Goal: Task Accomplishment & Management: Manage account settings

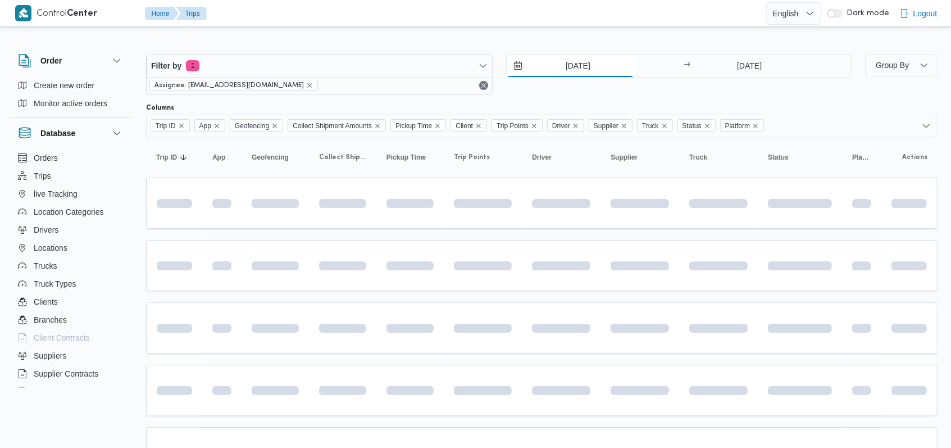
click at [401, 66] on input "[DATE]" at bounding box center [571, 65] width 128 height 22
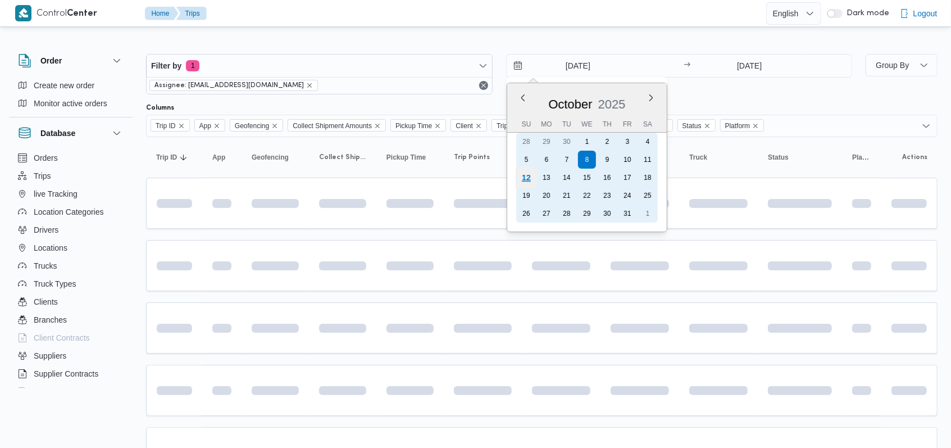
click at [401, 178] on div "12" at bounding box center [525, 177] width 21 height 21
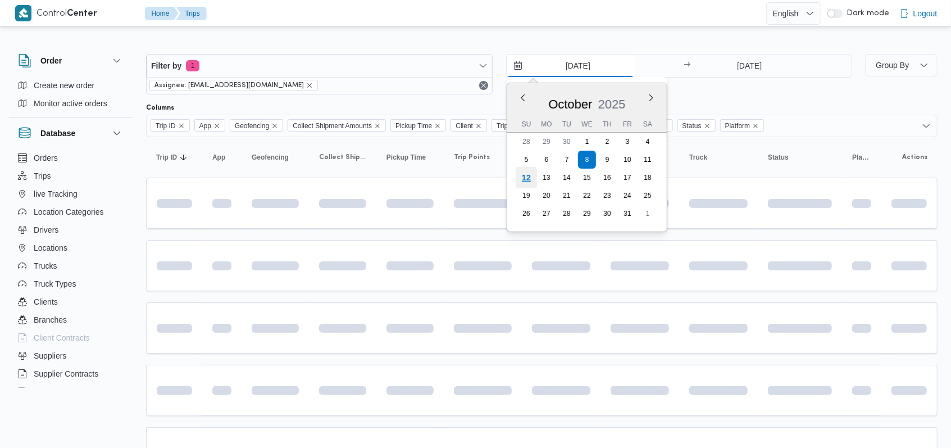
type input "12/10/2025"
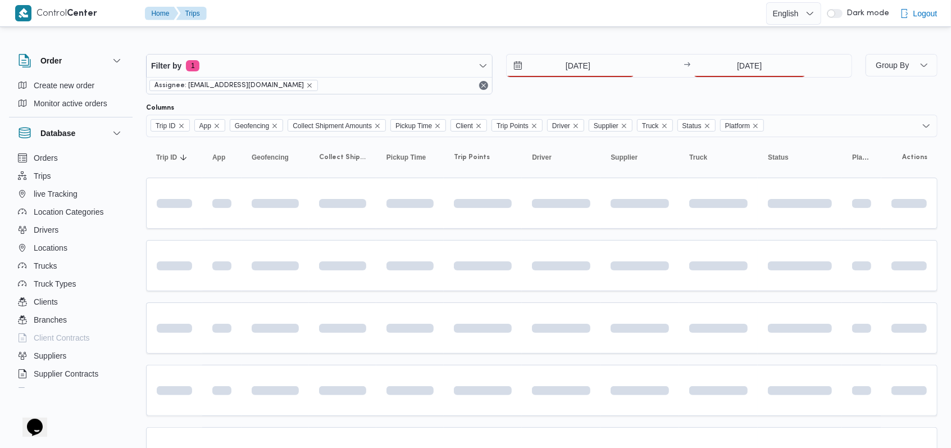
click at [401, 52] on div "Filter by 1 Assignee: mostafa.elrouby@illa.com.eg 12/10/2025 → 8/10/2025" at bounding box center [499, 74] width 720 height 54
click at [401, 65] on input "8/10/2025" at bounding box center [750, 65] width 112 height 22
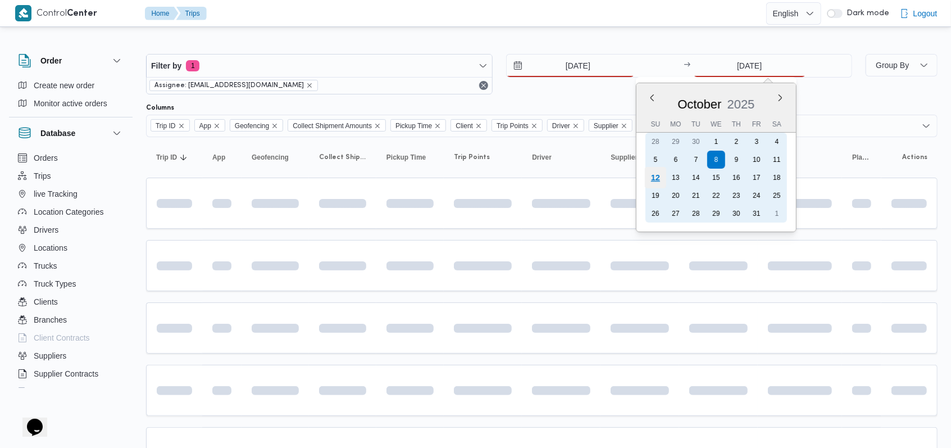
click at [401, 182] on div "12" at bounding box center [655, 177] width 21 height 21
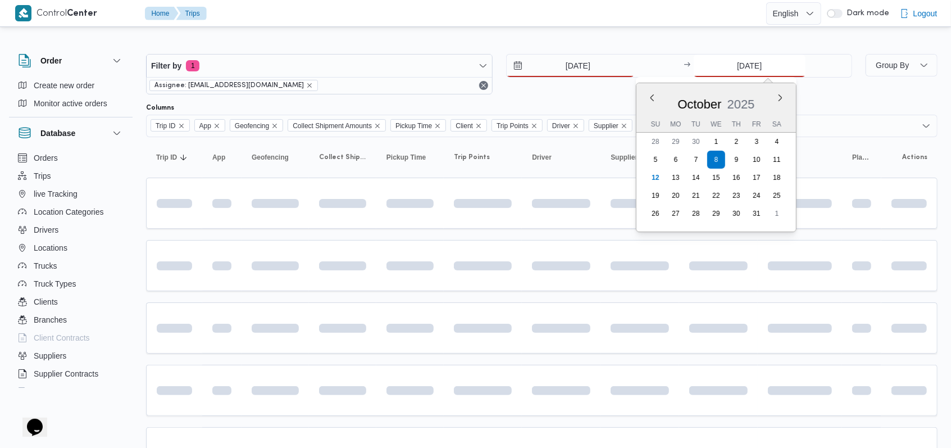
type input "[DATE]"
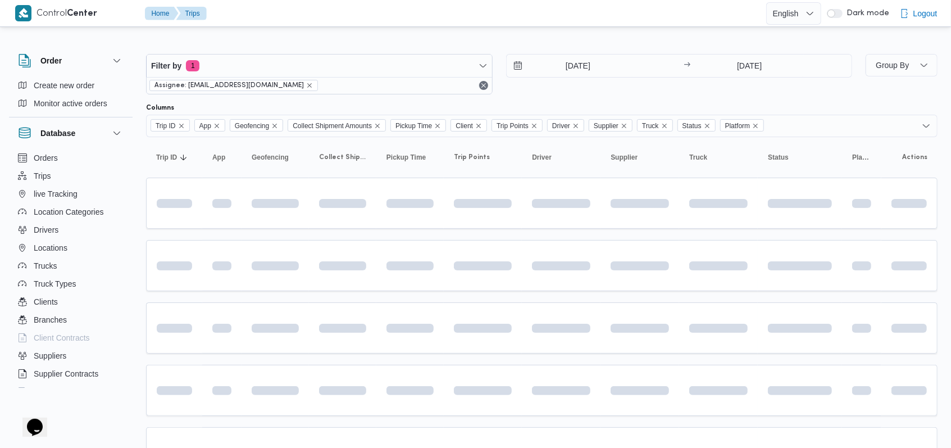
click at [401, 92] on div "[DATE] → [DATE]" at bounding box center [679, 74] width 347 height 40
click at [401, 110] on div "Columns" at bounding box center [542, 107] width 792 height 9
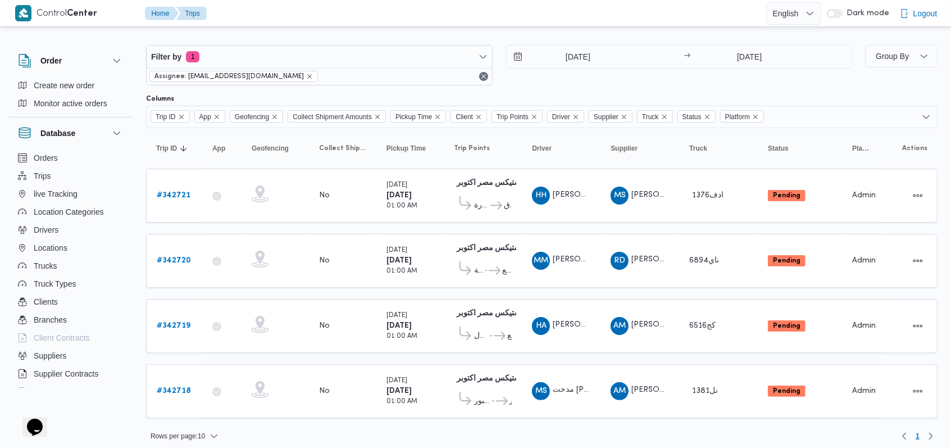
scroll to position [11, 0]
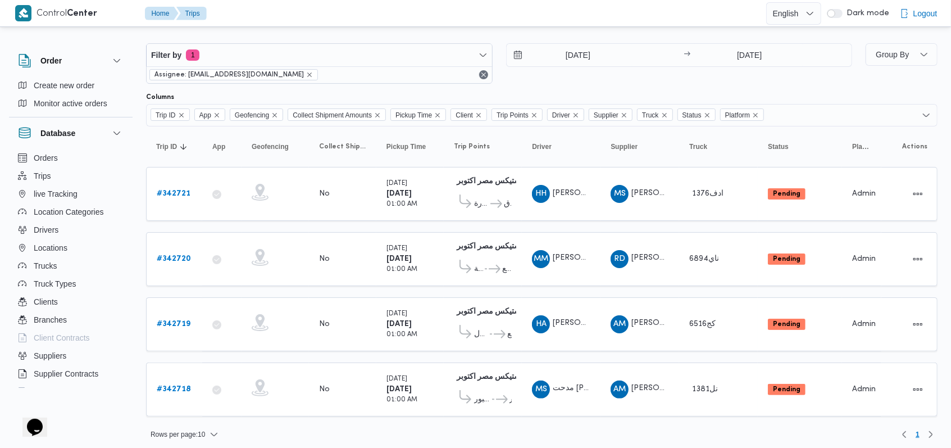
click at [401, 90] on div at bounding box center [542, 88] width 792 height 9
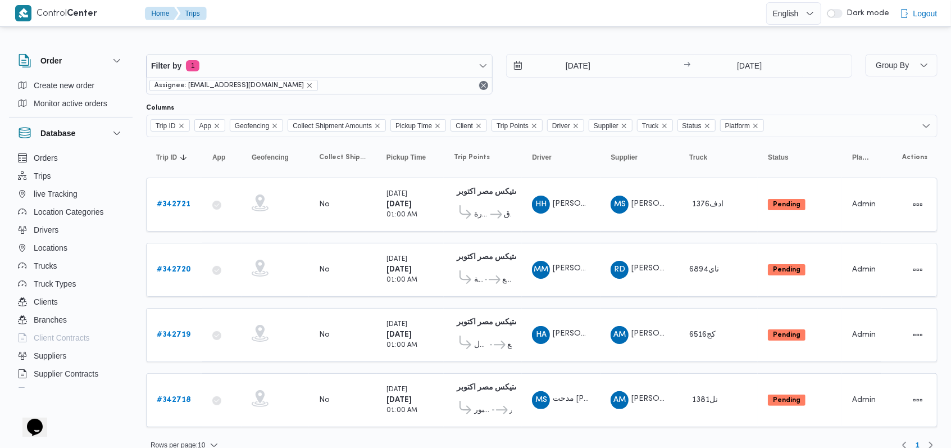
click at [401, 90] on div "[DATE] → [DATE]" at bounding box center [679, 74] width 347 height 40
click at [401, 95] on div "Filter by 1 Assignee: mostafa.elrouby@illa.com.eg 12/10/2025 → 12/10/2025" at bounding box center [499, 74] width 720 height 54
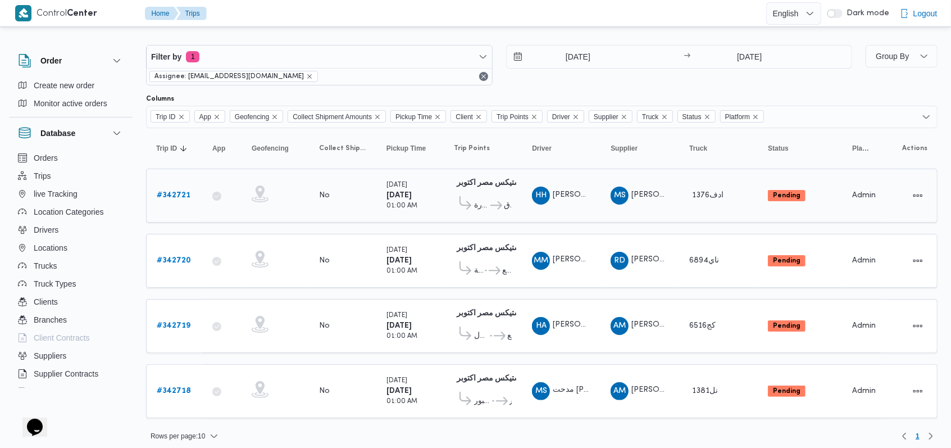
scroll to position [11, 0]
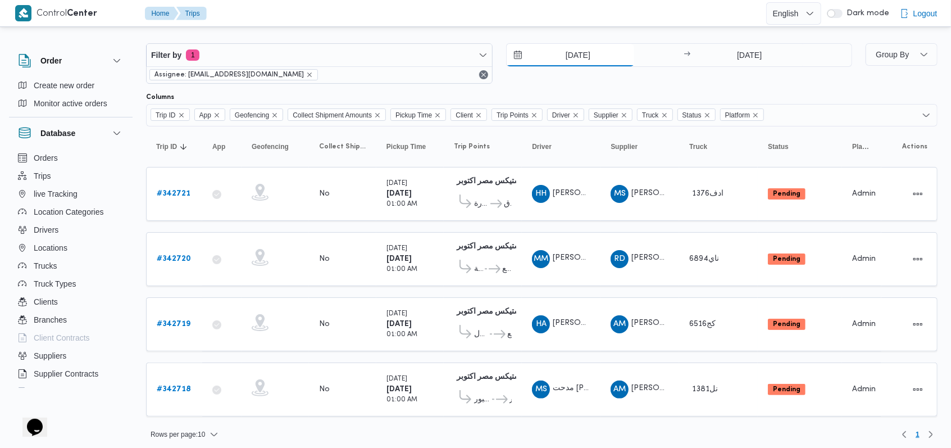
click at [401, 59] on input "[DATE]" at bounding box center [571, 55] width 128 height 22
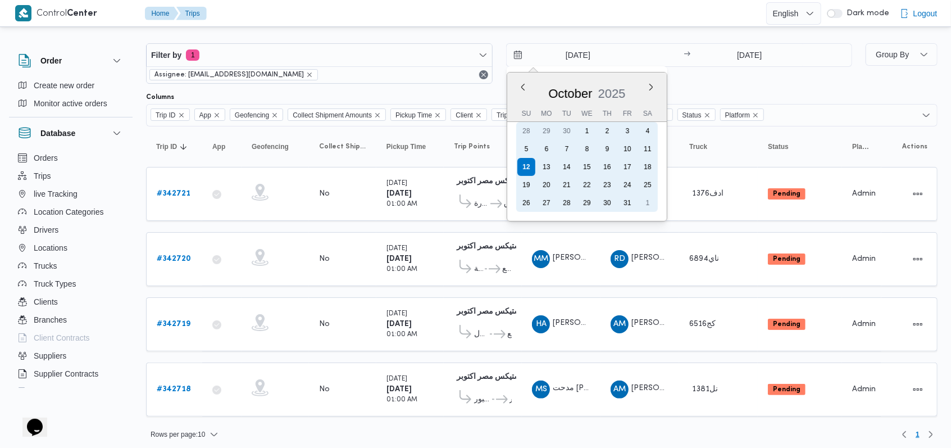
drag, startPoint x: 652, startPoint y: 148, endPoint x: 744, endPoint y: 84, distance: 113.0
click at [401, 148] on div "11" at bounding box center [648, 149] width 18 height 18
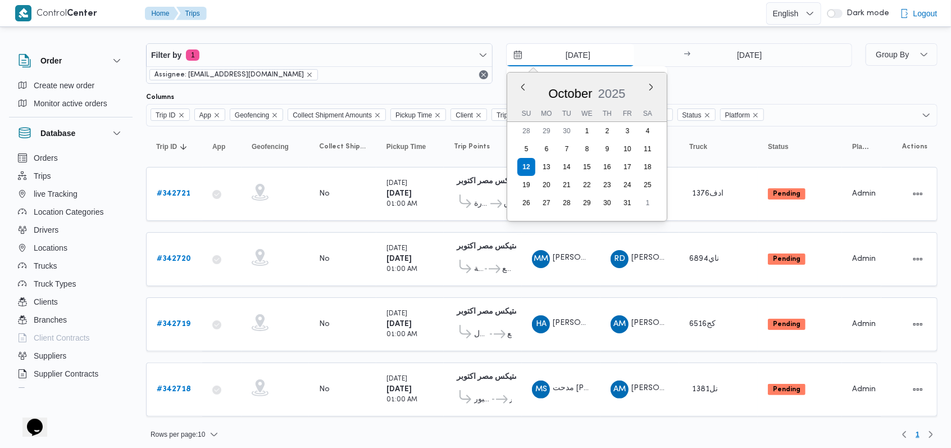
type input "[DATE]"
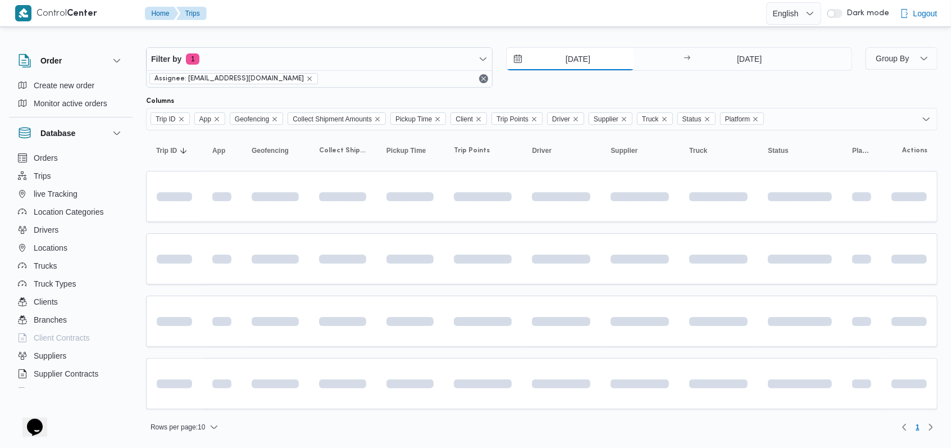
scroll to position [4, 0]
click at [401, 48] on div "Filter by 1 Assignee: mostafa.elrouby@illa.com.eg 11/10/2025 → 12/10/2025" at bounding box center [499, 70] width 720 height 54
click at [401, 59] on input "[DATE]" at bounding box center [750, 61] width 112 height 22
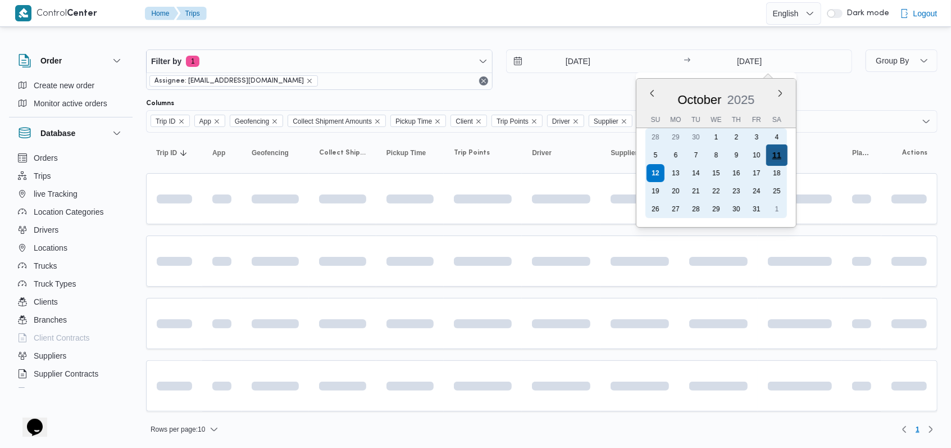
click at [401, 155] on div "11" at bounding box center [776, 154] width 21 height 21
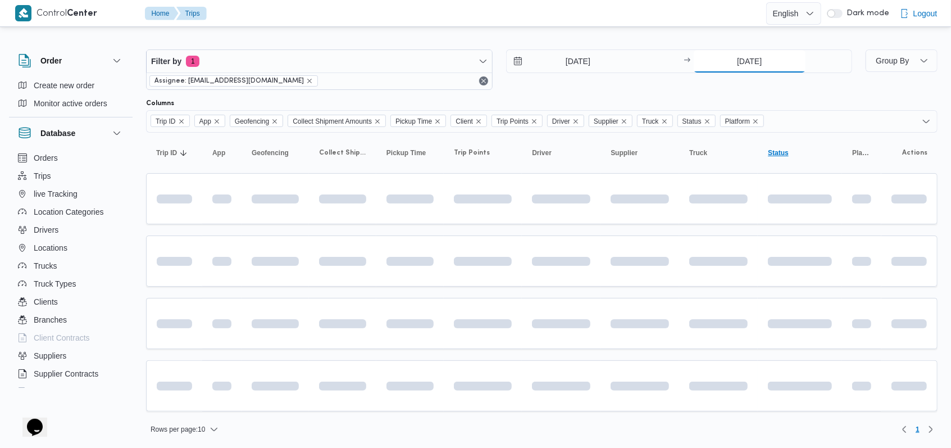
type input "[DATE]"
click at [401, 88] on div "11/10/2025 → 11/10/2025" at bounding box center [679, 69] width 347 height 40
click at [401, 89] on div "11/10/2025 → 11/10/2025" at bounding box center [679, 69] width 347 height 40
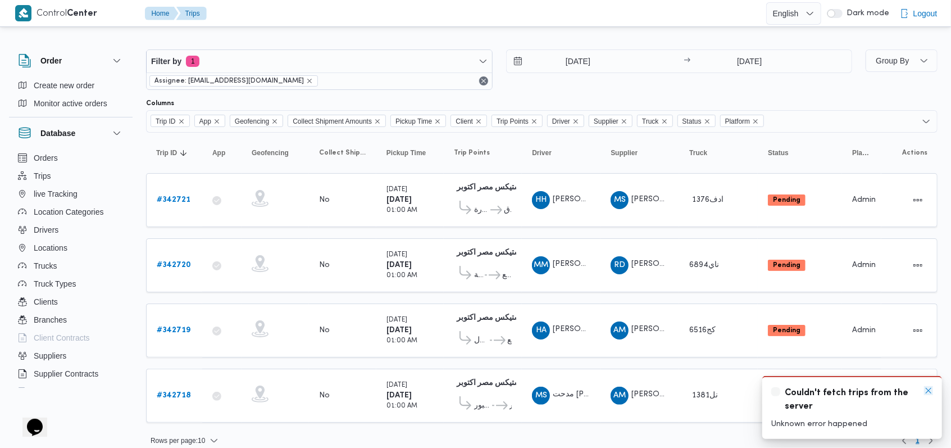
click at [401, 392] on icon "Dismiss toast" at bounding box center [928, 390] width 9 height 9
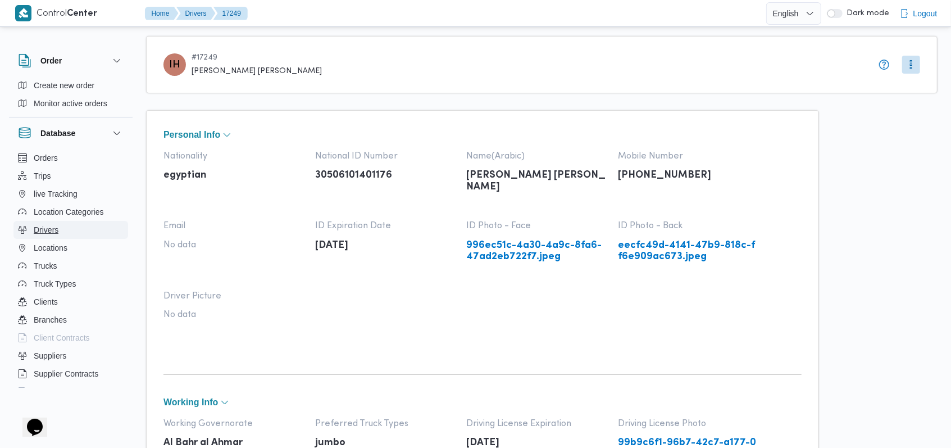
click at [80, 233] on button "Drivers" at bounding box center [70, 230] width 115 height 18
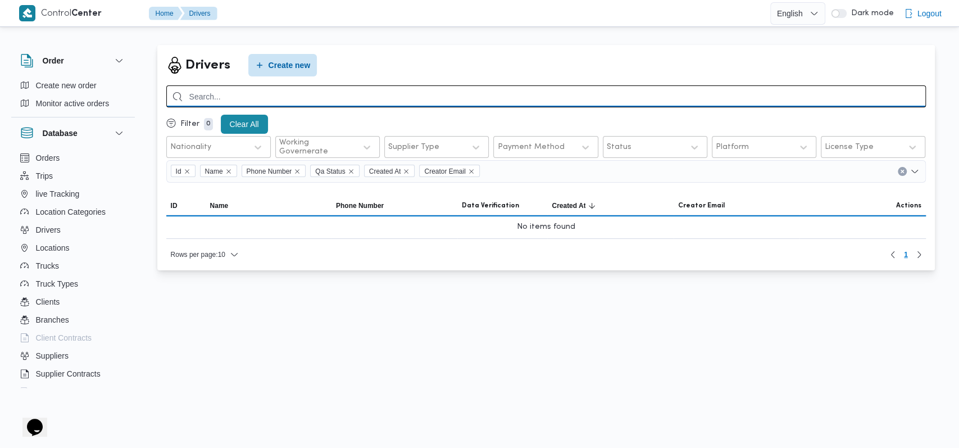
click at [380, 100] on input "search" at bounding box center [546, 96] width 760 height 22
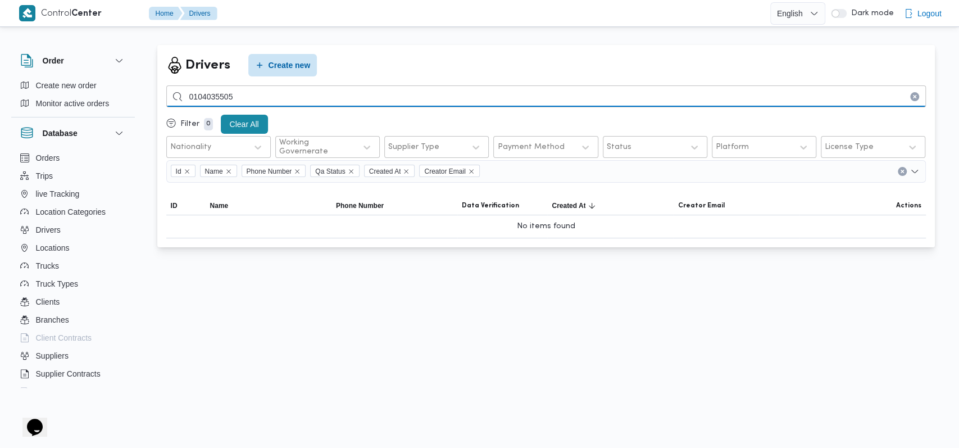
type input "0104035505"
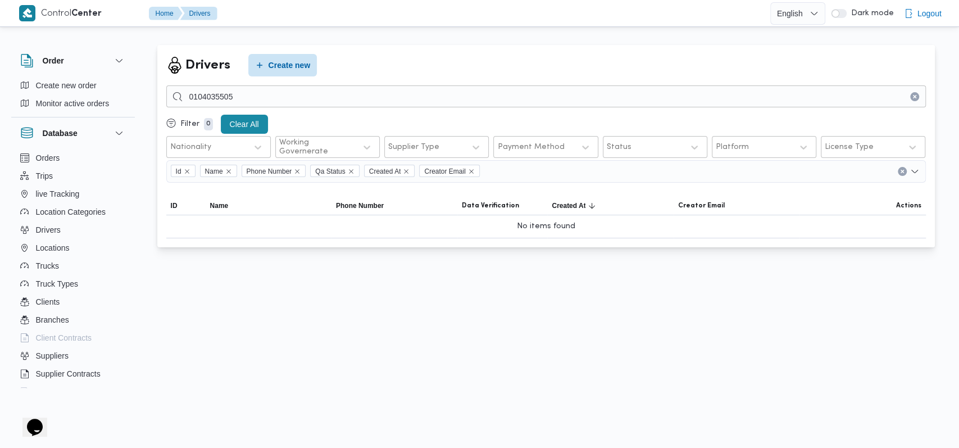
click at [383, 94] on icon "Clear input" at bounding box center [914, 96] width 4 height 4
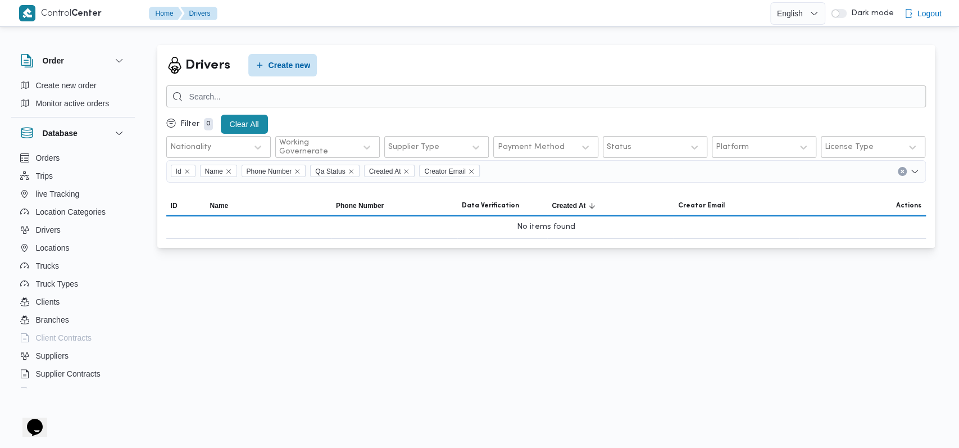
click at [383, 71] on div "Drivers Create new" at bounding box center [546, 65] width 760 height 22
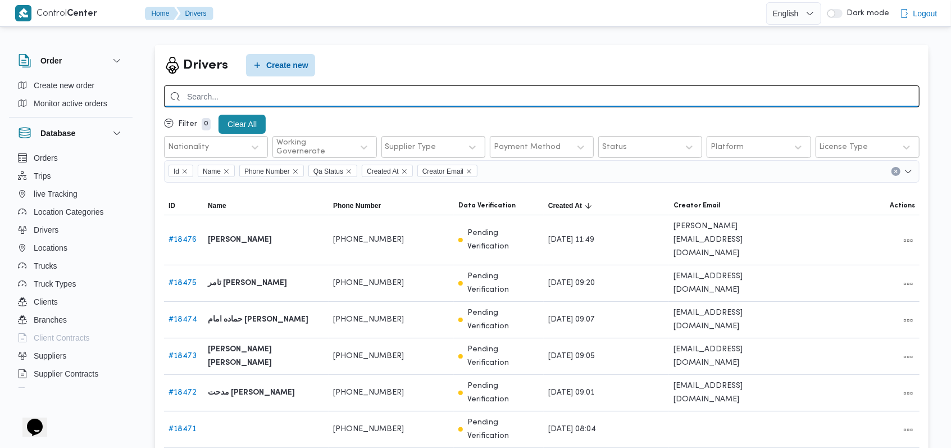
click at [289, 101] on input "search" at bounding box center [542, 96] width 756 height 22
type input "01145567600"
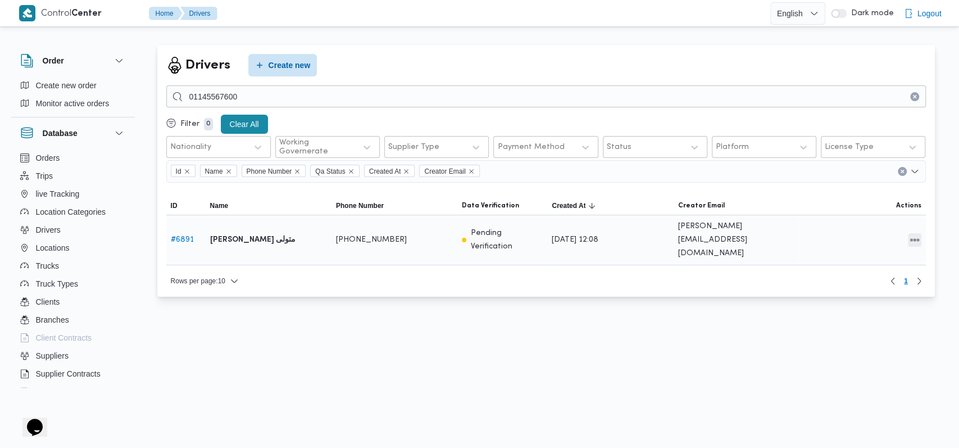
click at [383, 235] on button "All actions" at bounding box center [914, 239] width 13 height 13
click at [383, 231] on span "Edit" at bounding box center [878, 227] width 36 height 9
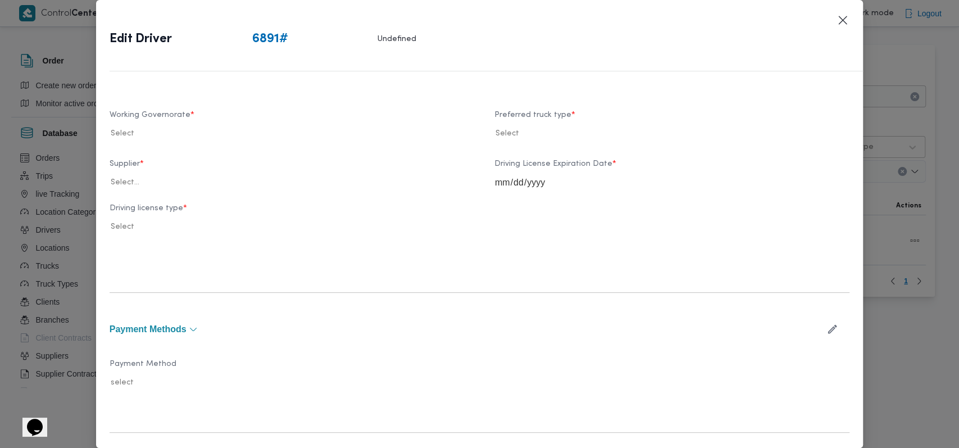
scroll to position [374, 0]
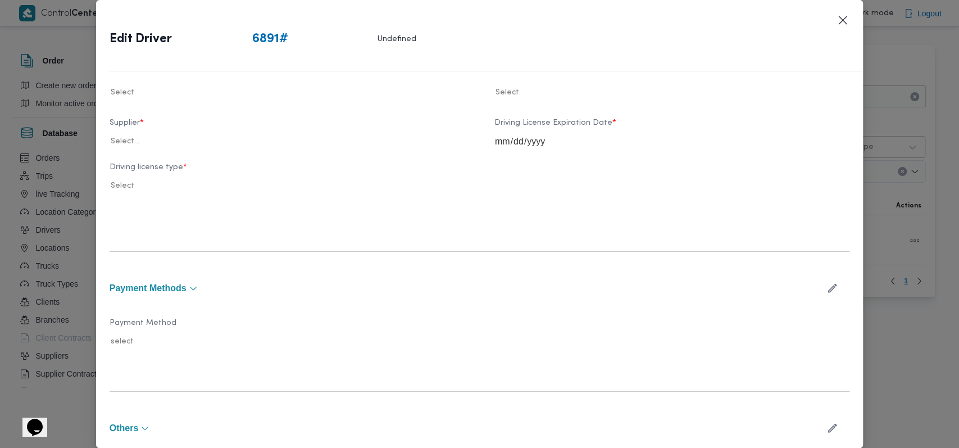
type input "خالد خليل عبدالرازق متولى"
type input "01145567600"
type input "2026-01-01"
type input "2026-09-14"
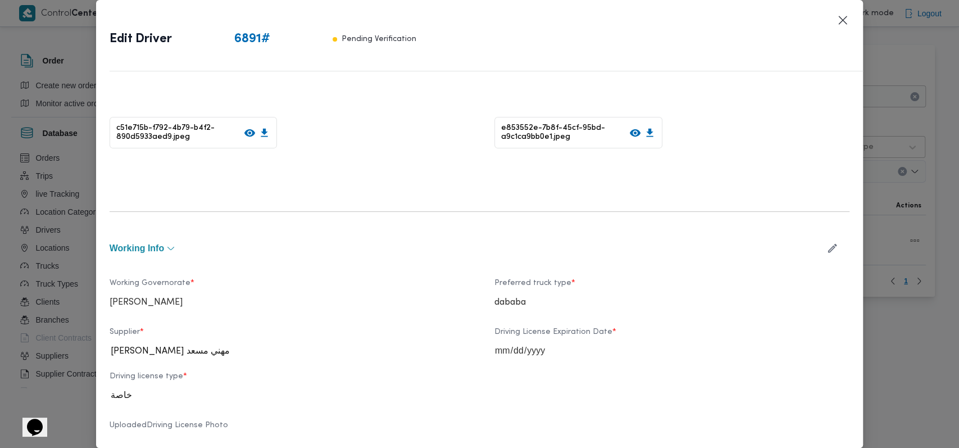
scroll to position [299, 0]
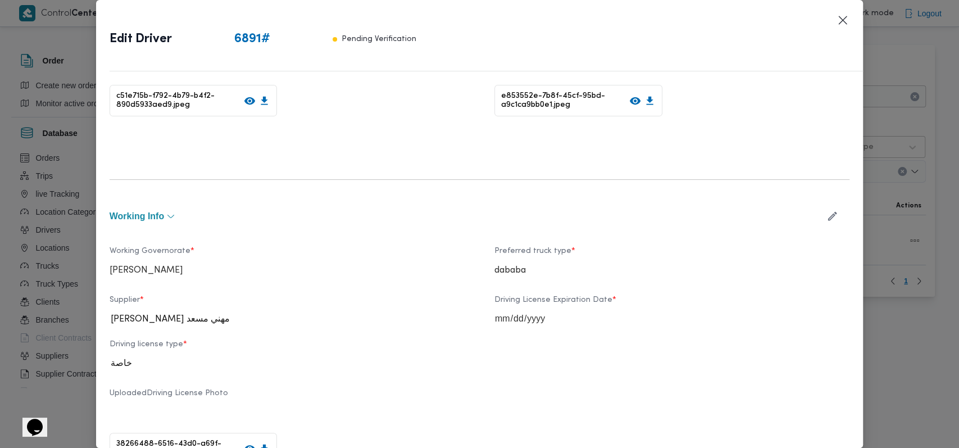
click at [383, 215] on icon "button" at bounding box center [832, 216] width 12 height 12
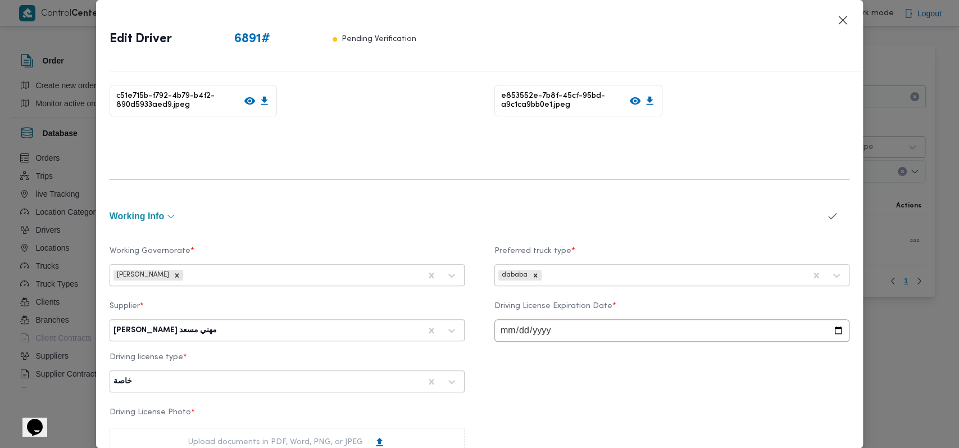
click at [239, 307] on div at bounding box center [319, 330] width 201 height 11
type input "احمد مجد"
click at [215, 307] on div "احمد مجدي يوسف عبدالرحمن" at bounding box center [287, 360] width 354 height 20
click at [383, 213] on icon "button" at bounding box center [832, 216] width 8 height 7
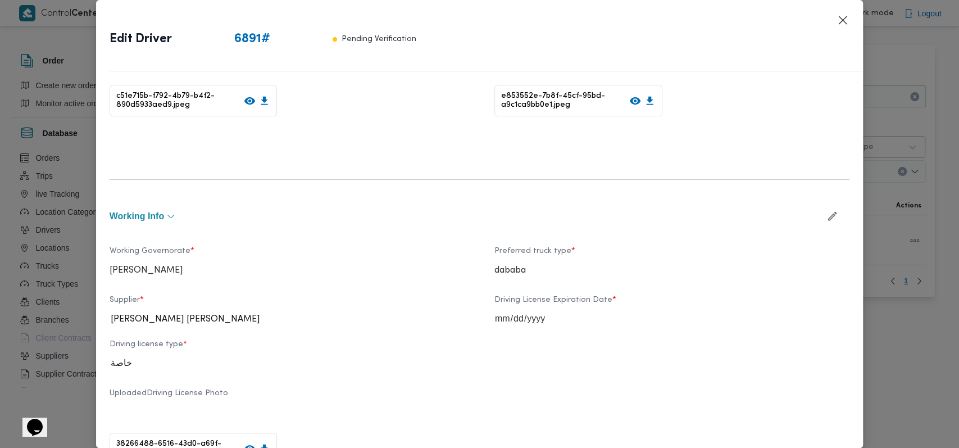
scroll to position [641, 0]
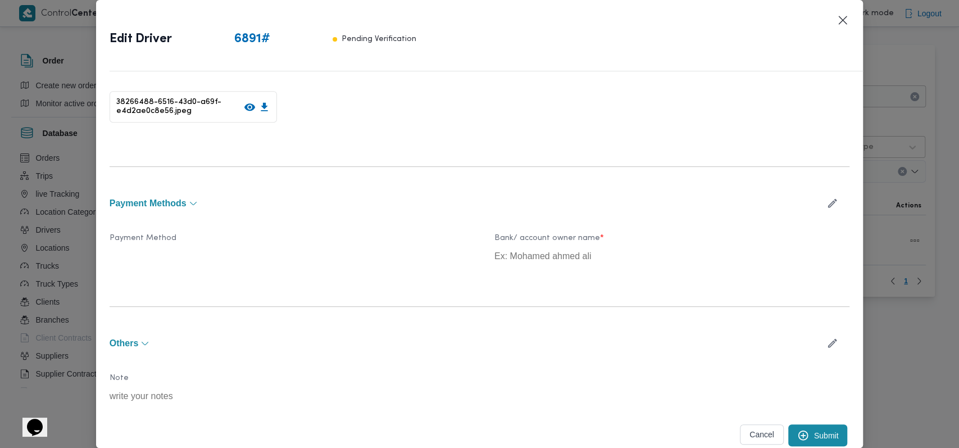
click at [383, 307] on button "Submit" at bounding box center [818, 435] width 60 height 22
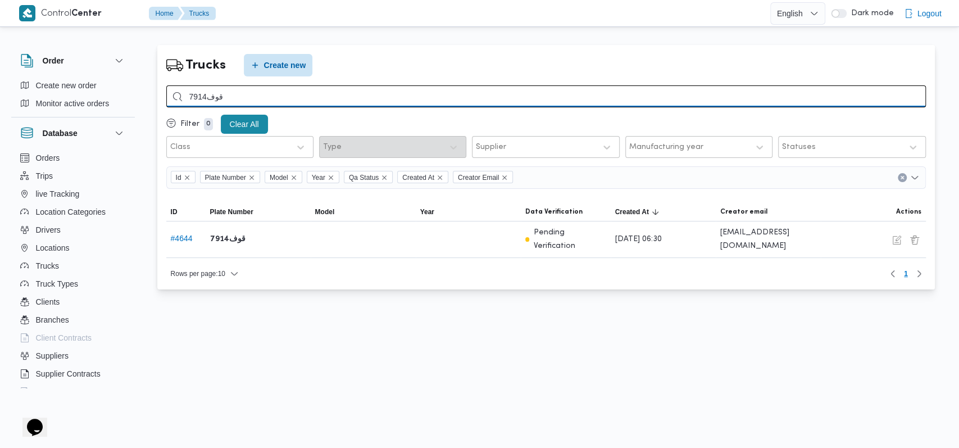
click at [329, 86] on input "7914قوف" at bounding box center [546, 96] width 760 height 22
type input "7"
type input "4867"
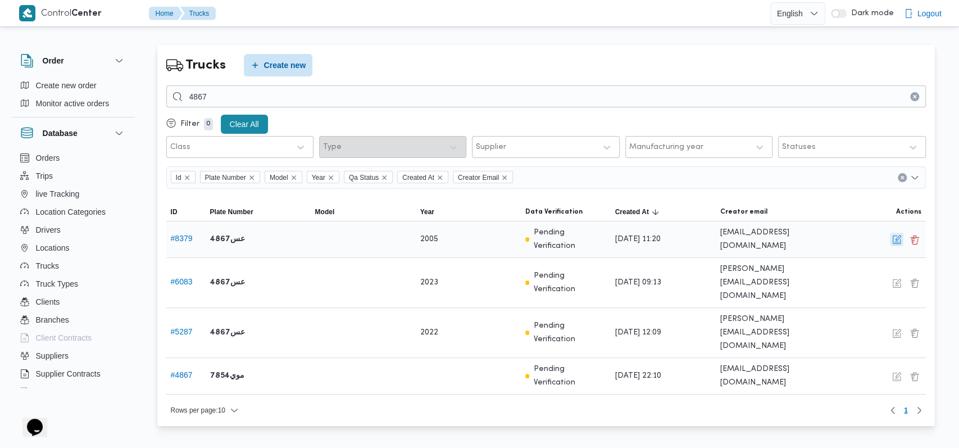
click at [390, 242] on button "button" at bounding box center [896, 239] width 13 height 13
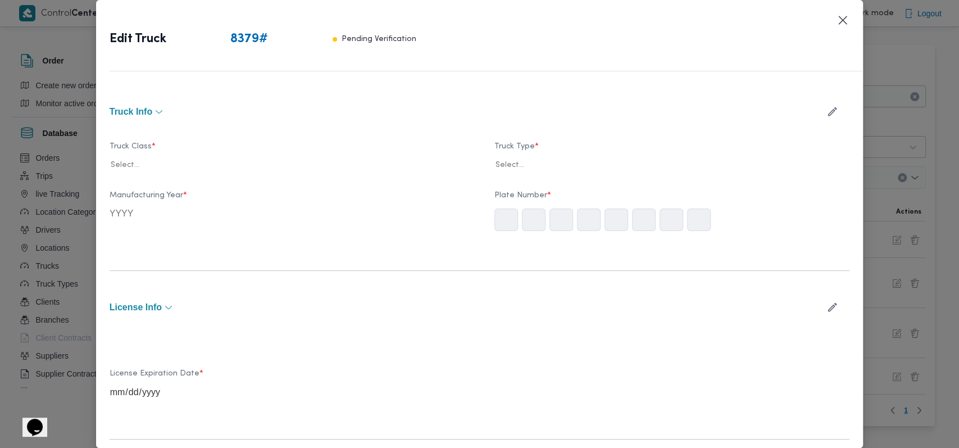
type input "2005"
type input "2025-09-14"
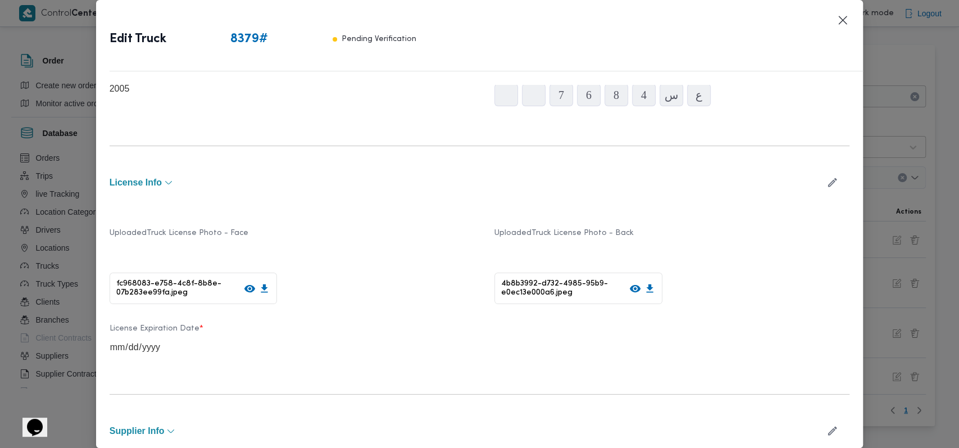
scroll to position [347, 0]
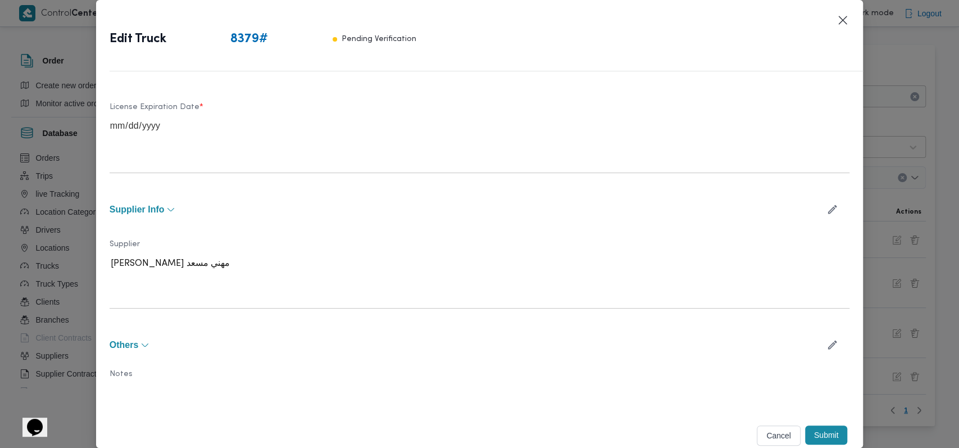
click at [390, 210] on icon "button" at bounding box center [832, 209] width 12 height 12
click at [226, 260] on div "راجح ضبع مهني مسعد" at bounding box center [266, 268] width 309 height 16
type input "احمد مجد"
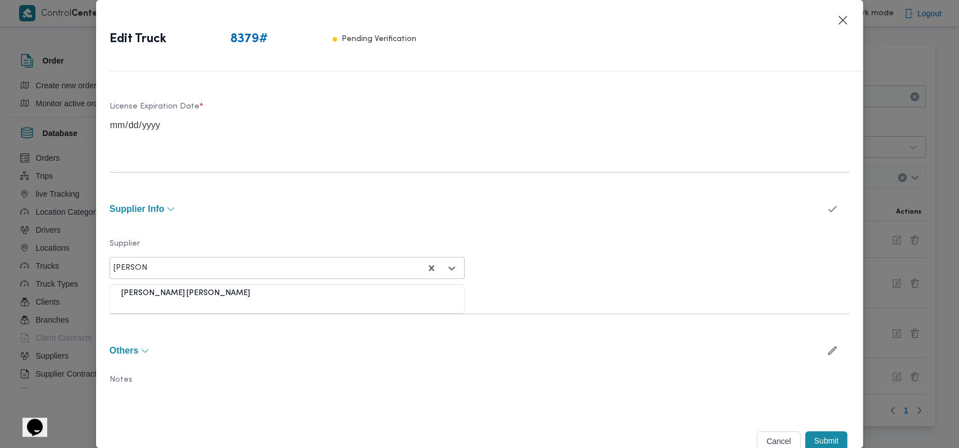
click at [179, 292] on div "احمد مجدي يوسف عبدالرحمن" at bounding box center [287, 298] width 354 height 20
click at [390, 206] on button "button" at bounding box center [832, 209] width 30 height 22
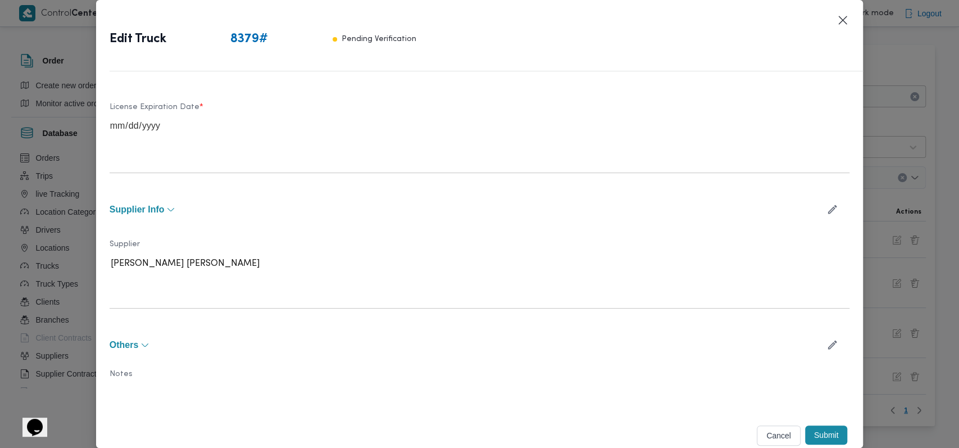
click at [390, 314] on button "Submit" at bounding box center [826, 434] width 43 height 19
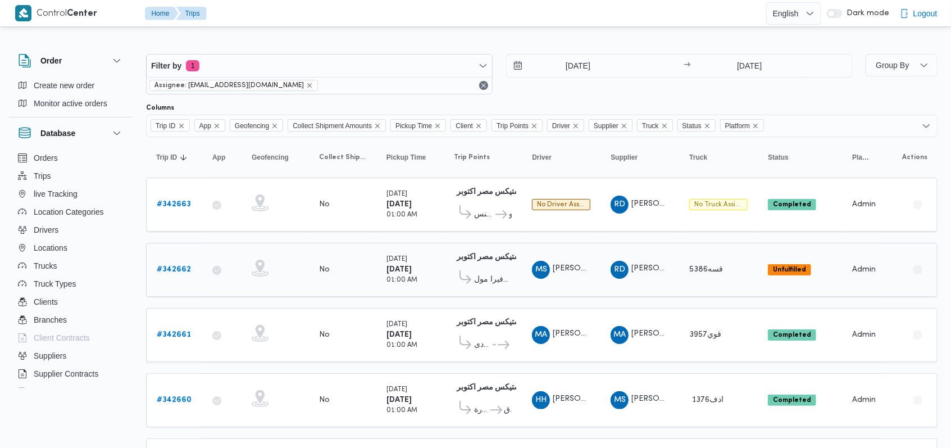
click at [170, 266] on b "# 342662" at bounding box center [174, 269] width 34 height 7
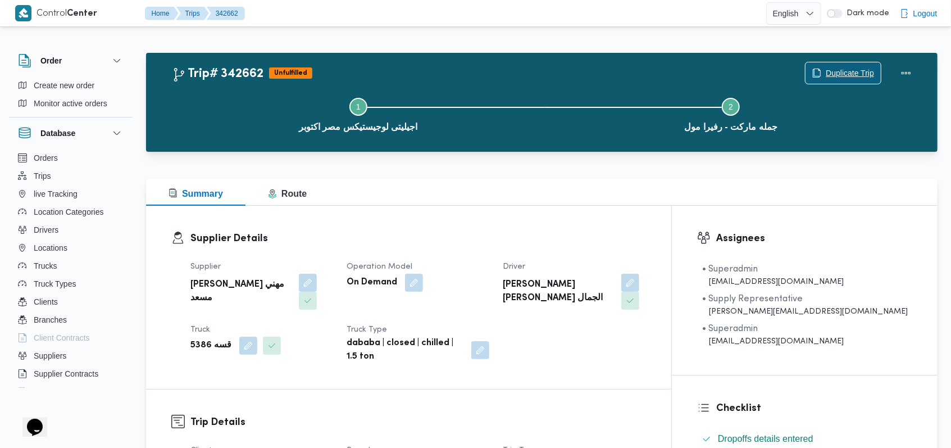
click at [853, 74] on span "Duplicate Trip" at bounding box center [850, 72] width 48 height 13
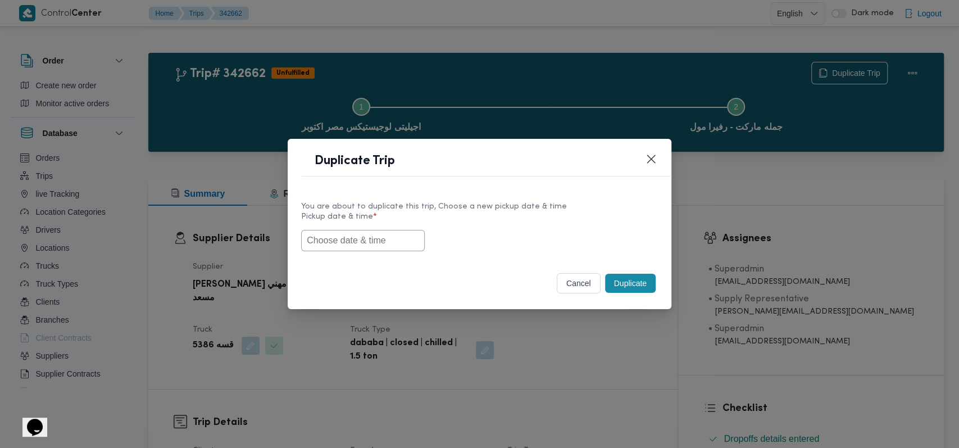
click at [578, 289] on button "cancel" at bounding box center [579, 283] width 44 height 20
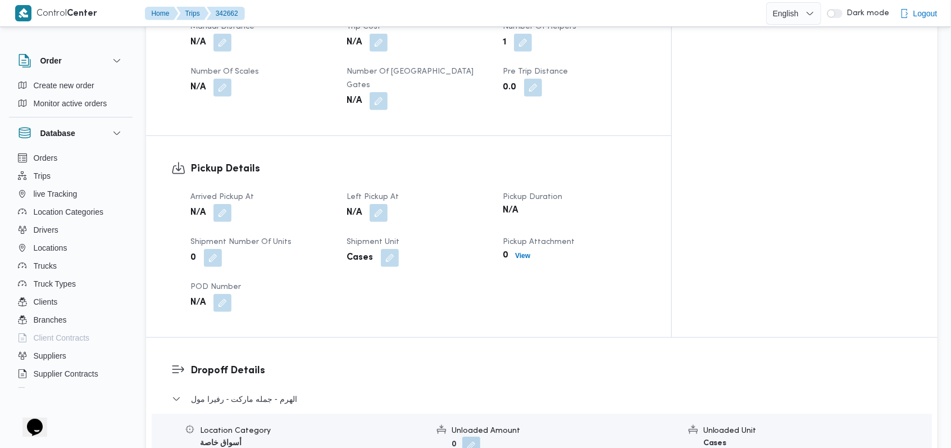
scroll to position [974, 0]
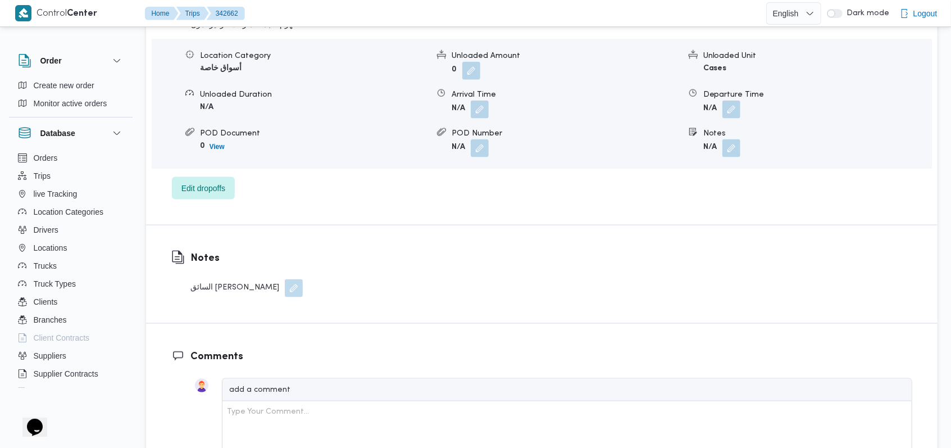
click at [285, 279] on button "button" at bounding box center [294, 288] width 18 height 18
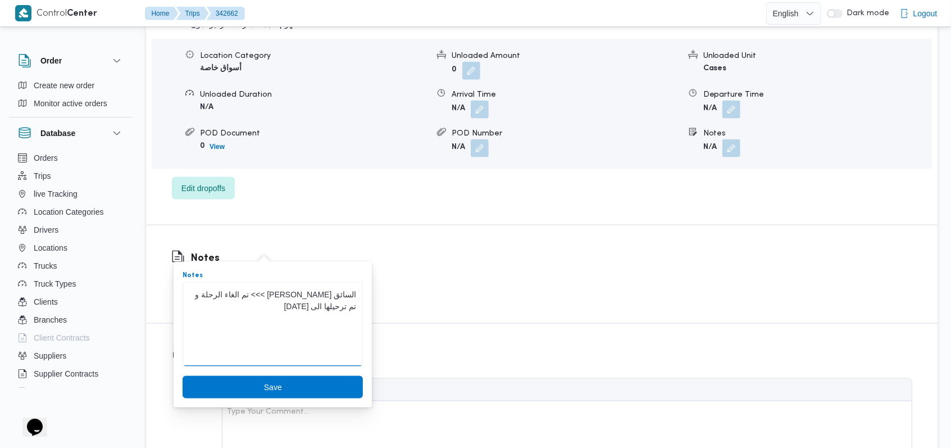
drag, startPoint x: 287, startPoint y: 311, endPoint x: 341, endPoint y: 314, distance: 54.6
click at [341, 314] on textarea "السائق محمد جمال" at bounding box center [273, 324] width 180 height 84
drag, startPoint x: 258, startPoint y: 296, endPoint x: 209, endPoint y: 324, distance: 56.4
click at [209, 324] on textarea "السائق محمد جمال" at bounding box center [273, 324] width 180 height 84
type textarea "السائق محمد جمال >>> تم الغاء الرحلة و تم ترحيلها الى غدا"
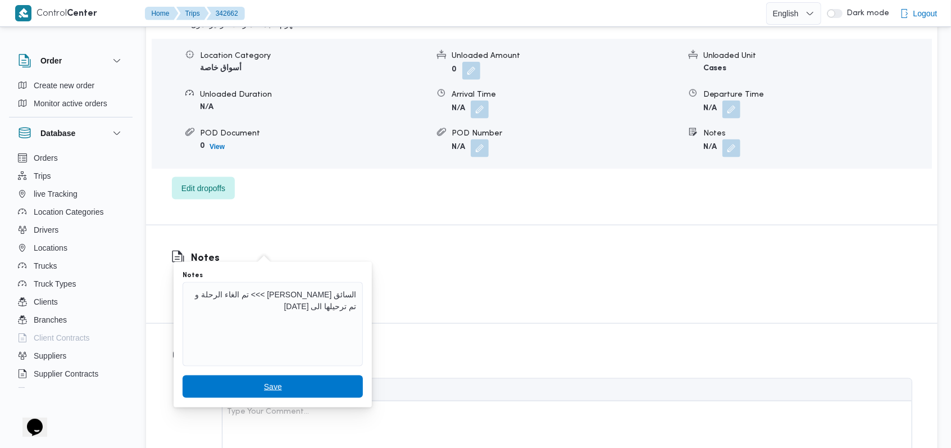
click at [285, 380] on span "Save" at bounding box center [273, 386] width 180 height 22
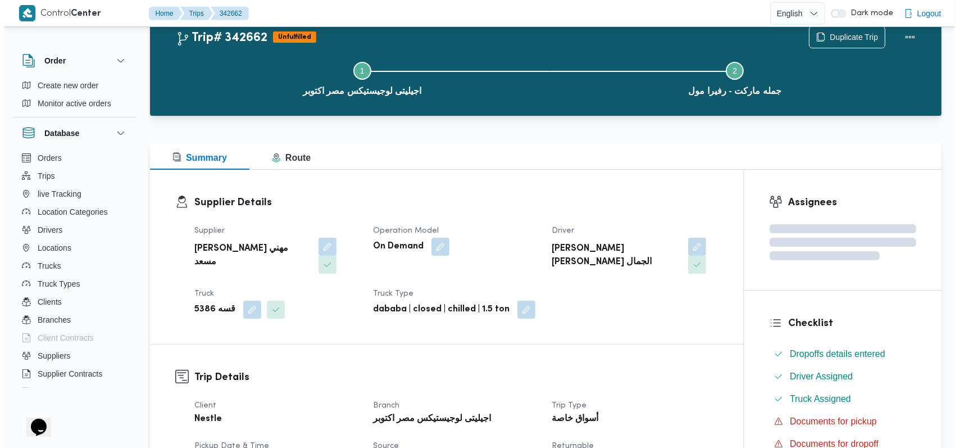
scroll to position [0, 0]
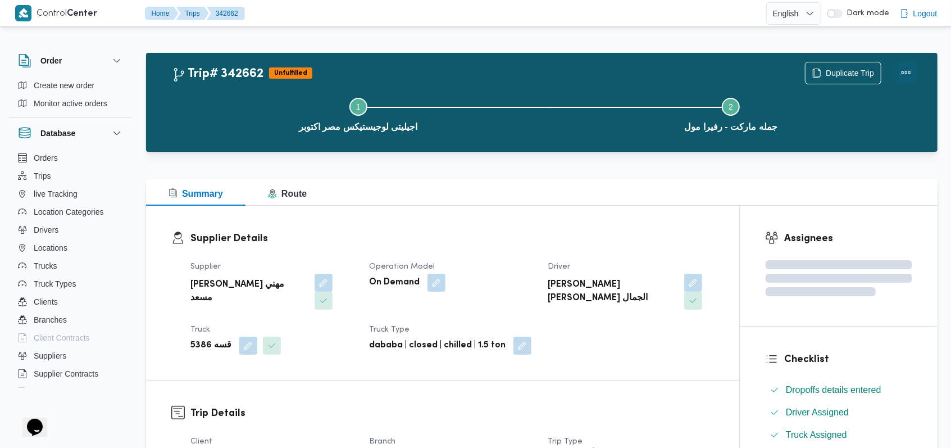
click at [910, 74] on button "Actions" at bounding box center [906, 72] width 22 height 22
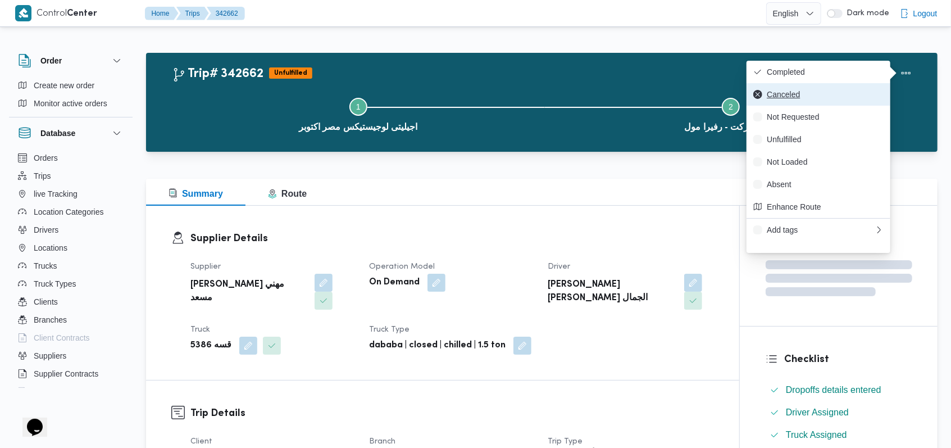
click at [807, 98] on span "Canceled" at bounding box center [825, 94] width 117 height 9
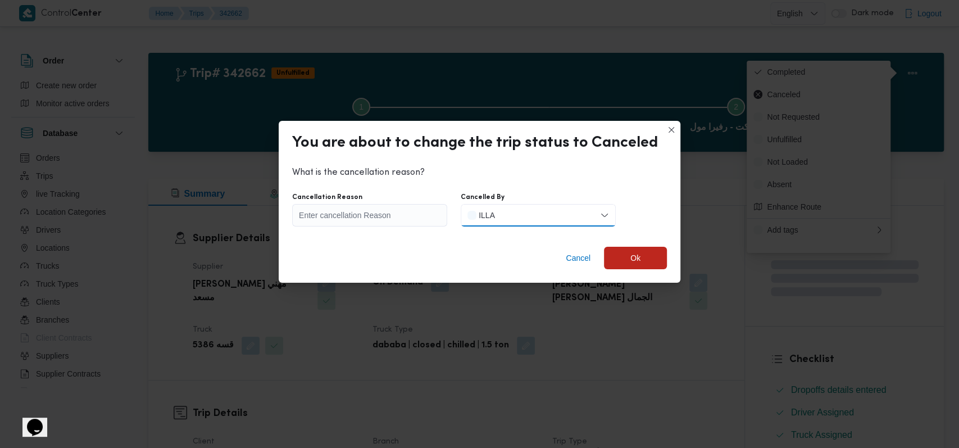
click at [546, 216] on button "ILLA" at bounding box center [538, 215] width 155 height 22
click at [493, 264] on div "Client" at bounding box center [502, 261] width 20 height 13
click at [417, 222] on input "Cancellation Reason" at bounding box center [369, 215] width 155 height 22
paste input "تم الغاء الرحلة و تم ترحيلها الى غدا"
type input "تم الغاء الرحلة و تم ترحيلها الى غدا"
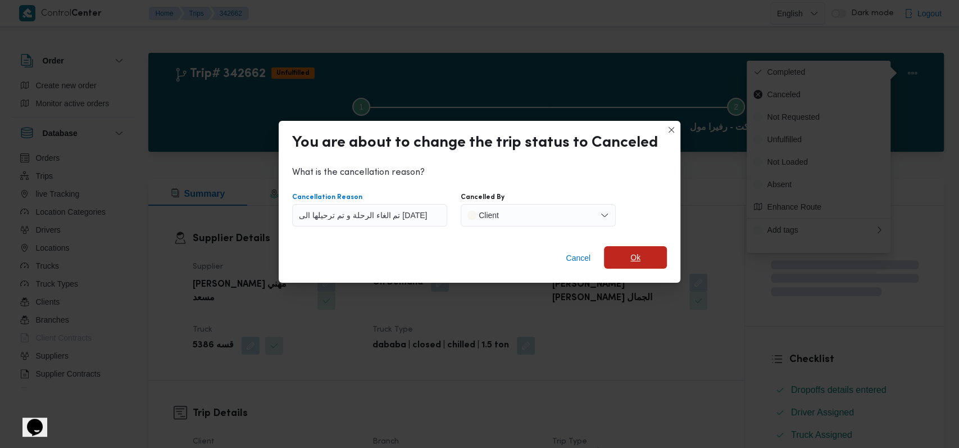
click at [638, 254] on span "Ok" at bounding box center [635, 257] width 63 height 22
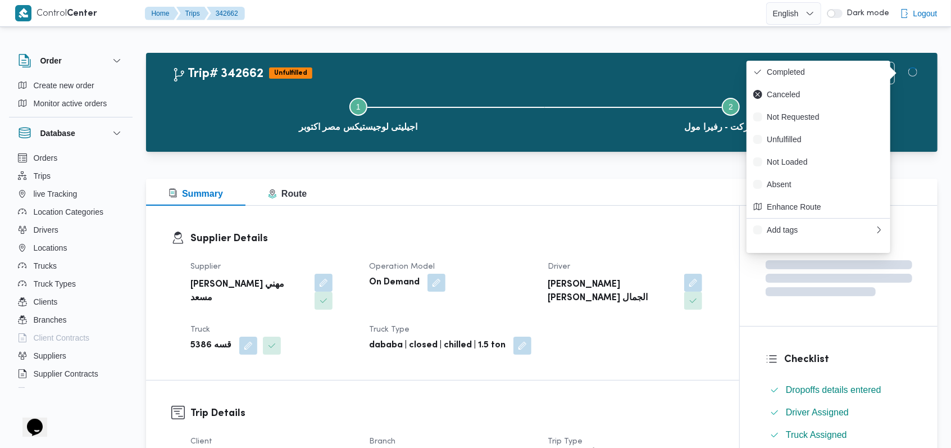
click at [639, 335] on div "Supplier راجح ضبع مهني مسعد Operation Model On Demand Driver محمد صابر جابر مصي…" at bounding box center [452, 307] width 537 height 108
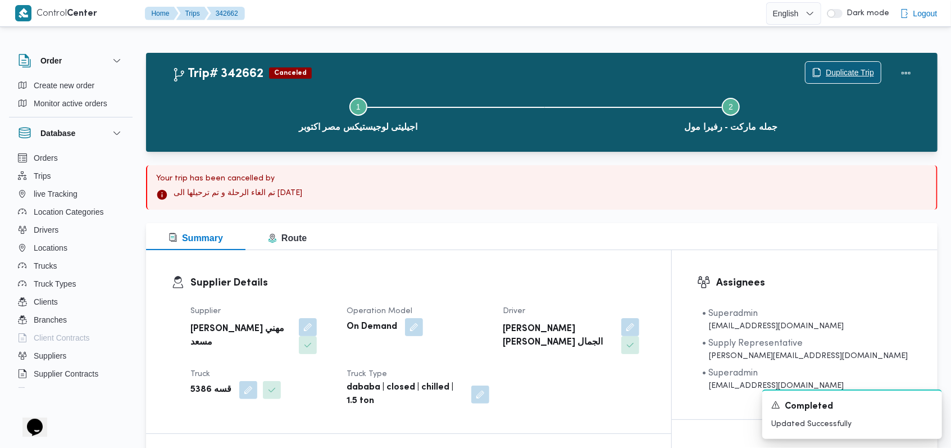
click at [829, 67] on span "Duplicate Trip" at bounding box center [850, 72] width 48 height 13
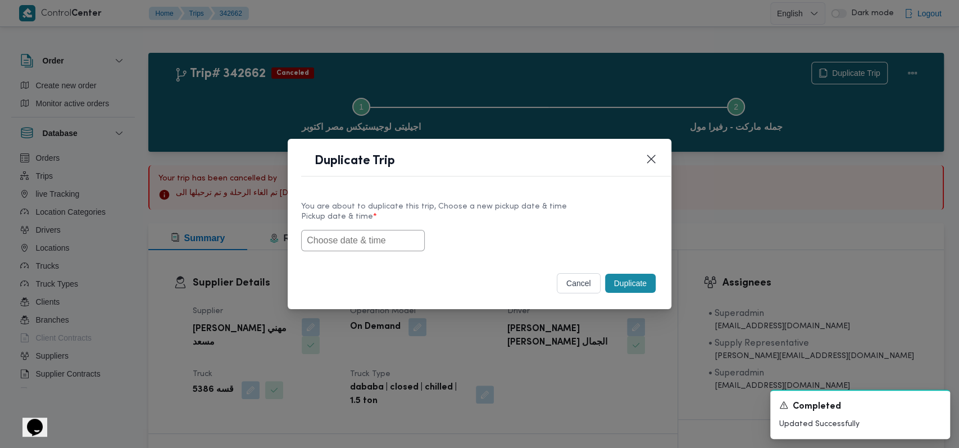
click at [388, 251] on div "You are about to duplicate this trip, Choose a new pickup date & time Pickup da…" at bounding box center [480, 226] width 384 height 72
click at [391, 245] on input "text" at bounding box center [363, 240] width 124 height 21
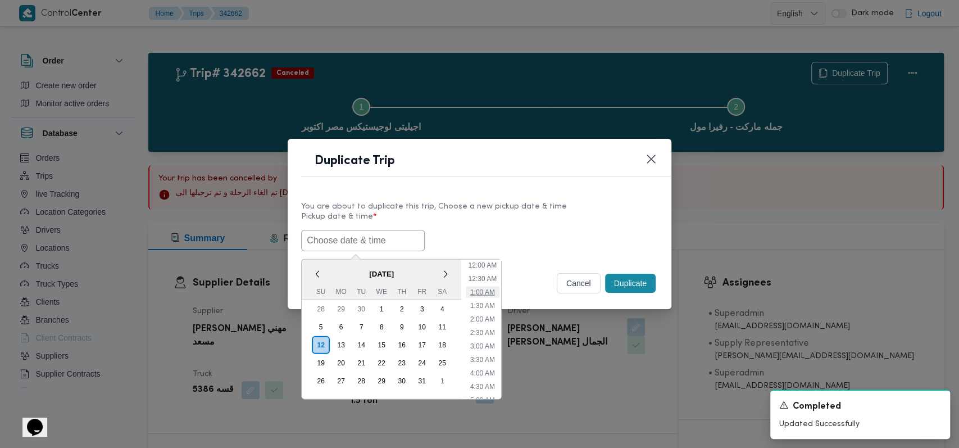
click at [483, 292] on li "1:00 AM" at bounding box center [483, 291] width 34 height 11
type input "12/10/2025 1:00AM"
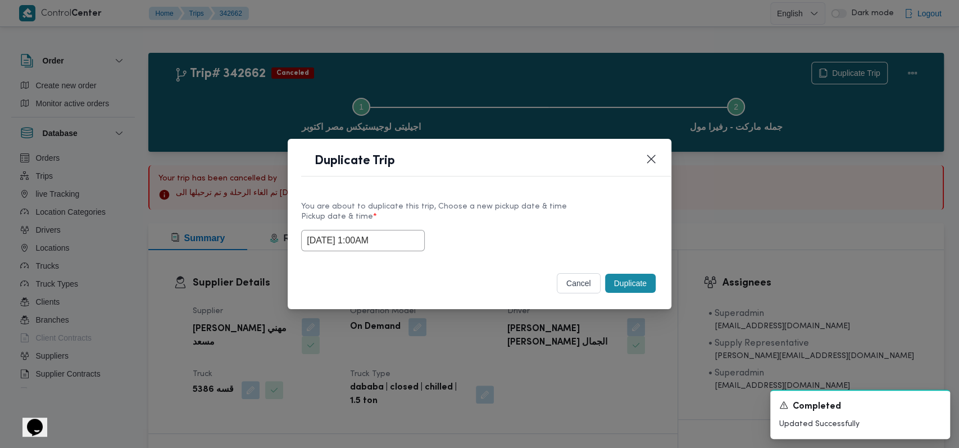
click at [642, 287] on button "Duplicate" at bounding box center [630, 283] width 51 height 19
click at [933, 407] on icon "Dismiss toast" at bounding box center [936, 403] width 9 height 9
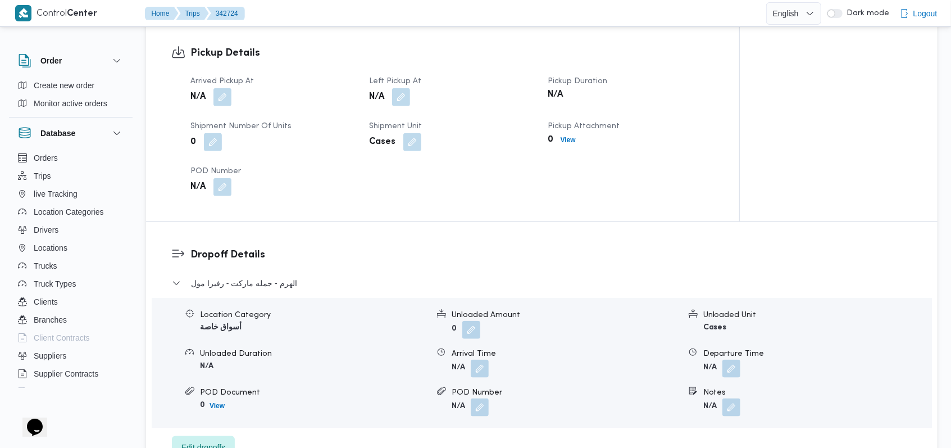
scroll to position [674, 0]
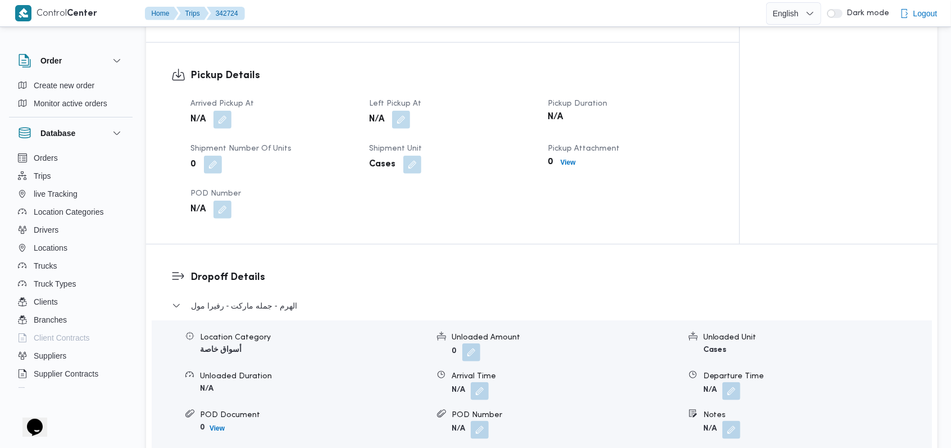
click at [221, 97] on dt "Arrived Pickup At" at bounding box center [272, 103] width 165 height 13
click at [220, 115] on div "Arrived Pickup At N/A Left Pickup At N/A Pickup Duration N/A Shipment Number of…" at bounding box center [452, 157] width 537 height 135
click at [224, 110] on button "button" at bounding box center [222, 119] width 18 height 18
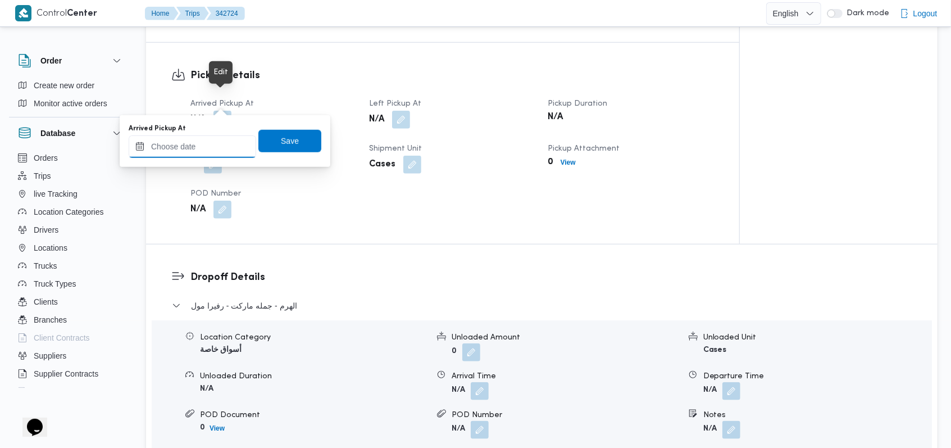
click at [201, 148] on input "Arrived Pickup At" at bounding box center [193, 146] width 128 height 22
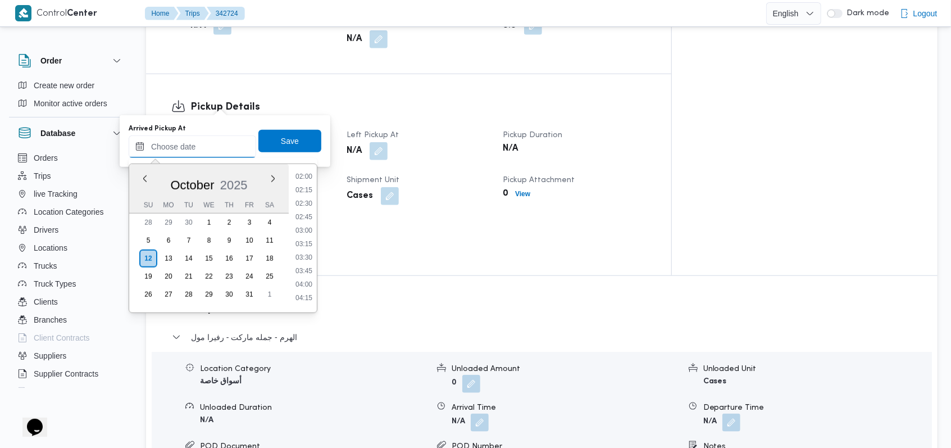
scroll to position [260, 0]
click at [306, 240] on li "06:00" at bounding box center [304, 242] width 26 height 11
type input "12/10/2025 06:00"
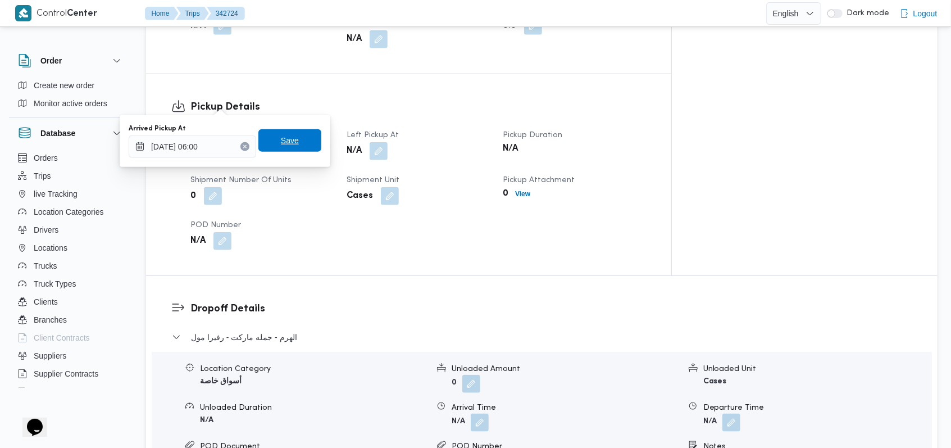
click at [294, 139] on span "Save" at bounding box center [289, 140] width 63 height 22
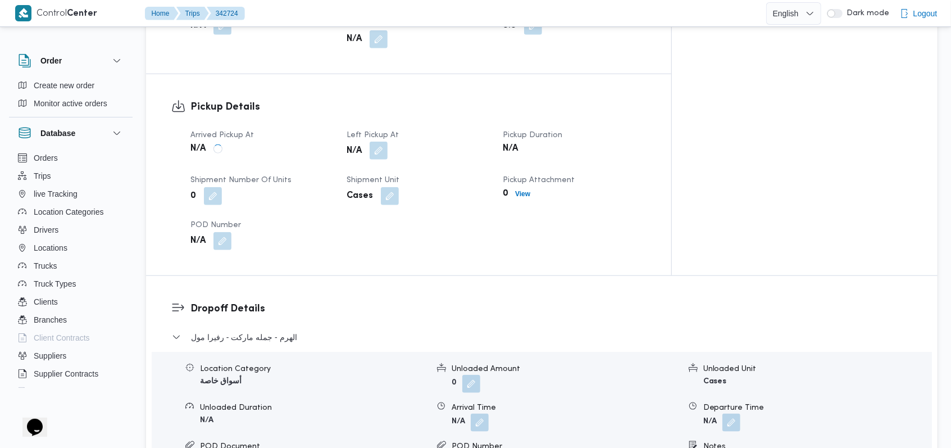
click at [388, 142] on button "button" at bounding box center [379, 151] width 18 height 18
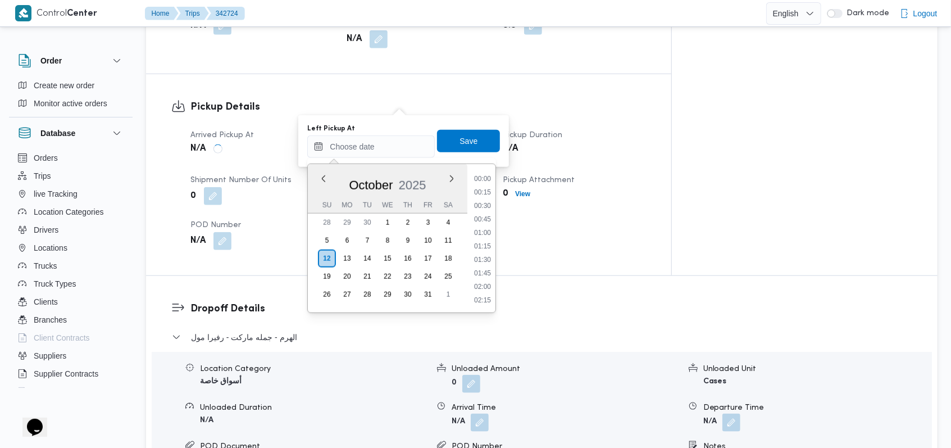
scroll to position [485, 0]
click at [484, 204] on li "09:30" at bounding box center [483, 206] width 26 height 11
type input "12/10/2025 09:30"
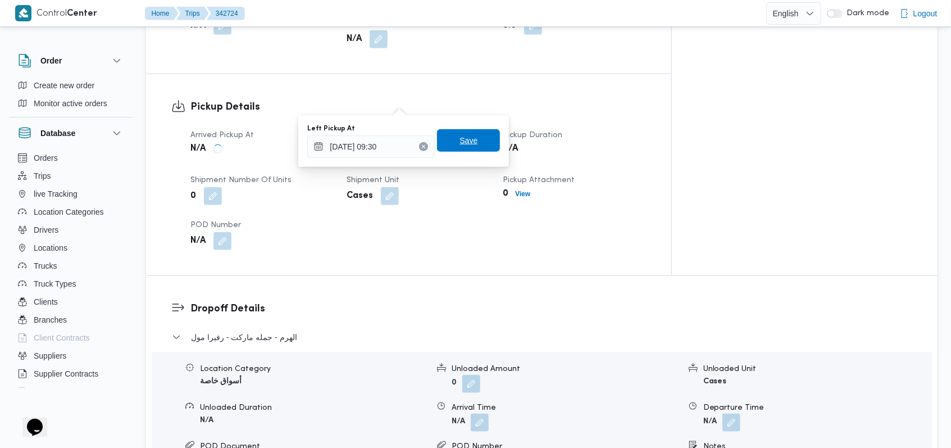
click at [475, 143] on span "Save" at bounding box center [468, 140] width 63 height 22
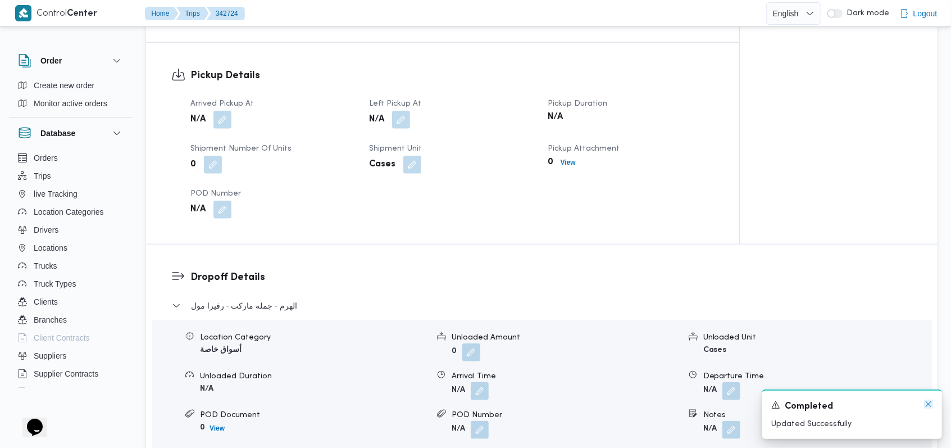
click at [929, 405] on icon "Dismiss toast" at bounding box center [929, 404] width 6 height 6
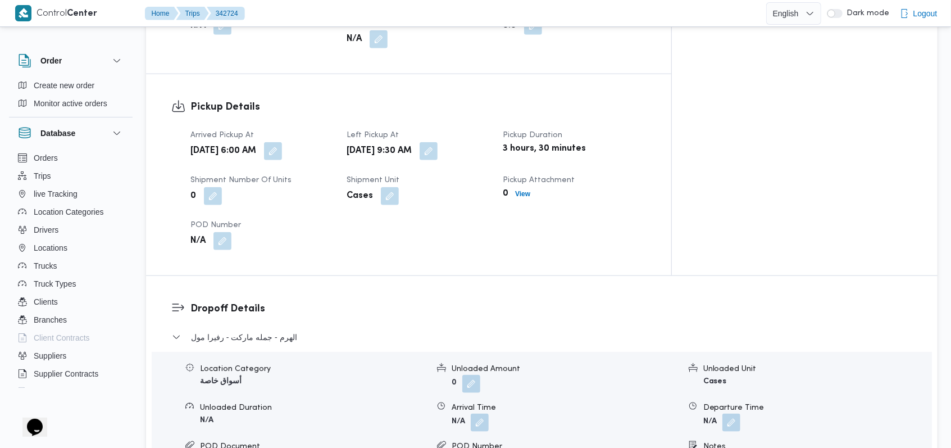
scroll to position [749, 0]
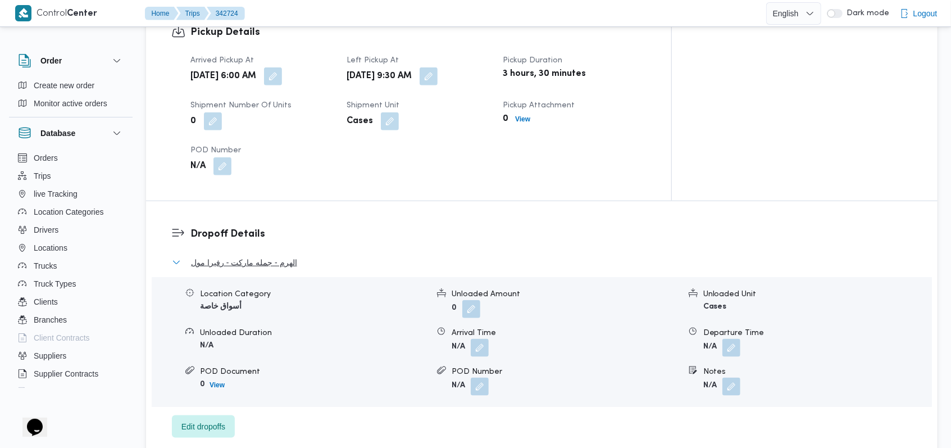
click at [283, 256] on span "الهرم - جمله ماركت - رفيرا مول" at bounding box center [244, 262] width 106 height 13
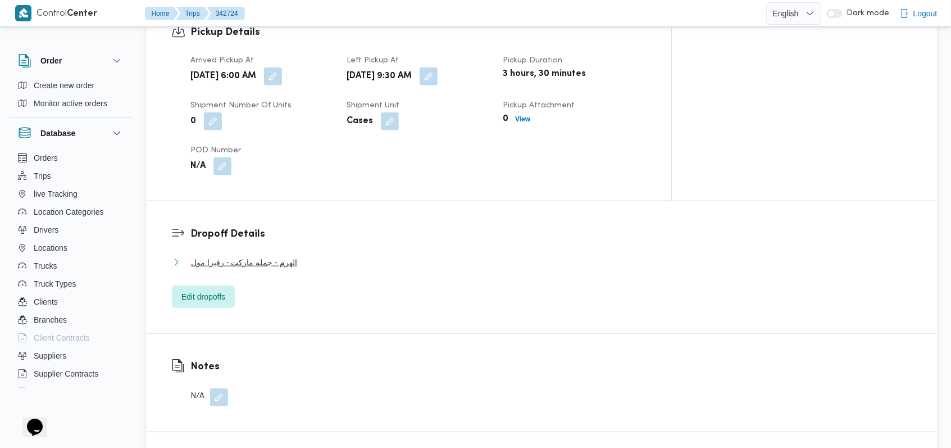
scroll to position [374, 0]
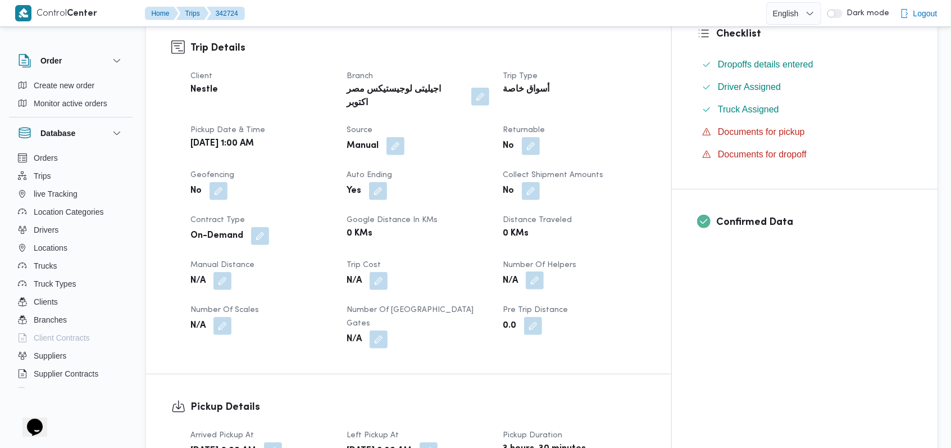
click at [544, 271] on button "button" at bounding box center [535, 280] width 18 height 18
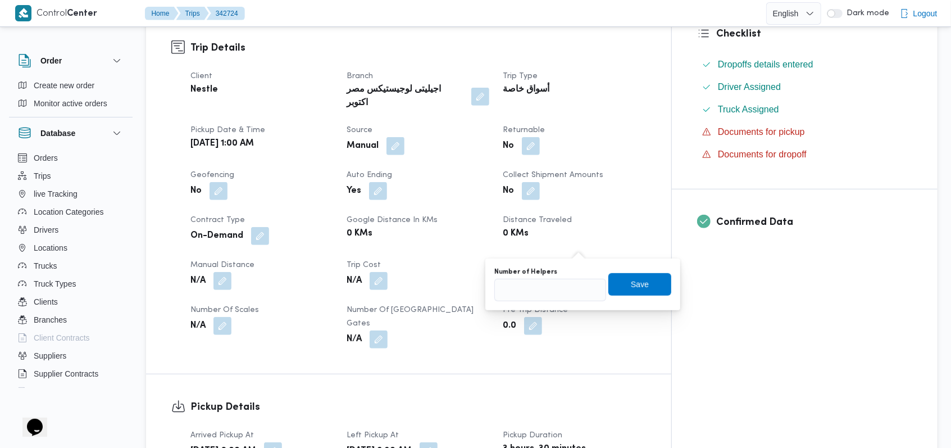
click at [563, 301] on div "Number of Helpers Save" at bounding box center [582, 284] width 179 height 36
click at [564, 296] on input "Number of Helpers" at bounding box center [550, 290] width 112 height 22
type input "1"
click at [646, 291] on span "Save" at bounding box center [639, 284] width 63 height 22
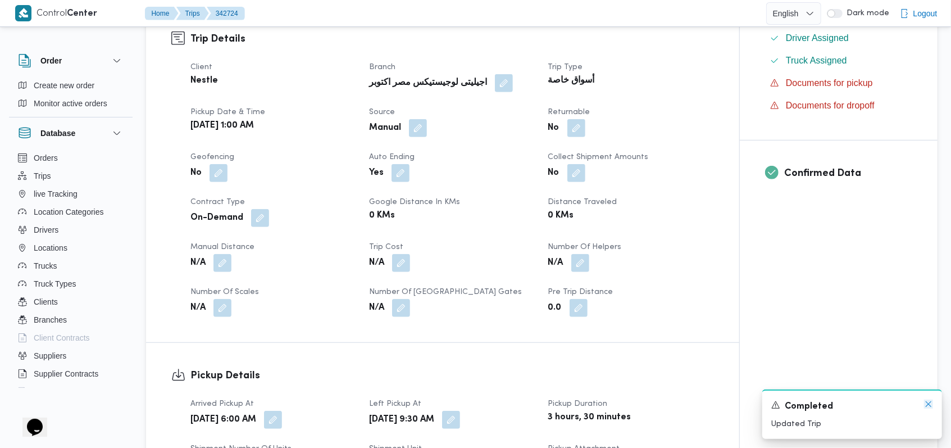
click at [931, 403] on icon "Dismiss toast" at bounding box center [928, 403] width 9 height 9
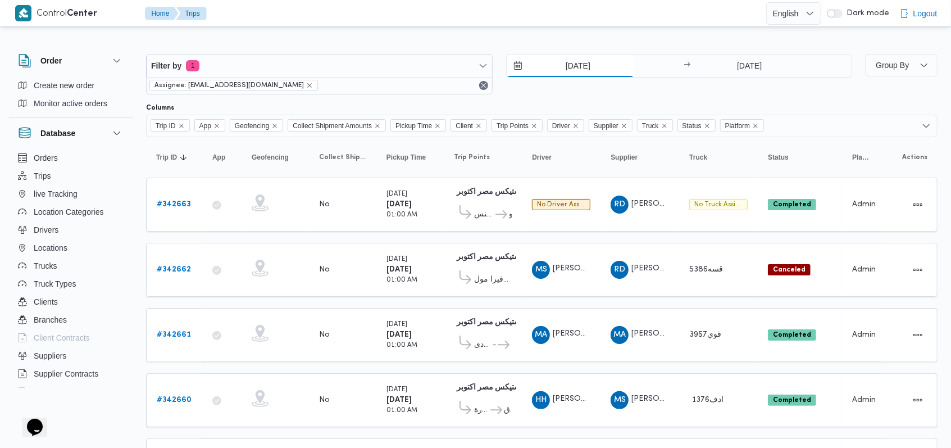
click at [585, 57] on input "11/10/2025" at bounding box center [571, 65] width 128 height 22
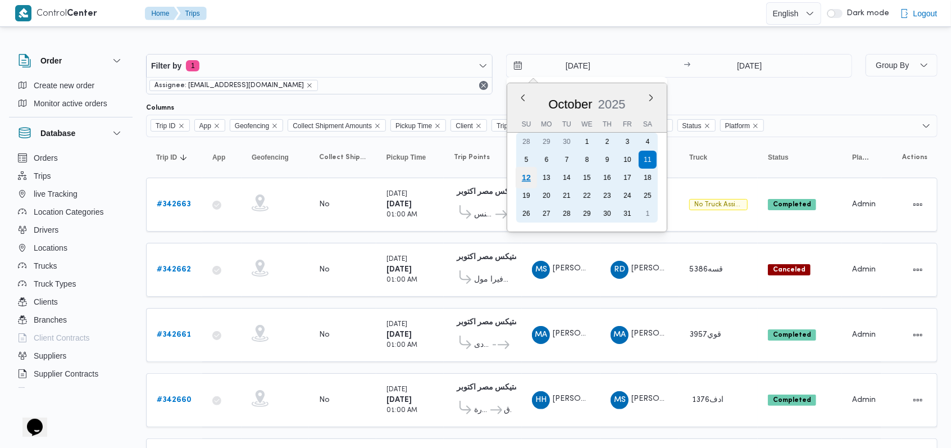
click at [526, 174] on div "12" at bounding box center [525, 177] width 21 height 21
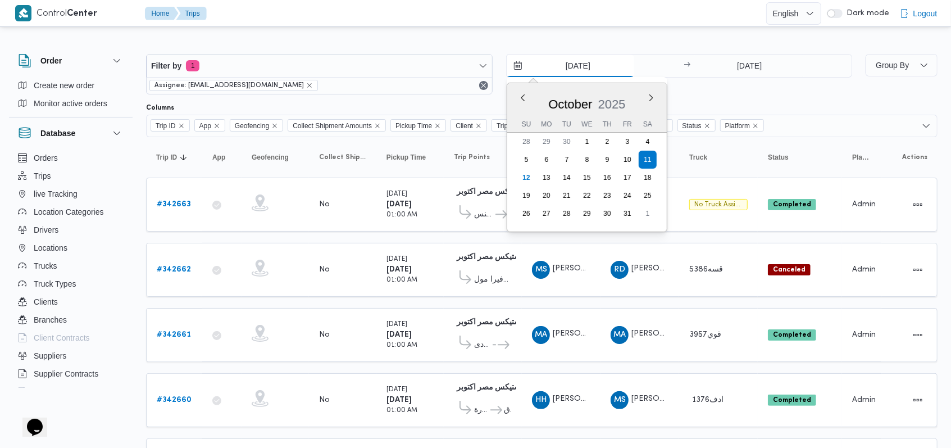
type input "[DATE]"
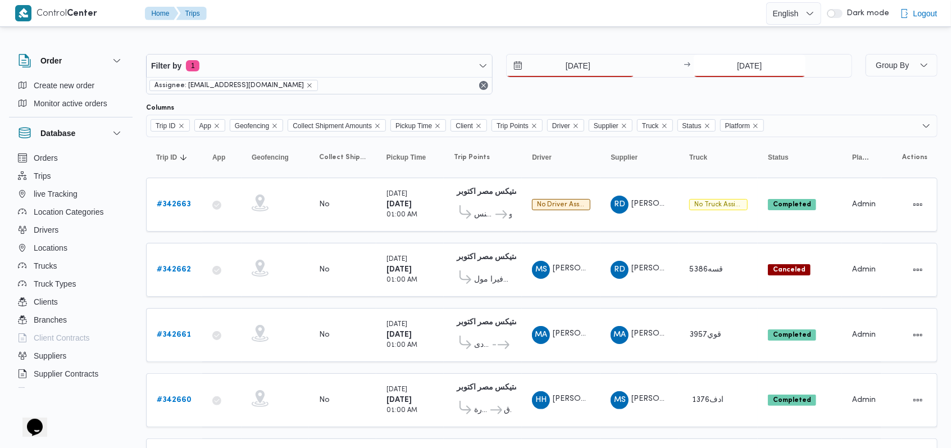
click at [726, 67] on input "11/10/2025" at bounding box center [750, 65] width 112 height 22
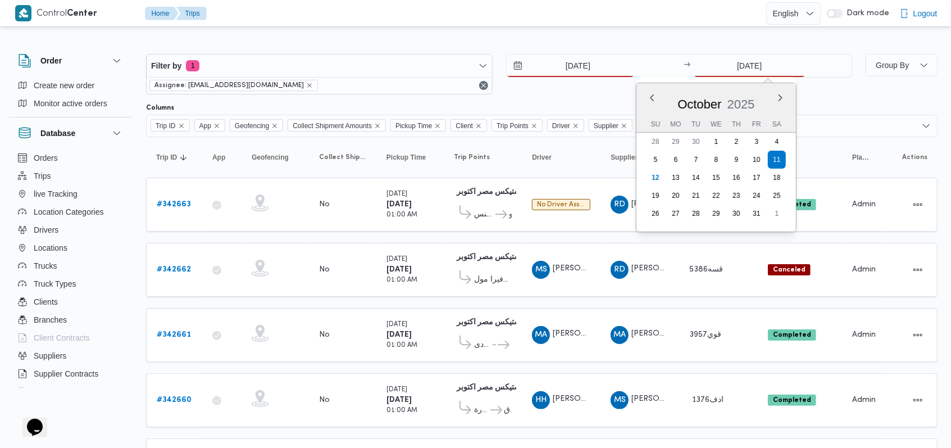
click at [640, 172] on div "October 2025 October 2025 Su Mo Tu We Th Fr Sa 28 29 30 1 2 3 4 5 6 7 8 9 10 11…" at bounding box center [717, 157] width 160 height 148
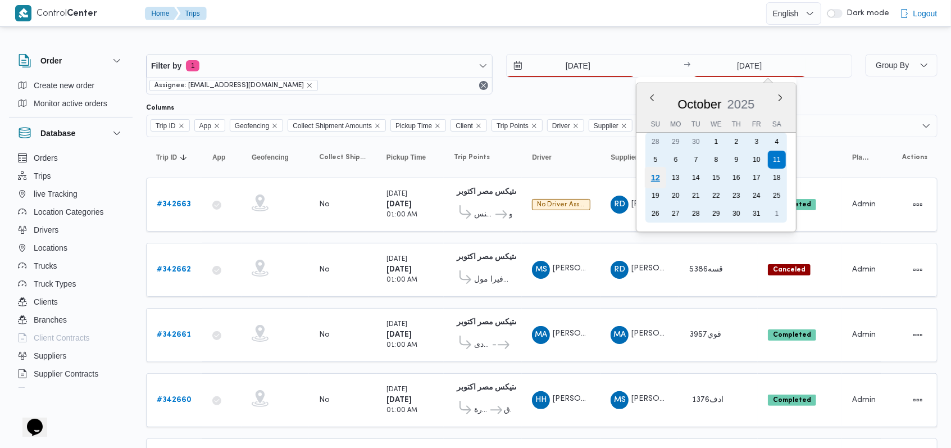
click at [648, 174] on div "12" at bounding box center [655, 177] width 21 height 21
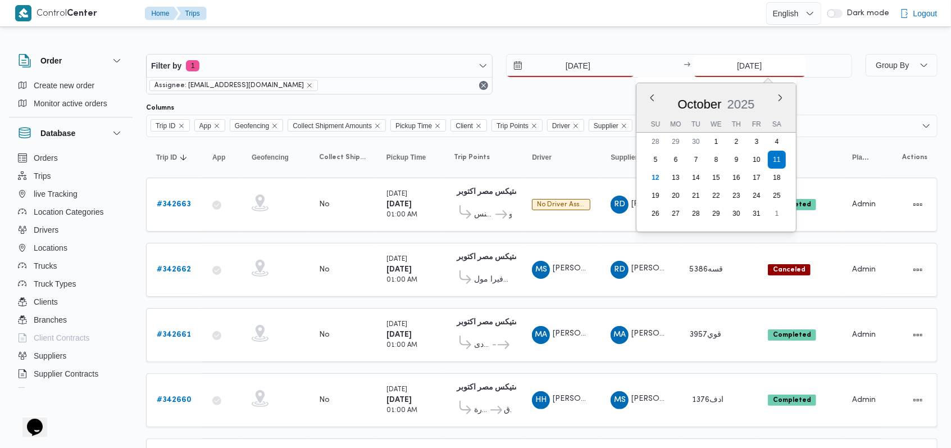
type input "[DATE]"
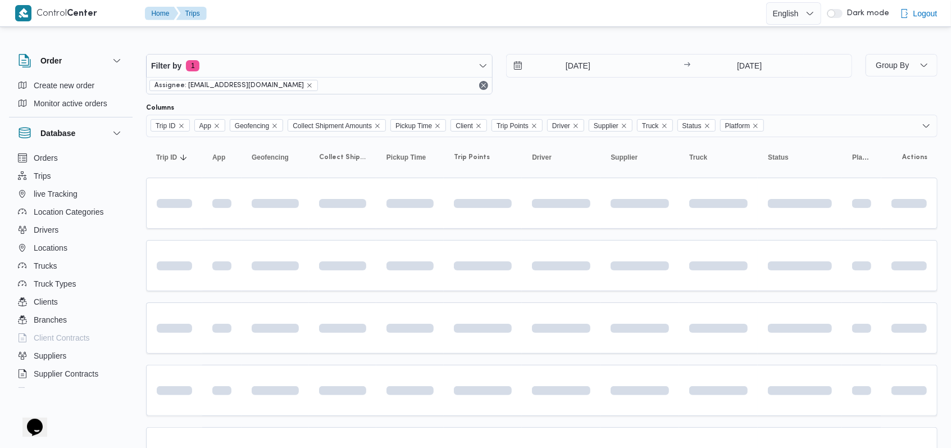
click at [593, 98] on div "Filter by 1 Assignee: mostafa.elrouby@illa.com.eg 12/10/2025 → 12/10/2025" at bounding box center [499, 74] width 720 height 54
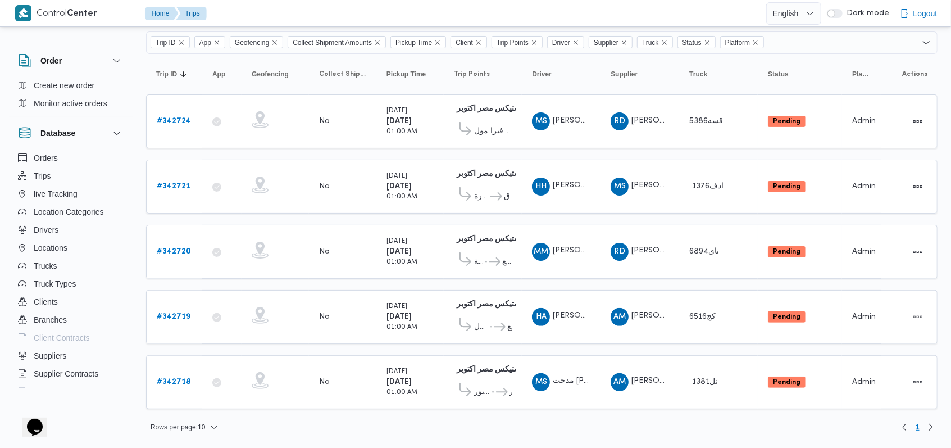
scroll to position [75, 0]
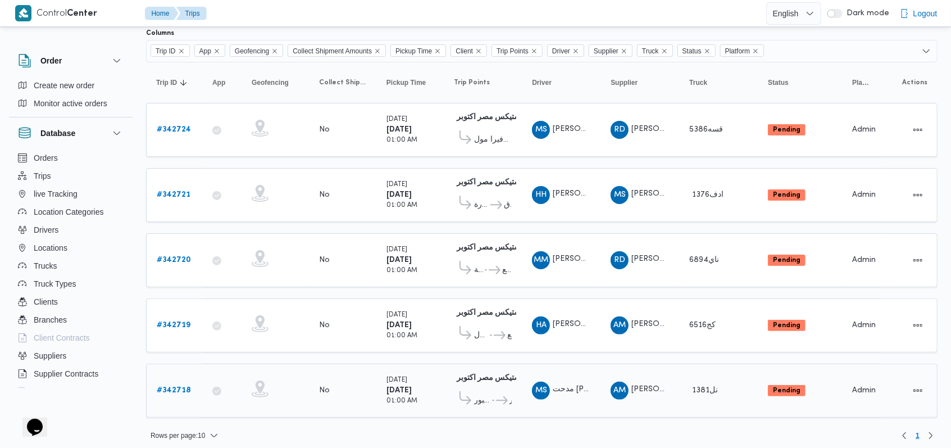
click at [180, 387] on b "# 342718" at bounding box center [174, 390] width 34 height 7
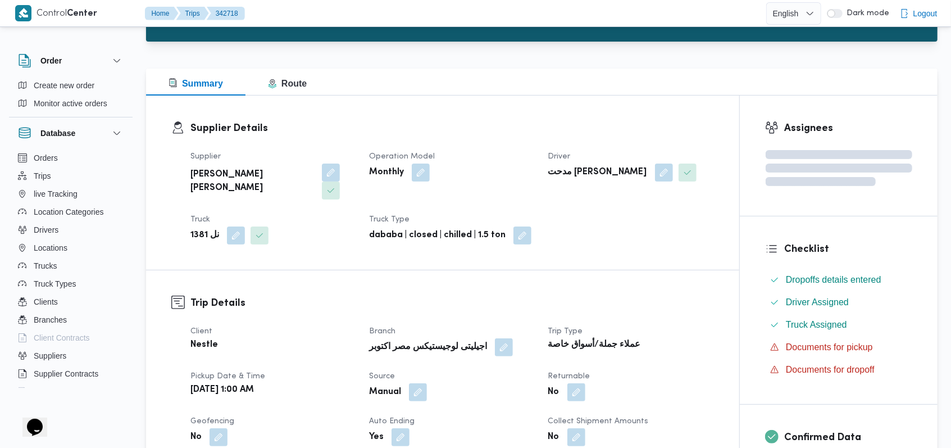
scroll to position [149, 0]
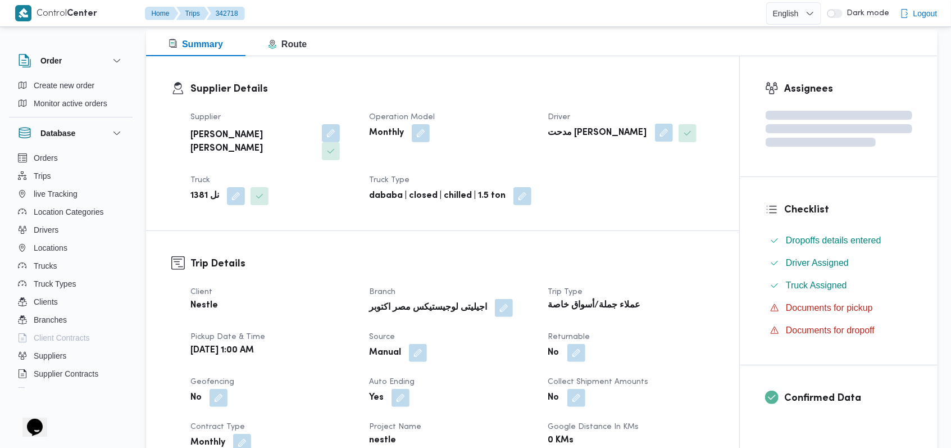
click at [655, 132] on button "button" at bounding box center [664, 133] width 18 height 18
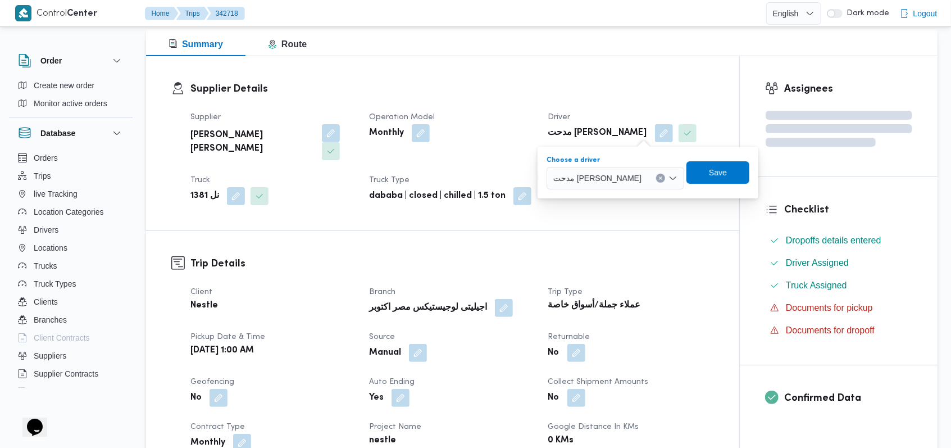
click at [616, 185] on div "مدحت صالح محمد سعيد" at bounding box center [616, 178] width 138 height 22
click at [481, 256] on h3 "Trip Details" at bounding box center [452, 263] width 524 height 15
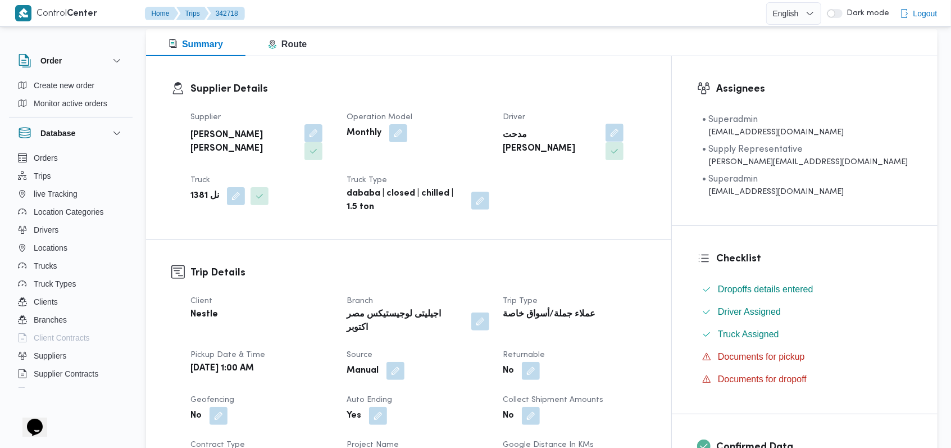
click at [624, 137] on button "button" at bounding box center [615, 133] width 18 height 18
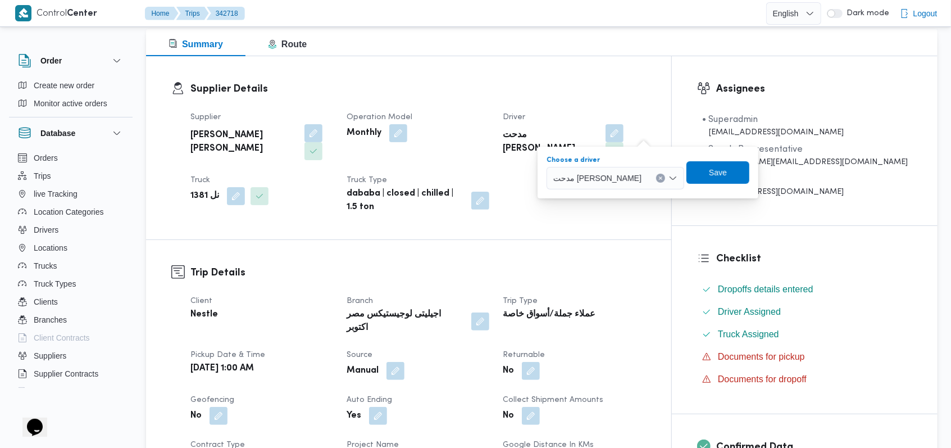
click at [600, 173] on span "مدحت صالح محمد سعيد" at bounding box center [597, 177] width 88 height 12
click at [344, 265] on h3 "Trip Details" at bounding box center [418, 272] width 456 height 15
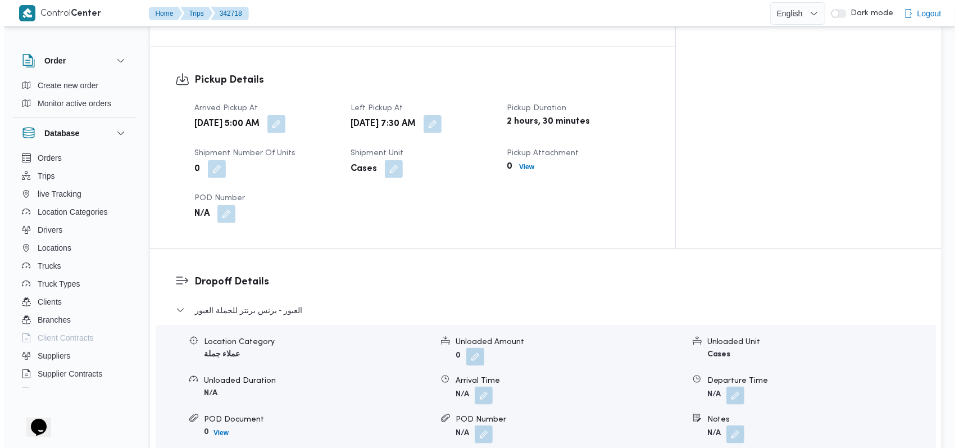
scroll to position [824, 0]
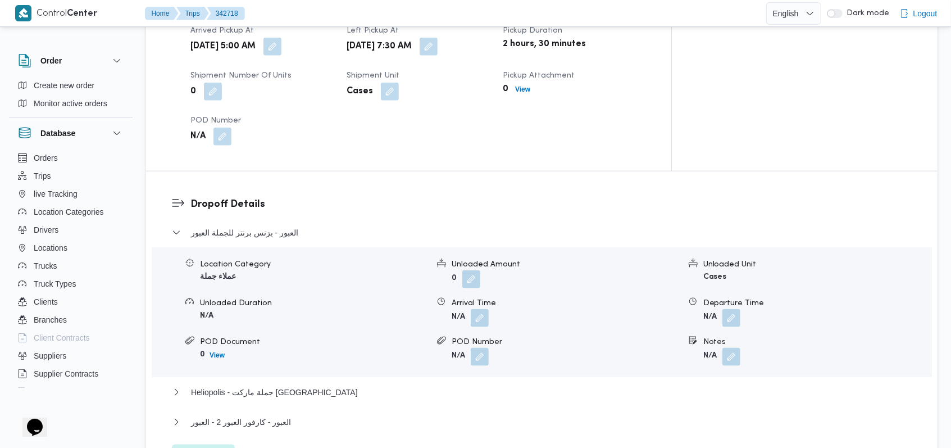
click at [215, 447] on span "Edit dropoffs" at bounding box center [203, 455] width 44 height 13
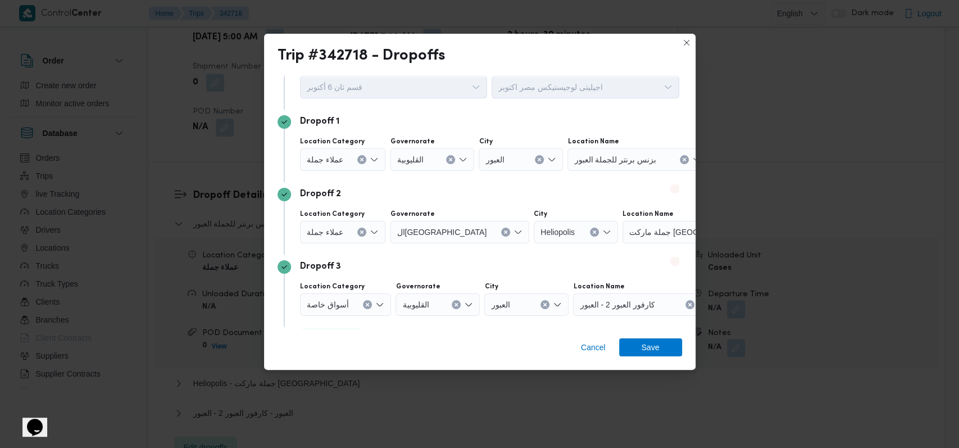
scroll to position [72, 0]
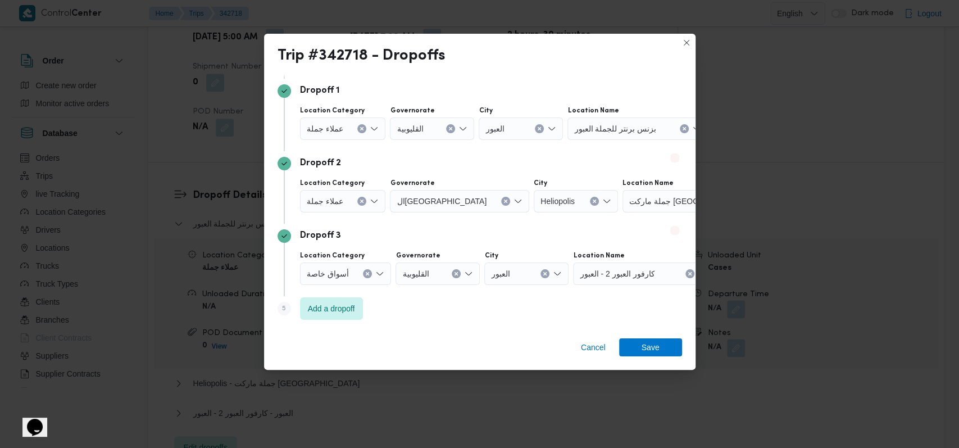
click at [351, 273] on div at bounding box center [354, 274] width 6 height 18
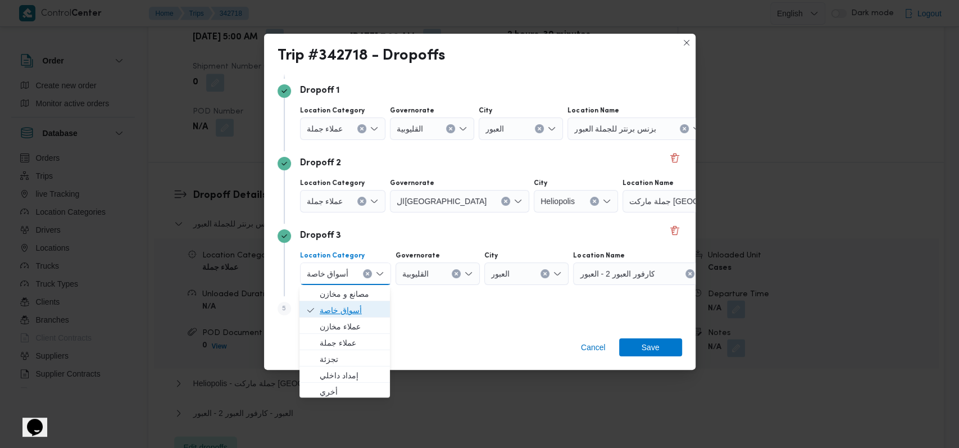
click at [348, 303] on span "أسواق خاصة" at bounding box center [351, 309] width 63 height 13
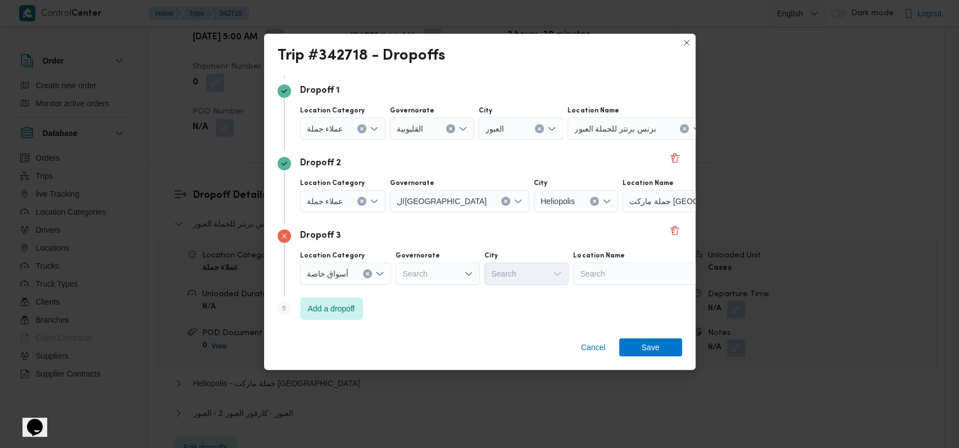
click at [346, 213] on div "Location Category عملاء جملة Governorate القاهرة City Heliopolis Location Name …" at bounding box center [490, 195] width 384 height 38
click at [347, 208] on div at bounding box center [348, 201] width 6 height 18
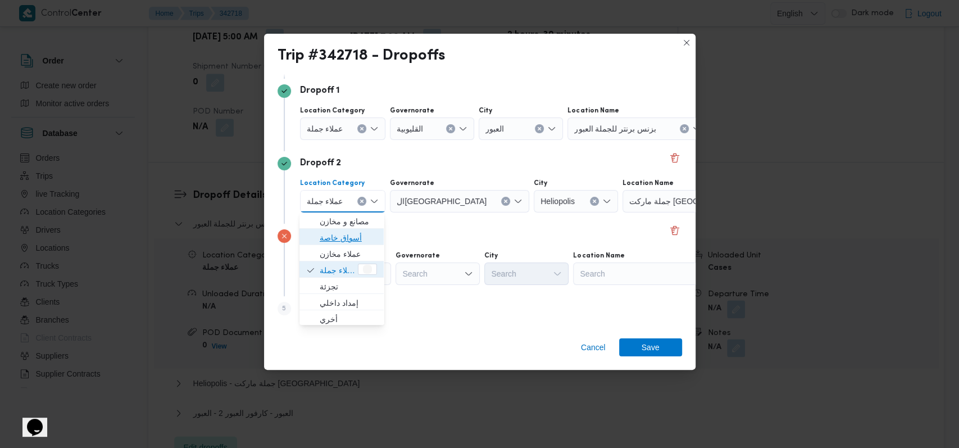
click at [346, 236] on span "أسواق خاصة" at bounding box center [348, 237] width 57 height 13
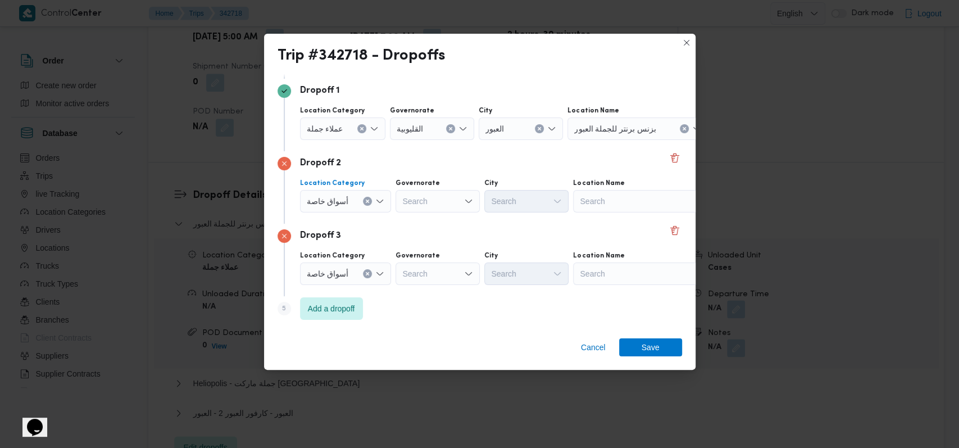
click at [328, 122] on span "عملاء جملة" at bounding box center [325, 128] width 37 height 12
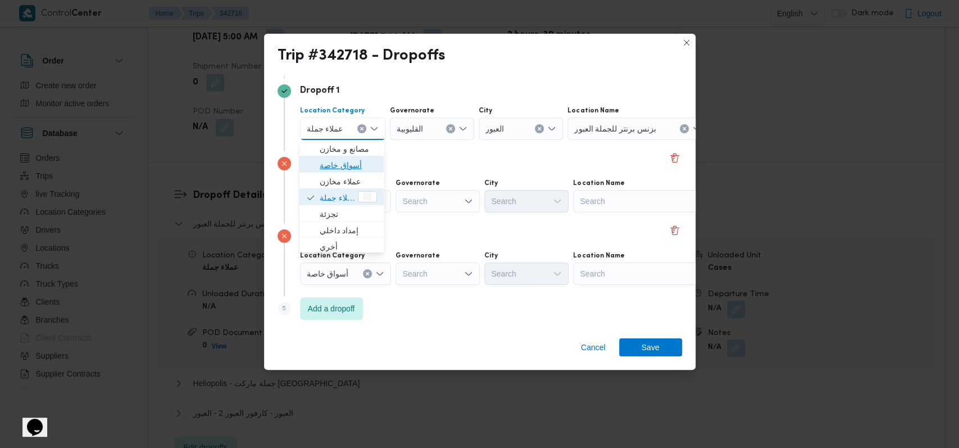
click at [337, 161] on span "أسواق خاصة" at bounding box center [348, 164] width 57 height 13
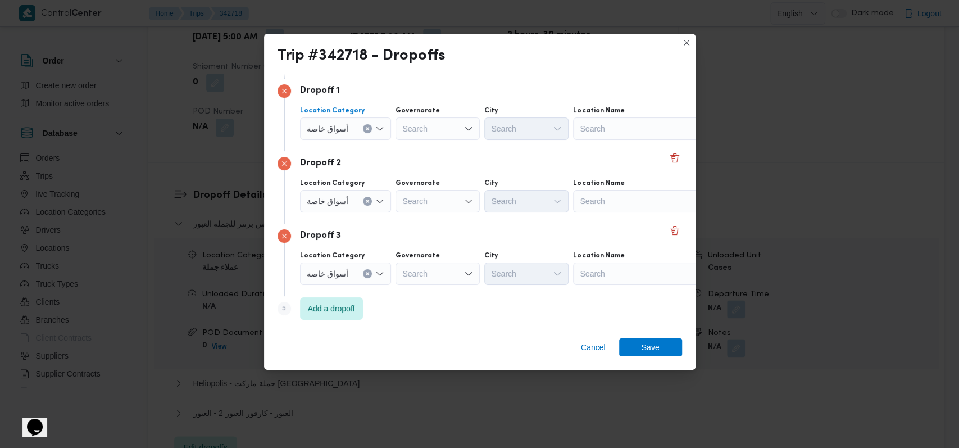
click at [534, 144] on div "Dropoff 1 Location Category أسواق خاصة Combo box. Selected. أسواق خاصة. Press B…" at bounding box center [480, 115] width 405 height 72
click at [598, 126] on div "Search" at bounding box center [643, 128] width 140 height 22
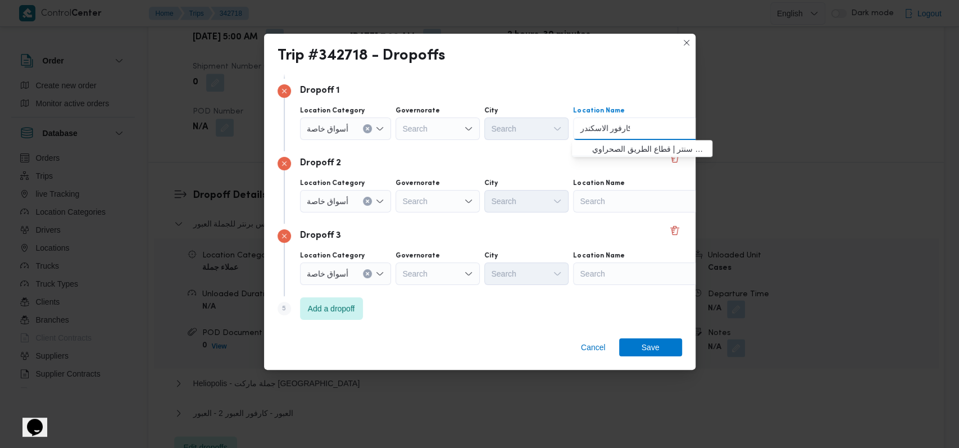
type input "كارفور الاسكندر"
click at [613, 153] on span "كارفور الاسكندر ية | كارفور الاسكندريه سيتي سنتر | قطاع الطريق الصحراوي" at bounding box center [648, 148] width 113 height 13
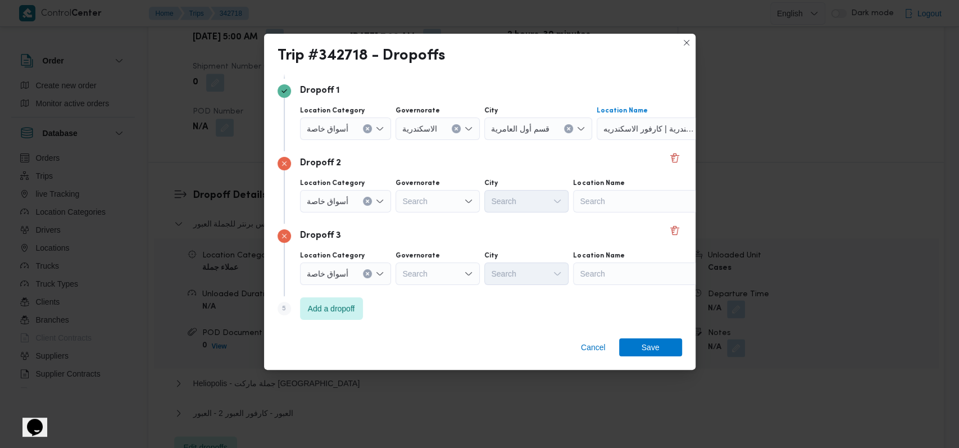
click at [613, 196] on div "Search" at bounding box center [643, 201] width 140 height 22
type input "كارفور العروبة"
click at [611, 223] on span "كارفور العروبة مول | العروبة مول | الذراع البحري" at bounding box center [648, 221] width 113 height 13
click at [625, 279] on div "Search" at bounding box center [643, 273] width 140 height 22
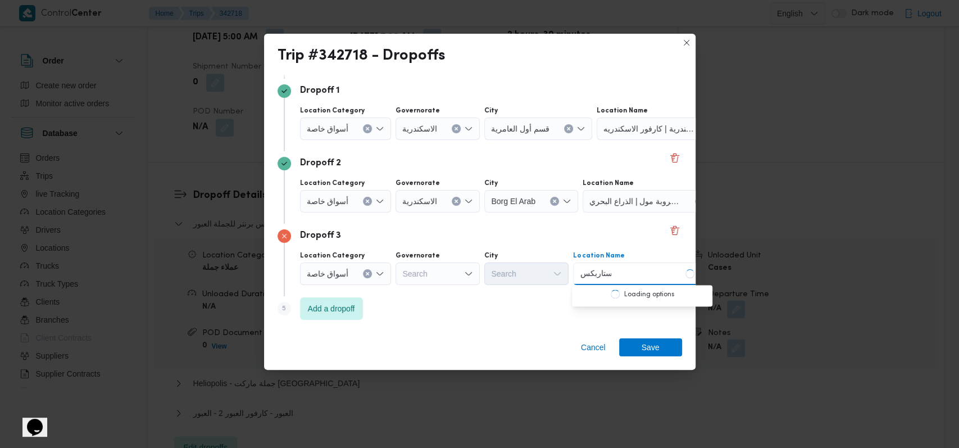
click at [367, 274] on icon "Clear input" at bounding box center [367, 273] width 3 height 3
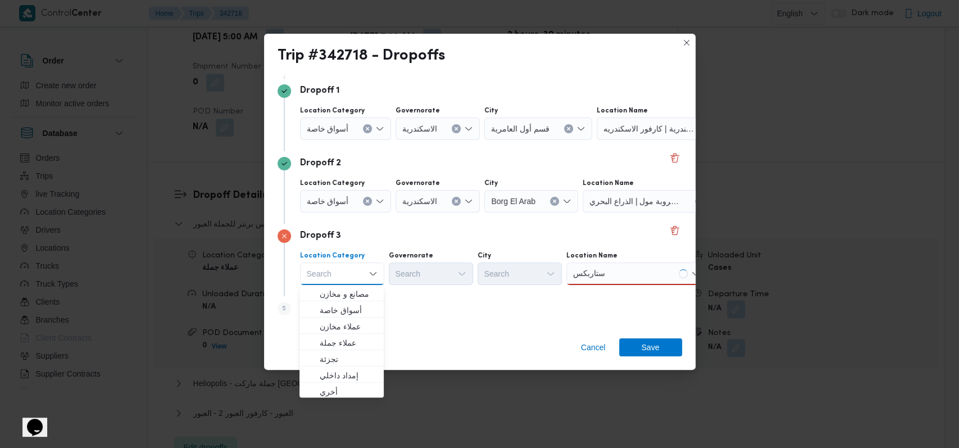
click at [622, 267] on div "ستاربكس ستاربكس" at bounding box center [636, 273] width 140 height 22
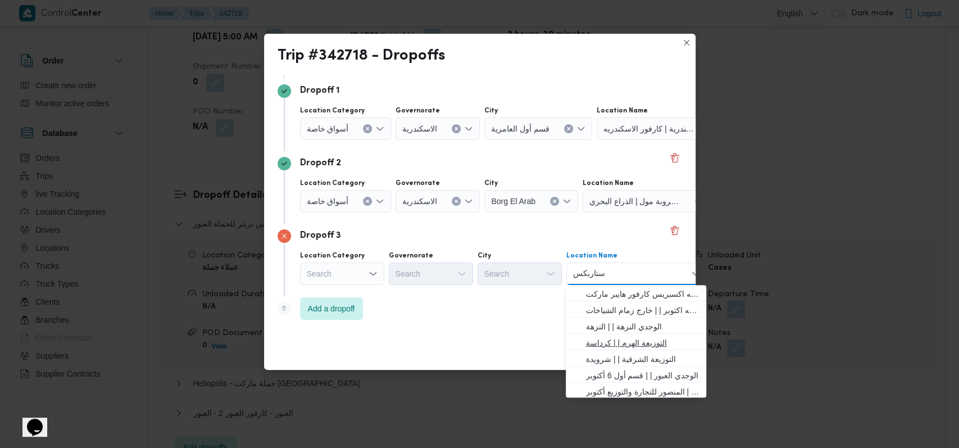
type input "ستاربكس"
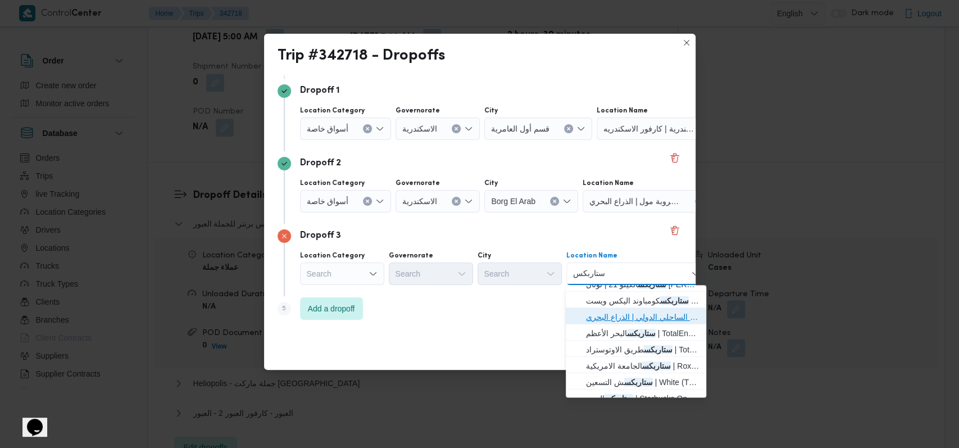
click at [627, 308] on span "ستاربكس الطريق الساحلى الدولى | 21 الطريق الساحلي الدولي | الذراع البحري" at bounding box center [635, 317] width 131 height 18
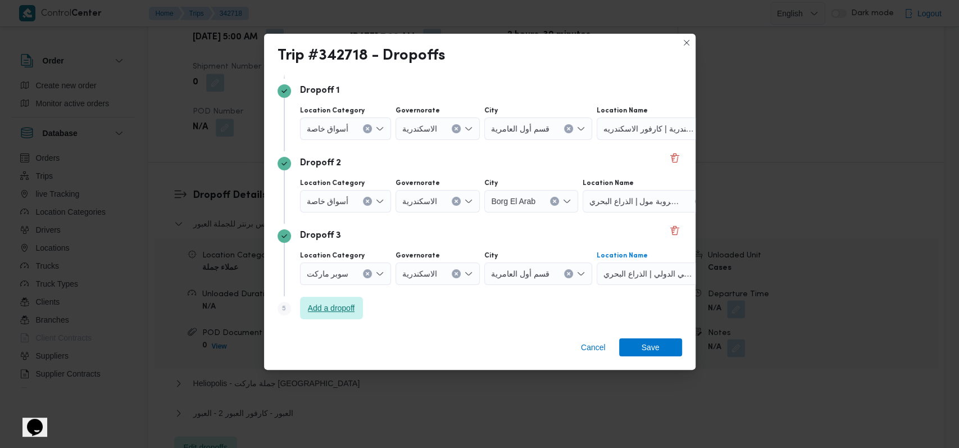
click at [333, 307] on span "Add a dropoff" at bounding box center [331, 307] width 47 height 13
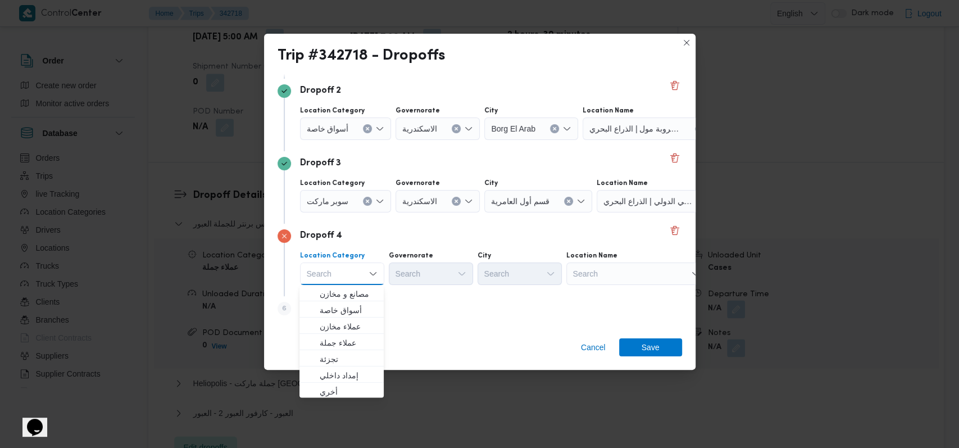
click at [412, 312] on div "Step 6 is disabled 6 Add a dropoff" at bounding box center [480, 310] width 405 height 29
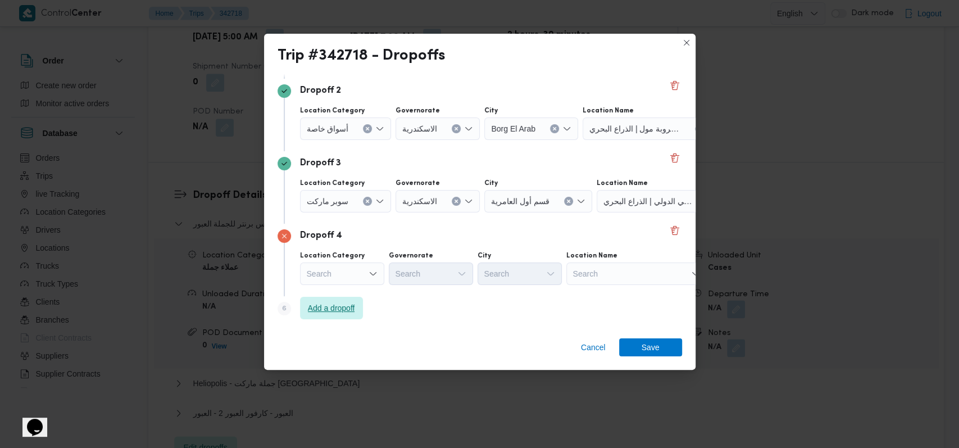
click at [331, 317] on span "Add a dropoff" at bounding box center [331, 308] width 63 height 22
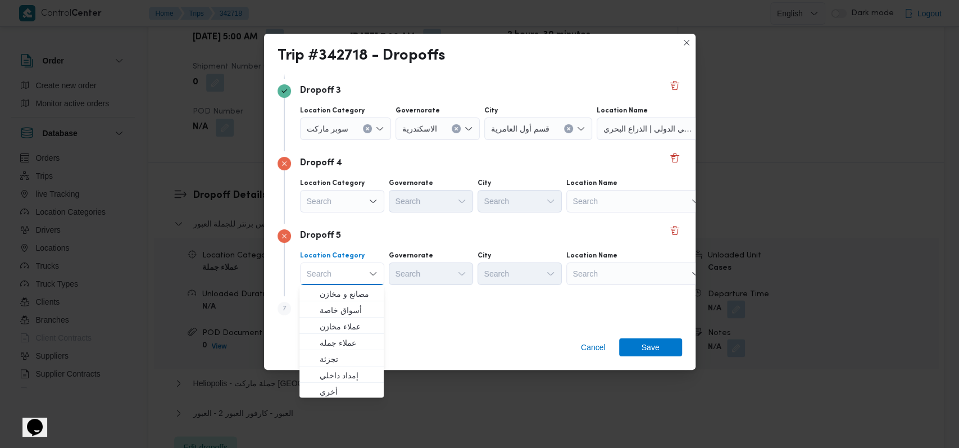
click at [607, 199] on div "Search" at bounding box center [636, 201] width 140 height 22
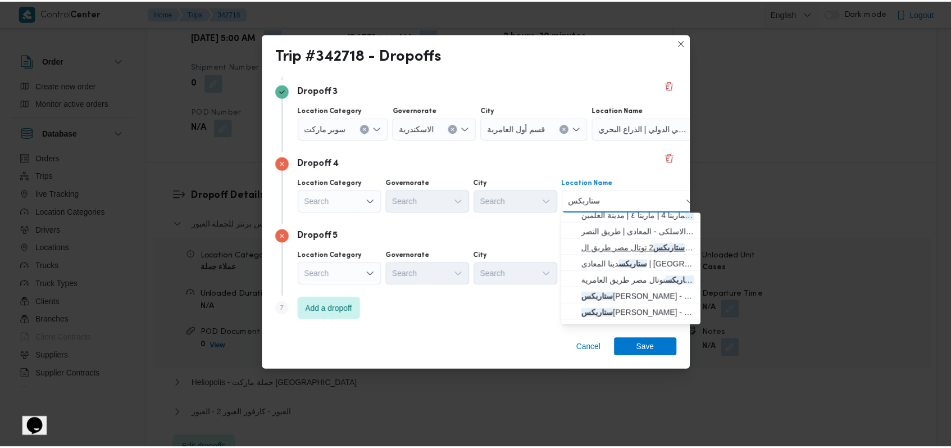
scroll to position [295, 0]
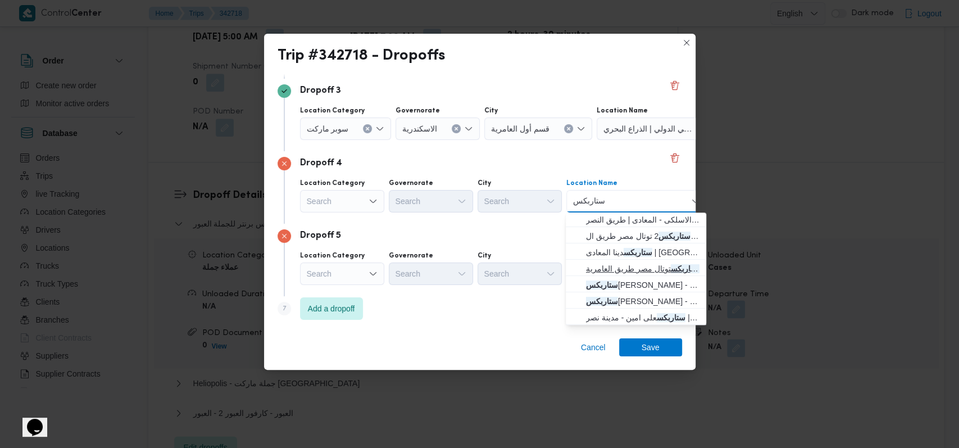
type input "ستاربكس"
drag, startPoint x: 644, startPoint y: 271, endPoint x: 623, endPoint y: 287, distance: 26.1
click at [644, 270] on span "ستاربكس توتال مصر طريق العامرية - الاسكندرية | سيتي سنتر الأسكندرية | قطاع الطر…" at bounding box center [642, 268] width 113 height 13
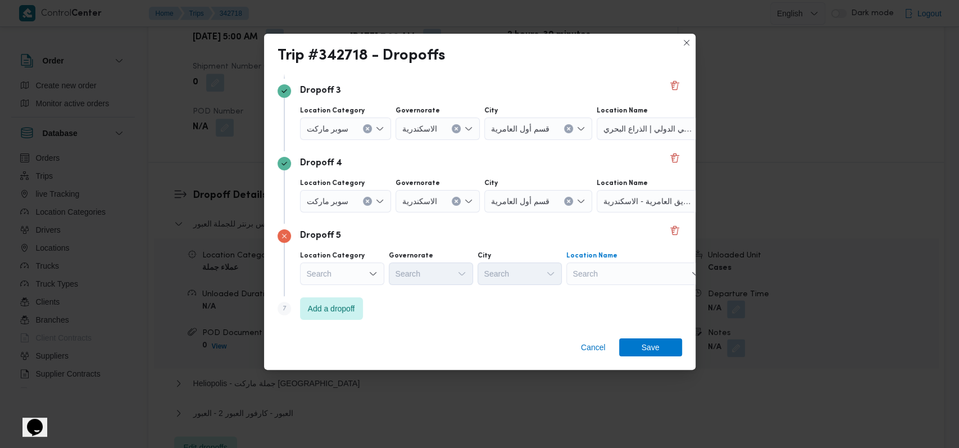
click at [626, 276] on div "Search" at bounding box center [636, 273] width 140 height 22
click at [367, 270] on div "Search" at bounding box center [342, 273] width 84 height 22
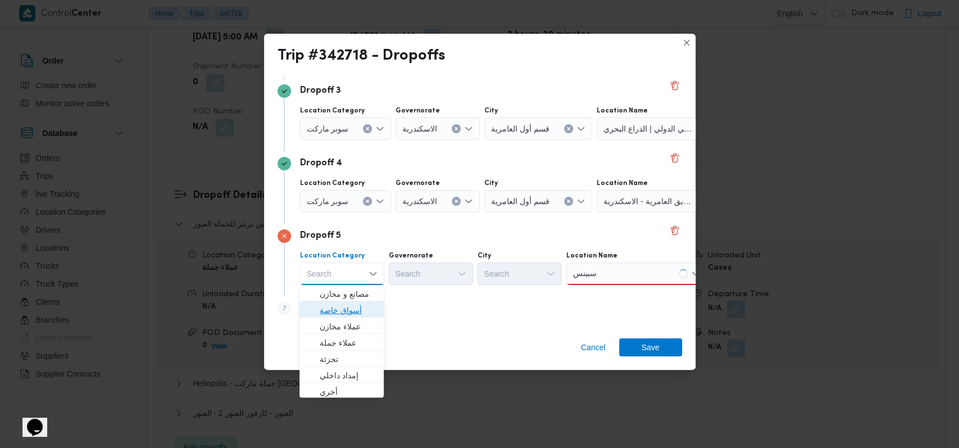
click at [355, 314] on span "أسواق خاصة" at bounding box center [348, 309] width 57 height 13
click at [434, 271] on div "Search" at bounding box center [431, 273] width 84 height 22
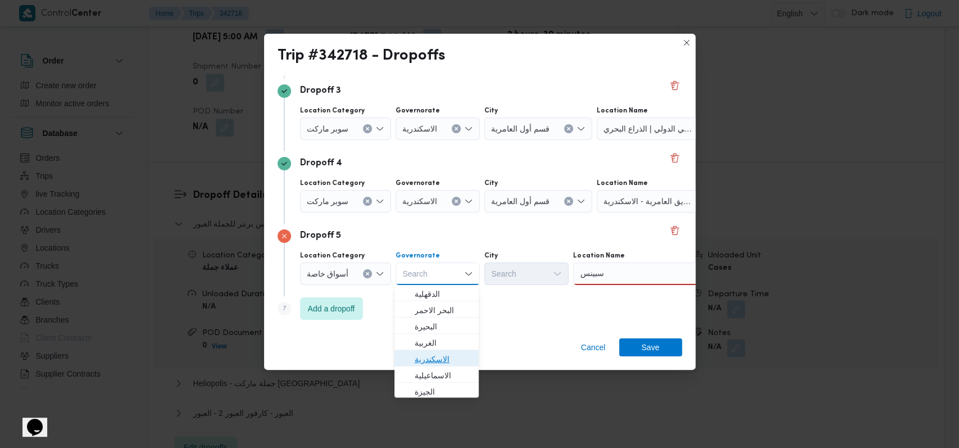
click at [437, 365] on span "الاسكندرية" at bounding box center [443, 358] width 57 height 13
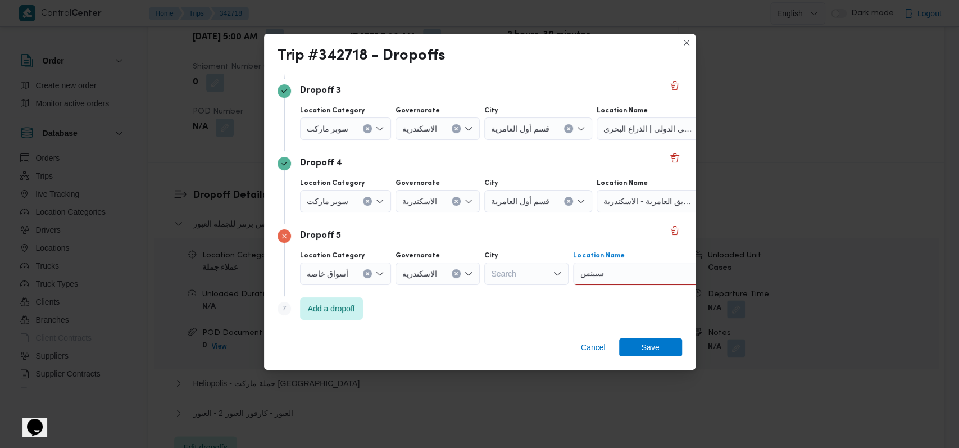
click at [634, 281] on div "سبينس سبينس" at bounding box center [643, 273] width 140 height 22
type input "سبينس"
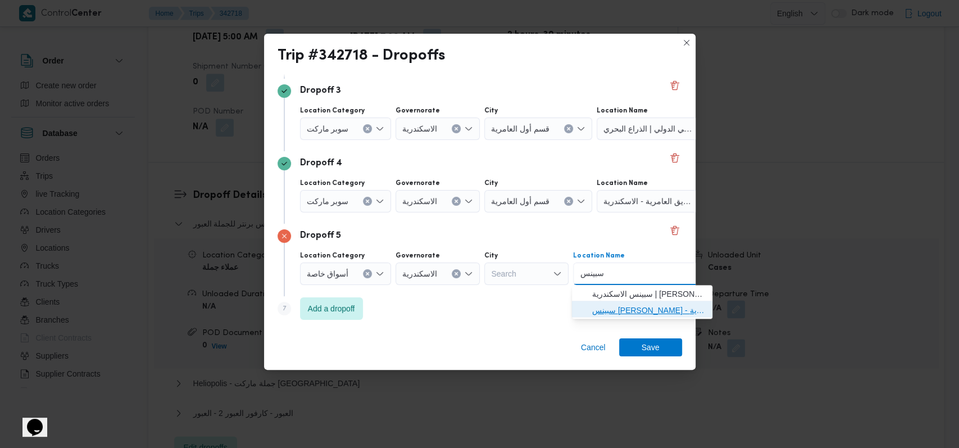
click at [621, 307] on span "سبينس مصطفى فهمى جليم - الاسكندرية | سبينيس ماركت جليم | سان ستفانو" at bounding box center [648, 309] width 113 height 13
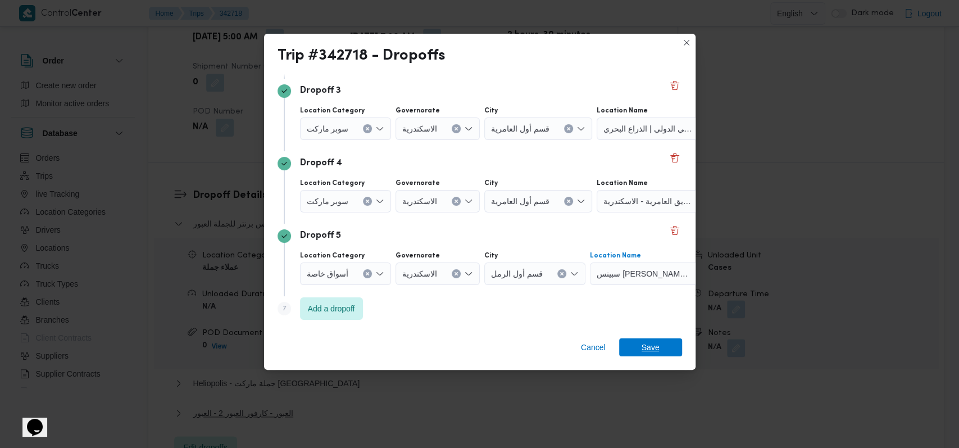
click at [662, 349] on span "Save" at bounding box center [650, 347] width 63 height 18
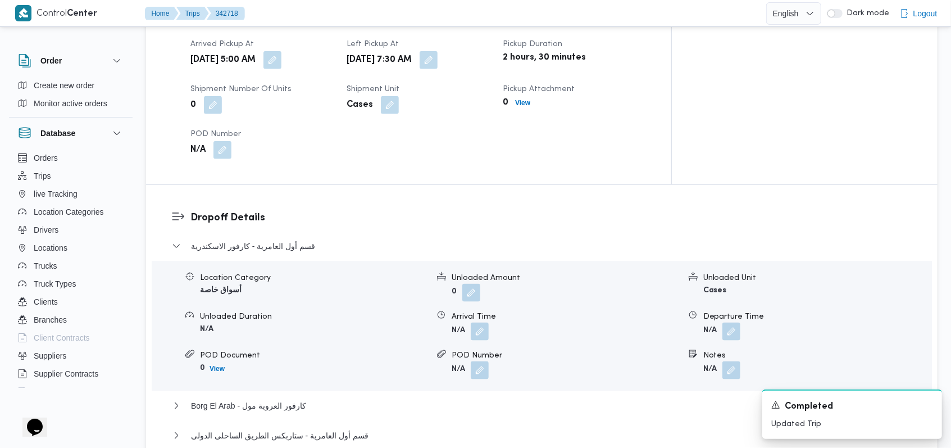
scroll to position [837, 0]
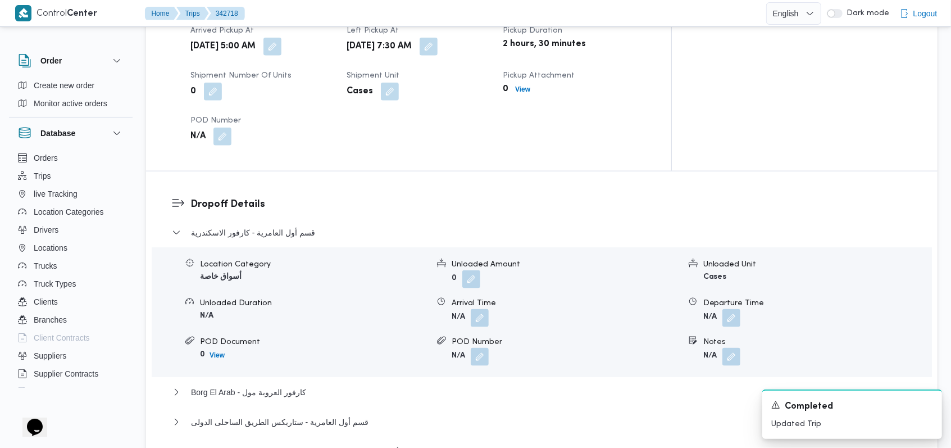
click at [281, 197] on dl "Dropoff Details قسم أول العامرية - كارفور الاسكندرية Location Category أسواق خا…" at bounding box center [551, 362] width 722 height 330
click at [923, 406] on div "Completed" at bounding box center [852, 406] width 162 height 14
click at [927, 406] on icon "Dismiss toast" at bounding box center [929, 404] width 6 height 6
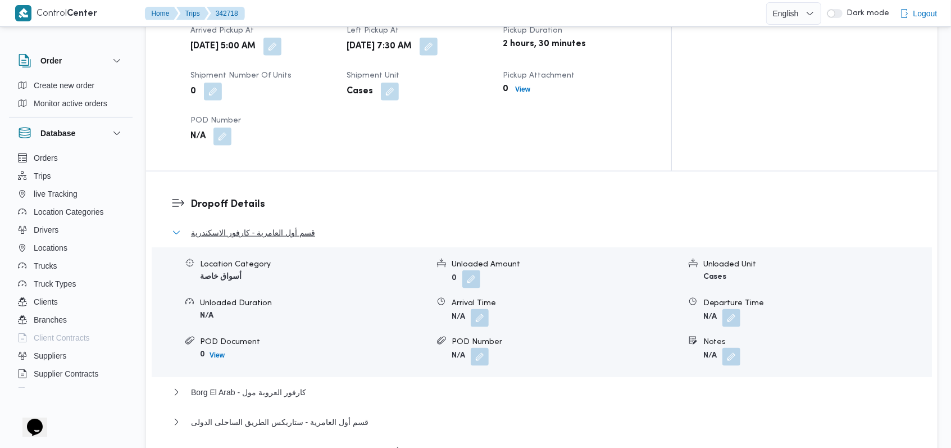
click at [283, 226] on span "قسم أول العامرية - كارفور الاسكندرية" at bounding box center [253, 232] width 124 height 13
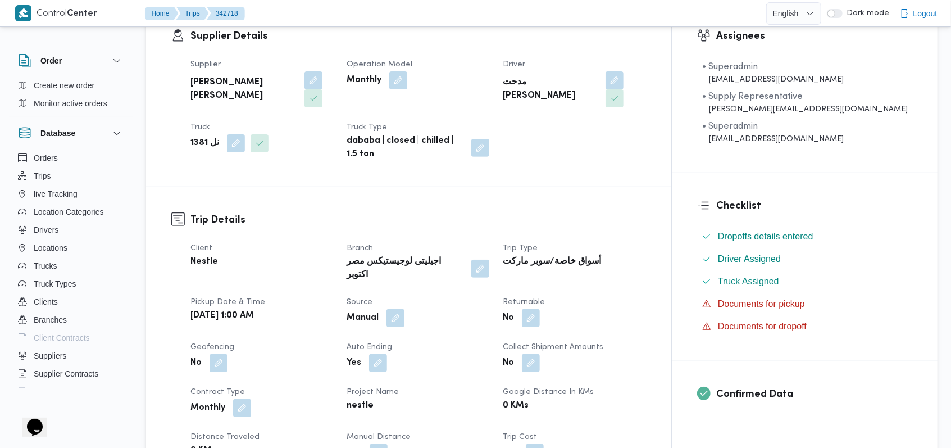
scroll to position [13, 0]
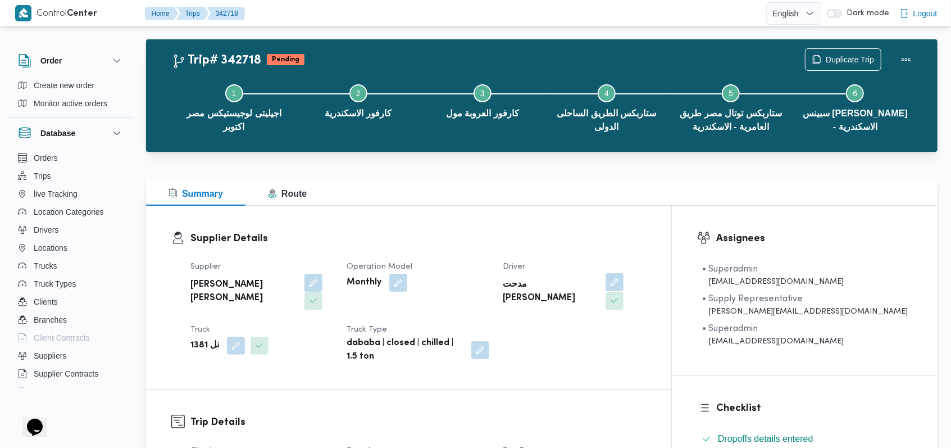
click at [624, 284] on button "button" at bounding box center [615, 282] width 18 height 18
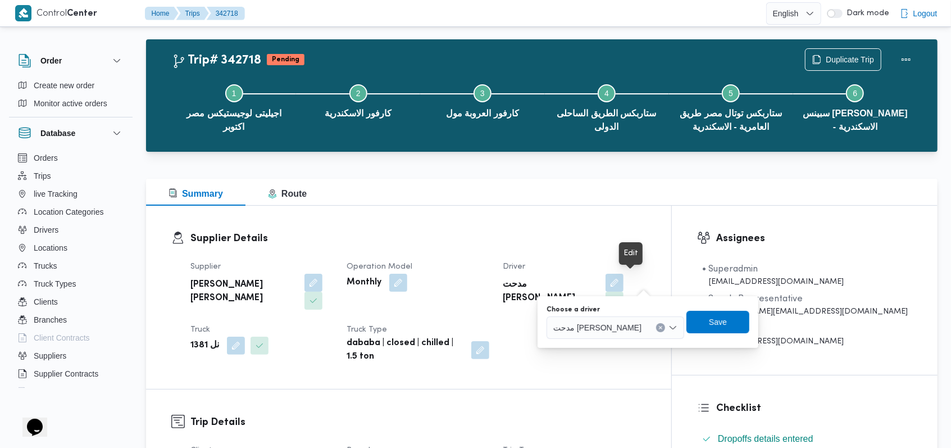
click at [622, 324] on span "مدحت صالح محمد سعيد" at bounding box center [597, 327] width 88 height 12
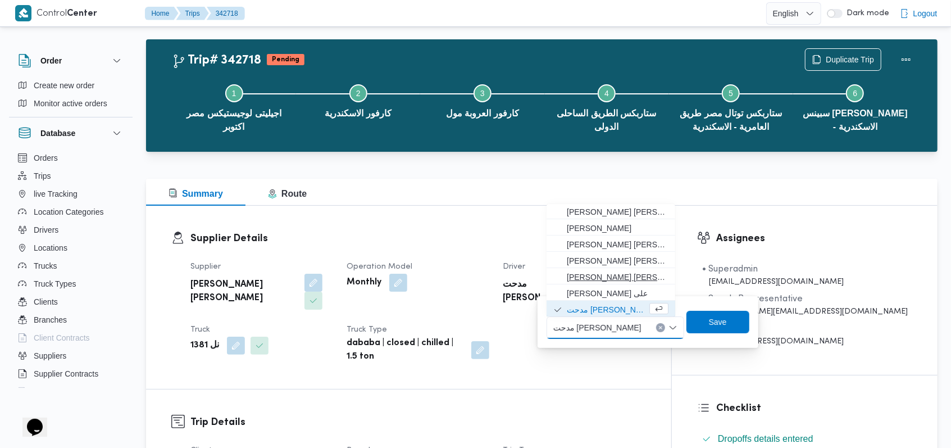
scroll to position [0, 0]
click at [625, 216] on span "[PERSON_NAME] [PERSON_NAME]" at bounding box center [618, 212] width 102 height 13
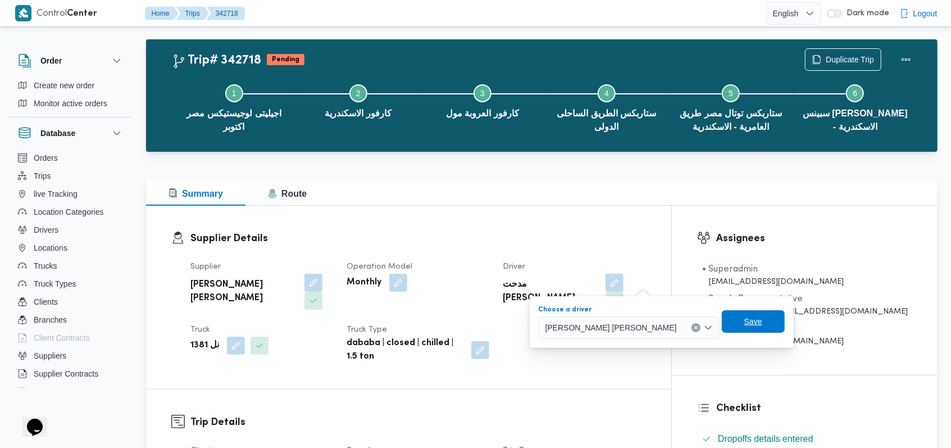
click at [722, 321] on span "Save" at bounding box center [753, 321] width 63 height 22
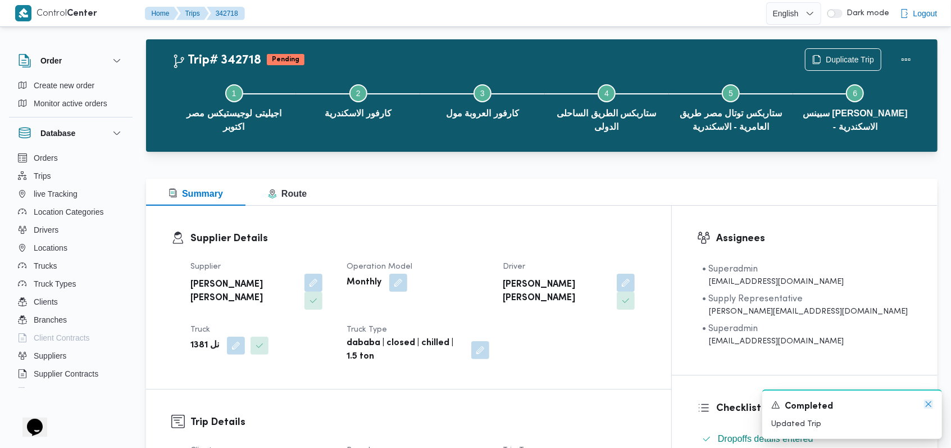
click at [926, 402] on icon "Dismiss toast" at bounding box center [928, 403] width 9 height 9
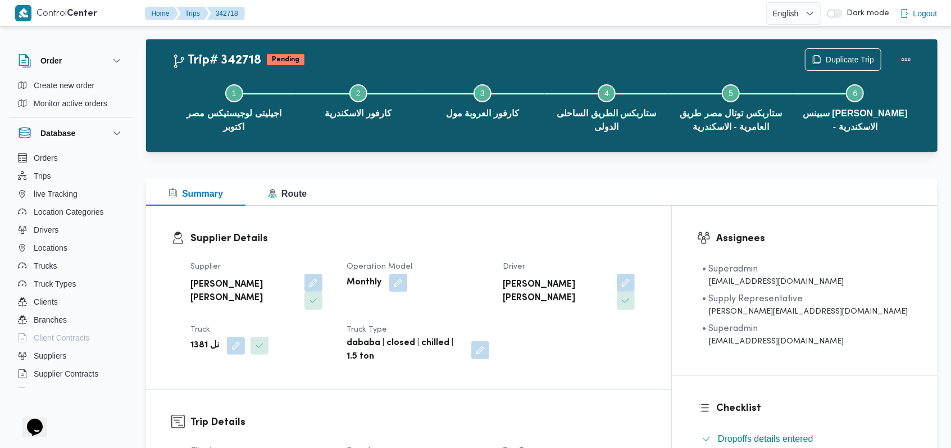
click at [484, 271] on dt "Operation Model" at bounding box center [418, 266] width 143 height 13
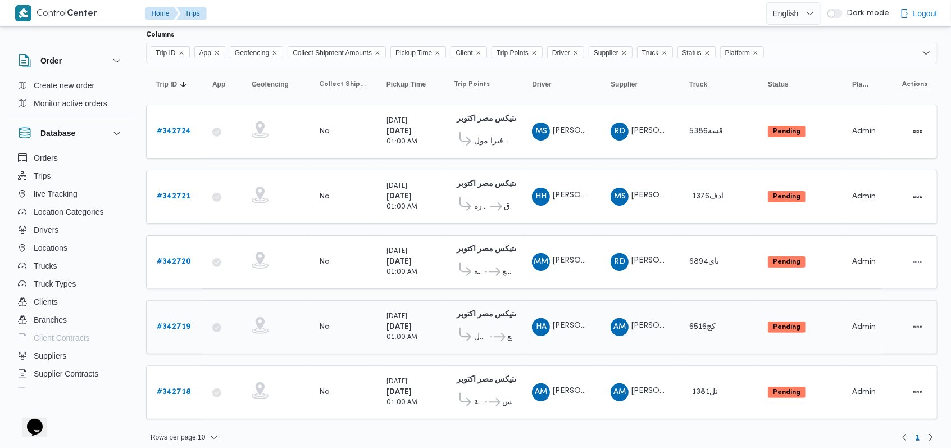
scroll to position [75, 0]
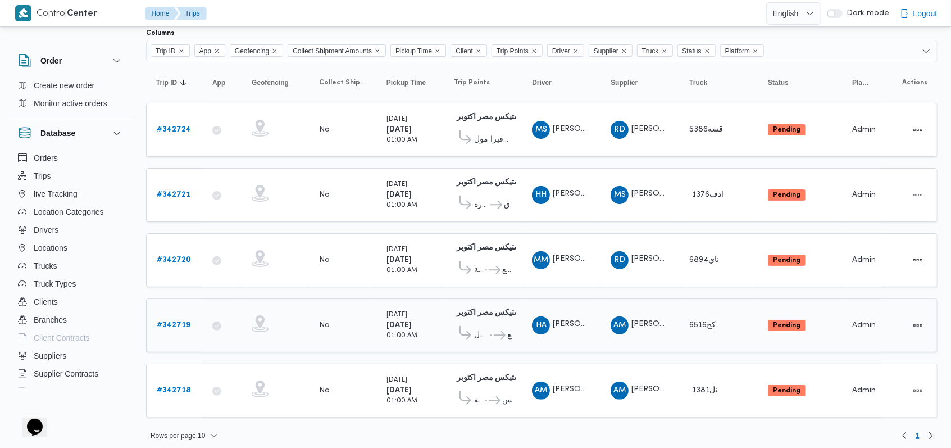
click at [166, 321] on b "# 342719" at bounding box center [174, 324] width 34 height 7
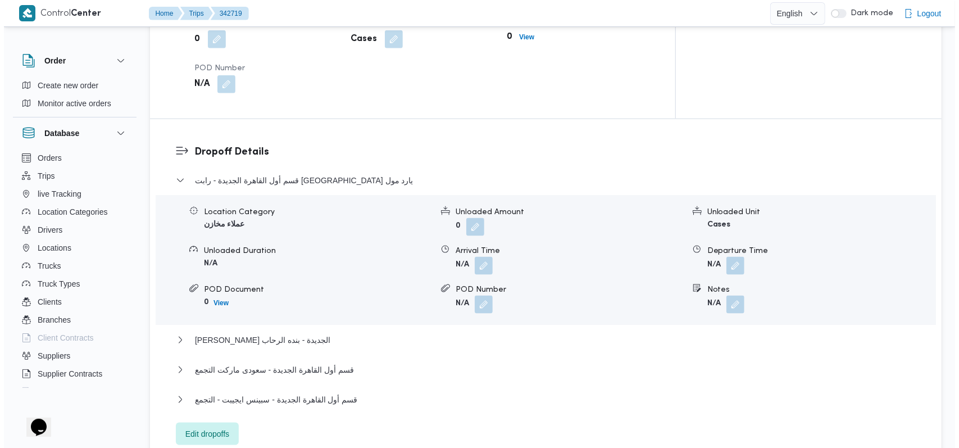
scroll to position [899, 0]
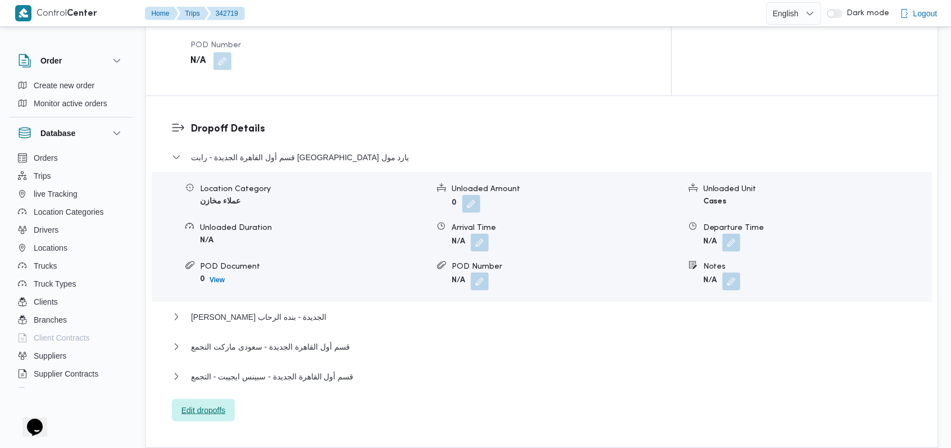
click at [215, 403] on span "Edit dropoffs" at bounding box center [203, 409] width 44 height 13
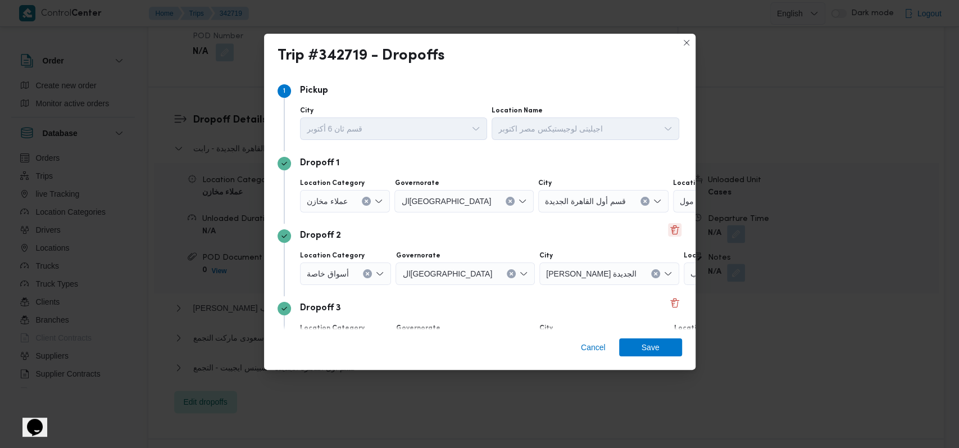
click at [668, 236] on button "Delete" at bounding box center [674, 229] width 13 height 13
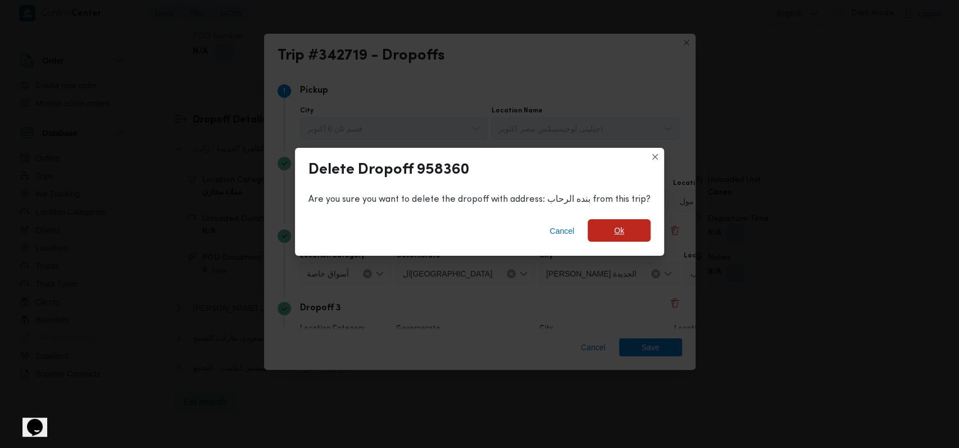
click at [629, 233] on span "Ok" at bounding box center [619, 230] width 63 height 22
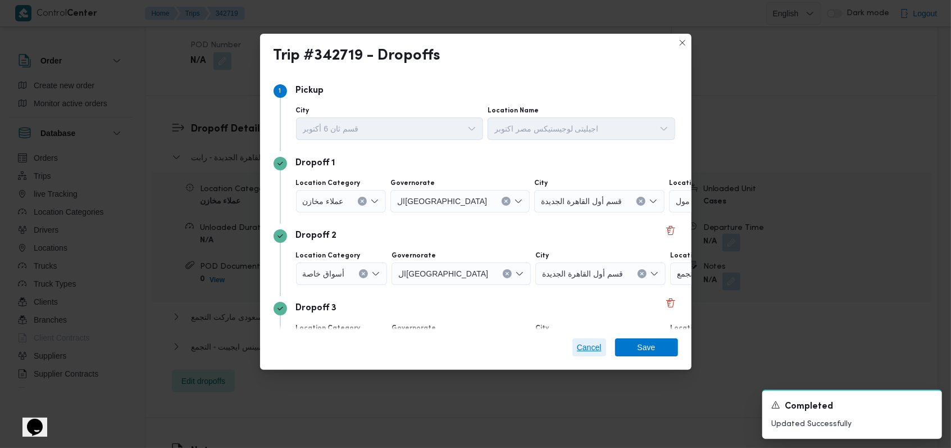
click at [582, 344] on span "Cancel" at bounding box center [589, 346] width 25 height 13
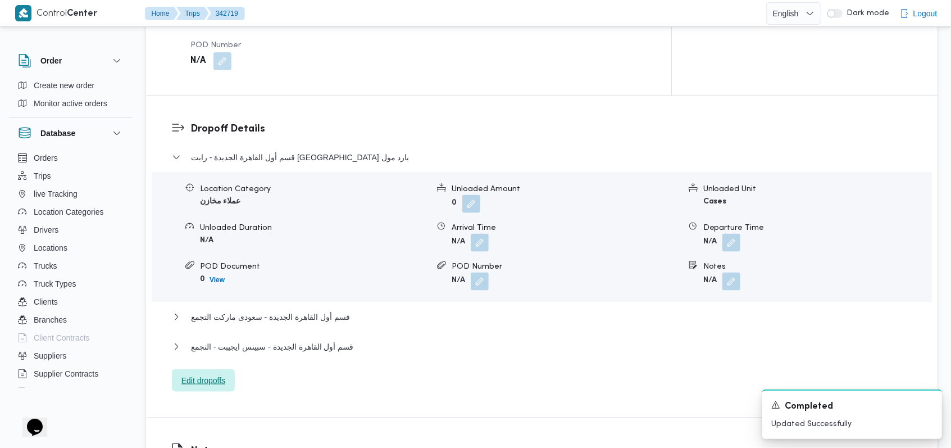
click at [224, 374] on span "Edit dropoffs" at bounding box center [203, 380] width 44 height 13
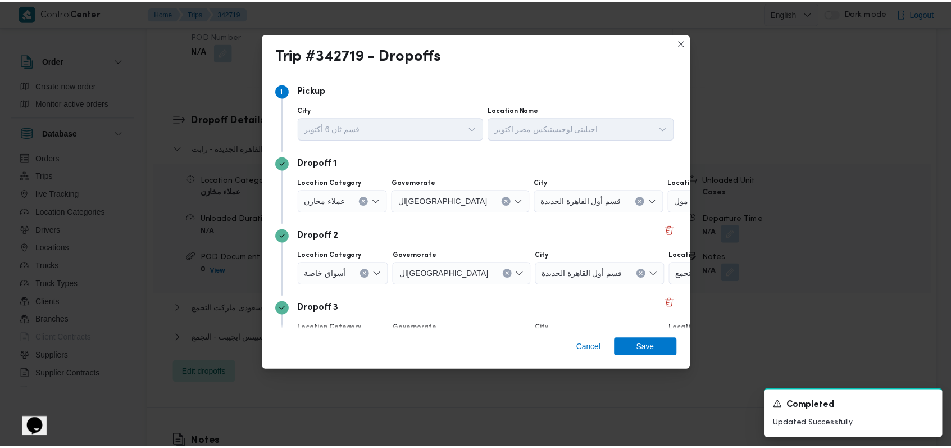
scroll to position [72, 0]
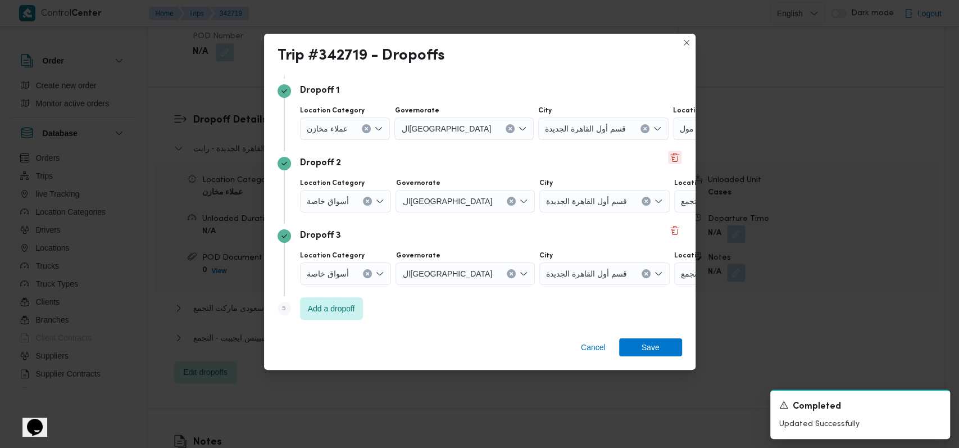
click at [670, 158] on button "Delete" at bounding box center [674, 157] width 13 height 13
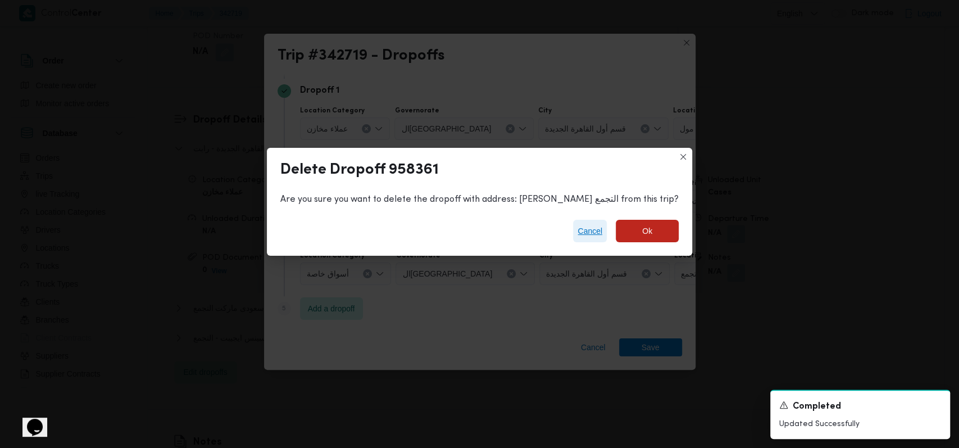
click at [577, 240] on span "Cancel" at bounding box center [590, 231] width 34 height 22
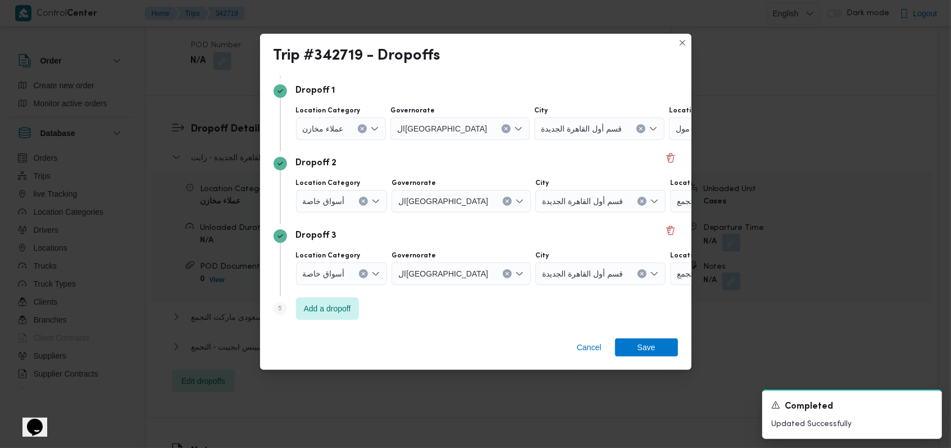
click at [343, 271] on div "أسواق خاصة" at bounding box center [342, 273] width 92 height 22
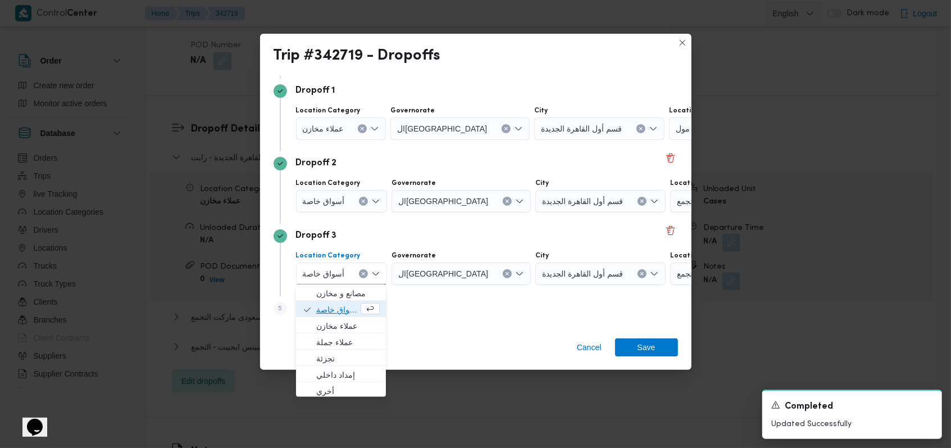
click at [340, 308] on span "أسواق خاصة" at bounding box center [337, 309] width 42 height 13
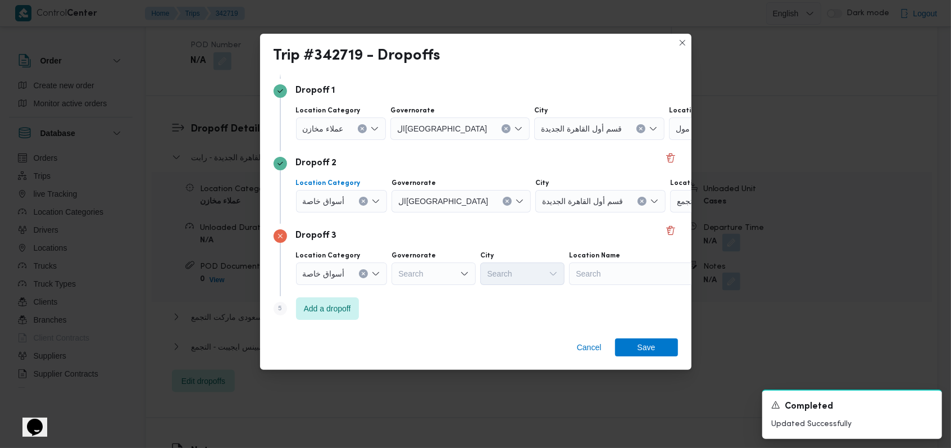
click at [342, 205] on span "أسواق خاصة" at bounding box center [324, 200] width 42 height 12
click at [339, 238] on span "أسواق خاصة" at bounding box center [337, 236] width 42 height 13
click at [329, 131] on span "عملاء مخازن" at bounding box center [323, 128] width 41 height 12
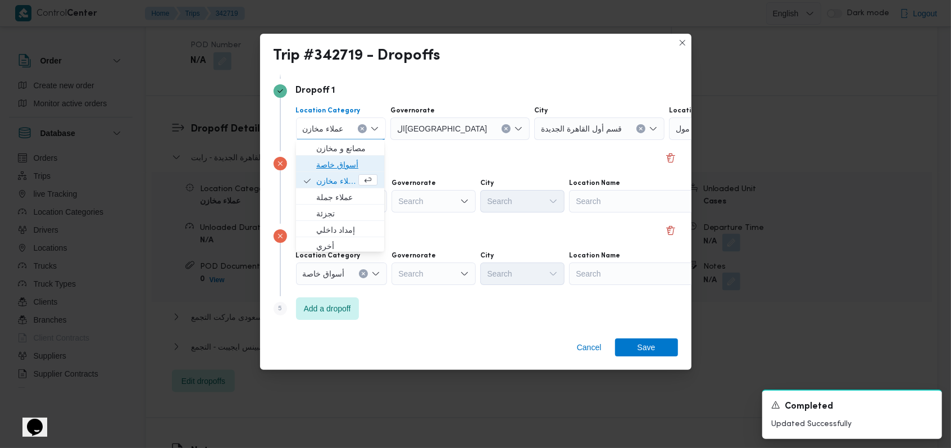
click at [333, 167] on span "أسواق خاصة" at bounding box center [346, 164] width 61 height 13
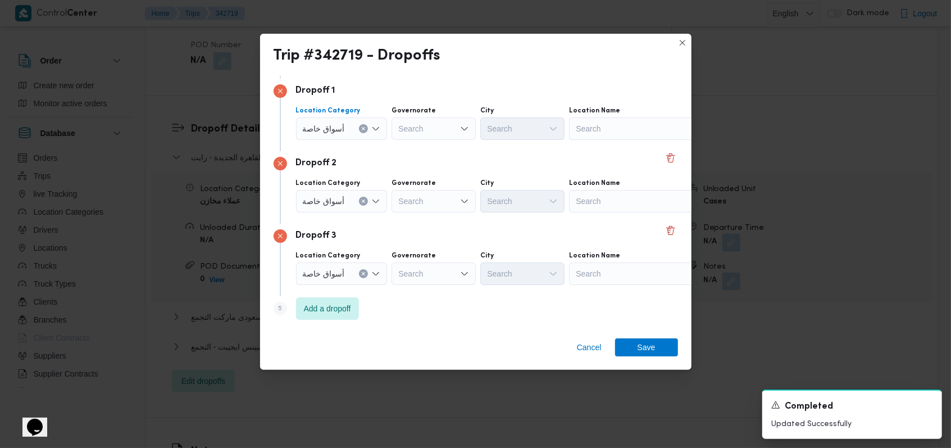
click at [614, 166] on div "Dropoff 2" at bounding box center [476, 163] width 405 height 13
click at [633, 139] on div "Location Category أسواق خاصة Governorate Search City Search Location Name Search" at bounding box center [486, 123] width 384 height 38
click at [630, 133] on div "Search" at bounding box center [639, 128] width 140 height 22
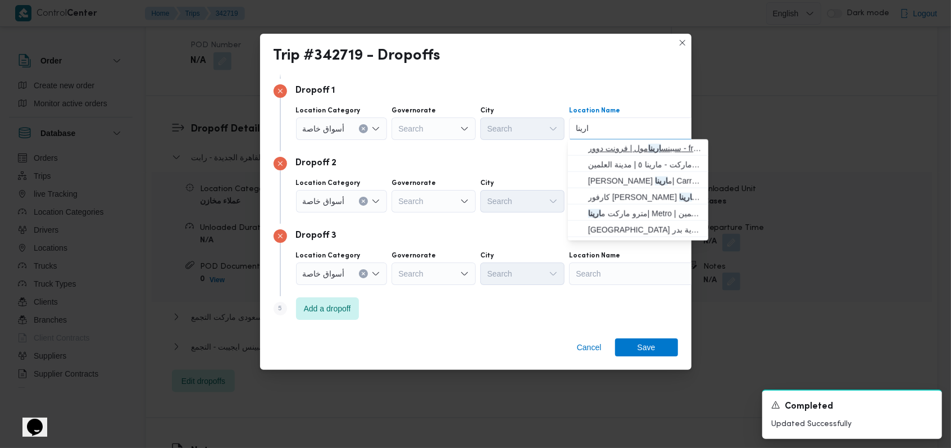
type input "ارينا"
click at [616, 145] on span "سبينس ارينا مول | فرونت دوور - front door | null" at bounding box center [644, 148] width 113 height 13
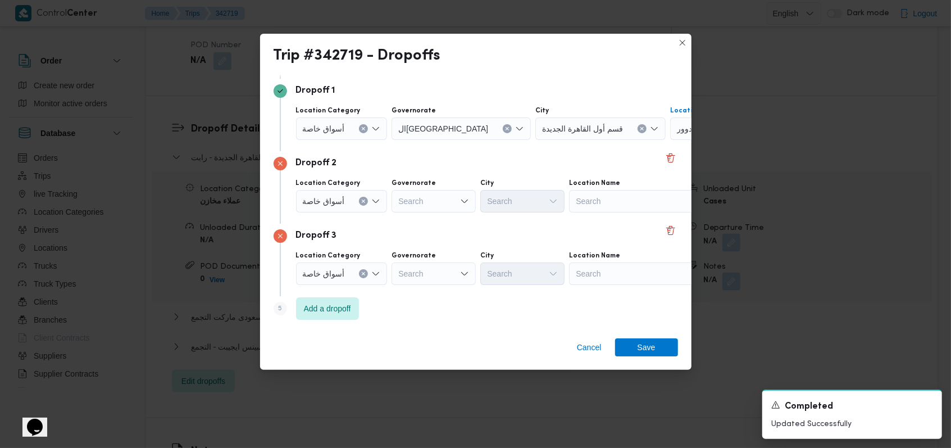
click at [605, 205] on div "Search" at bounding box center [639, 201] width 140 height 22
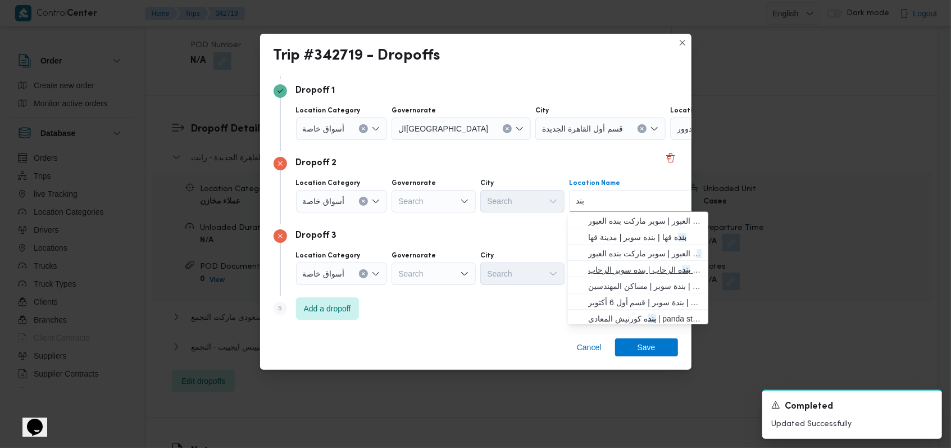
type input "بند"
click at [638, 263] on span "بند ه الرحاب | بنده سوبر الرحاب | null" at bounding box center [644, 269] width 113 height 13
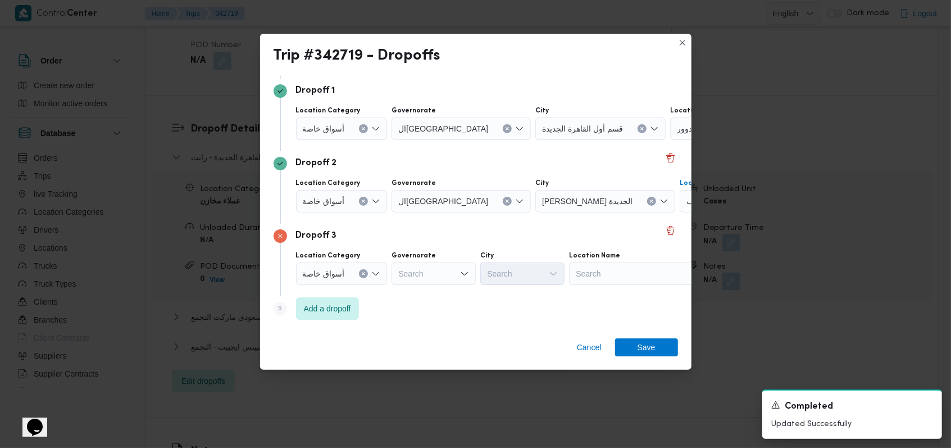
click at [619, 272] on div "Search" at bounding box center [639, 273] width 140 height 22
type input "كارفور الرحاب"
click at [631, 294] on mark "كارفور الرحاب" at bounding box center [612, 293] width 48 height 9
click at [643, 349] on span "Save" at bounding box center [647, 347] width 18 height 18
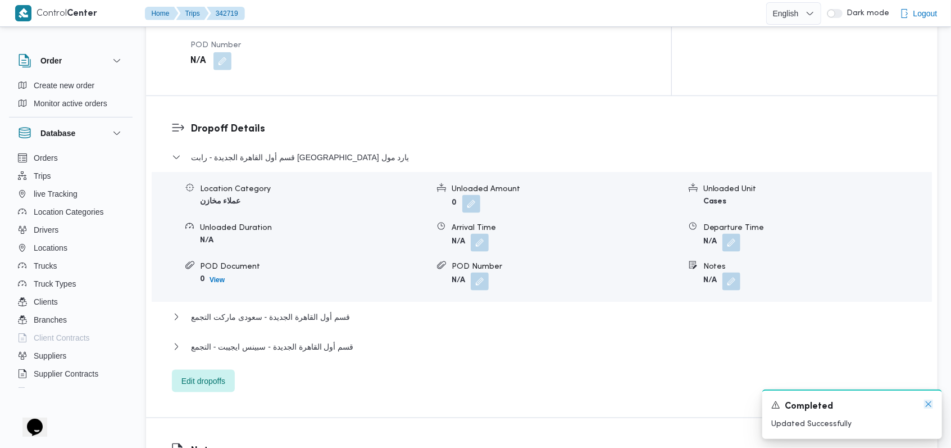
click at [928, 405] on icon "Dismiss toast" at bounding box center [928, 403] width 9 height 9
click at [290, 151] on span "قسم أول القاهرة الجديدة - سبينس ارينا مول" at bounding box center [291, 157] width 201 height 13
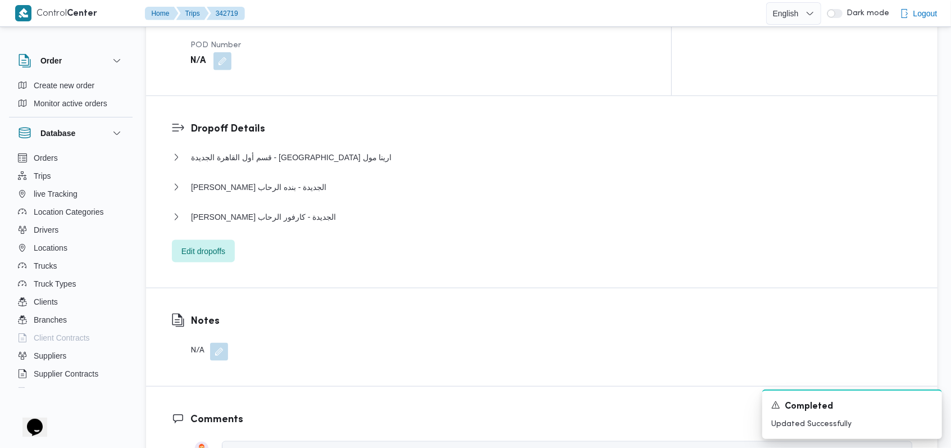
scroll to position [66, 0]
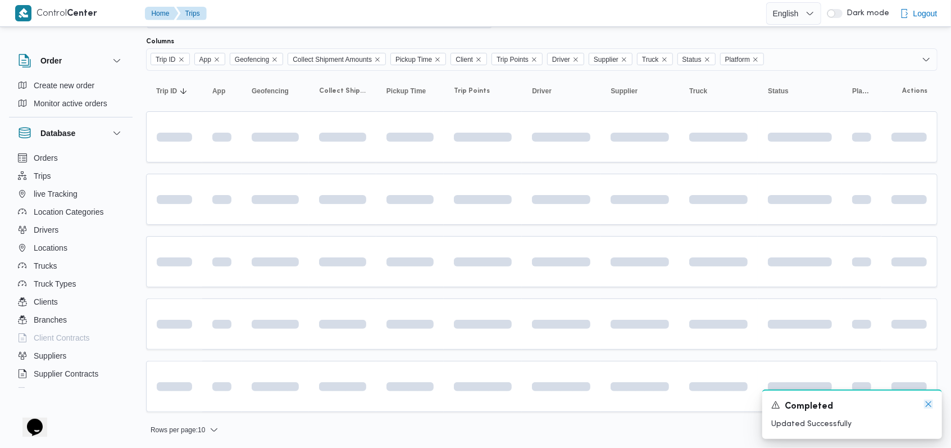
click at [932, 406] on icon "Dismiss toast" at bounding box center [928, 403] width 9 height 9
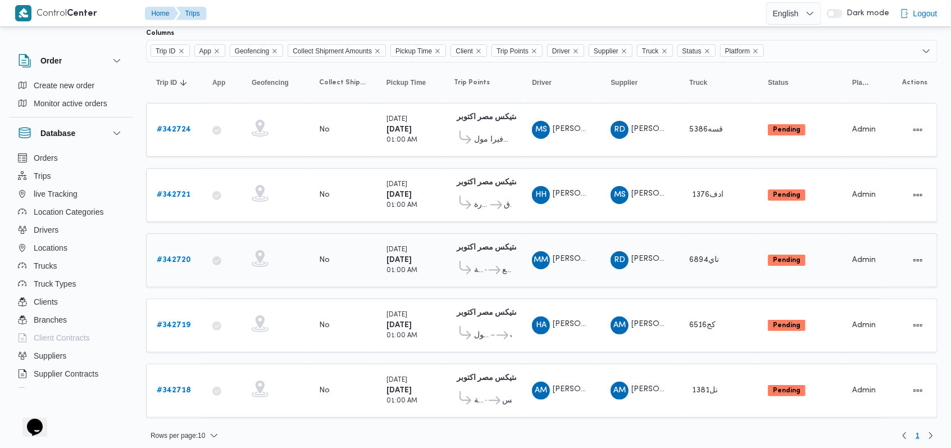
scroll to position [0, 0]
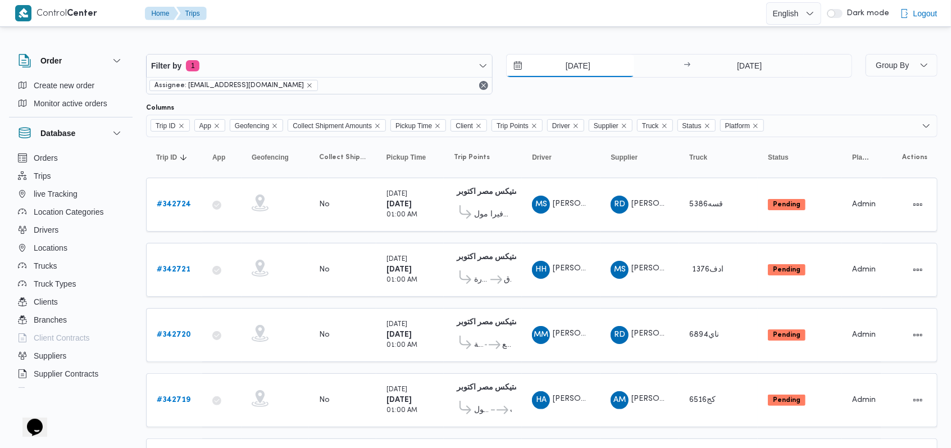
click at [581, 63] on input "[DATE]" at bounding box center [571, 65] width 128 height 22
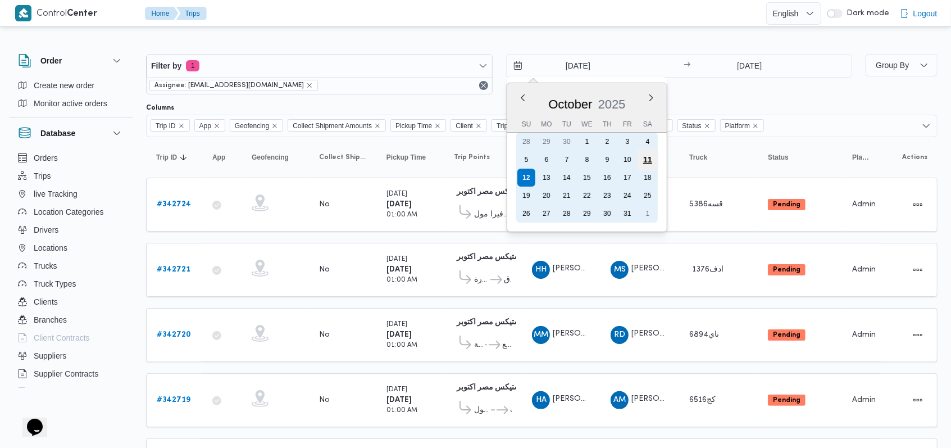
click at [646, 156] on div "11" at bounding box center [647, 159] width 21 height 21
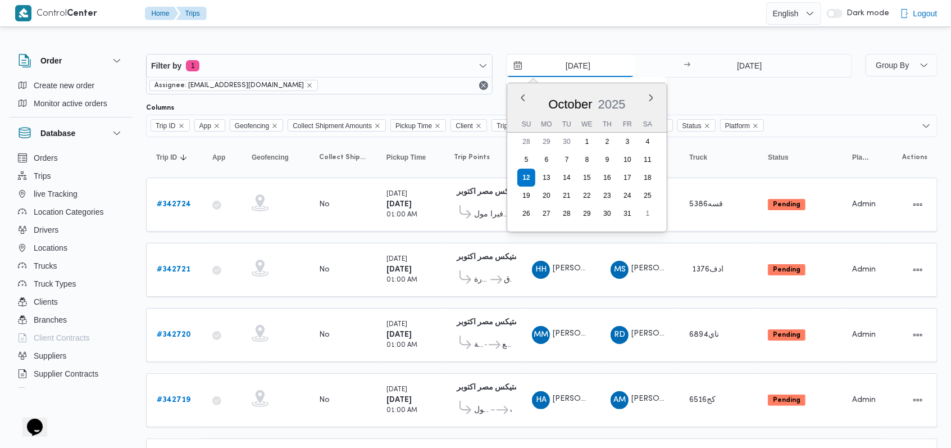
type input "11/10/2025"
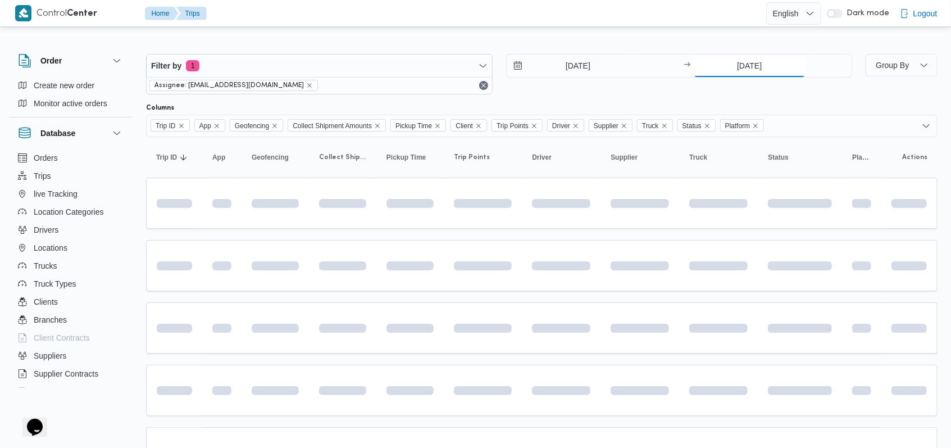
click at [751, 66] on input "[DATE]" at bounding box center [750, 65] width 112 height 22
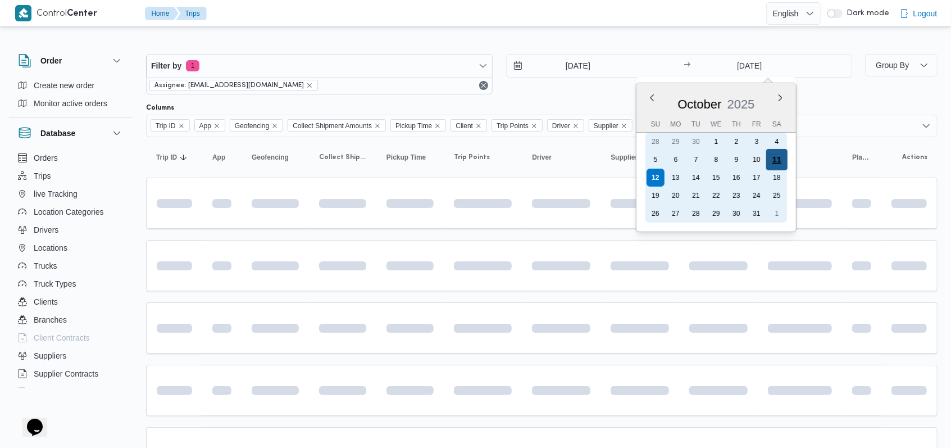
click at [773, 160] on div "11" at bounding box center [776, 159] width 21 height 21
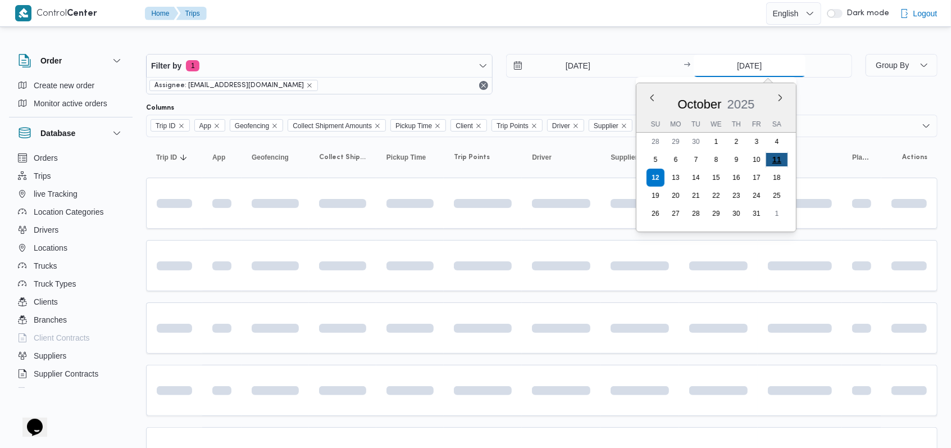
type input "11/10/2025"
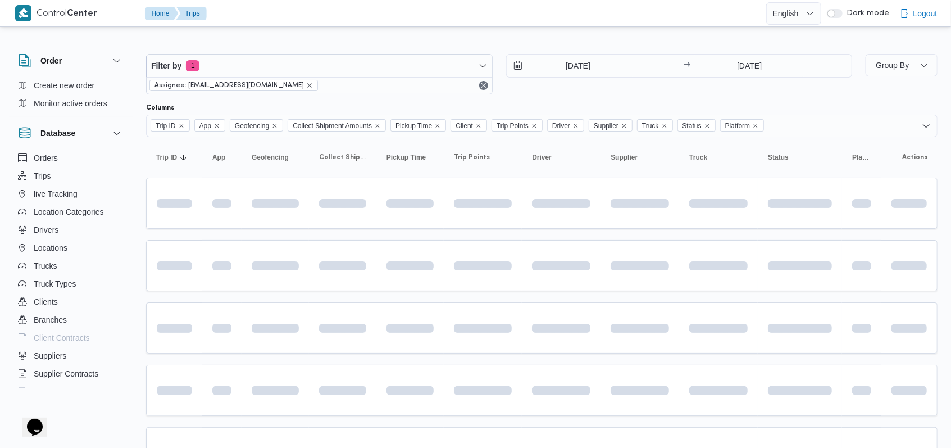
click at [603, 97] on div "Filter by 1 Assignee: mostafa.elrouby@illa.com.eg 11/10/2025 → 11/10/2025" at bounding box center [499, 74] width 720 height 54
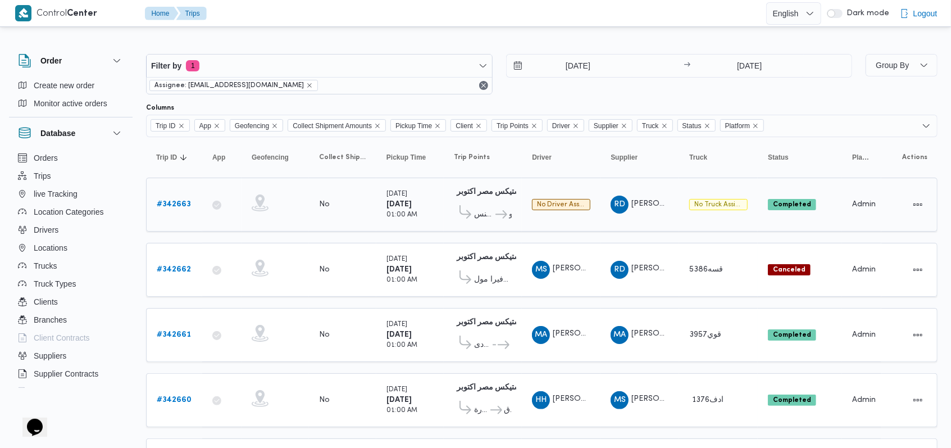
click at [176, 205] on b "# 342663" at bounding box center [174, 204] width 34 height 7
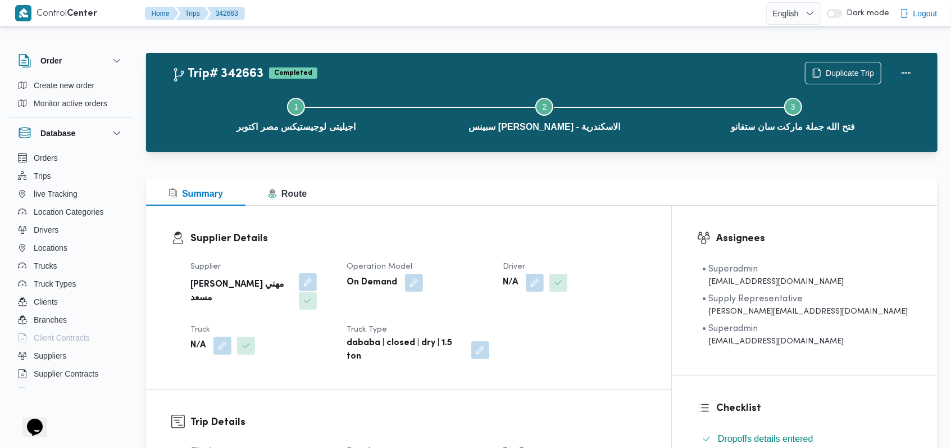
click at [299, 280] on button "button" at bounding box center [308, 282] width 18 height 18
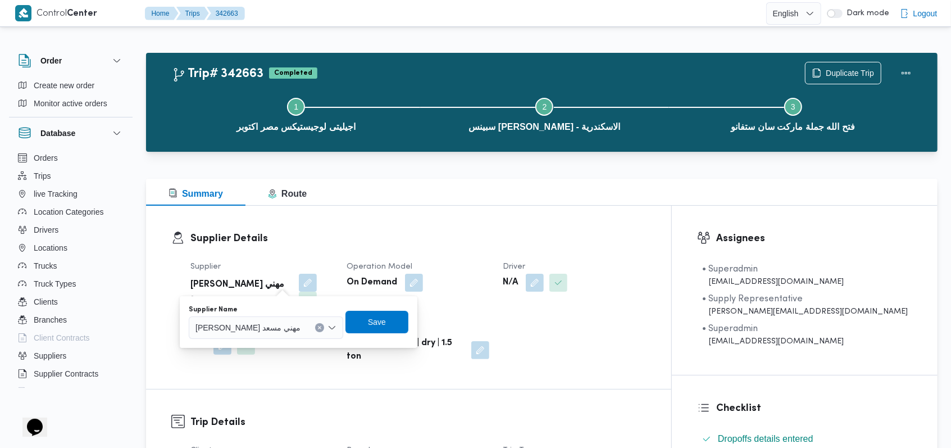
click at [372, 231] on h3 "Supplier Details" at bounding box center [418, 238] width 456 height 15
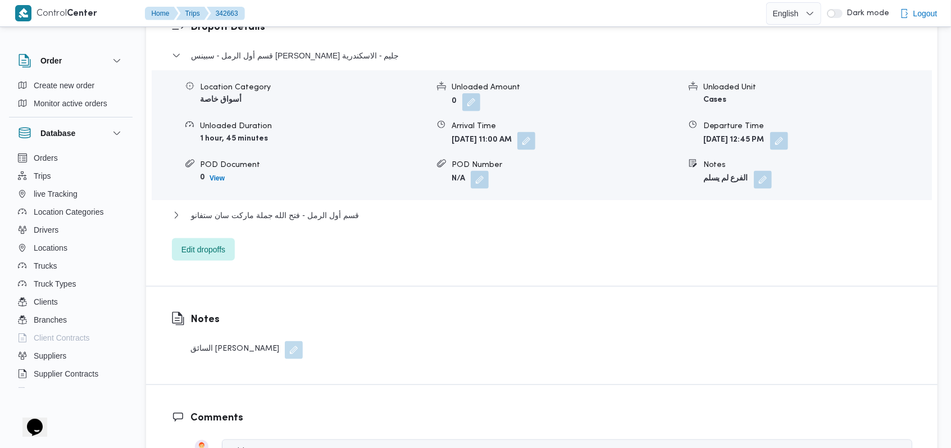
scroll to position [974, 0]
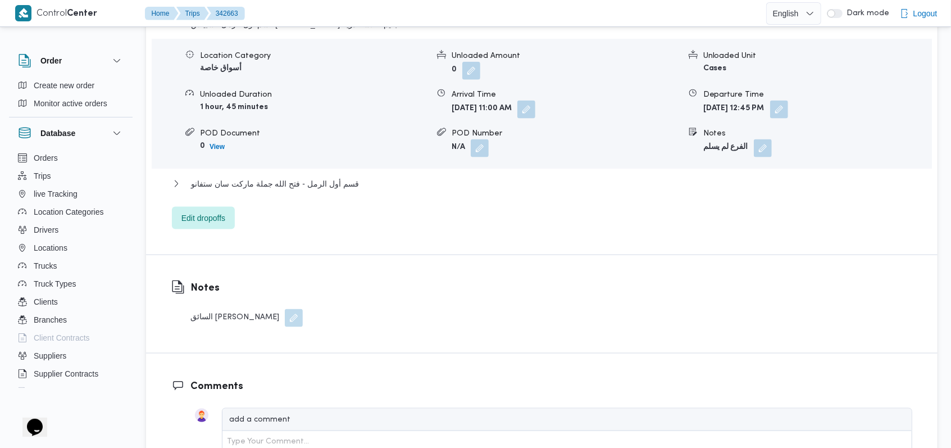
click at [285, 309] on button "button" at bounding box center [294, 318] width 18 height 18
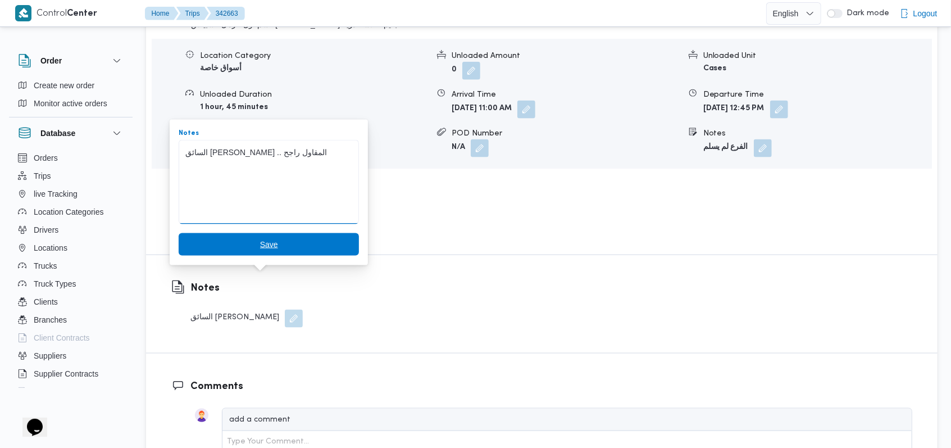
type textarea "السائق احمد عارف .. المقاول راجح"
click at [292, 239] on span "Save" at bounding box center [269, 244] width 180 height 22
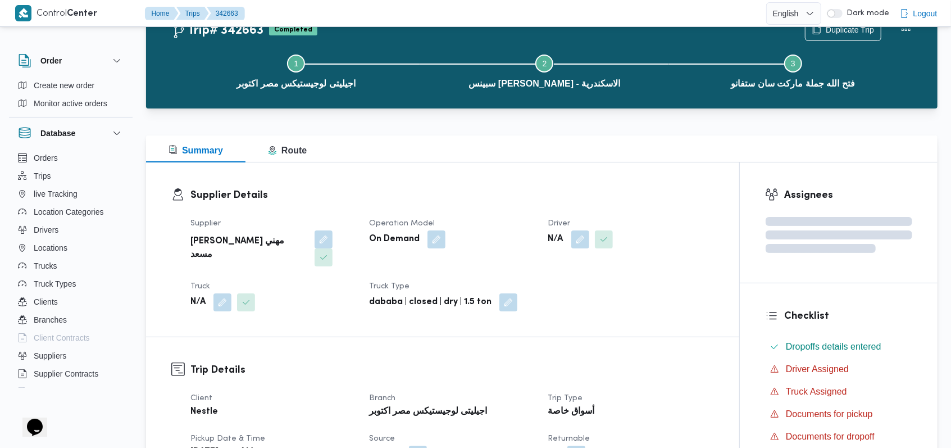
scroll to position [0, 0]
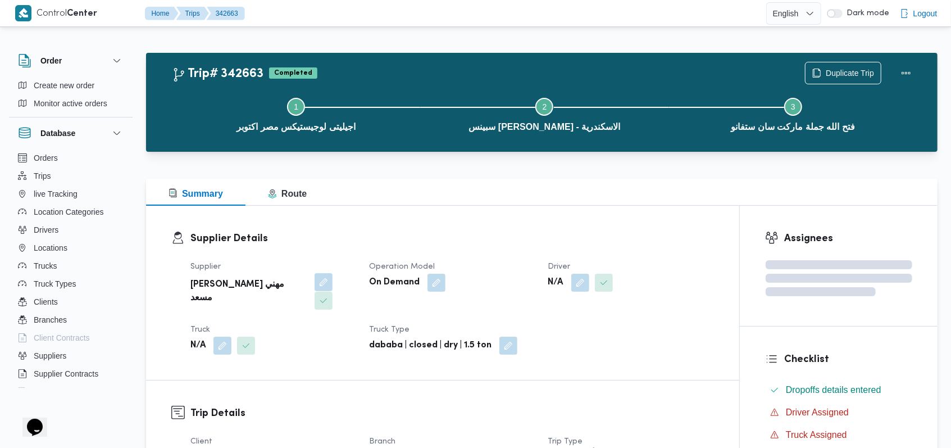
click at [315, 288] on button "button" at bounding box center [324, 282] width 18 height 18
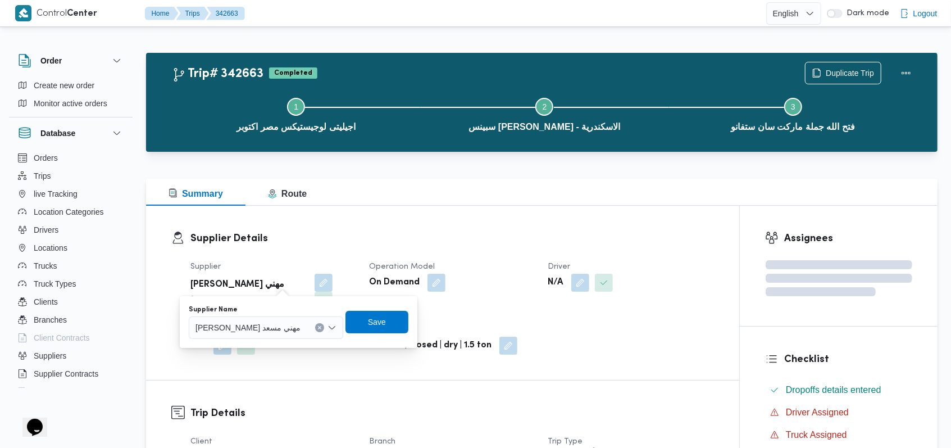
click at [317, 328] on icon "Clear input" at bounding box center [319, 327] width 4 height 4
click at [368, 320] on span "Save" at bounding box center [377, 321] width 18 height 13
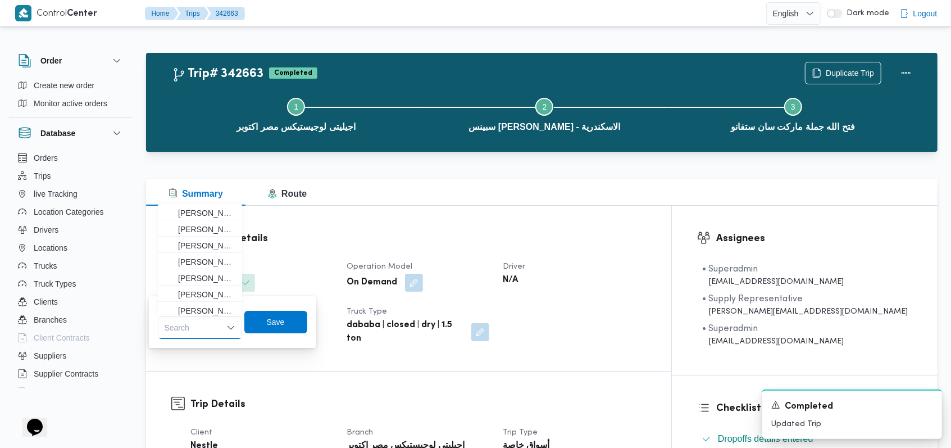
click at [334, 284] on div "N/A" at bounding box center [261, 282] width 145 height 20
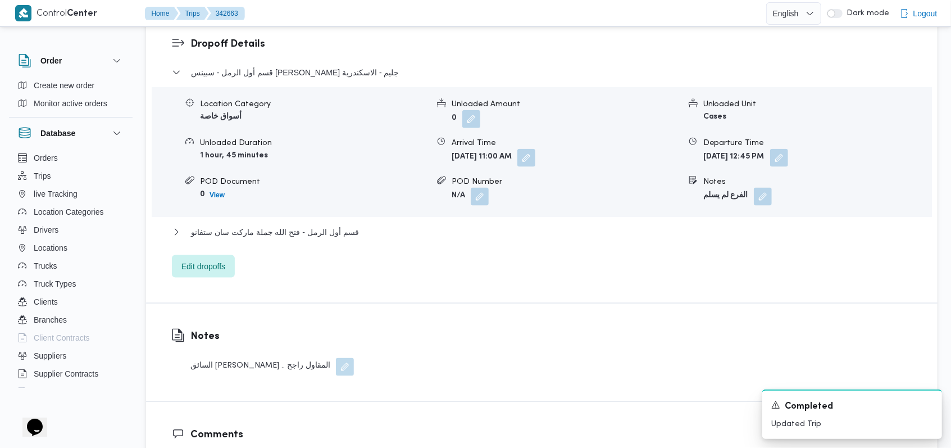
scroll to position [824, 0]
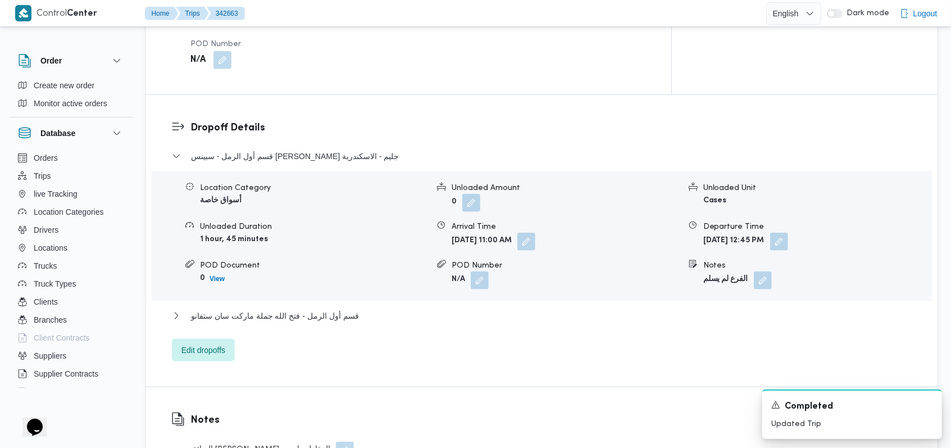
click at [340, 125] on dl "Dropoff Details قسم أول الرمل - سبينس مصطفى فهمى جليم - الاسكندرية Location Cat…" at bounding box center [551, 240] width 722 height 241
click at [336, 149] on span "قسم أول الرمل - سبينس مصطفى فهمى جليم - الاسكندرية" at bounding box center [295, 155] width 208 height 13
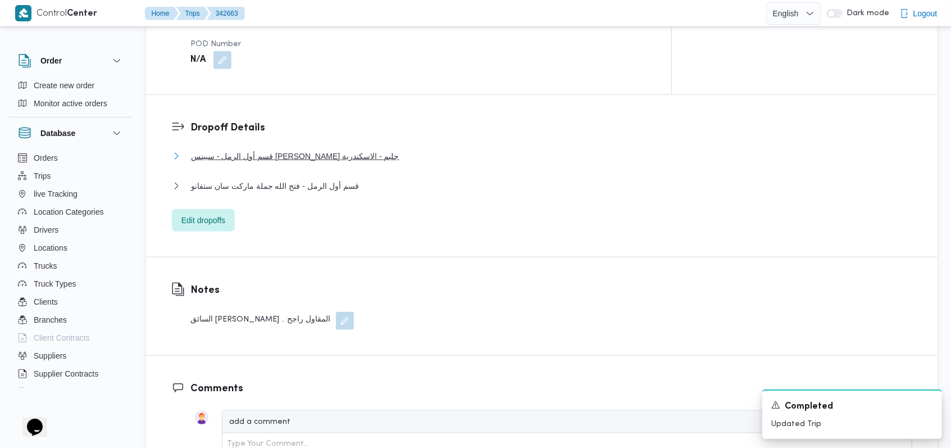
click at [277, 149] on span "قسم أول الرمل - سبينس مصطفى فهمى جليم - الاسكندرية" at bounding box center [295, 155] width 208 height 13
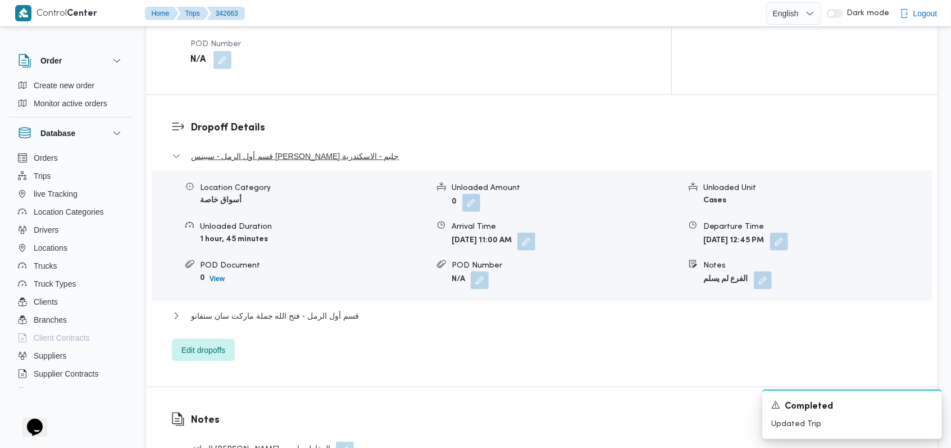
click at [321, 149] on span "قسم أول الرمل - سبينس مصطفى فهمى جليم - الاسكندرية" at bounding box center [295, 155] width 208 height 13
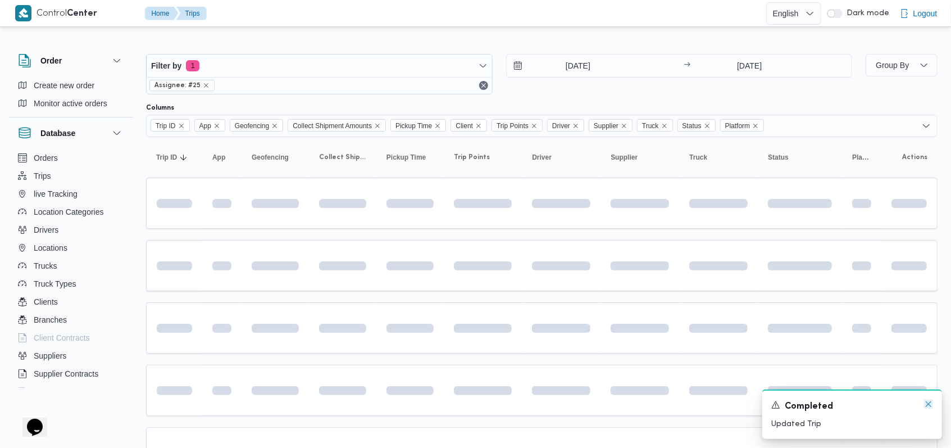
click at [927, 407] on icon "Dismiss toast" at bounding box center [928, 403] width 9 height 9
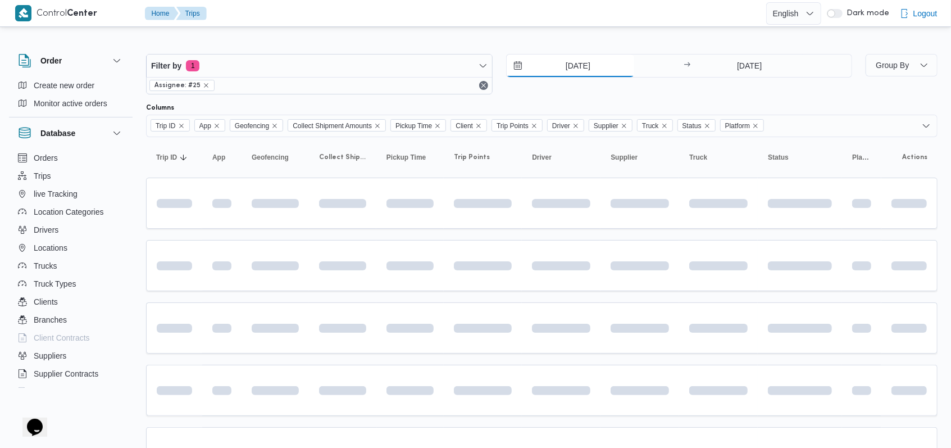
click at [572, 74] on input "11/10/2025" at bounding box center [571, 65] width 128 height 22
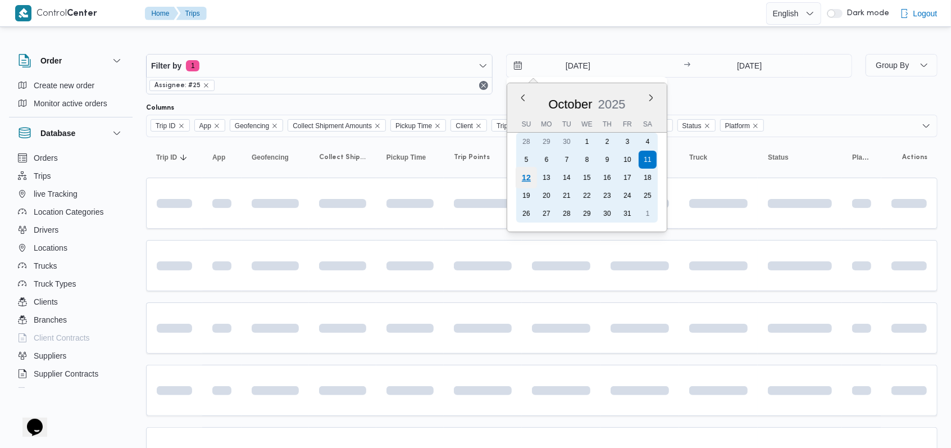
click at [521, 182] on div "12" at bounding box center [525, 177] width 21 height 21
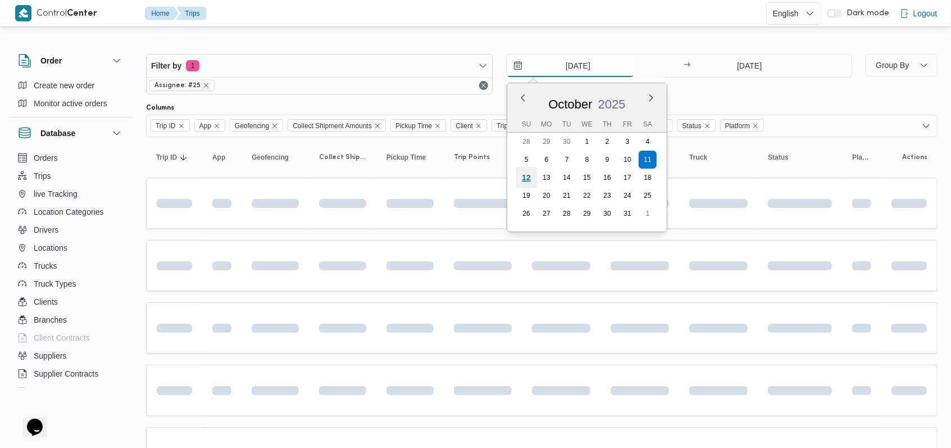
type input "[DATE]"
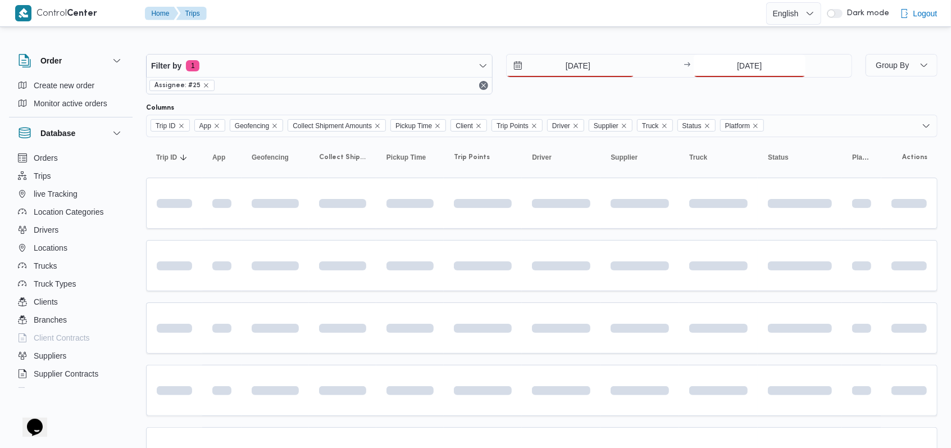
click at [764, 71] on input "11/10/2025" at bounding box center [750, 65] width 112 height 22
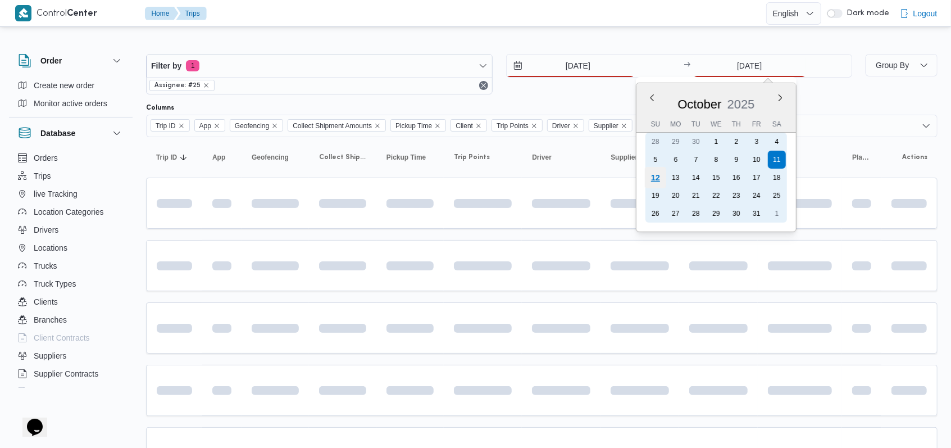
click at [658, 175] on div "12" at bounding box center [655, 177] width 21 height 21
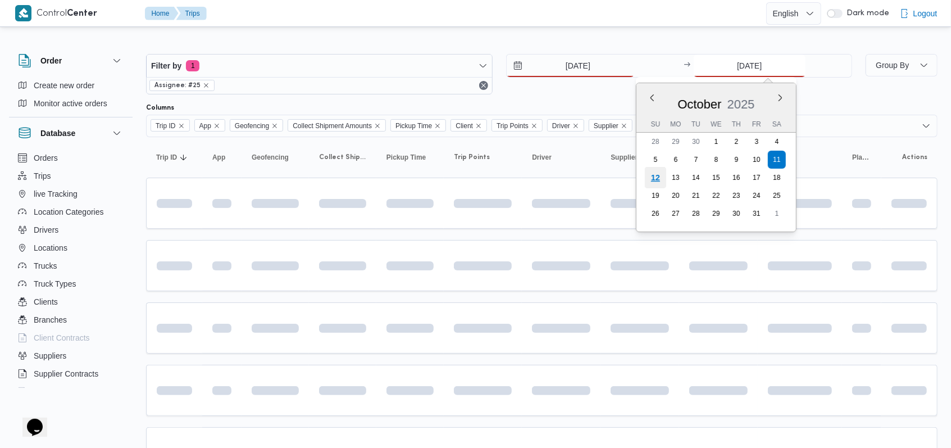
type input "[DATE]"
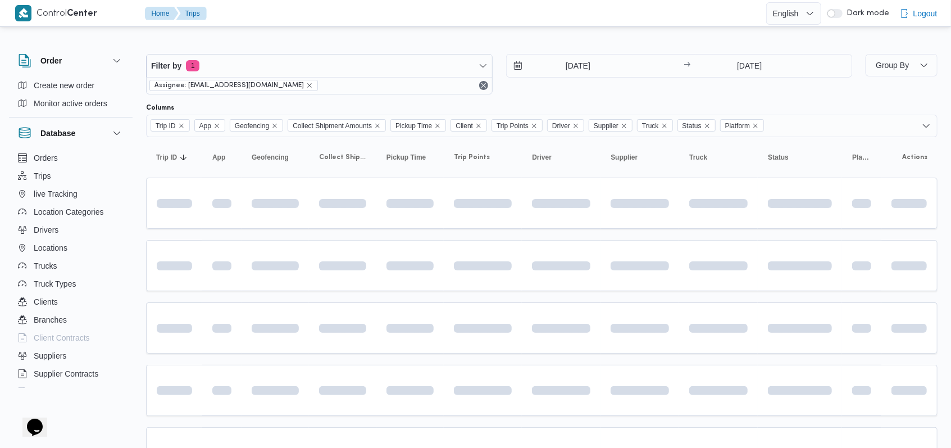
click at [551, 94] on div "Filter by 1 Assignee: mostafa.elrouby@illa.com.eg 12/10/2025 → 12/10/2025" at bounding box center [499, 74] width 720 height 54
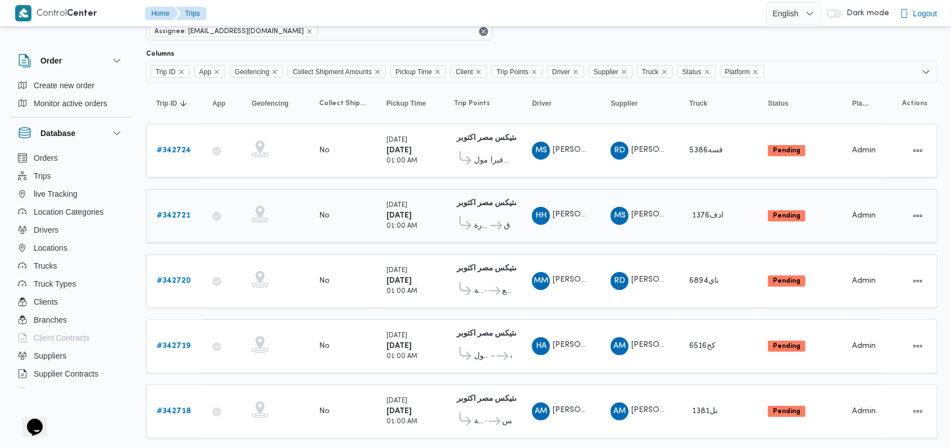
scroll to position [75, 0]
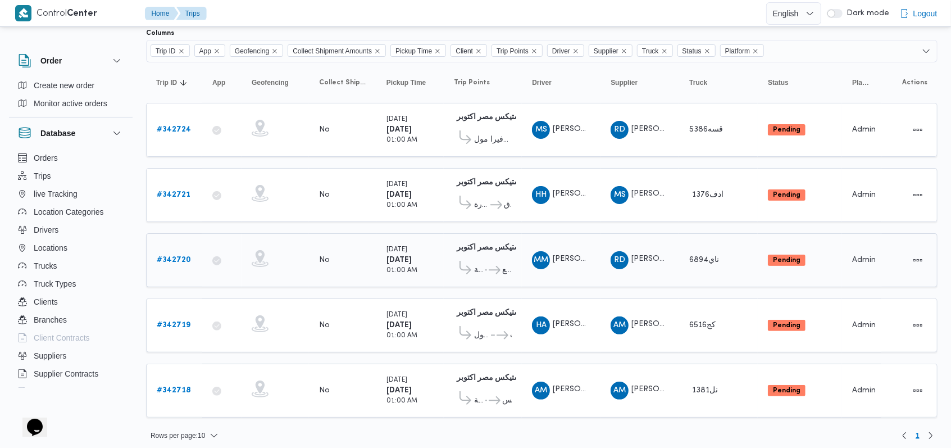
click at [183, 257] on b "# 342720" at bounding box center [174, 259] width 34 height 7
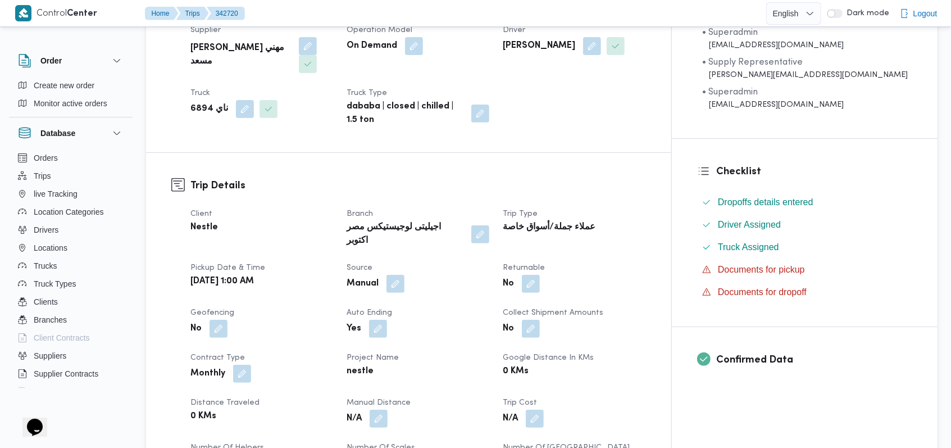
scroll to position [75, 0]
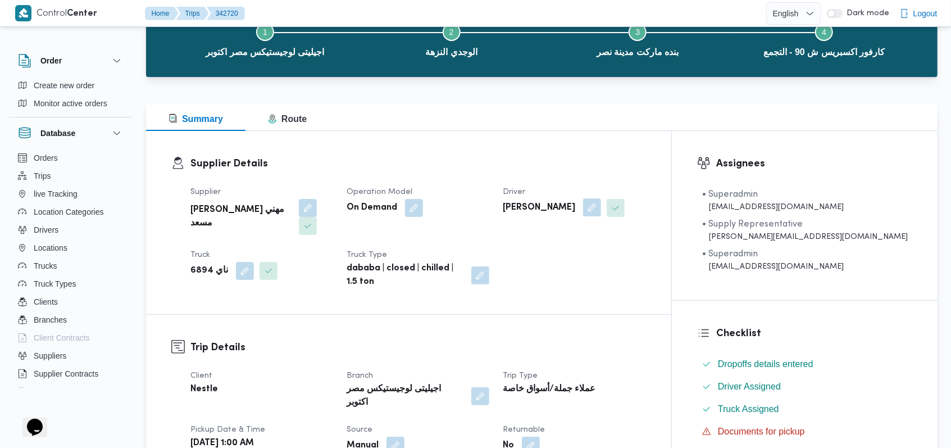
click at [601, 212] on button "button" at bounding box center [592, 207] width 18 height 18
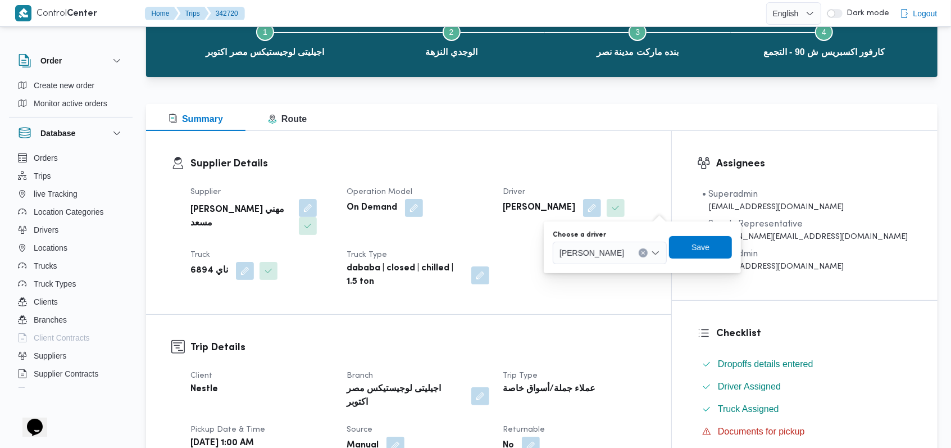
click at [624, 249] on span "ممدوح مصطفي ابراهيم حلمي" at bounding box center [592, 252] width 65 height 12
type input "وجد"
click at [489, 193] on dt "Operation Model" at bounding box center [418, 191] width 143 height 13
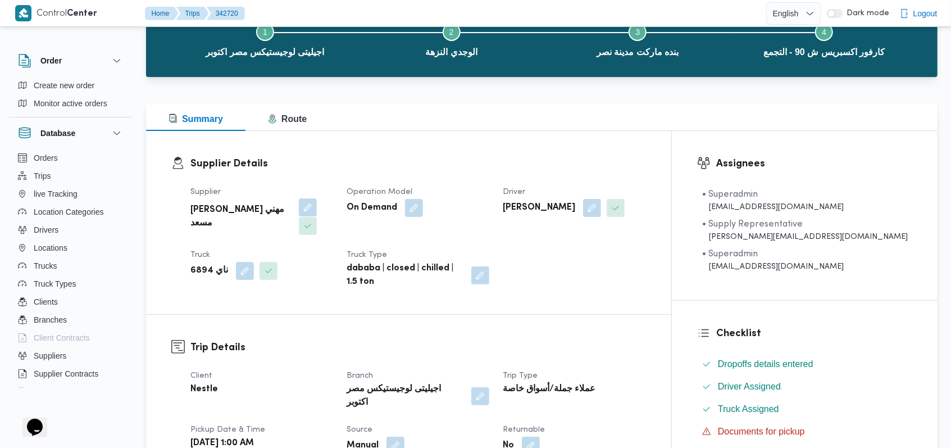
click at [299, 208] on button "button" at bounding box center [308, 207] width 18 height 18
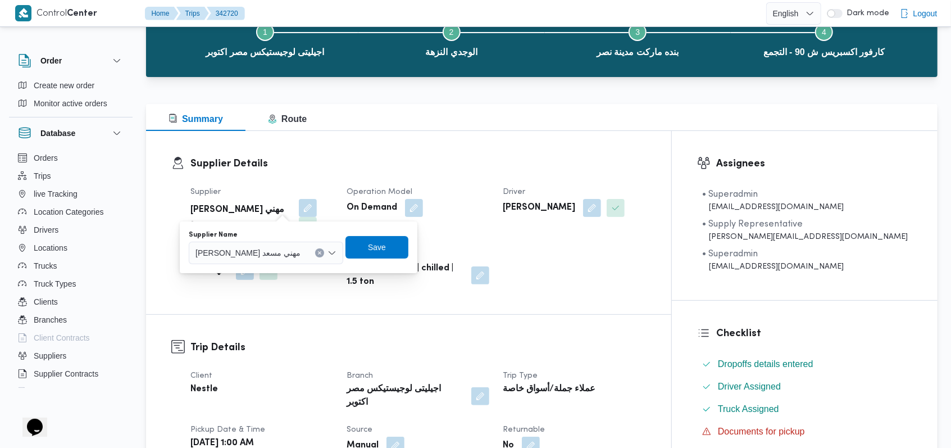
click at [249, 250] on span "راجح ضبع مهني مسعد" at bounding box center [248, 252] width 105 height 12
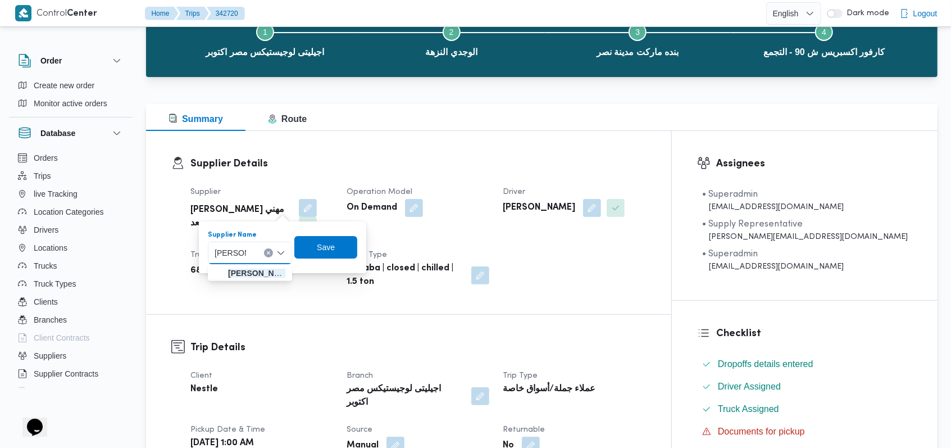
type input "احمد مجد"
click at [262, 274] on span "احمد مجد ي يوسف عبدالرحمن" at bounding box center [256, 272] width 57 height 13
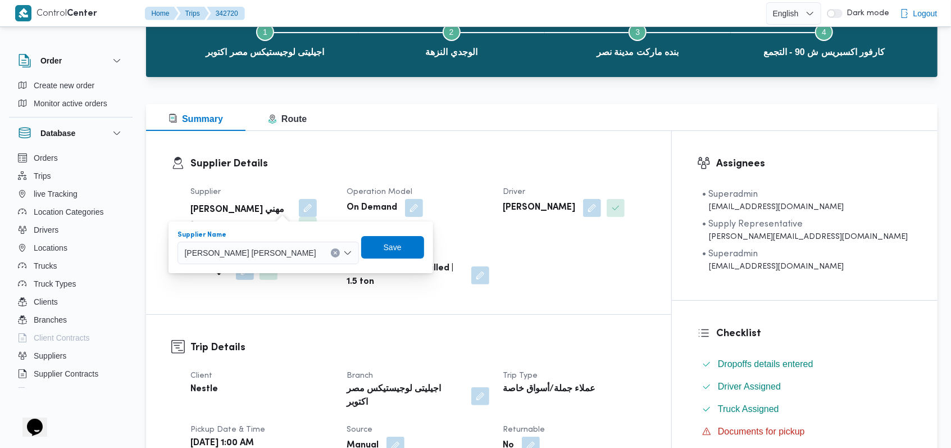
click at [331, 258] on div "Supplier Name احمد مجدي يوسف عبدالرحمن Combo box. Selected. احمد مجدي يوسف عبدا…" at bounding box center [300, 247] width 248 height 36
drag, startPoint x: 332, startPoint y: 258, endPoint x: 341, endPoint y: 252, distance: 11.2
click at [332, 258] on div "Supplier Name احمد مجدي يوسف عبدالرحمن Save" at bounding box center [300, 247] width 248 height 36
click at [361, 252] on span "Save" at bounding box center [392, 246] width 63 height 22
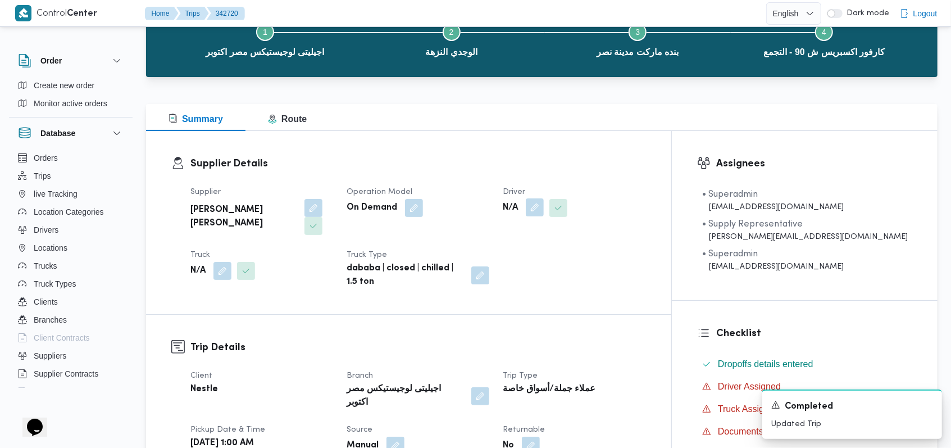
click at [544, 214] on button "button" at bounding box center [535, 207] width 18 height 18
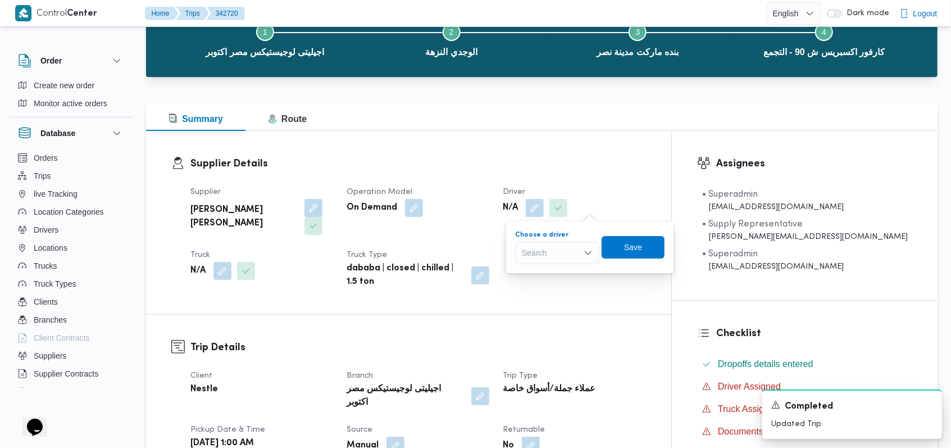
click at [560, 262] on div "Search" at bounding box center [557, 253] width 84 height 22
type input "وجد"
click at [567, 276] on span "وجد ى كريمان محمد محمد حسن" at bounding box center [563, 272] width 57 height 13
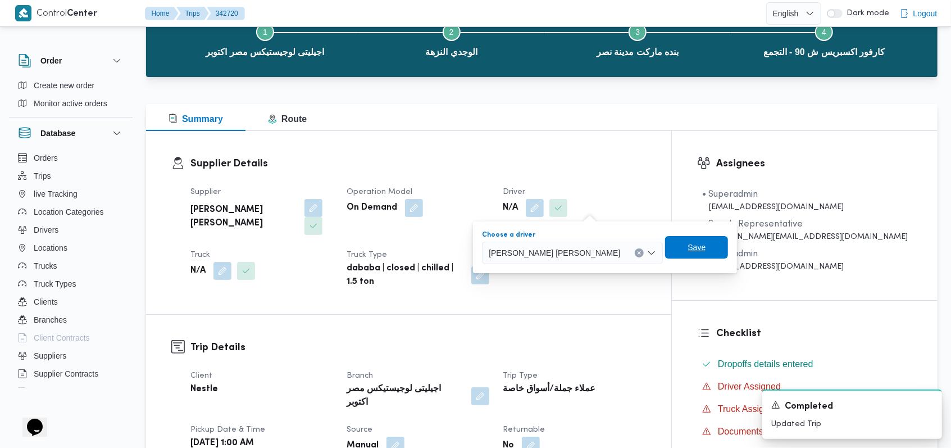
click at [688, 248] on span "Save" at bounding box center [697, 246] width 18 height 13
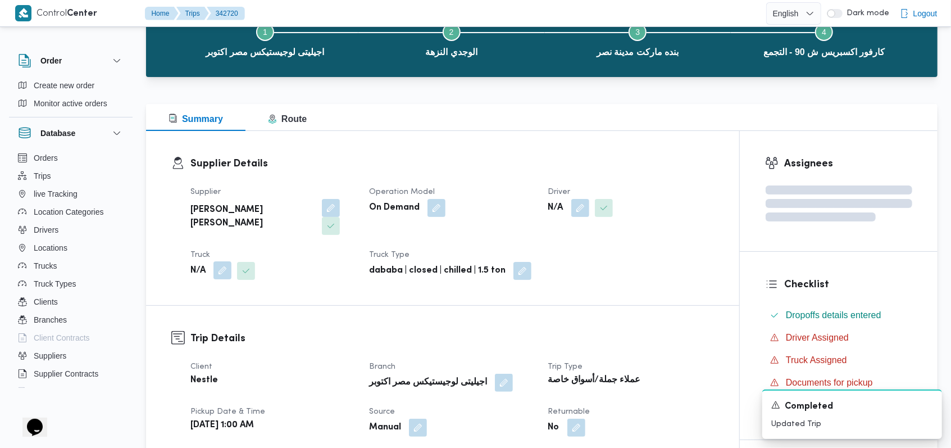
click at [221, 261] on button "button" at bounding box center [222, 270] width 18 height 18
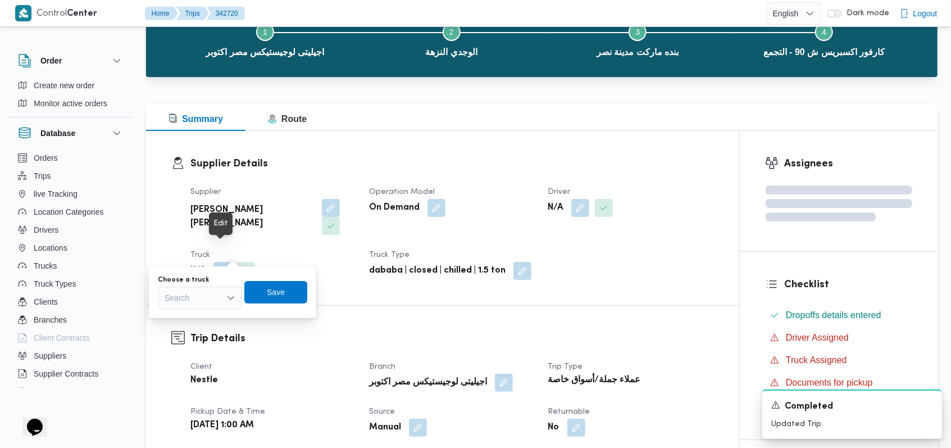
click at [210, 301] on div "Search" at bounding box center [200, 298] width 84 height 22
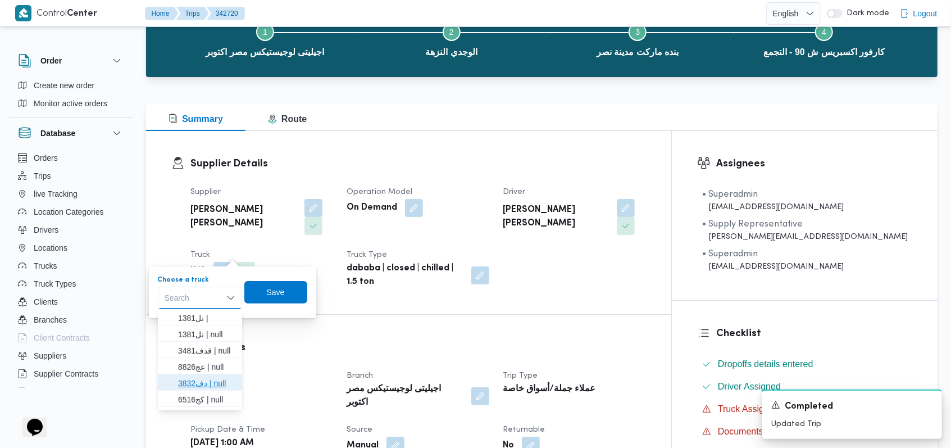
click at [217, 386] on span "دف3832 | null" at bounding box center [206, 382] width 57 height 13
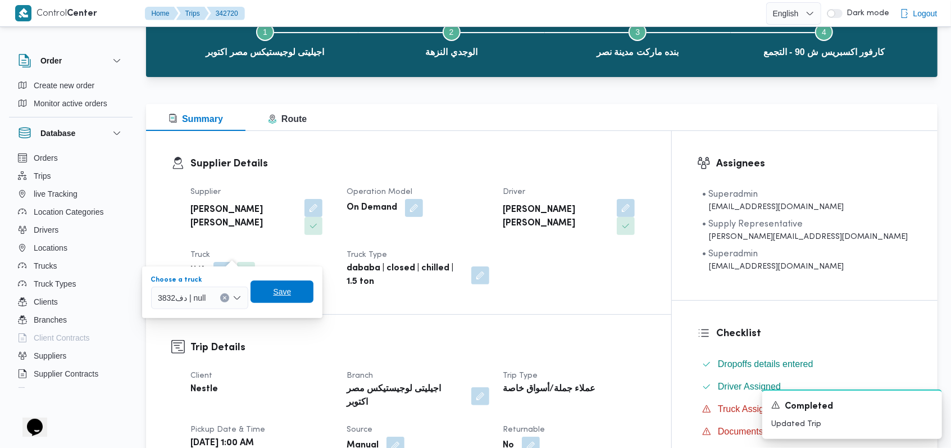
click at [287, 298] on span "Save" at bounding box center [282, 291] width 18 height 13
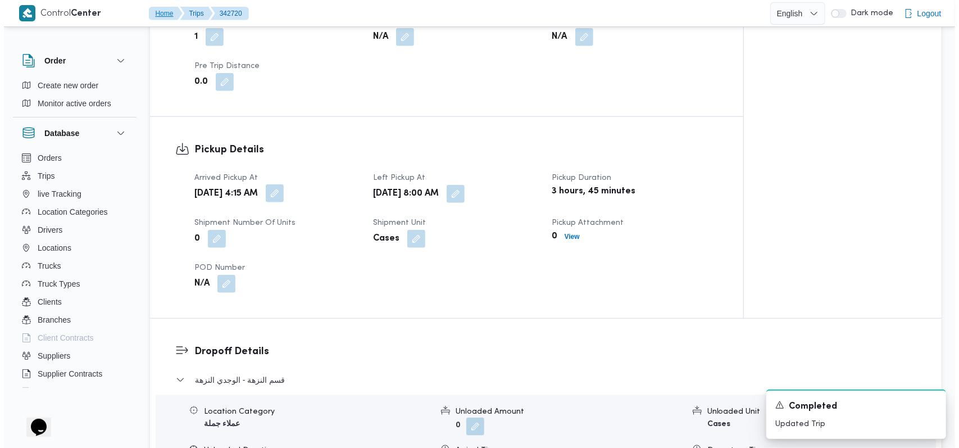
scroll to position [824, 0]
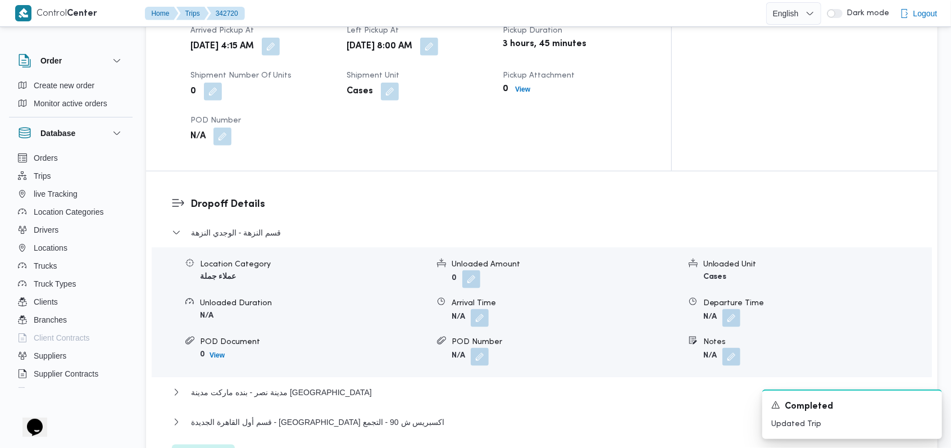
click at [215, 447] on span "Edit dropoffs" at bounding box center [203, 455] width 44 height 13
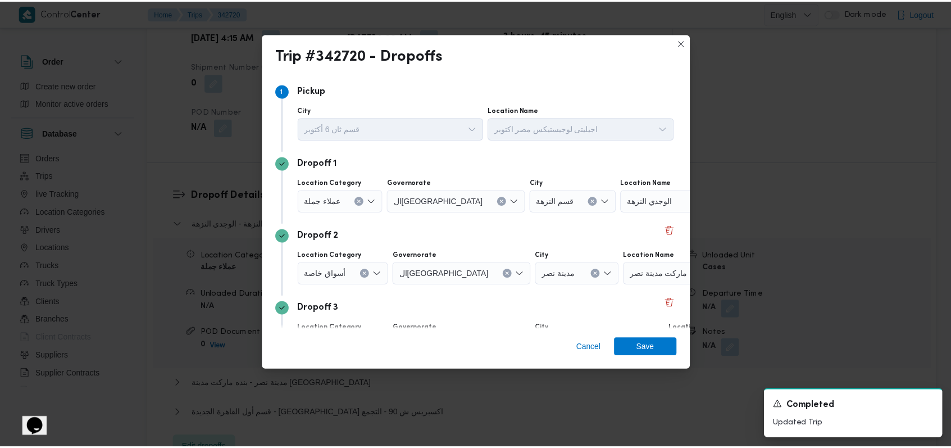
scroll to position [72, 0]
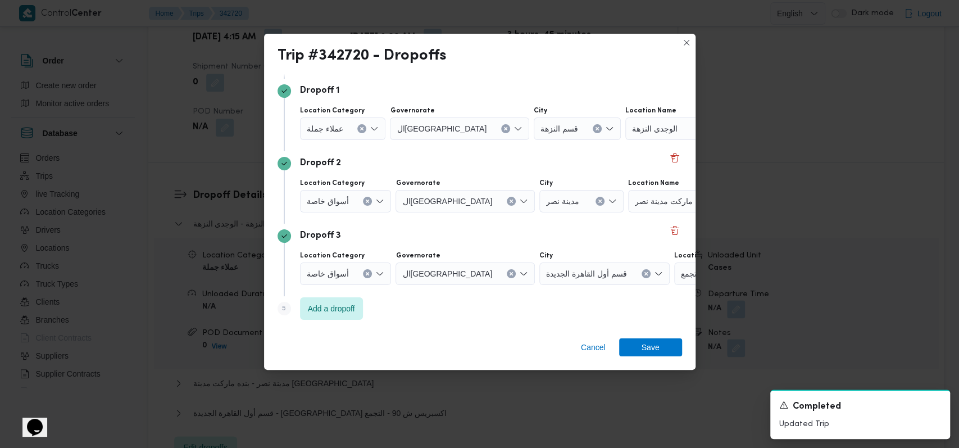
click at [366, 274] on icon "Clear input" at bounding box center [367, 273] width 4 height 4
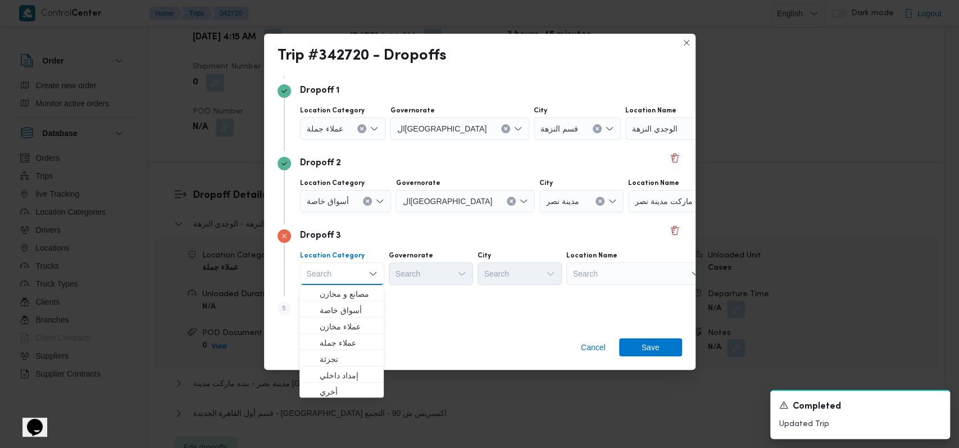
click at [367, 201] on icon "Clear input" at bounding box center [367, 201] width 4 height 4
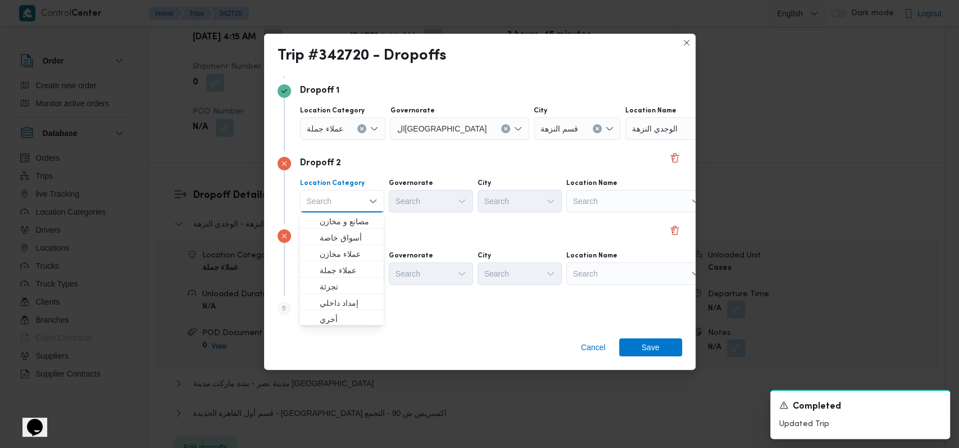
click at [361, 127] on icon "Clear input" at bounding box center [362, 128] width 3 height 3
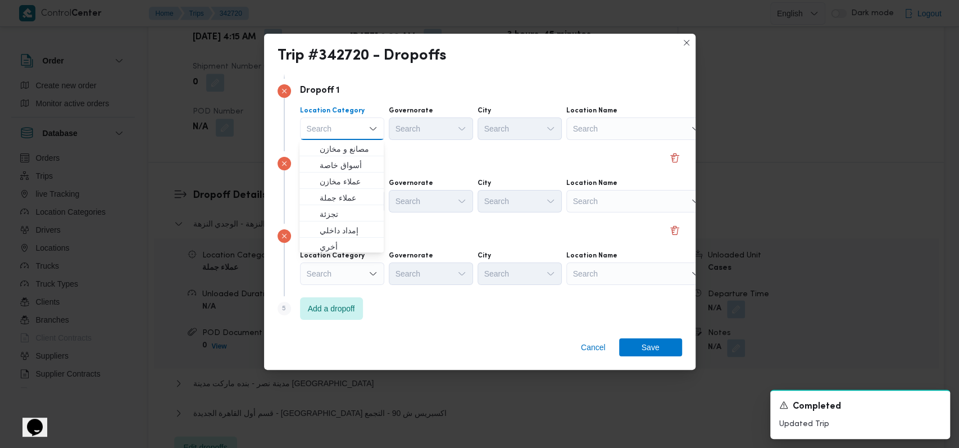
click at [630, 124] on div "Search" at bounding box center [636, 128] width 140 height 22
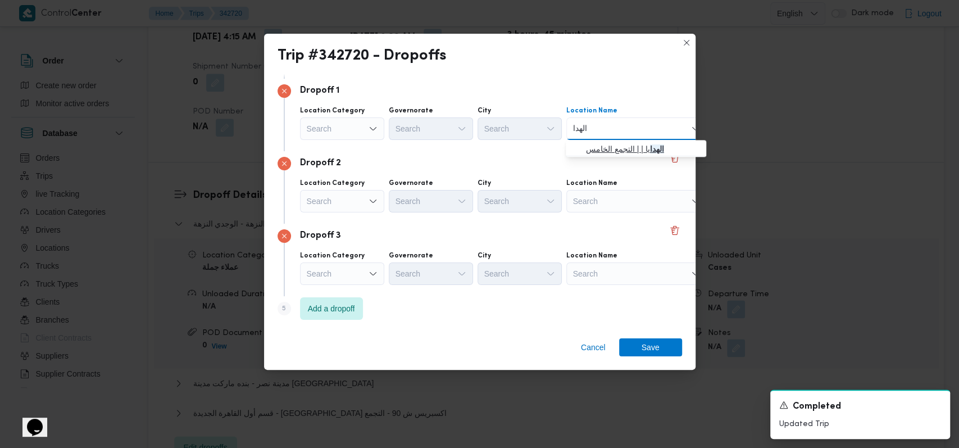
type input "الهدا"
click at [624, 142] on span "الهدا يا | | التجمع الخامس" at bounding box center [642, 148] width 113 height 13
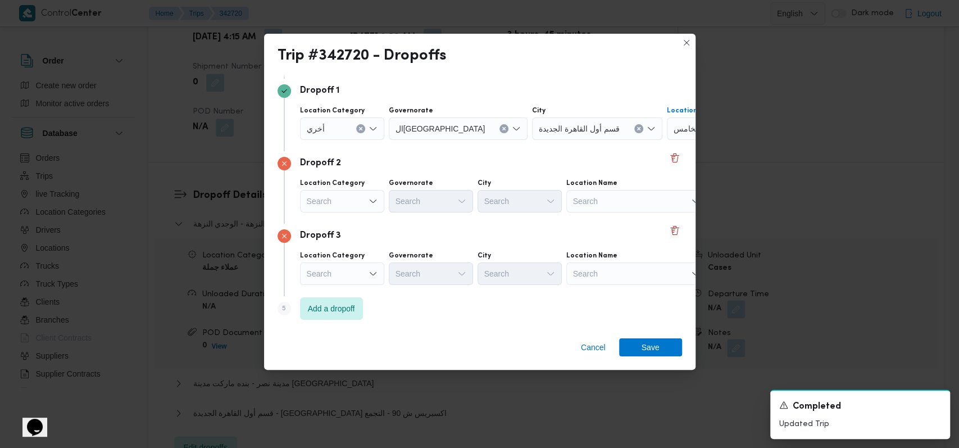
click at [618, 191] on div "Search" at bounding box center [636, 201] width 140 height 22
type input "كارفور المعاد"
click at [624, 220] on span "كارفور المعاد ى | كارفور المعادي سيتي سنتر | البساتين الشرقية" at bounding box center [642, 221] width 113 height 13
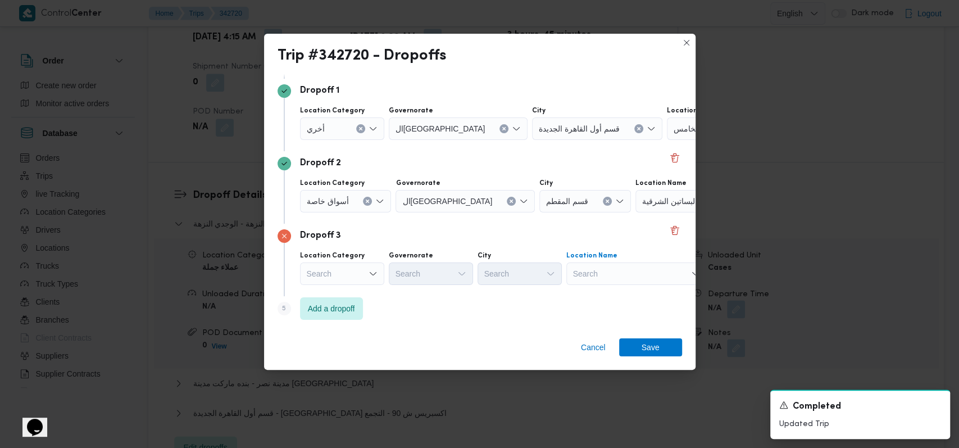
click at [623, 263] on div "Search" at bounding box center [636, 273] width 140 height 22
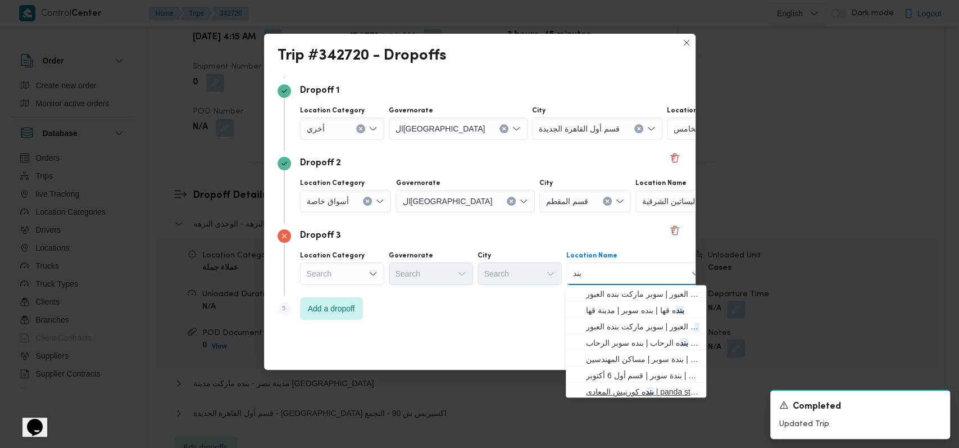
type input "بند"
click at [629, 392] on span "بند ه كورنيش المعادى | panda store | معادي الخبيري الغربية" at bounding box center [642, 391] width 113 height 13
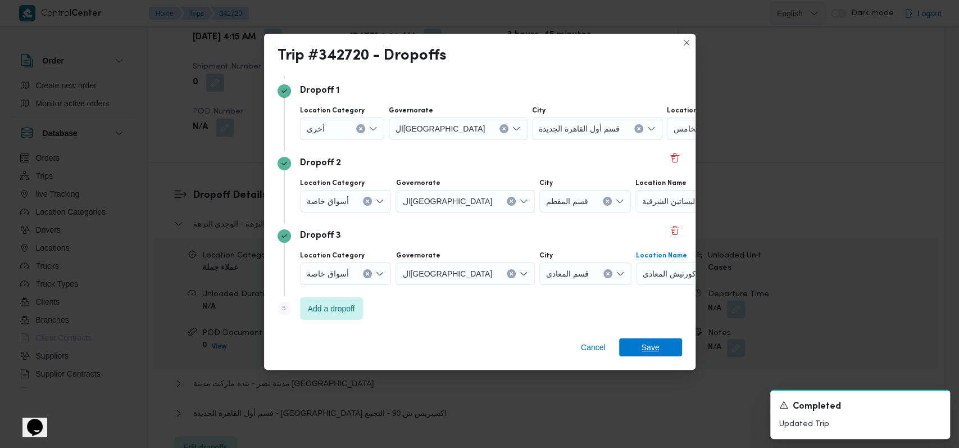
click at [652, 350] on span "Save" at bounding box center [651, 347] width 18 height 18
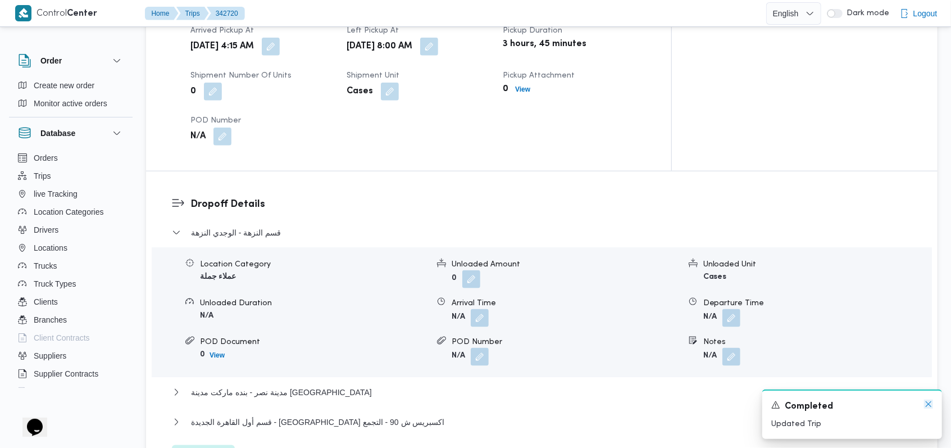
click at [925, 407] on icon "Dismiss toast" at bounding box center [928, 403] width 9 height 9
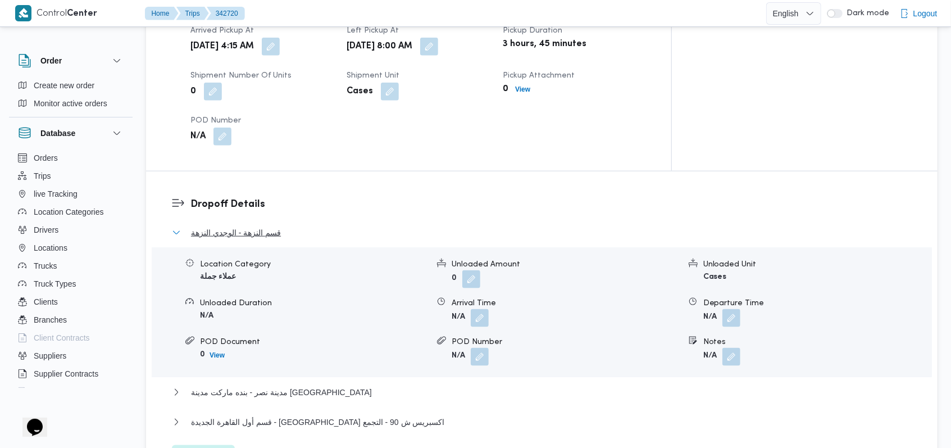
click at [283, 226] on button "قسم النزهة - الوجدي النزهة" at bounding box center [542, 232] width 740 height 13
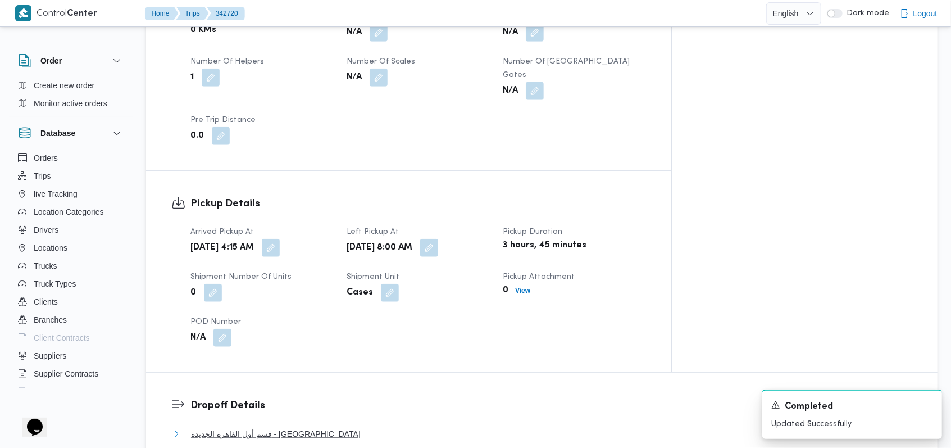
scroll to position [749, 0]
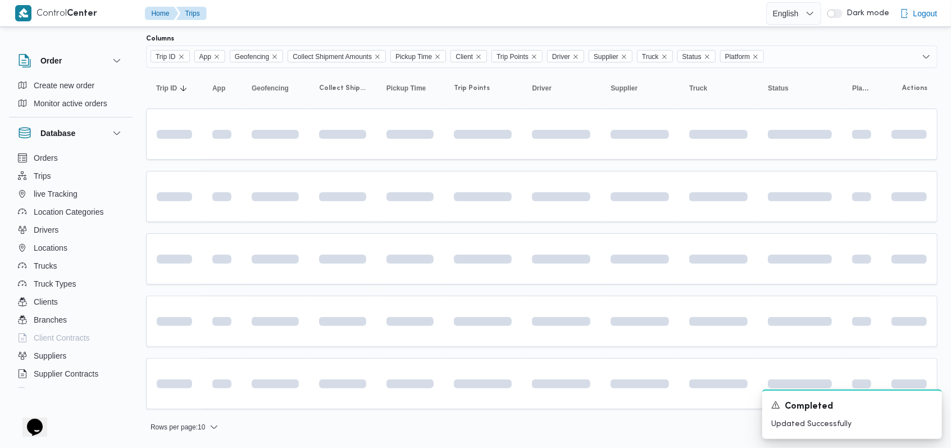
scroll to position [66, 0]
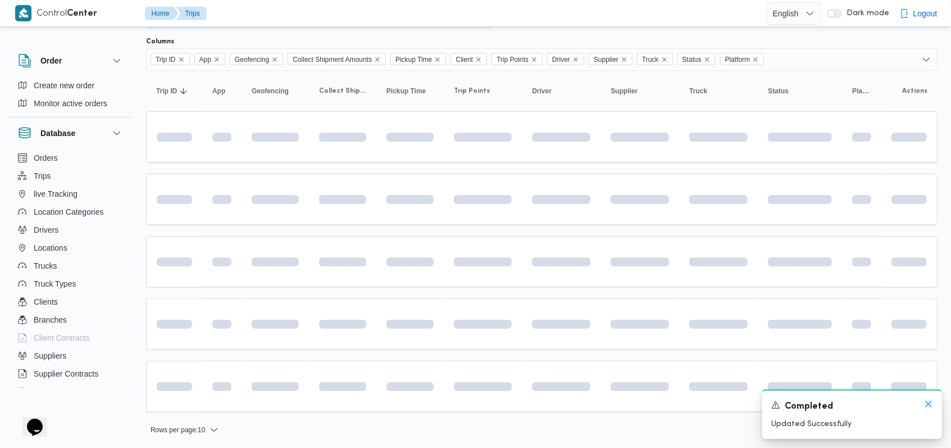
click at [930, 406] on icon "Dismiss toast" at bounding box center [929, 404] width 6 height 6
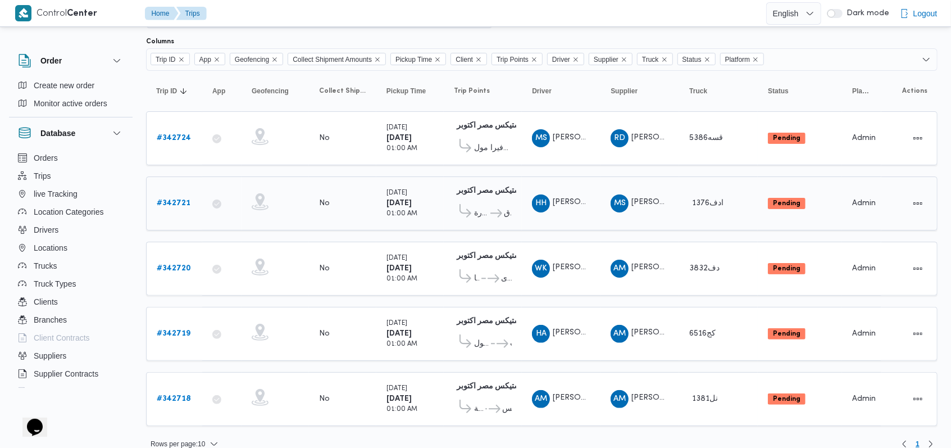
click at [168, 202] on b "# 342721" at bounding box center [174, 202] width 34 height 7
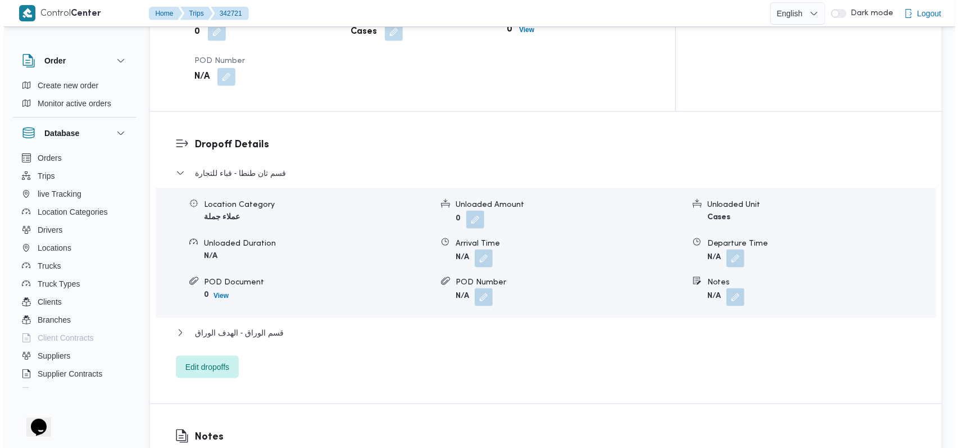
scroll to position [890, 0]
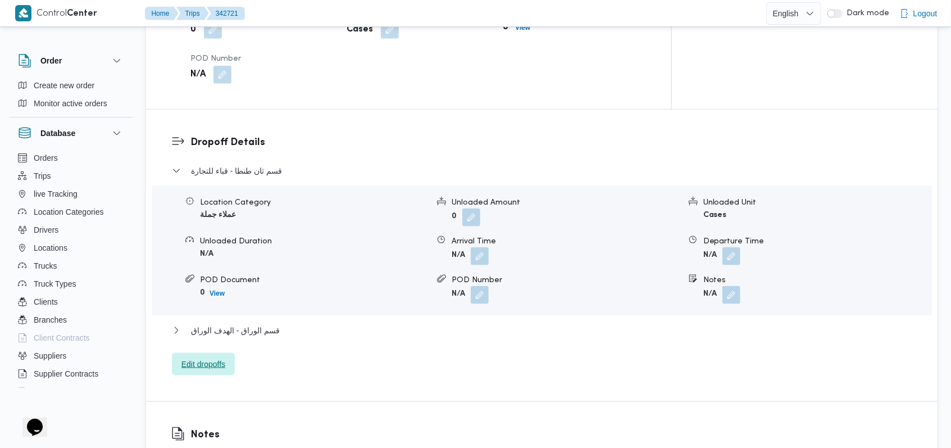
click at [220, 357] on span "Edit dropoffs" at bounding box center [203, 363] width 44 height 13
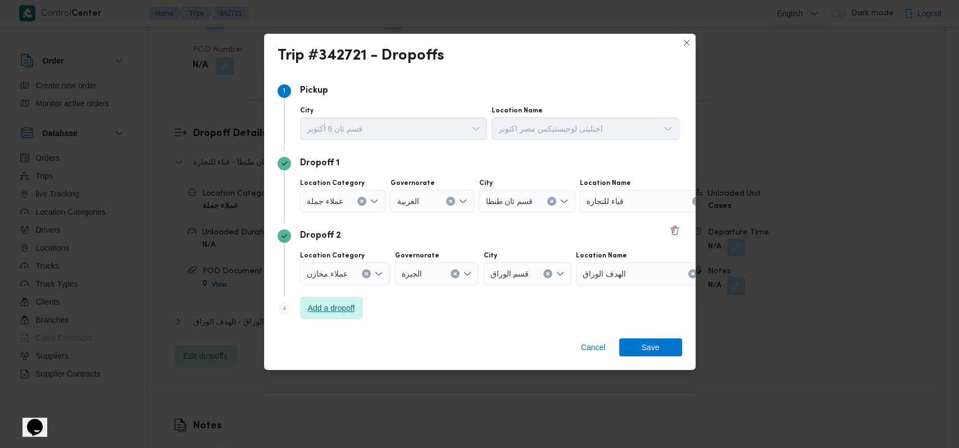
click at [337, 297] on span "Add a dropoff" at bounding box center [331, 308] width 63 height 22
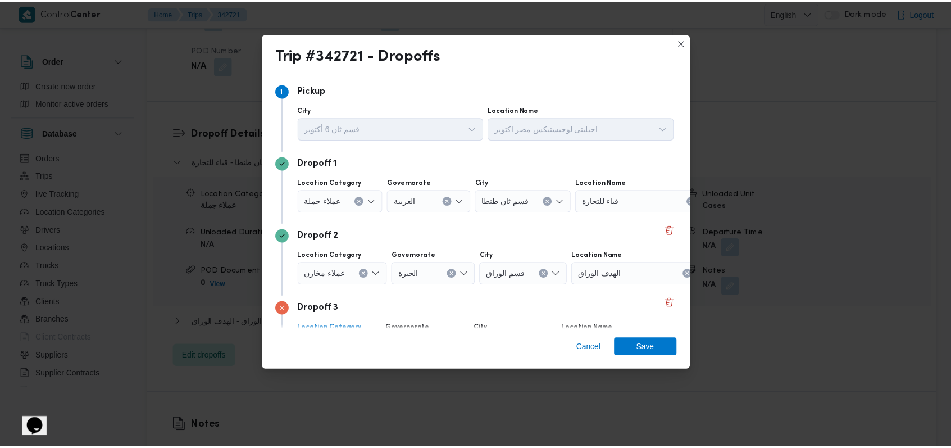
scroll to position [72, 0]
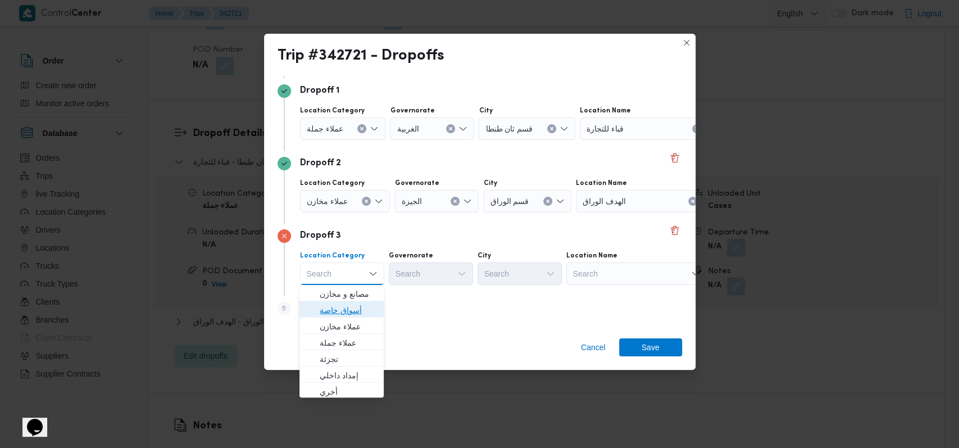
click at [352, 306] on span "أسواق خاصة" at bounding box center [348, 309] width 57 height 13
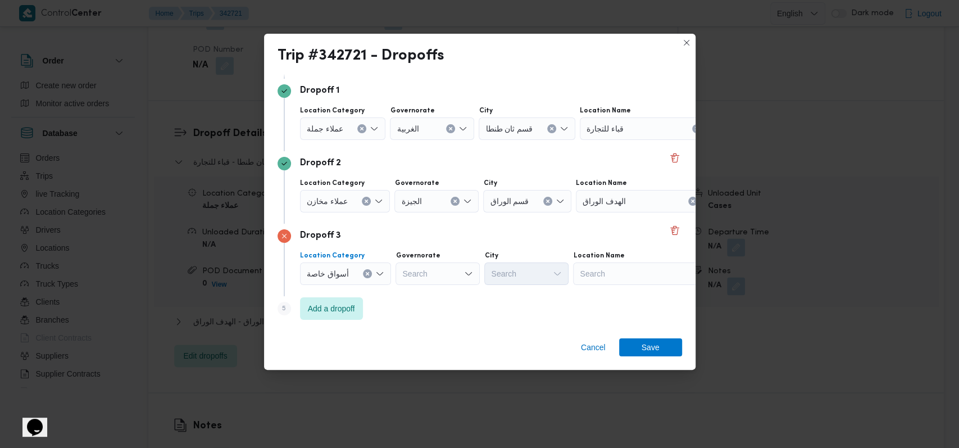
click at [350, 211] on div "عملاء مخازن" at bounding box center [345, 201] width 90 height 22
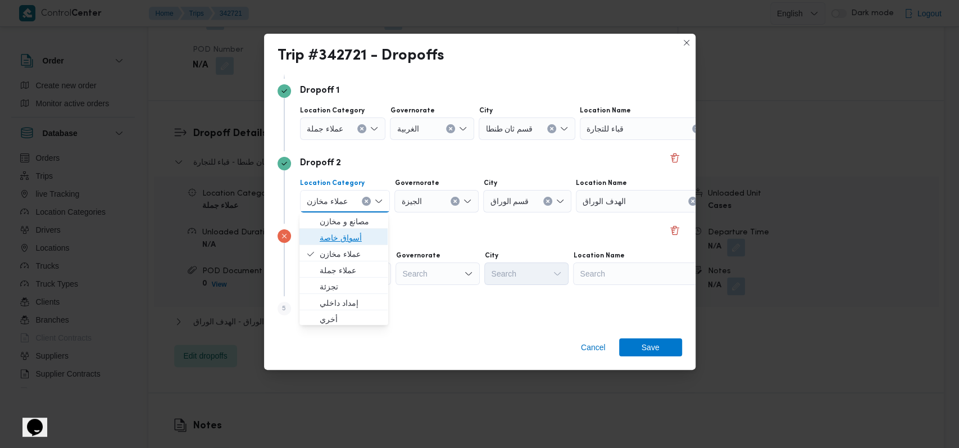
click at [357, 231] on span "أسواق خاصة" at bounding box center [350, 237] width 61 height 13
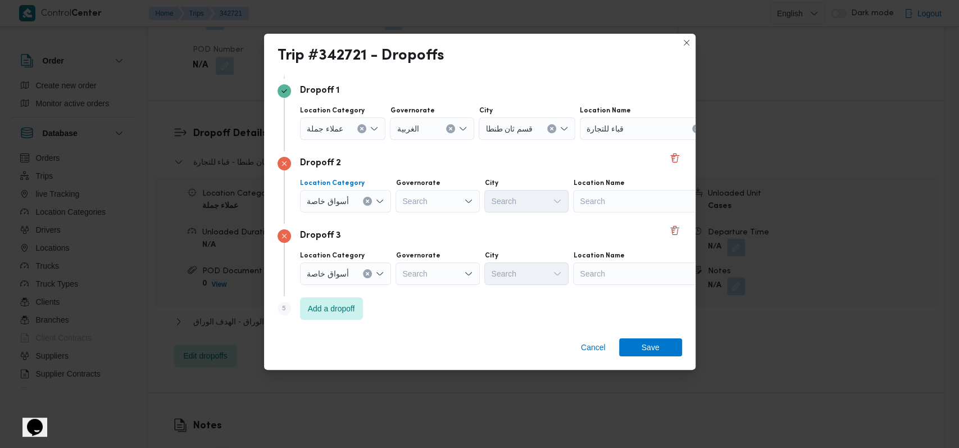
click at [347, 134] on div at bounding box center [348, 129] width 6 height 18
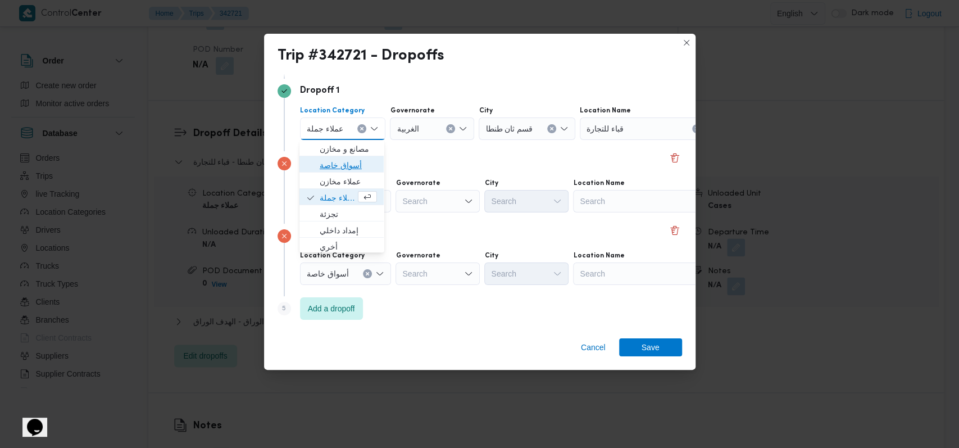
click at [344, 164] on span "أسواق خاصة" at bounding box center [348, 164] width 57 height 13
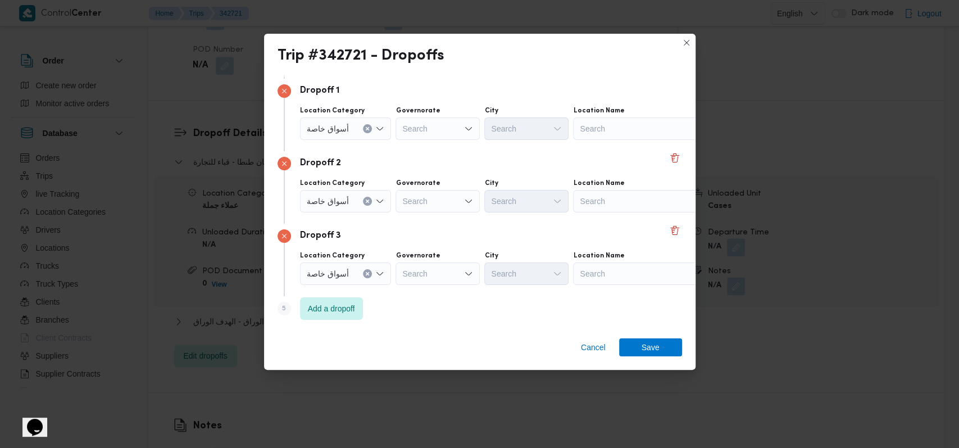
click at [491, 157] on div "Dropoff 2" at bounding box center [480, 163] width 405 height 13
click at [578, 129] on div at bounding box center [581, 129] width 6 height 18
type input "الماظ"
click at [612, 144] on span "كارفور سيتى سنتر الماظ ة | مول سيتي سنتر الماظة | شيراتون المطار" at bounding box center [648, 148] width 113 height 13
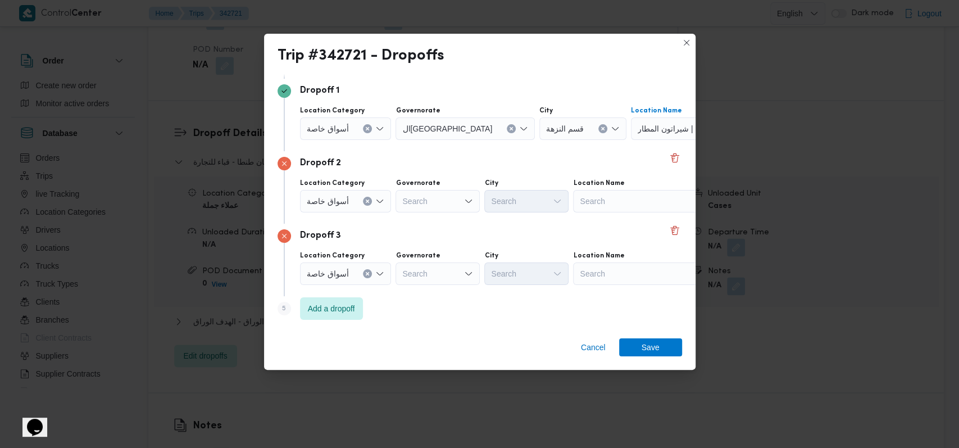
click at [617, 197] on div "Search" at bounding box center [643, 201] width 140 height 22
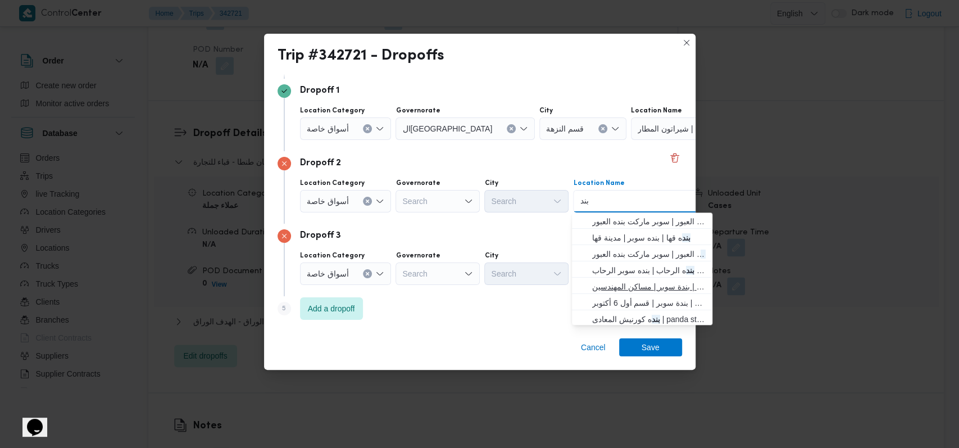
type input "بند"
click at [638, 282] on span "بند ه ماركت مدينة نصر | بندة سوبر | مساكن المهندسين" at bounding box center [648, 286] width 113 height 13
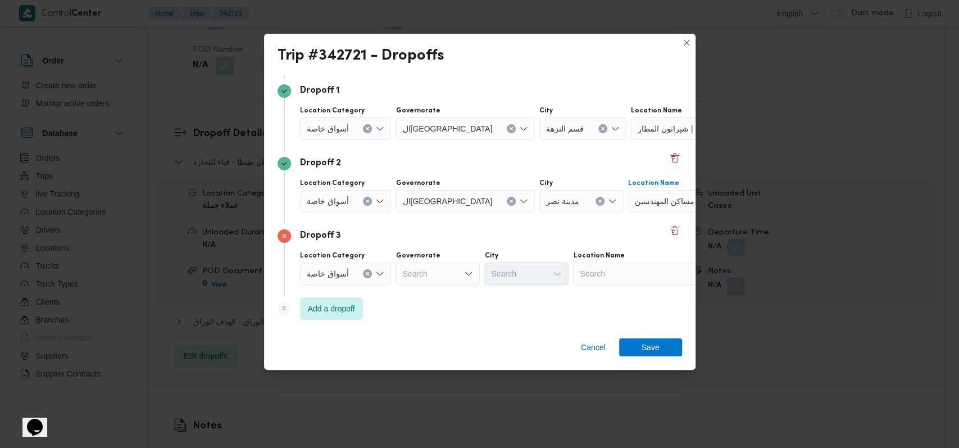
click at [636, 269] on div "Search" at bounding box center [643, 273] width 140 height 22
type input "مهد"
click at [646, 294] on mark "مهد" at bounding box center [652, 293] width 12 height 9
click at [655, 335] on div "Cancel Save" at bounding box center [479, 349] width 431 height 40
click at [652, 347] on span "Save" at bounding box center [651, 347] width 18 height 18
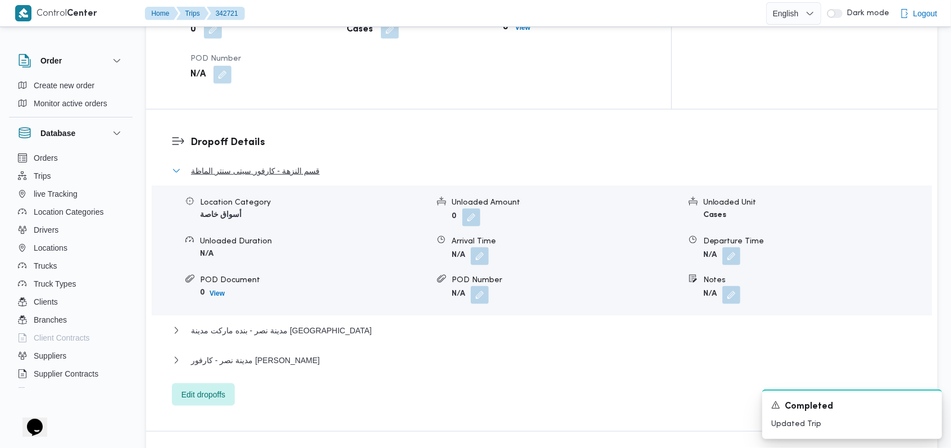
click at [265, 164] on span "قسم النزهة - كارفور سيتى سنتر الماظة" at bounding box center [255, 170] width 129 height 13
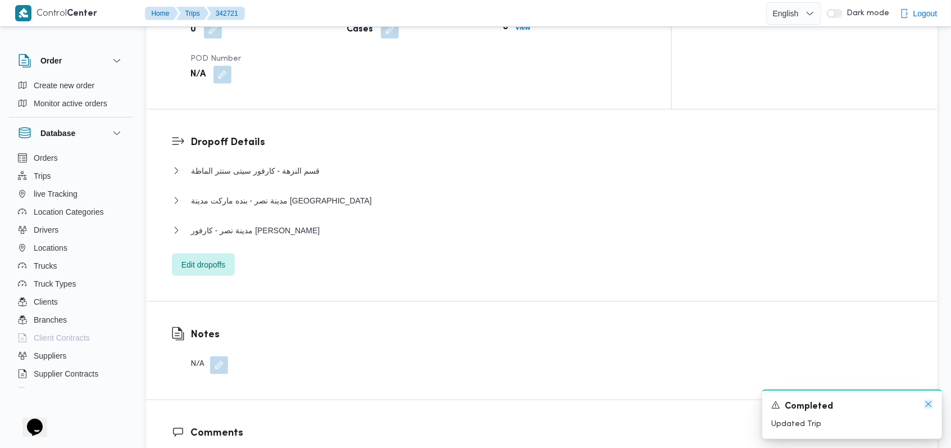
click at [926, 405] on icon "Dismiss toast" at bounding box center [928, 403] width 9 height 9
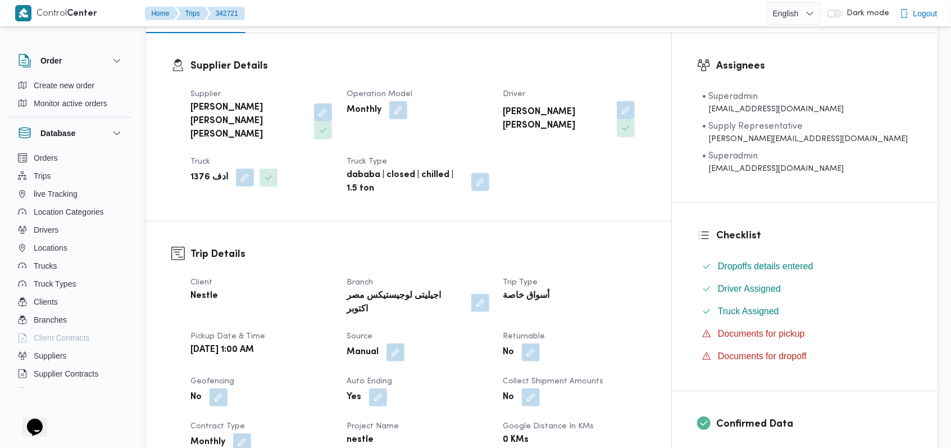
scroll to position [0, 0]
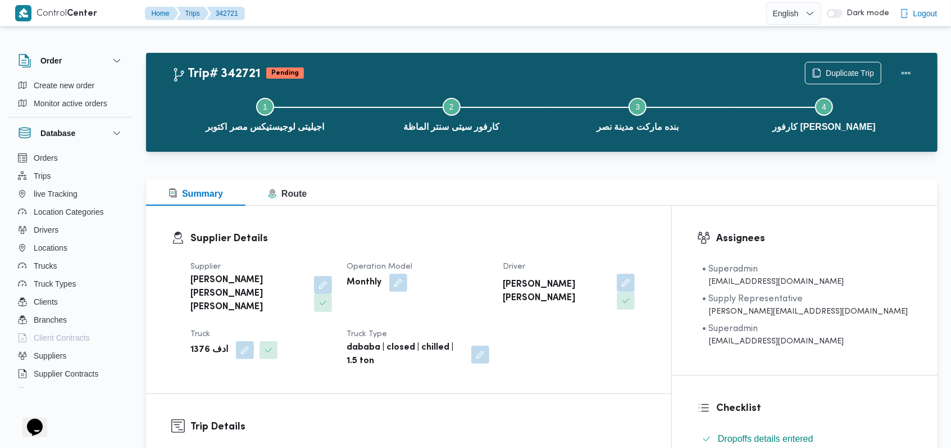
click at [489, 263] on dt "Operation Model" at bounding box center [418, 266] width 143 height 13
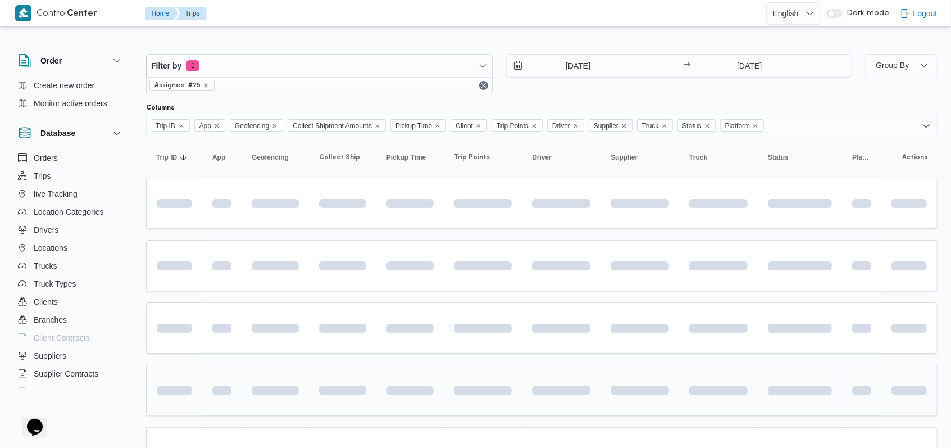
scroll to position [66, 0]
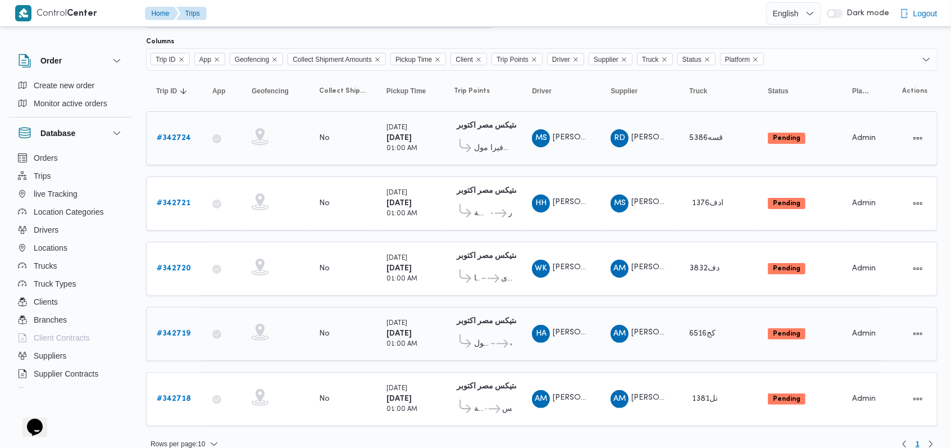
click at [166, 138] on b "# 342724" at bounding box center [174, 137] width 34 height 7
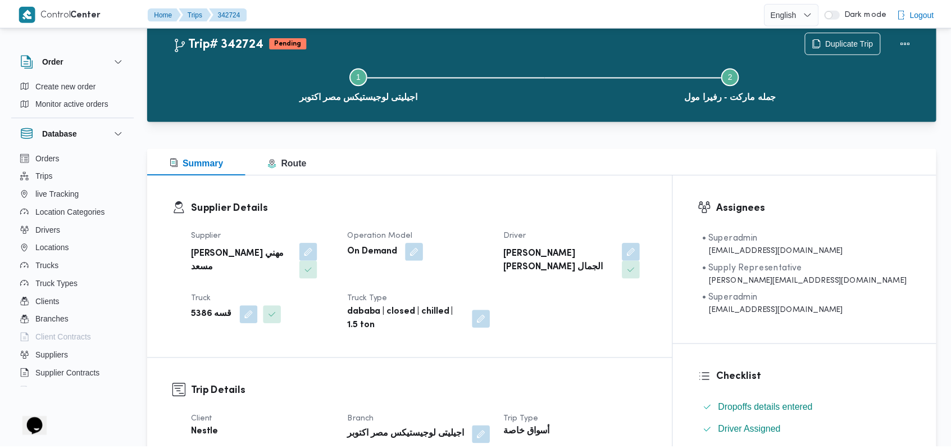
scroll to position [66, 0]
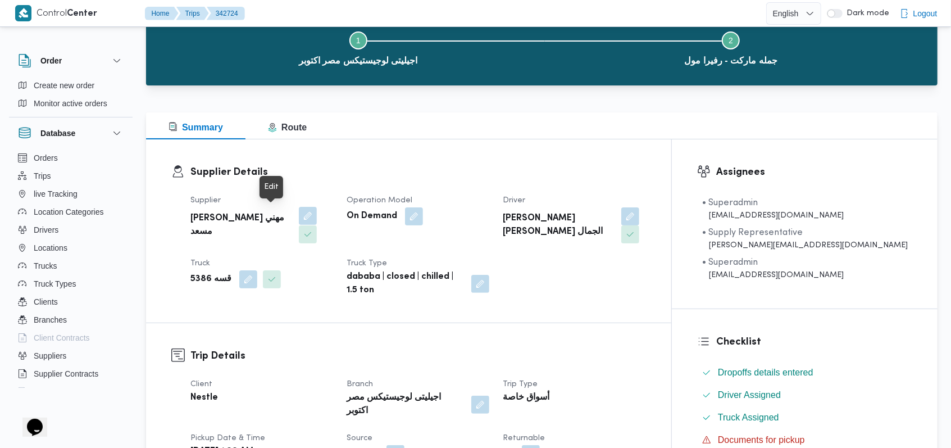
click at [299, 221] on button "button" at bounding box center [308, 216] width 18 height 18
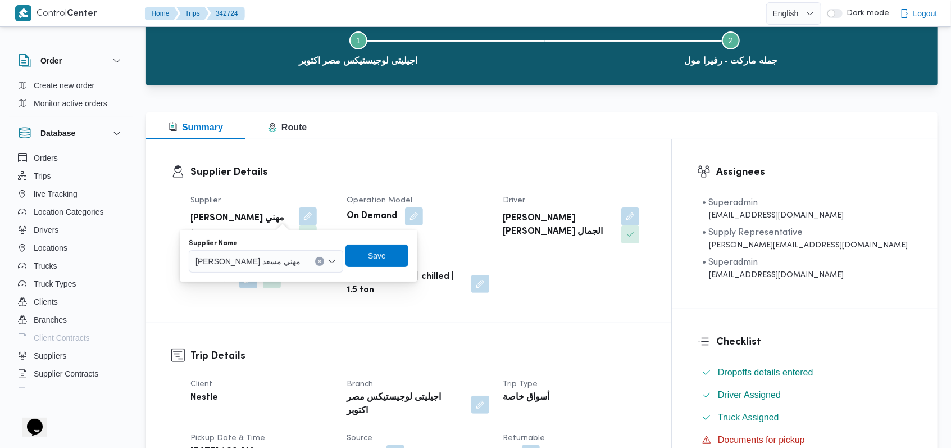
click at [260, 269] on div "راجح ضبع مهني مسعد" at bounding box center [266, 261] width 155 height 22
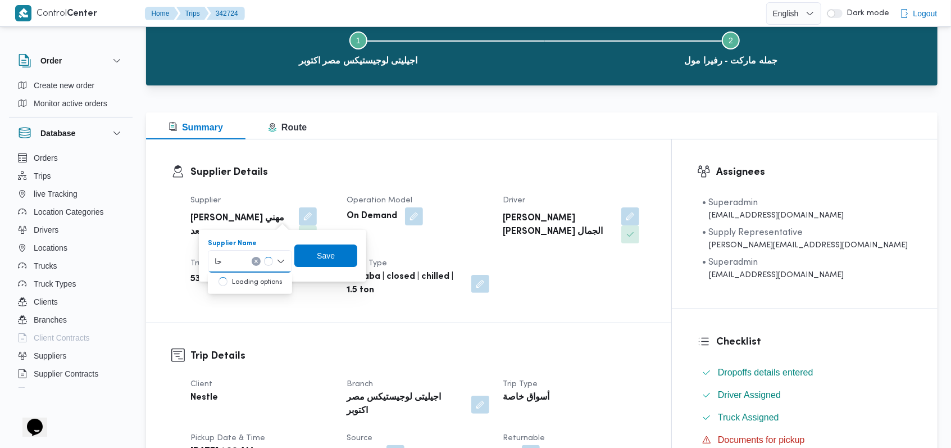
type input "ح"
type input "احمد مجد"
click at [265, 282] on span "احمد مجد ي يوسف عبدالرحمن" at bounding box center [256, 281] width 57 height 13
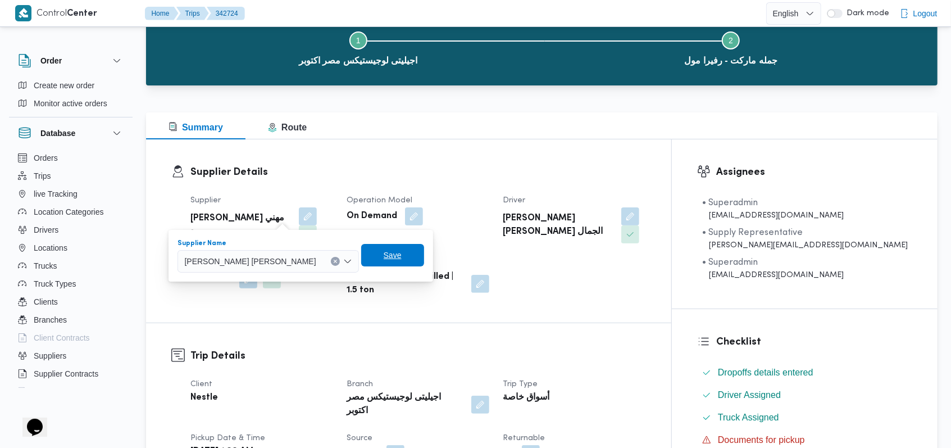
click at [384, 253] on span "Save" at bounding box center [393, 254] width 18 height 13
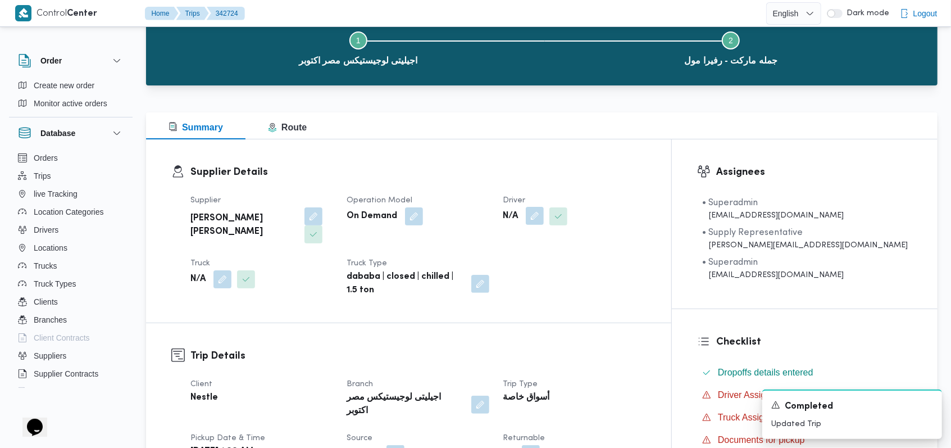
click at [544, 212] on button "button" at bounding box center [535, 216] width 18 height 18
click at [576, 253] on div "Search" at bounding box center [557, 261] width 84 height 22
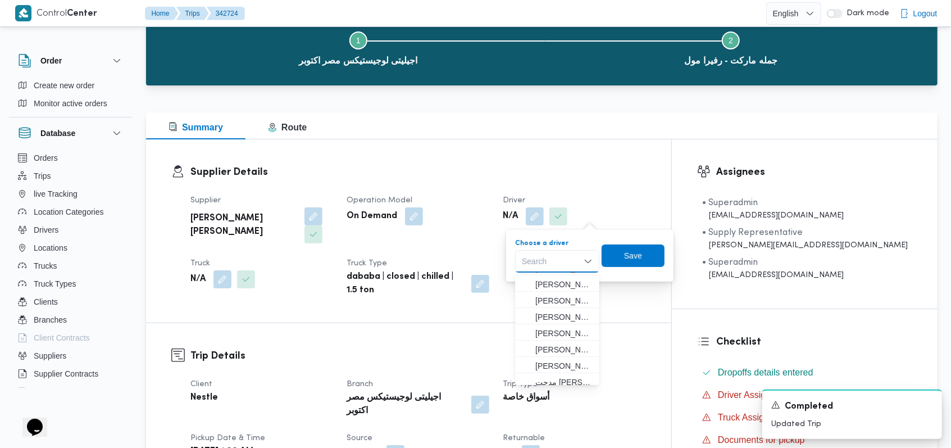
scroll to position [19, 0]
click at [572, 375] on span "مدحت صالح محمد سعيد" at bounding box center [563, 376] width 57 height 13
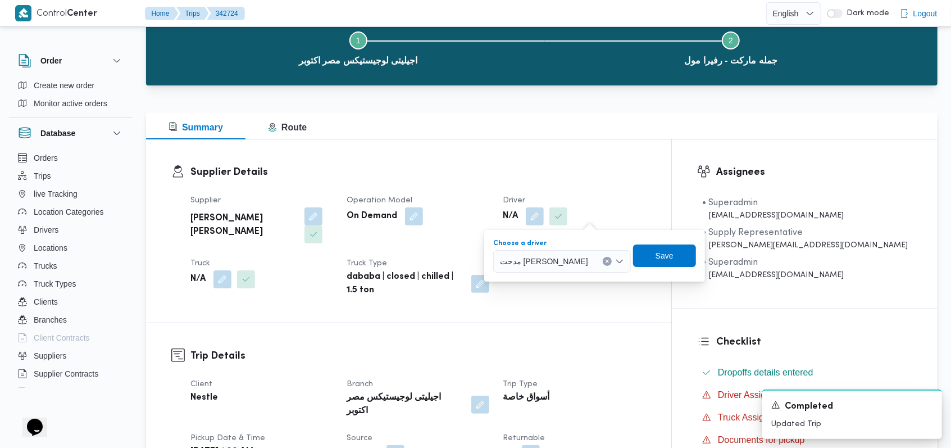
click at [573, 260] on span "مدحت صالح محمد سعيد" at bounding box center [544, 261] width 88 height 12
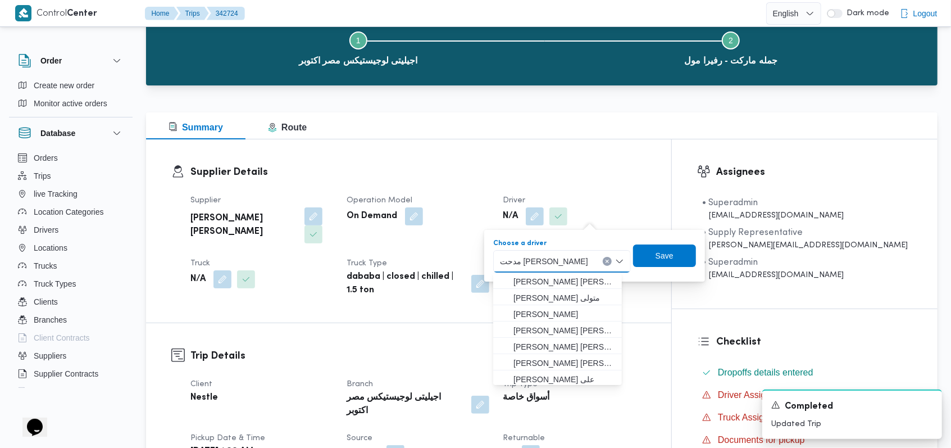
scroll to position [18, 0]
click at [571, 275] on span "[PERSON_NAME] متولى" at bounding box center [565, 279] width 102 height 13
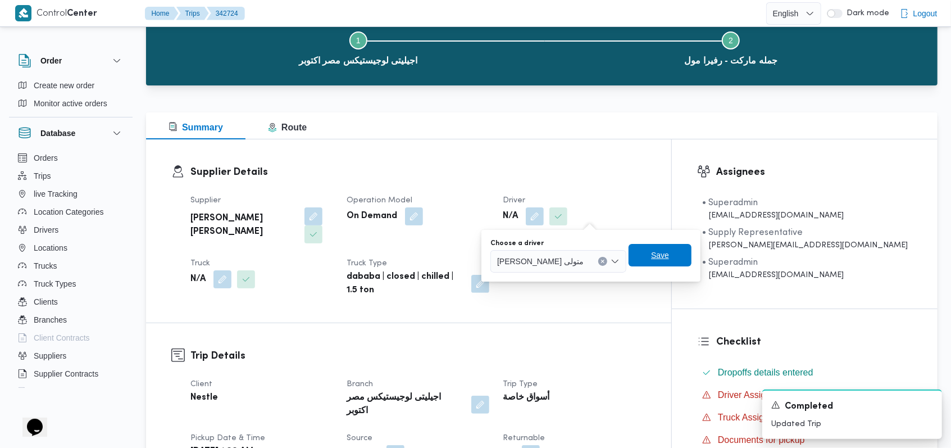
click at [668, 258] on span "Save" at bounding box center [660, 255] width 63 height 22
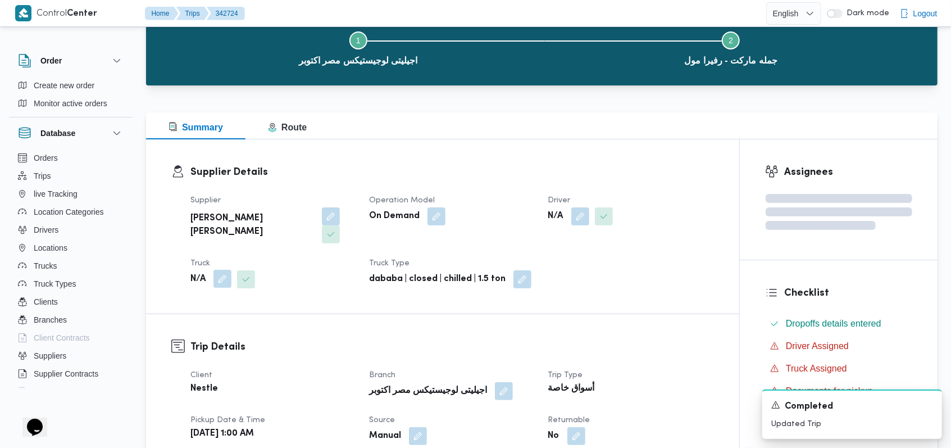
click at [222, 270] on button "button" at bounding box center [222, 279] width 18 height 18
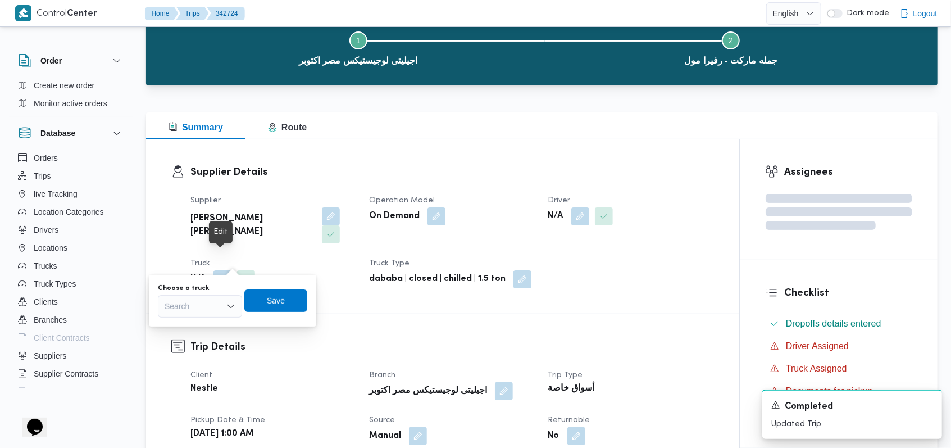
click at [217, 307] on div "Search" at bounding box center [200, 306] width 84 height 22
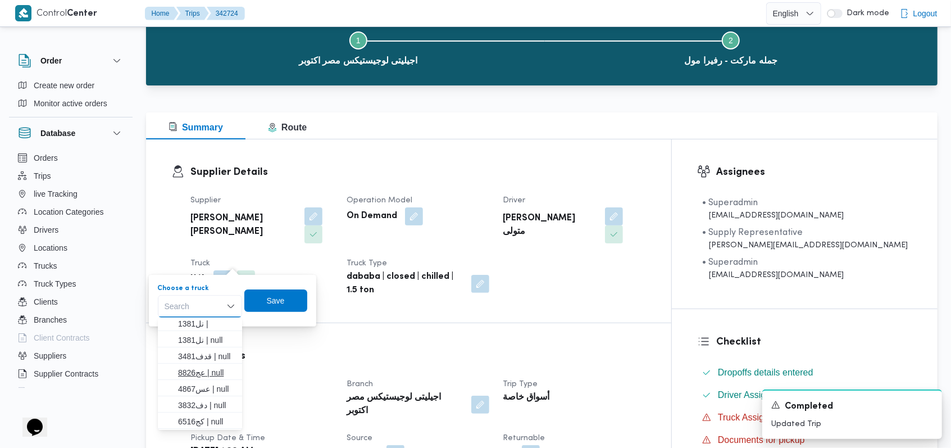
scroll to position [3, 0]
click at [211, 384] on span "عس4867 | null" at bounding box center [206, 387] width 57 height 13
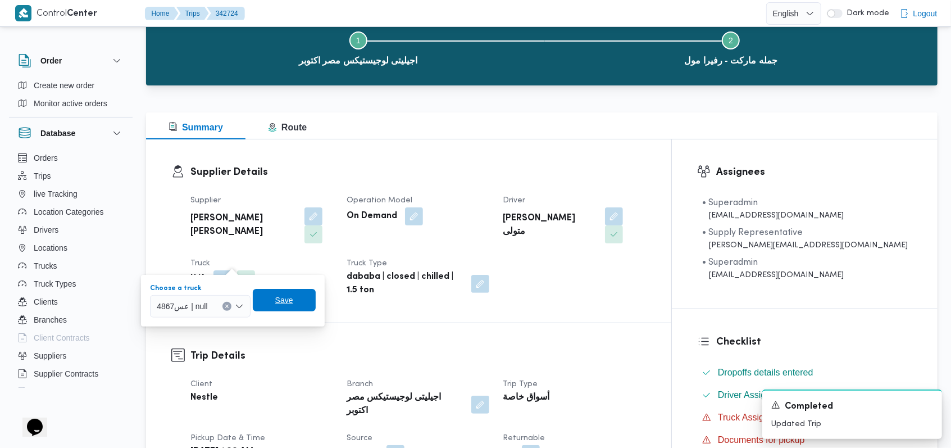
click at [285, 308] on span "Save" at bounding box center [284, 300] width 63 height 22
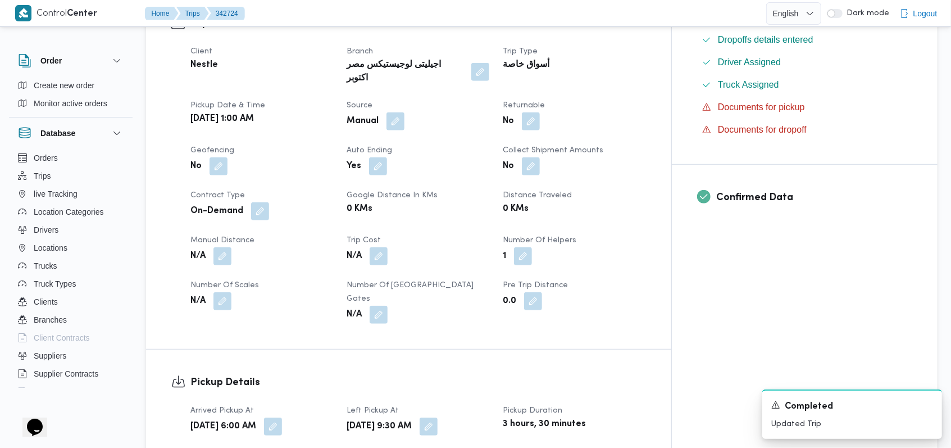
scroll to position [440, 0]
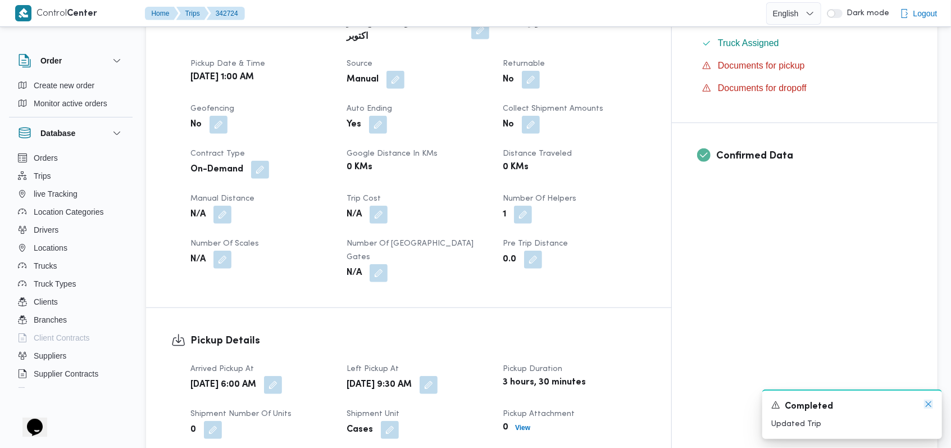
click at [926, 406] on icon "Dismiss toast" at bounding box center [928, 403] width 9 height 9
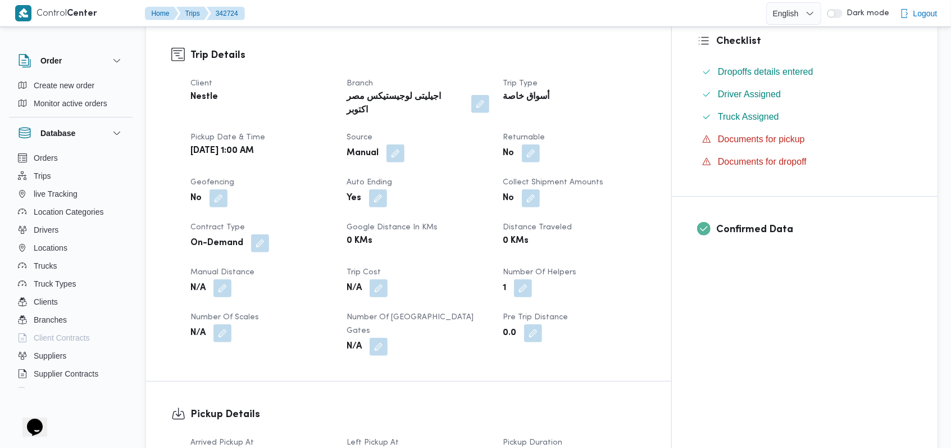
scroll to position [366, 0]
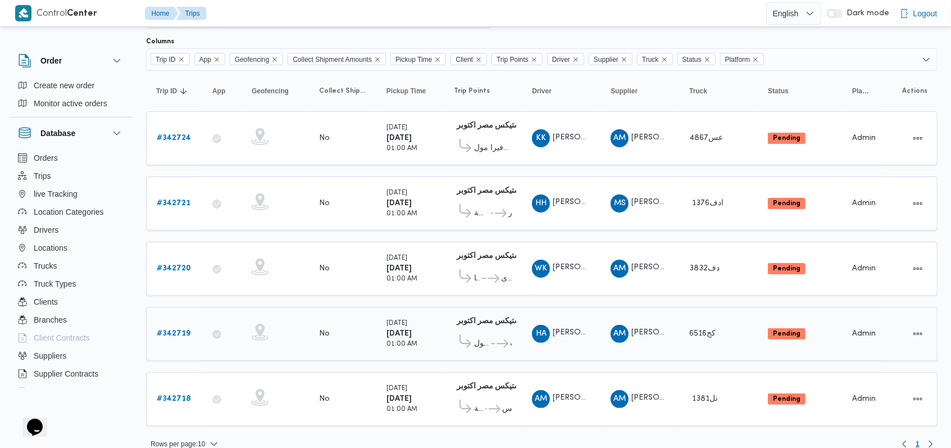
scroll to position [75, 0]
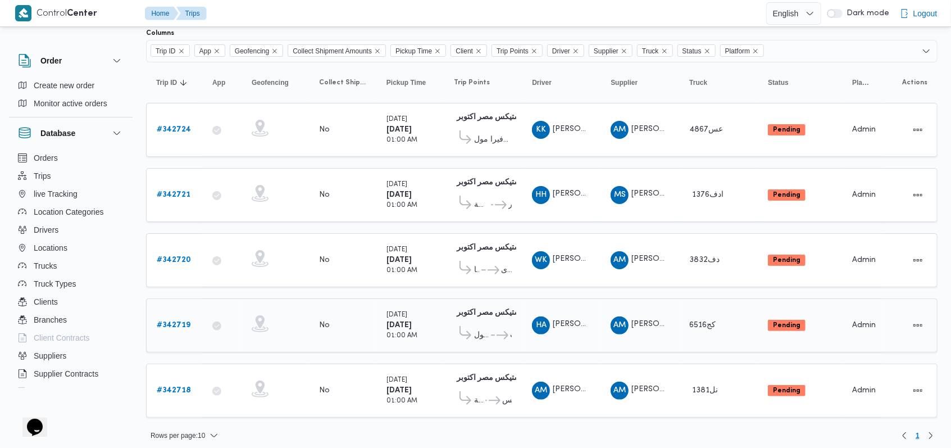
click at [175, 321] on b "# 342719" at bounding box center [174, 324] width 34 height 7
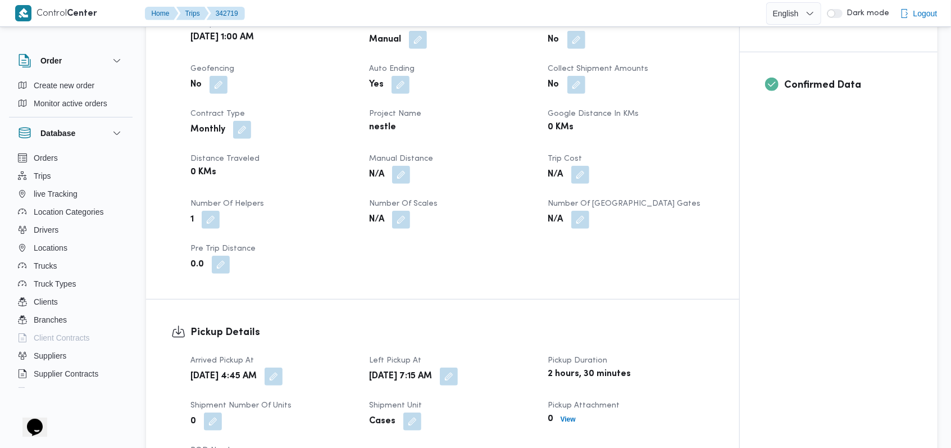
scroll to position [524, 0]
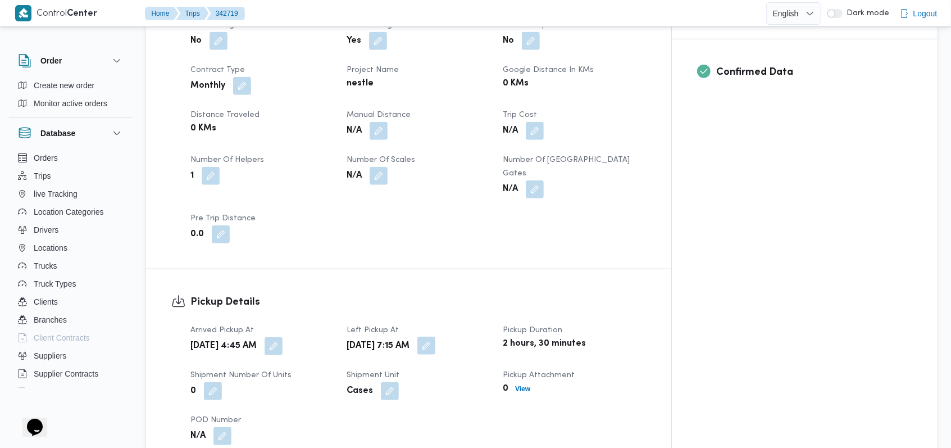
click at [435, 337] on button "button" at bounding box center [426, 346] width 18 height 18
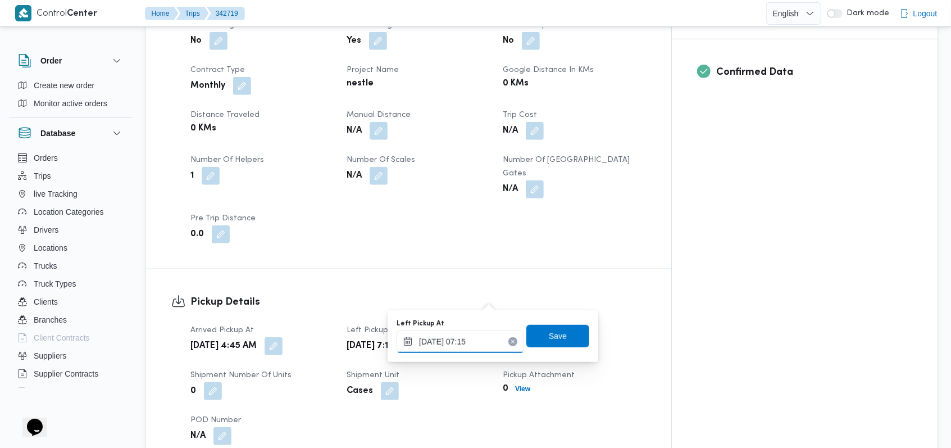
click at [472, 348] on input "12/10/2025 07:15" at bounding box center [461, 341] width 128 height 22
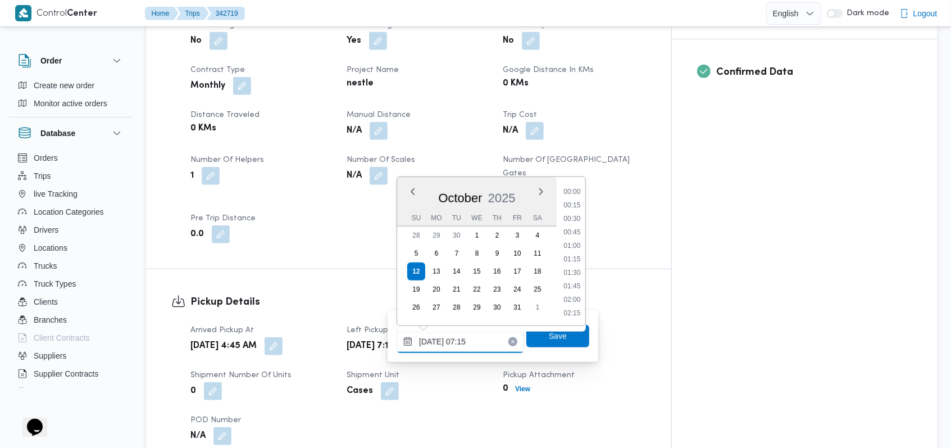
scroll to position [323, 0]
click at [571, 230] on li "06:45" at bounding box center [572, 232] width 26 height 11
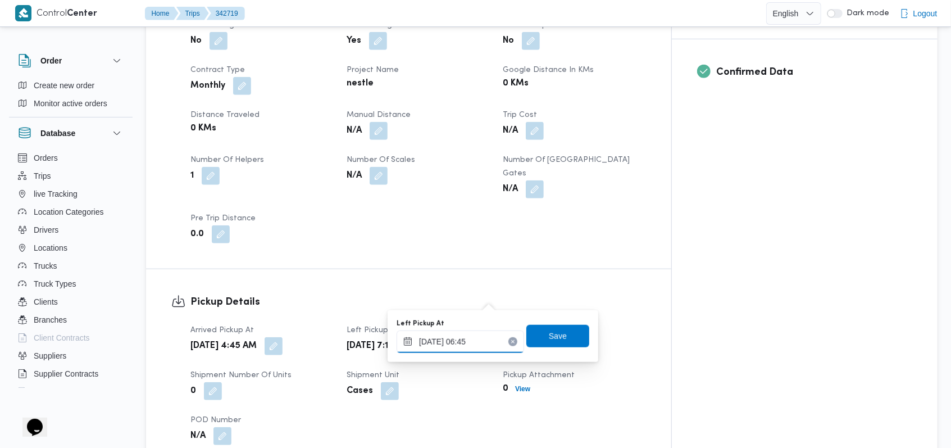
drag, startPoint x: 479, startPoint y: 344, endPoint x: 473, endPoint y: 349, distance: 8.4
click at [473, 349] on input "12/10/2025 06:45" at bounding box center [461, 341] width 128 height 22
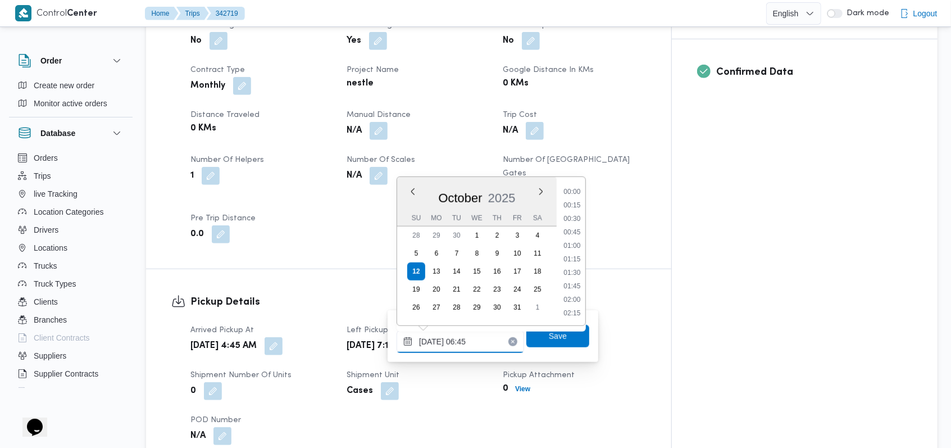
scroll to position [296, 0]
type input "12/10/2025 06:50"
click at [552, 341] on span "Save" at bounding box center [558, 335] width 18 height 13
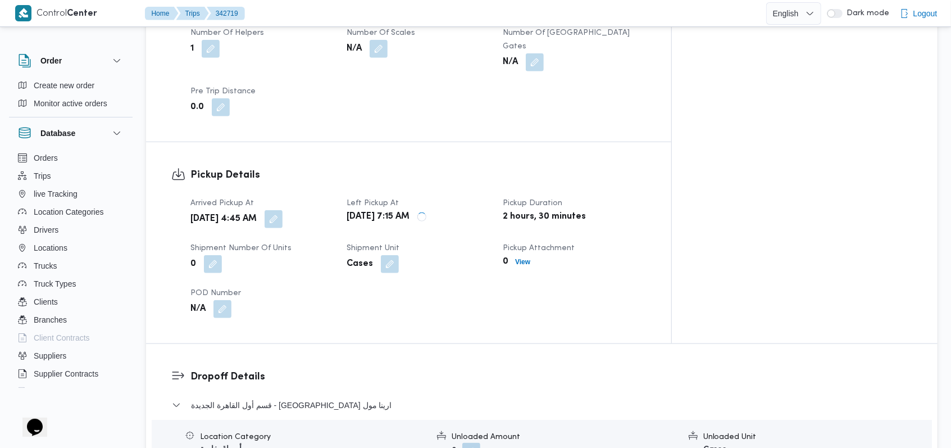
scroll to position [674, 0]
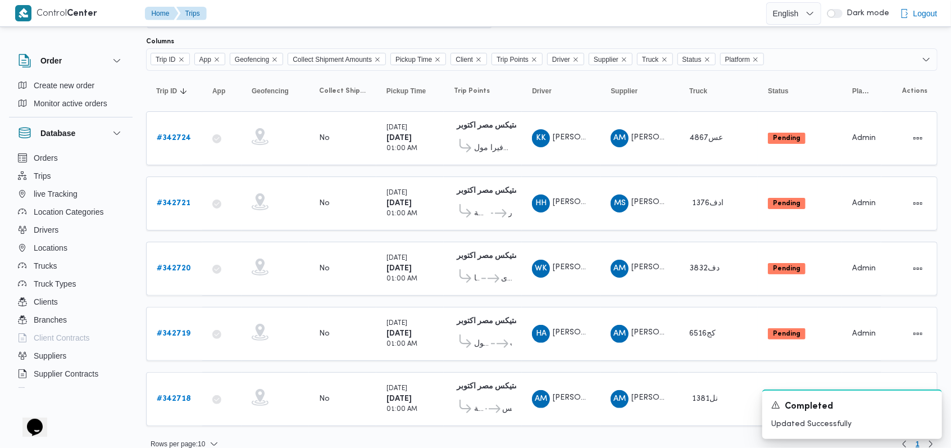
scroll to position [75, 0]
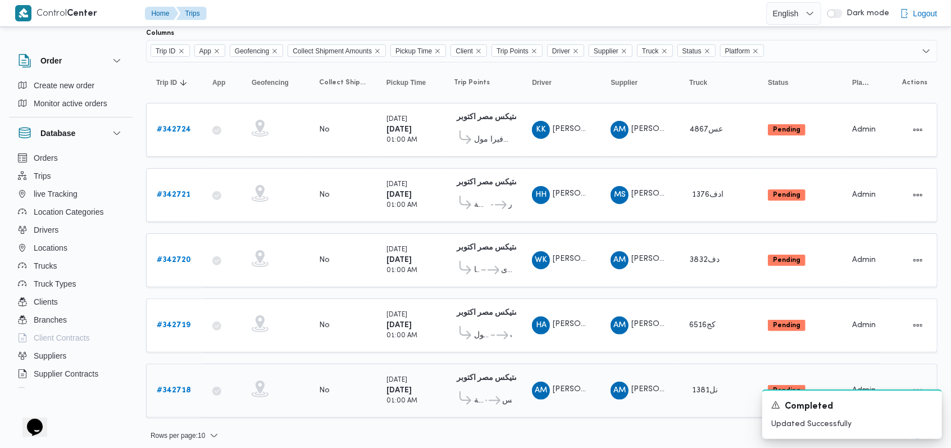
click at [180, 387] on b "# 342718" at bounding box center [174, 390] width 34 height 7
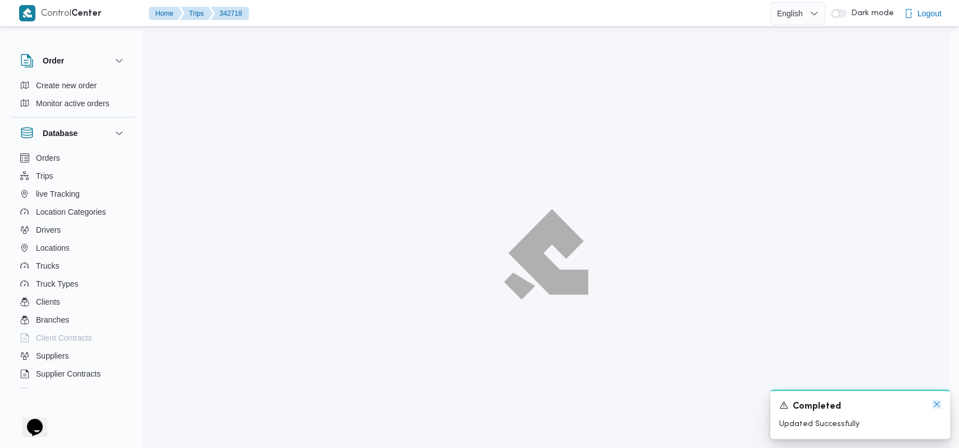
click at [934, 406] on icon "Dismiss toast" at bounding box center [936, 403] width 9 height 9
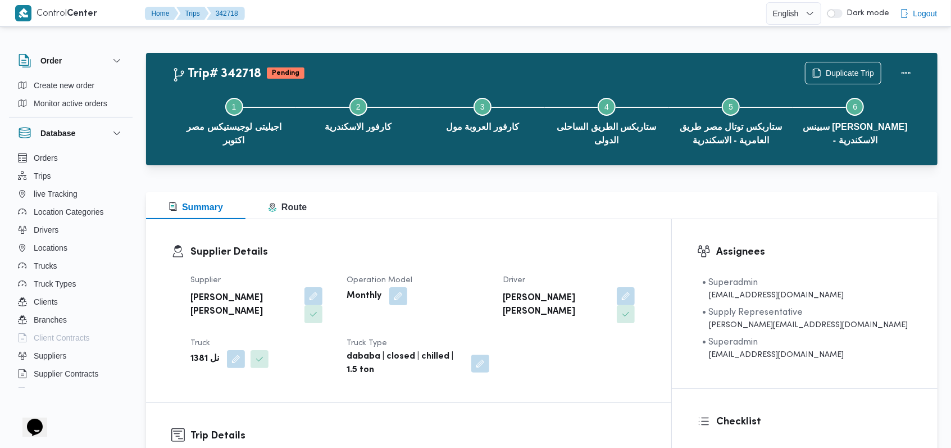
scroll to position [524, 0]
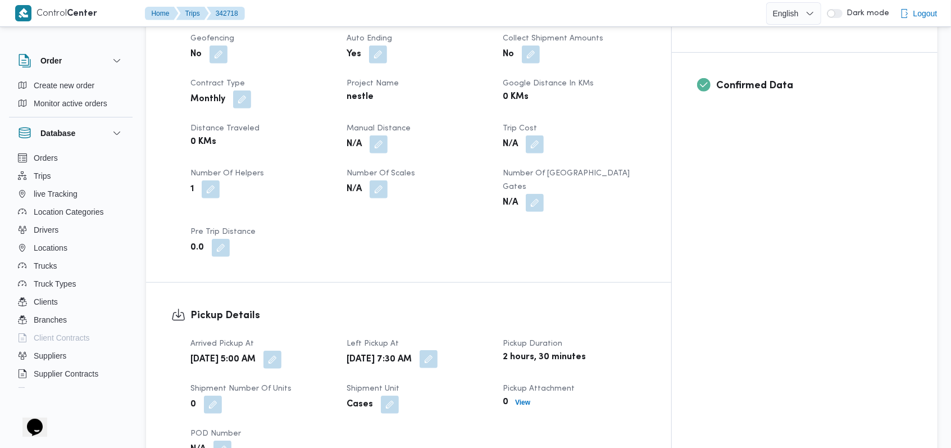
click at [438, 350] on button "button" at bounding box center [429, 359] width 18 height 18
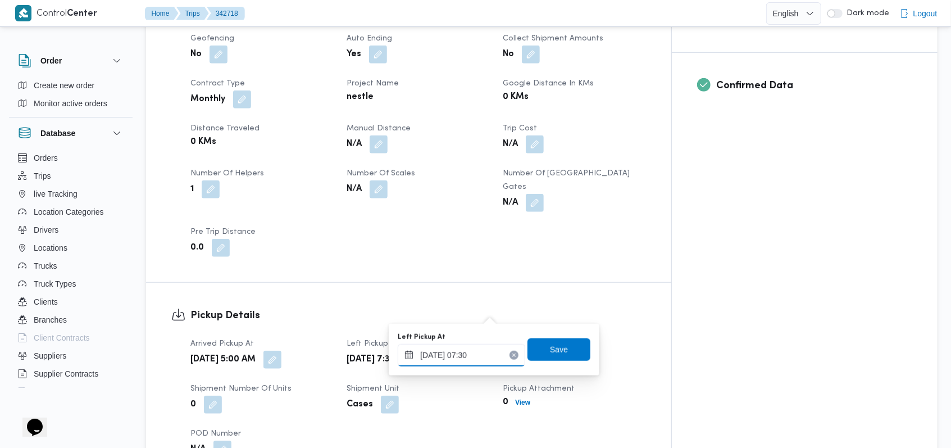
click at [485, 349] on input "12/10/2025 07:30" at bounding box center [462, 355] width 128 height 22
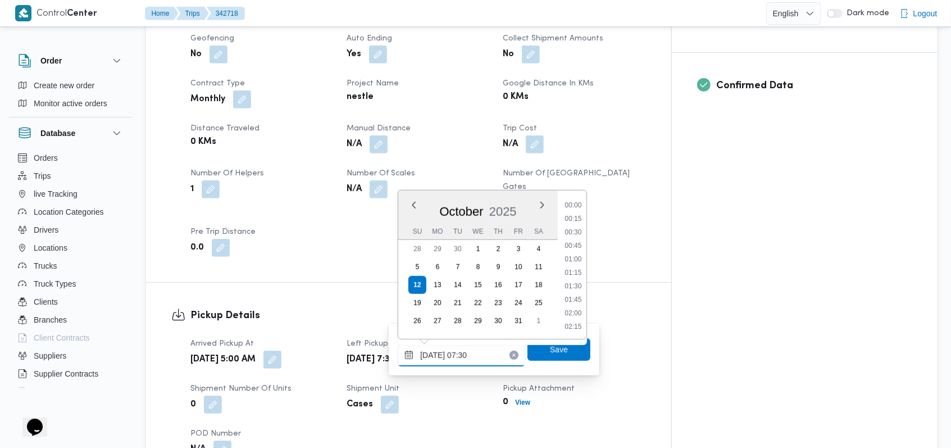
scroll to position [337, 0]
click at [484, 360] on input "12/10/2025 07:30" at bounding box center [462, 355] width 128 height 22
drag, startPoint x: 483, startPoint y: 360, endPoint x: 474, endPoint y: 365, distance: 9.8
click at [474, 365] on input "12/10/2025 07:30" at bounding box center [462, 355] width 128 height 22
type input "12/10/2025 07:25"
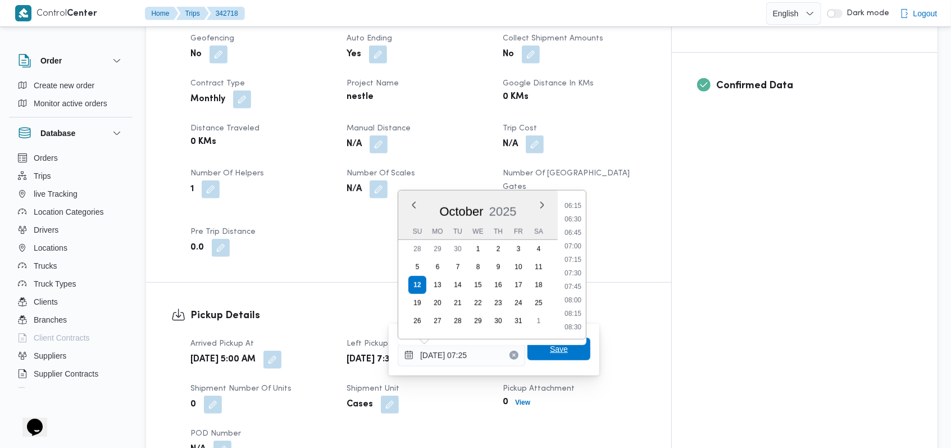
click at [553, 352] on span "Save" at bounding box center [559, 348] width 18 height 13
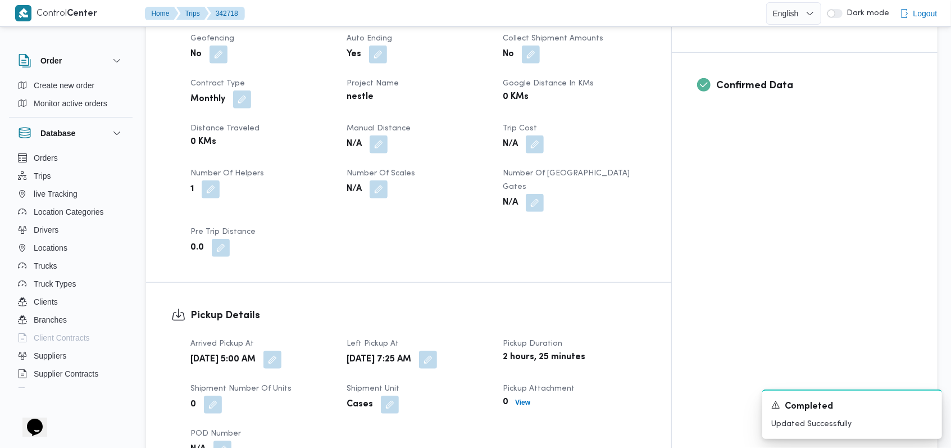
click at [457, 394] on div "Cases" at bounding box center [418, 404] width 145 height 20
click at [925, 402] on icon "Dismiss toast" at bounding box center [928, 403] width 9 height 9
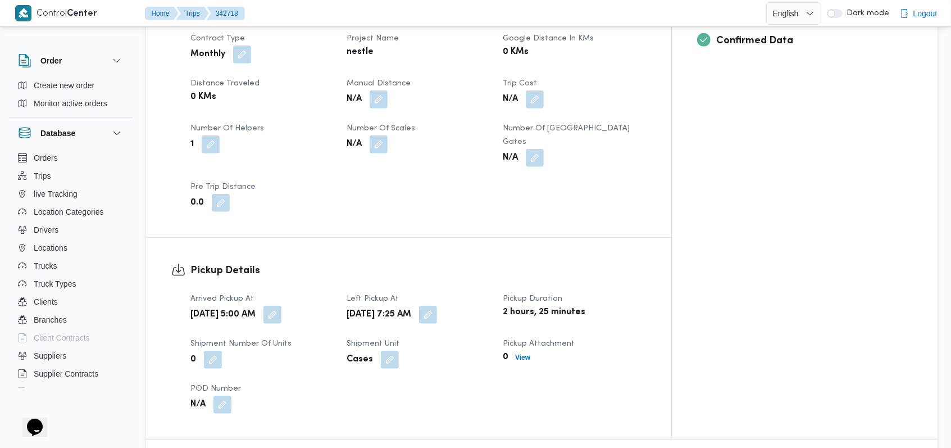
scroll to position [599, 0]
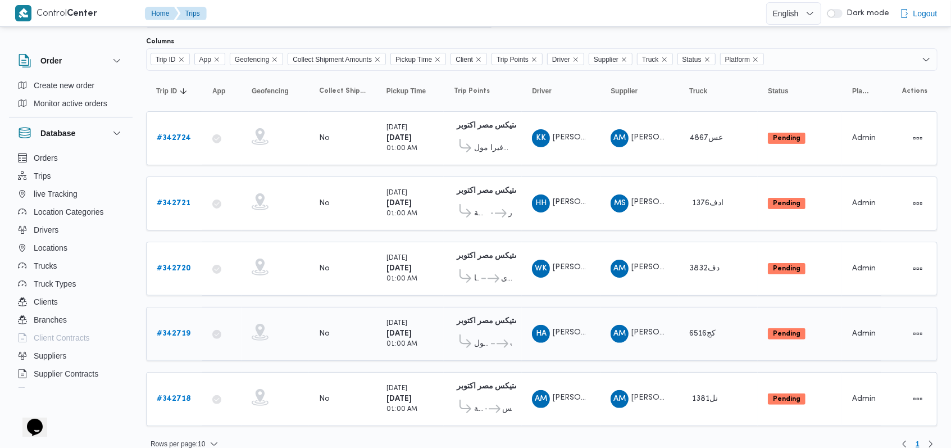
scroll to position [75, 0]
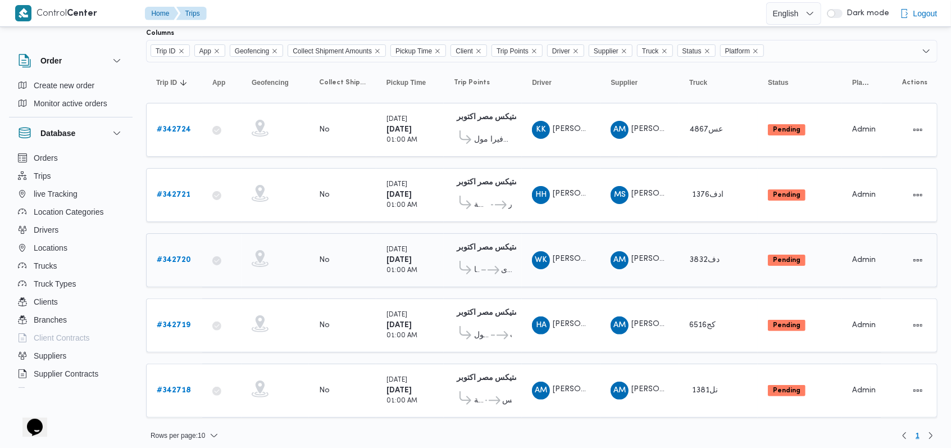
click at [182, 256] on b "# 342720" at bounding box center [174, 259] width 34 height 7
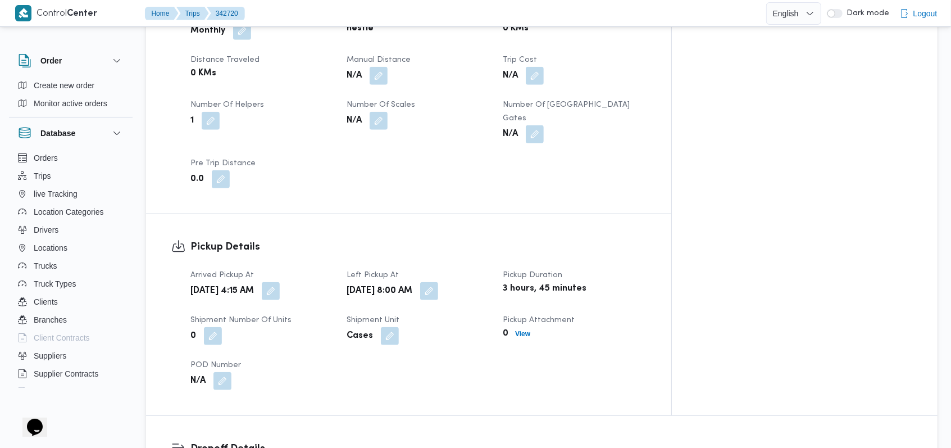
scroll to position [599, 0]
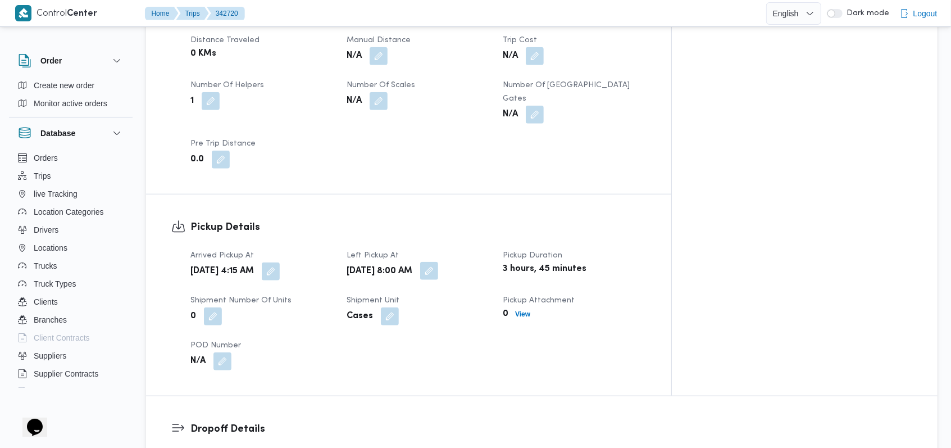
click at [438, 262] on button "button" at bounding box center [429, 271] width 18 height 18
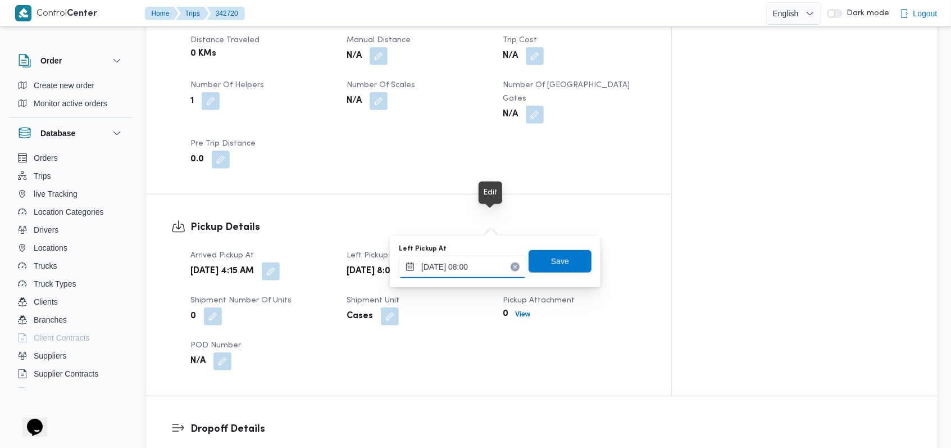
click at [481, 272] on input "12/10/2025 08:00" at bounding box center [463, 267] width 128 height 22
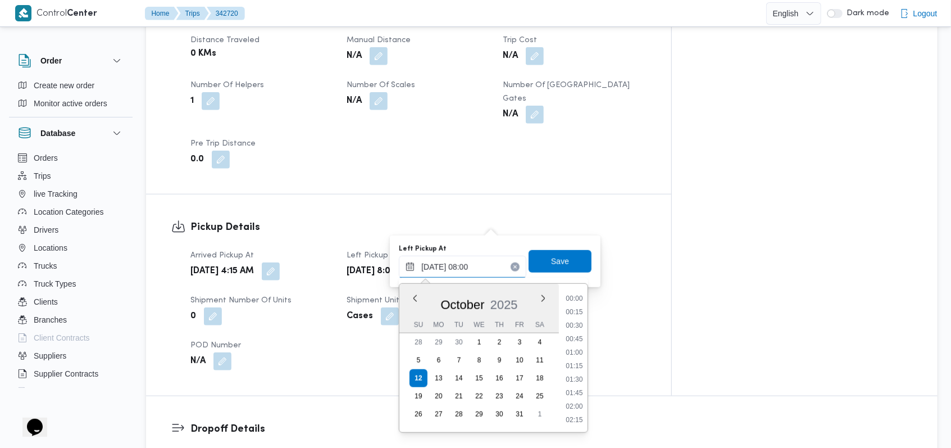
scroll to position [363, 0]
click at [574, 338] on li "07:30" at bounding box center [575, 339] width 26 height 11
type input "12/10/2025 07:30"
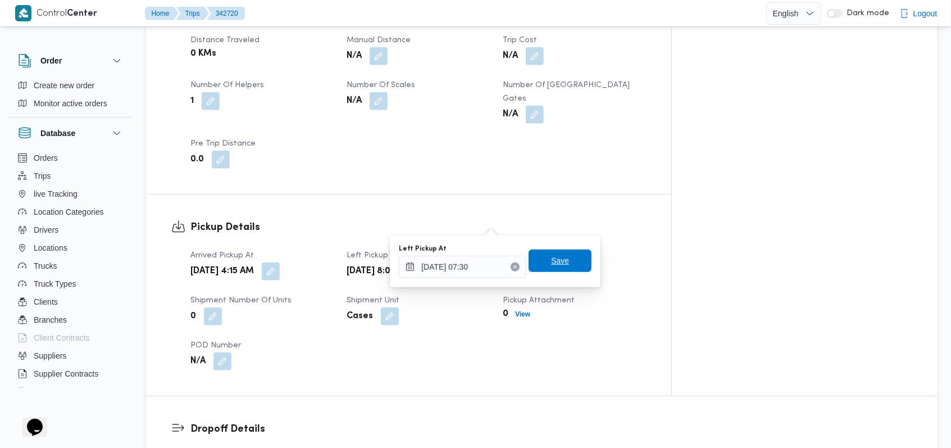
click at [560, 268] on span "Save" at bounding box center [560, 260] width 63 height 22
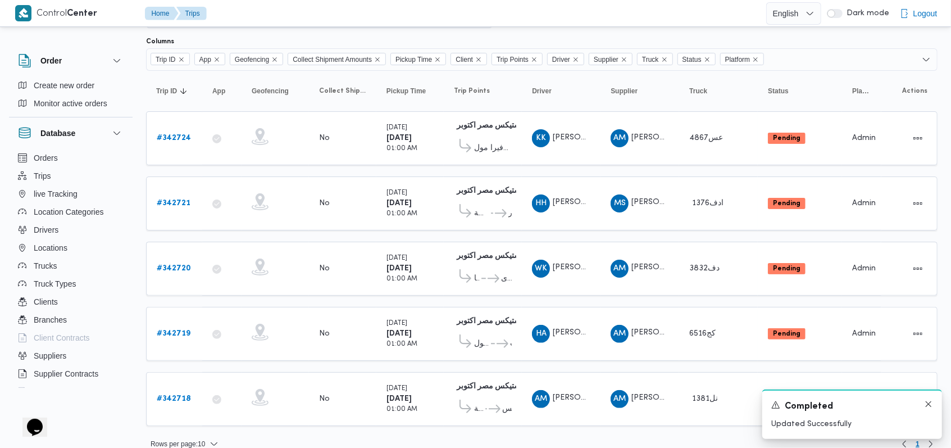
scroll to position [75, 0]
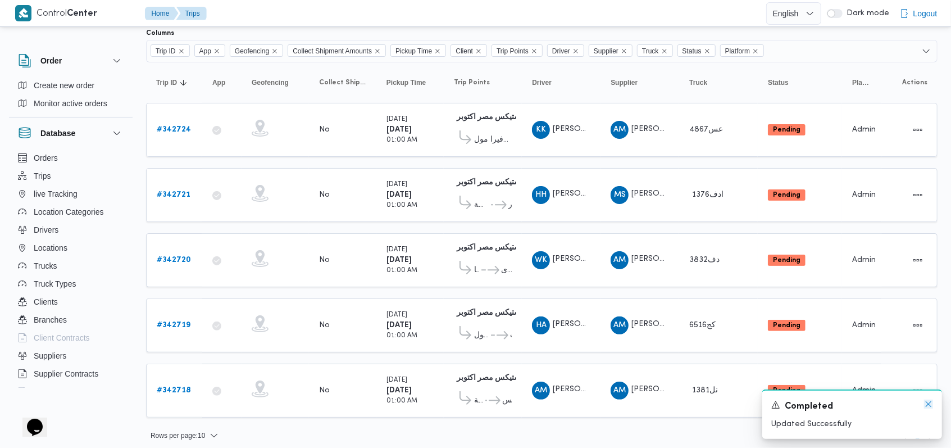
click at [925, 405] on icon "Dismiss toast" at bounding box center [928, 403] width 9 height 9
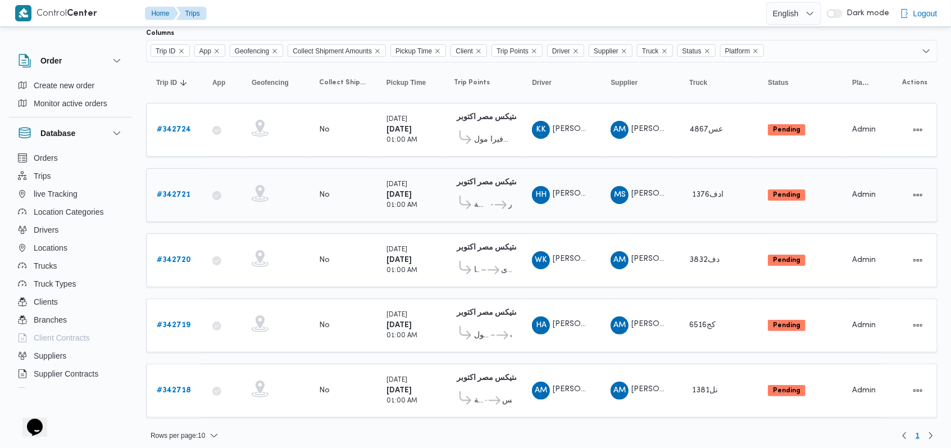
click at [178, 194] on b "# 342721" at bounding box center [174, 194] width 34 height 7
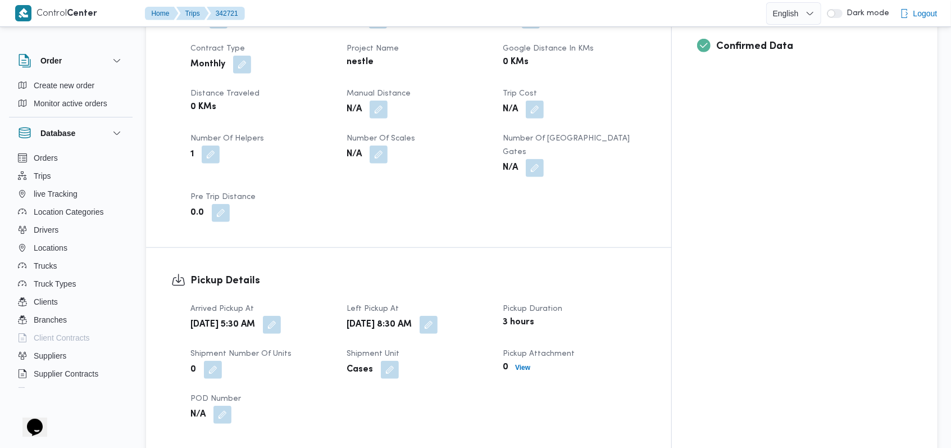
scroll to position [599, 0]
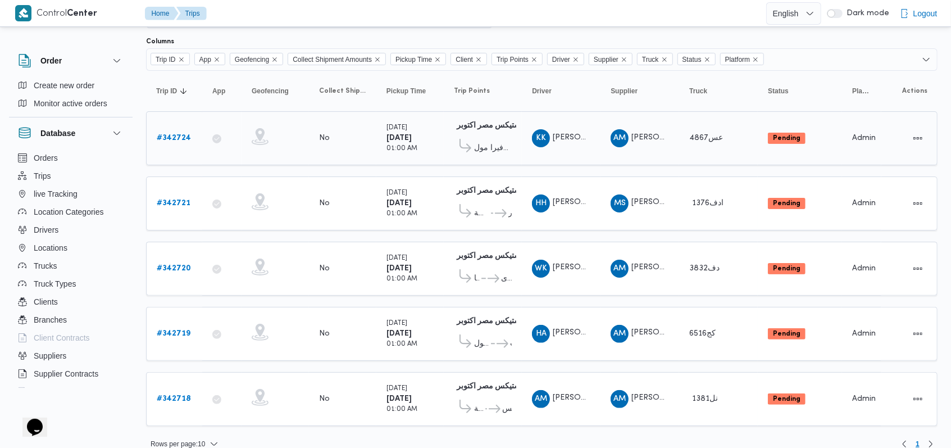
scroll to position [75, 0]
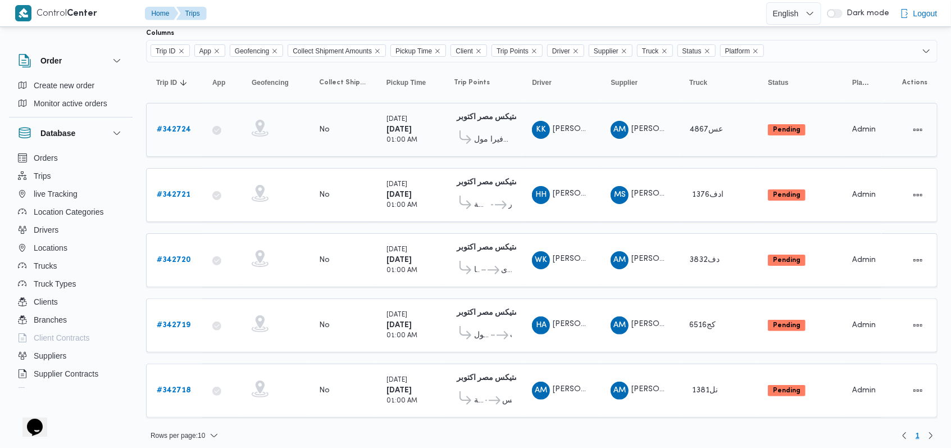
click at [189, 126] on b "# 342724" at bounding box center [174, 129] width 34 height 7
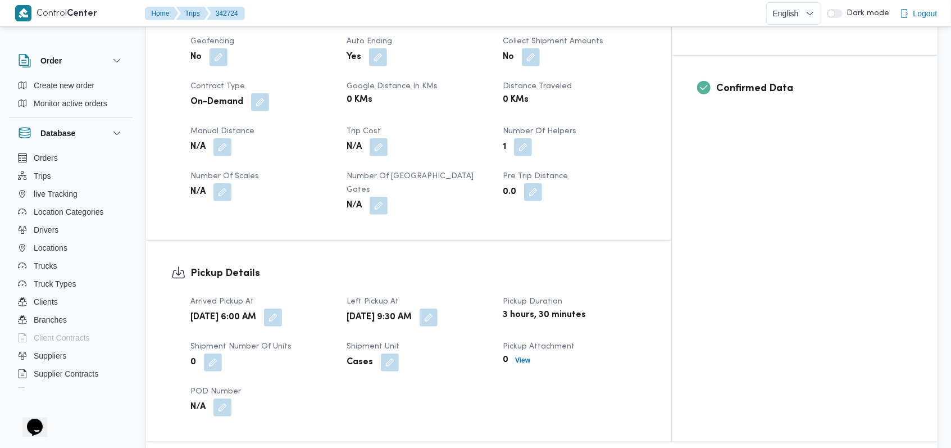
scroll to position [599, 0]
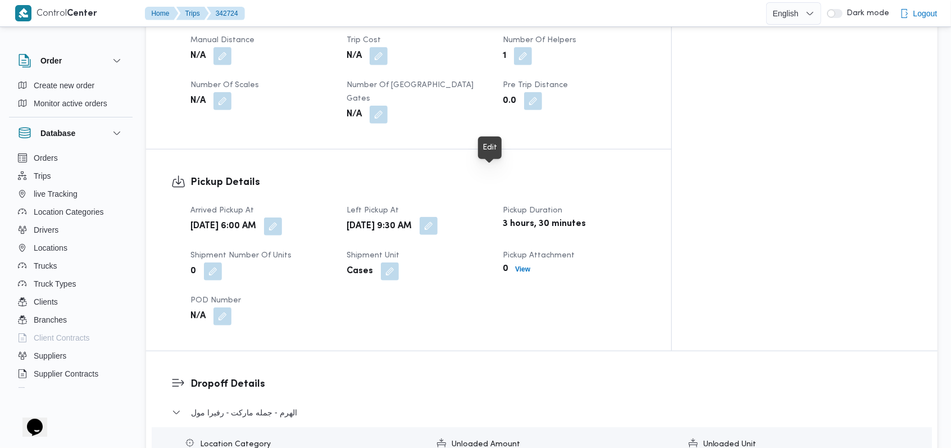
click at [438, 217] on button "button" at bounding box center [429, 226] width 18 height 18
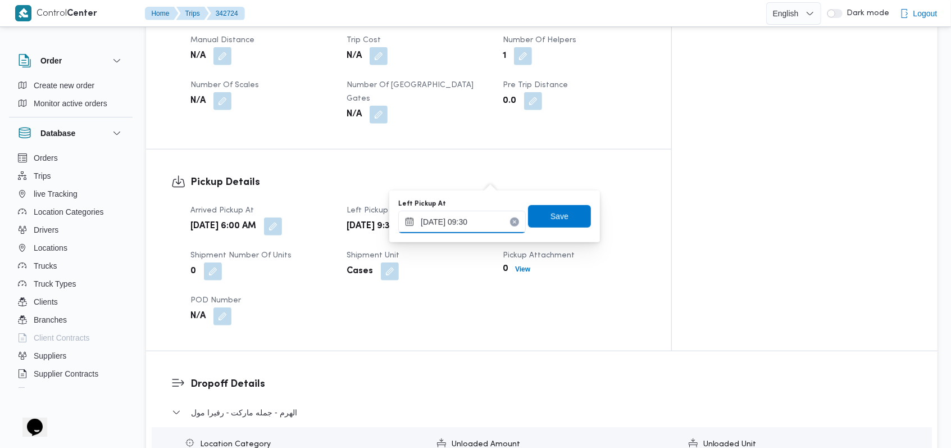
click at [485, 219] on input "12/10/2025 09:30" at bounding box center [462, 222] width 128 height 22
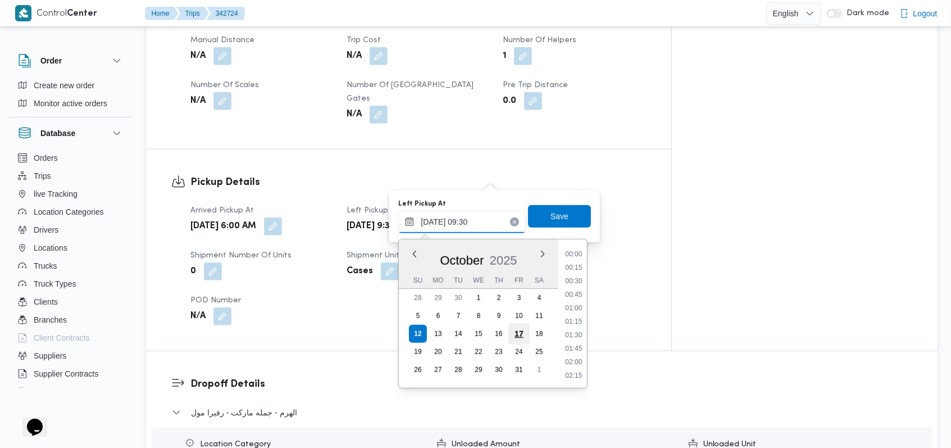
scroll to position [444, 0]
click at [580, 299] on li "09:00" at bounding box center [574, 294] width 26 height 11
type input "12/10/2025 09:00"
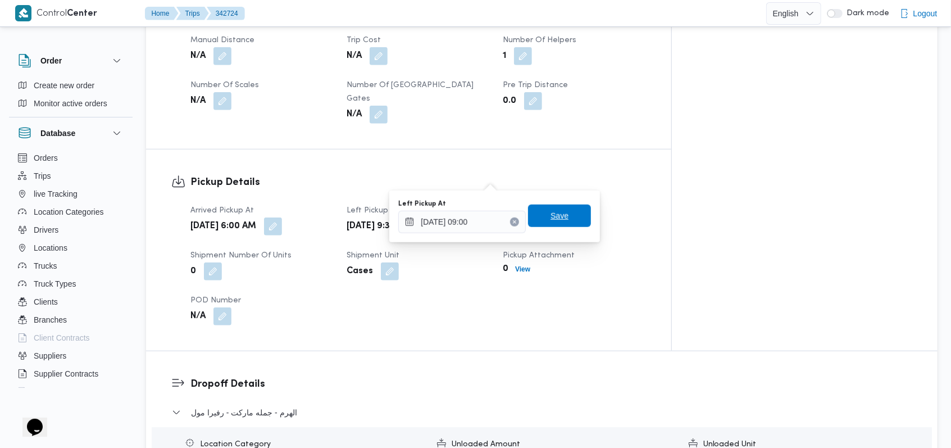
click at [556, 220] on span "Save" at bounding box center [560, 215] width 18 height 13
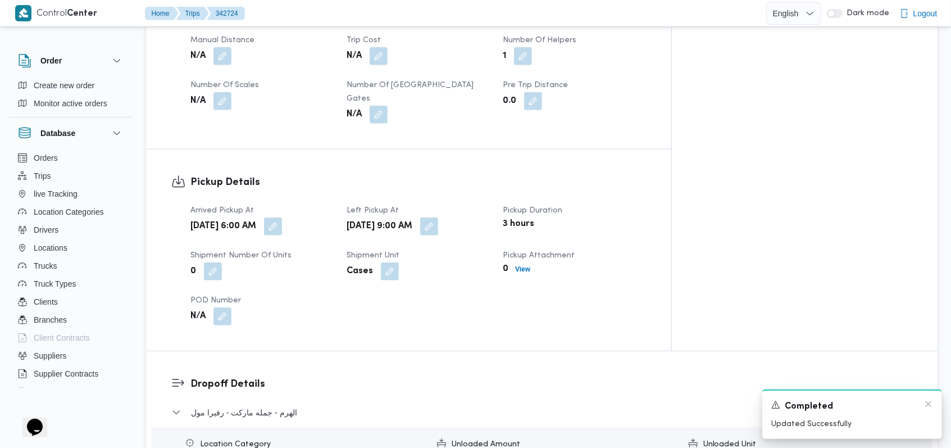
click at [923, 406] on div "Completed" at bounding box center [852, 406] width 162 height 14
click at [926, 407] on icon "Dismiss toast" at bounding box center [928, 403] width 9 height 9
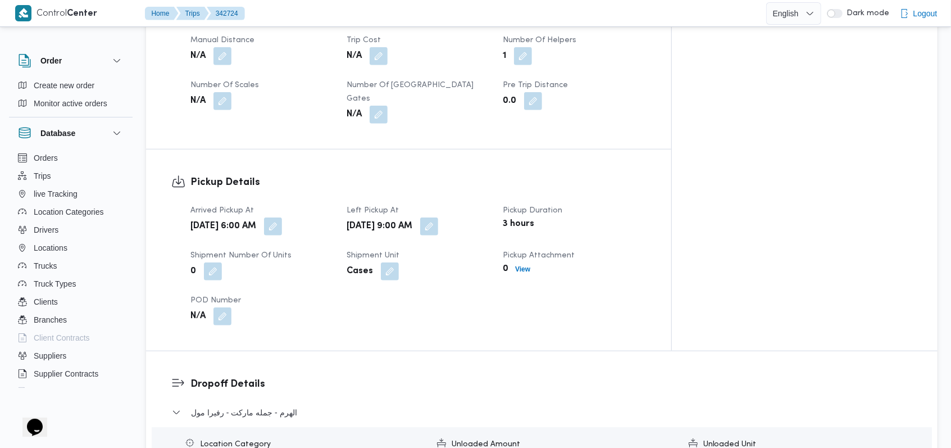
click at [648, 285] on div "Pickup Details Arrived Pickup At Sun, Oct 12, 2025 6:00 AM Left Pickup At Sun, …" at bounding box center [408, 249] width 525 height 201
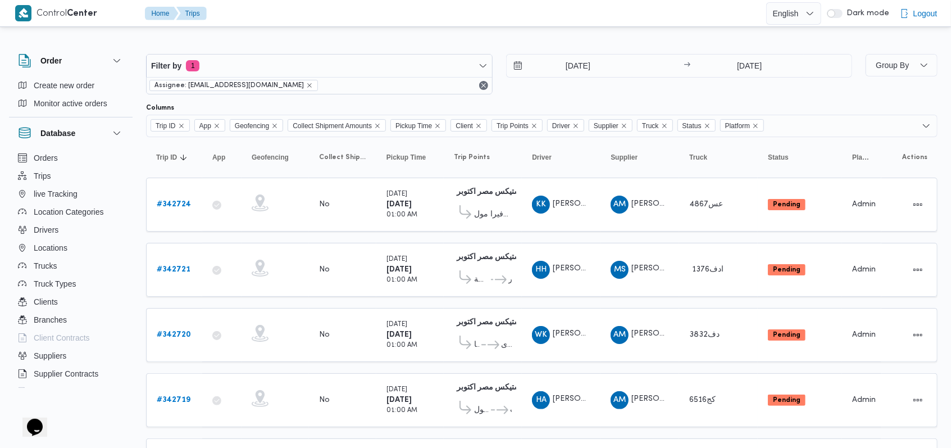
click at [511, 94] on div "Filter by 1 Assignee: mostafa.elrouby@illa.com.eg 12/10/2025 → 12/10/2025" at bounding box center [499, 74] width 720 height 54
click at [531, 90] on div "12/10/2025 → 12/10/2025" at bounding box center [679, 74] width 347 height 40
click at [540, 94] on div "Filter by 1 Assignee: mostafa.elrouby@illa.com.eg 12/10/2025 → 12/10/2025" at bounding box center [499, 74] width 720 height 54
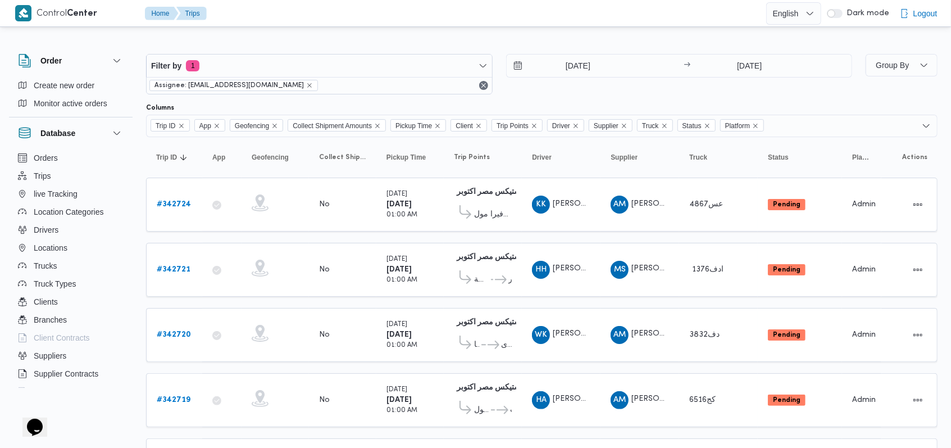
click at [544, 93] on div "12/10/2025 → 12/10/2025" at bounding box center [679, 74] width 347 height 40
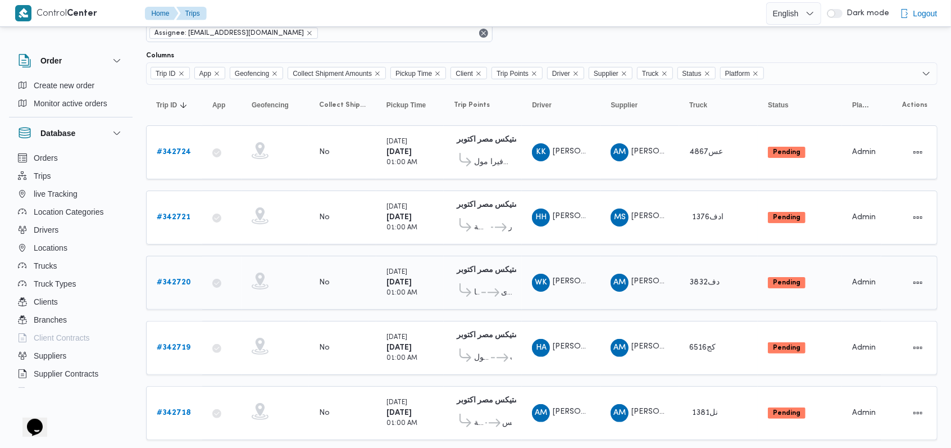
scroll to position [75, 0]
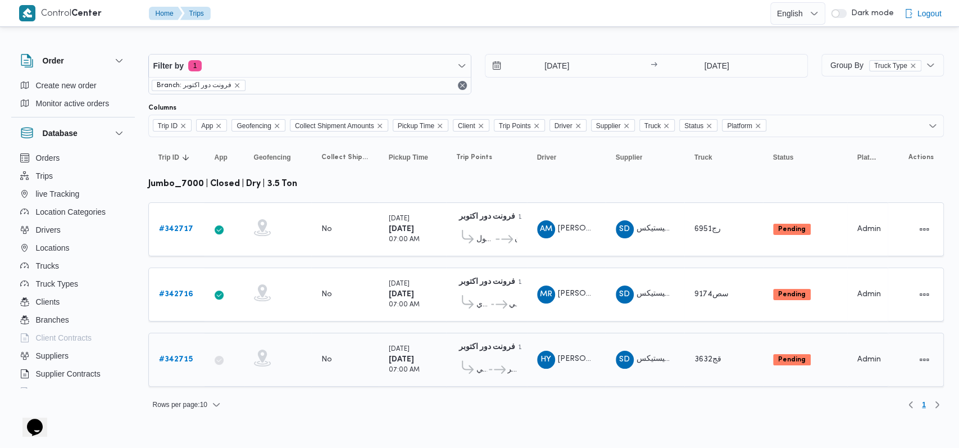
click at [499, 370] on span "هايبر [PERSON_NAME]" at bounding box center [504, 369] width 24 height 13
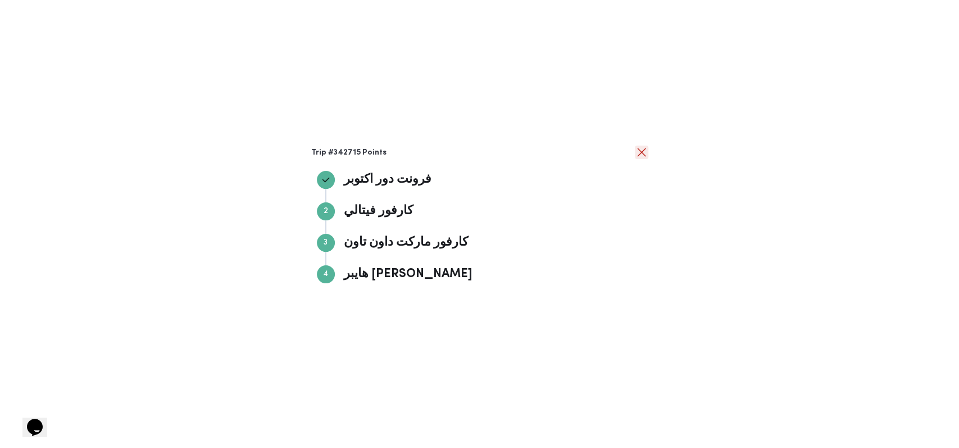
click at [639, 151] on button "close" at bounding box center [641, 152] width 13 height 13
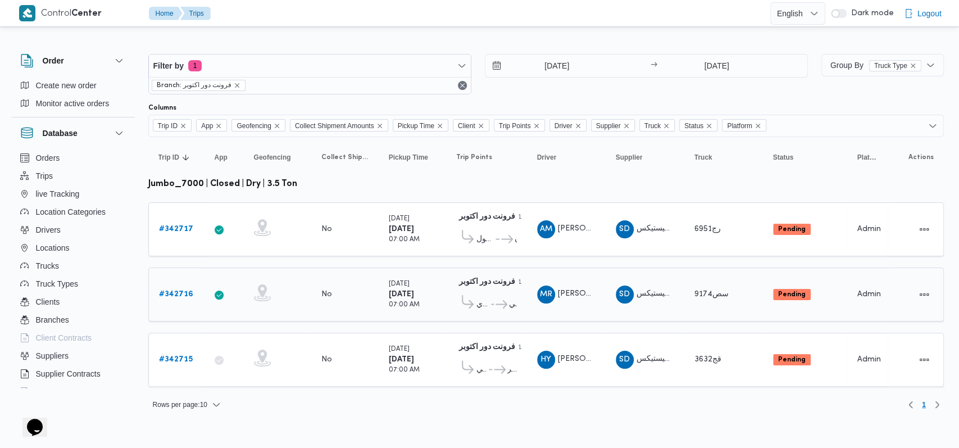
click at [496, 300] on icon at bounding box center [502, 304] width 12 height 8
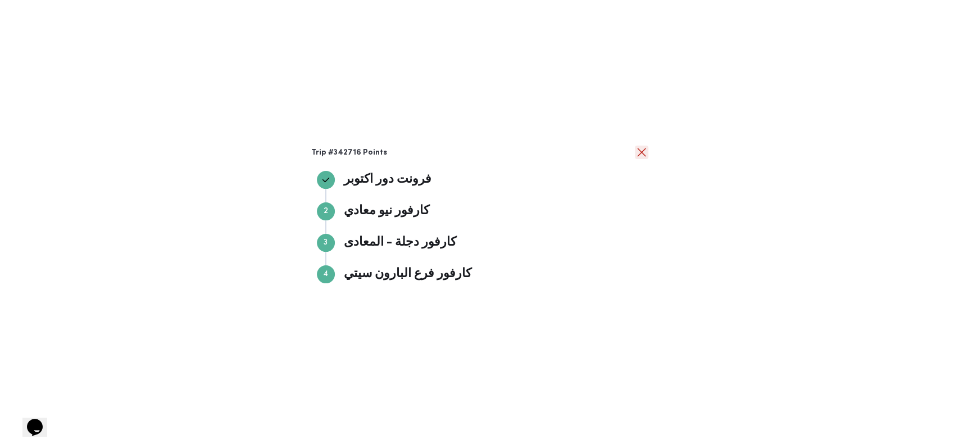
click at [644, 158] on button "close" at bounding box center [641, 152] width 13 height 13
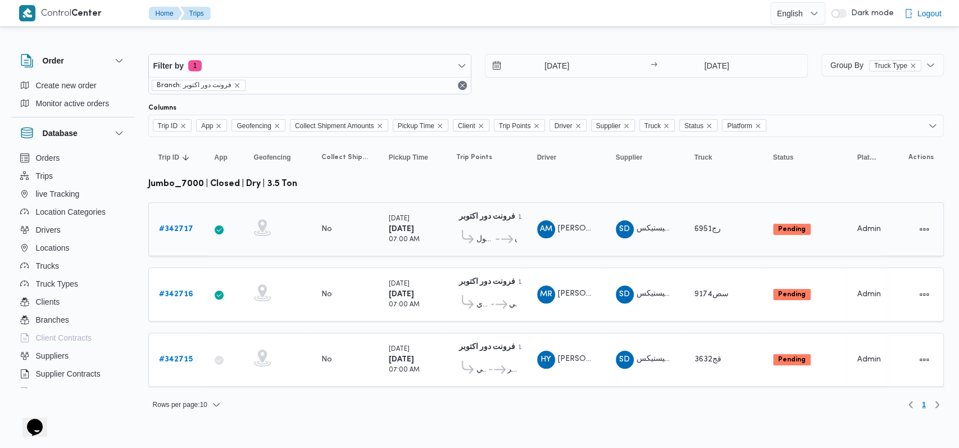
click at [511, 241] on icon at bounding box center [507, 239] width 12 height 8
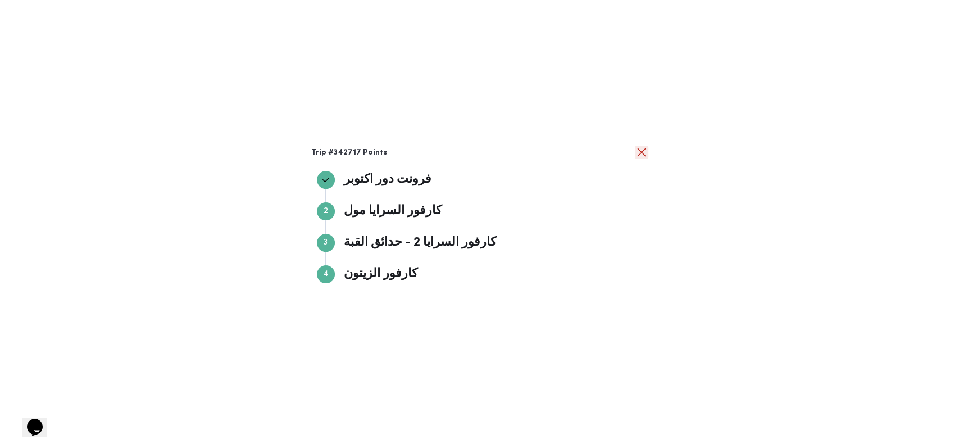
click at [639, 154] on button "close" at bounding box center [641, 152] width 13 height 13
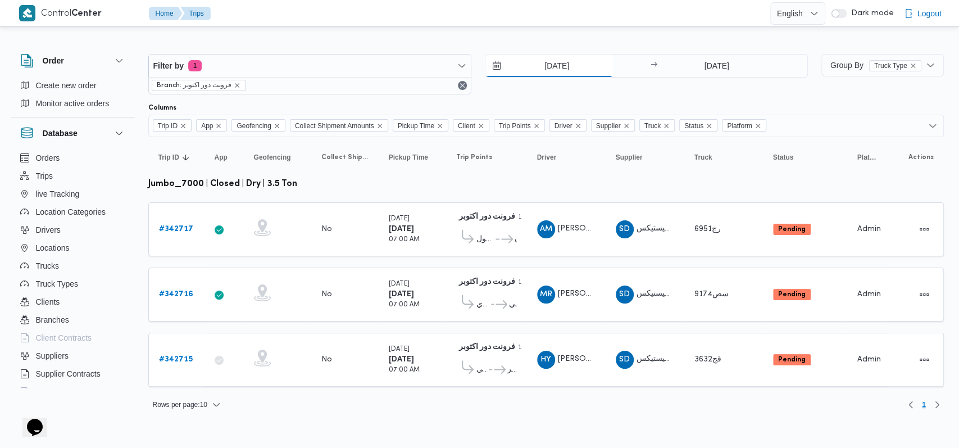
click at [556, 65] on input "[DATE]" at bounding box center [549, 65] width 128 height 22
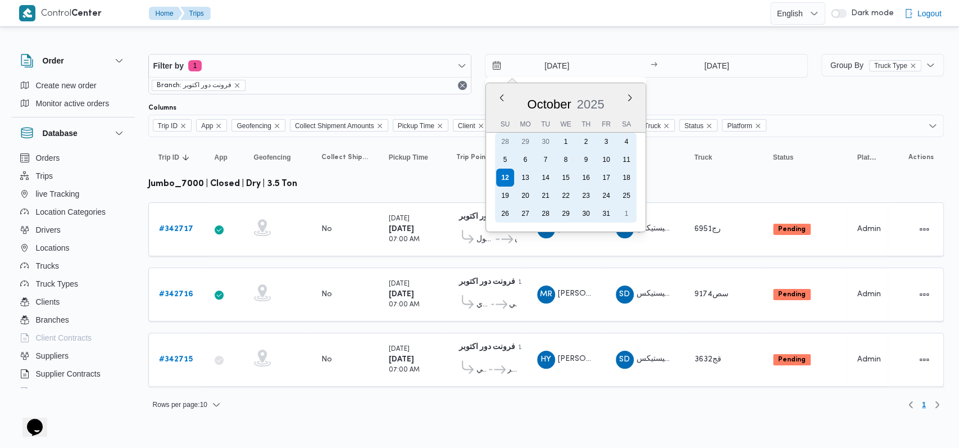
click at [635, 160] on div "11" at bounding box center [626, 160] width 18 height 18
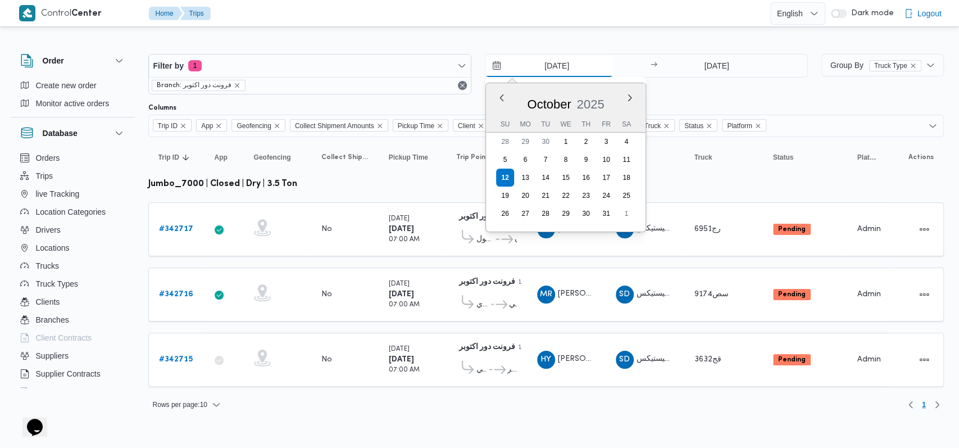
type input "[DATE]"
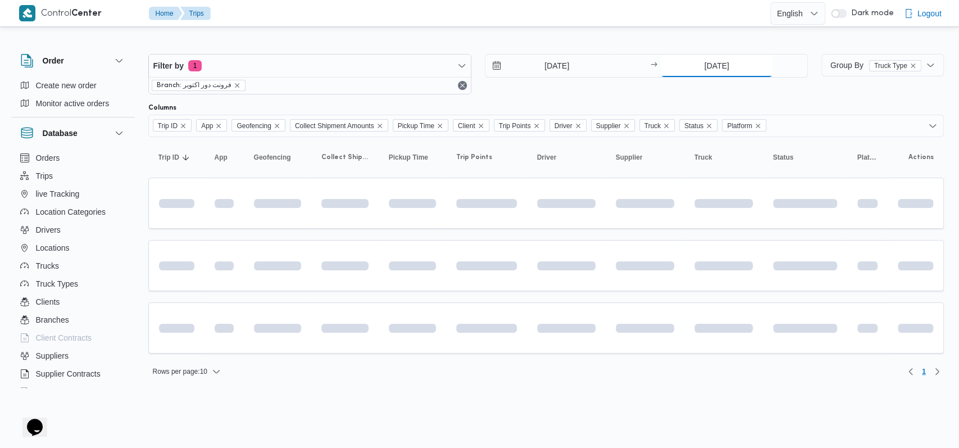
click at [710, 64] on input "[DATE]" at bounding box center [717, 65] width 112 height 22
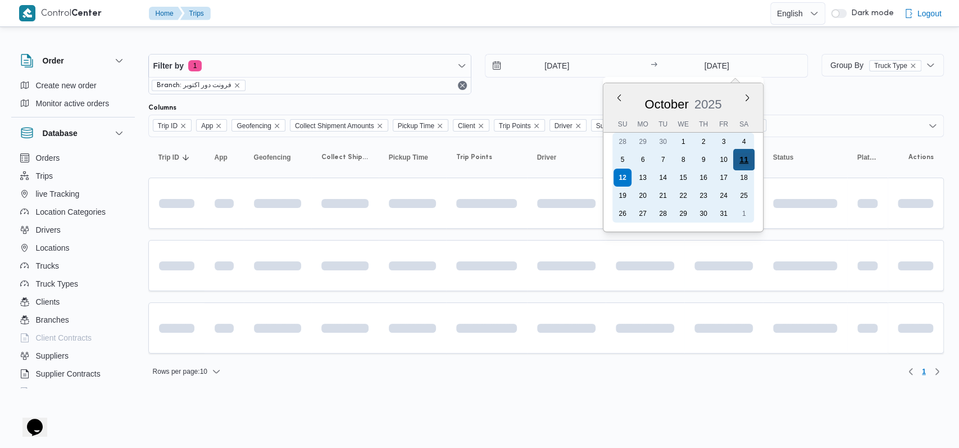
click at [740, 158] on div "11" at bounding box center [743, 159] width 21 height 21
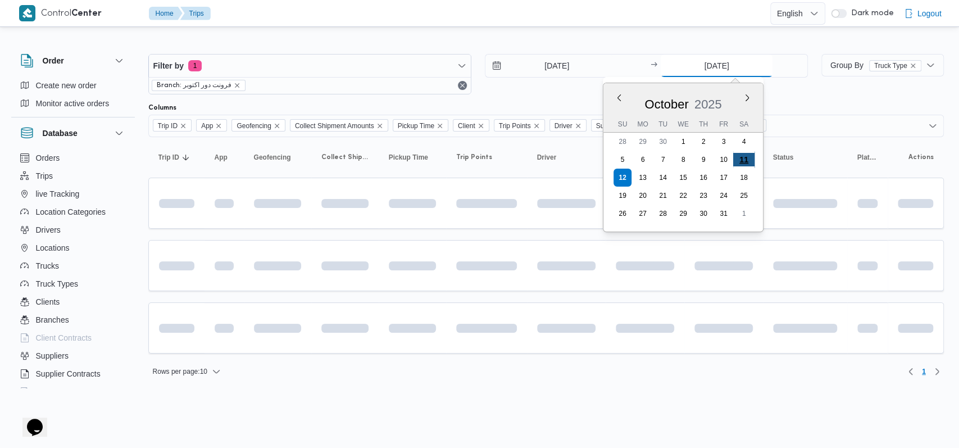
type input "[DATE]"
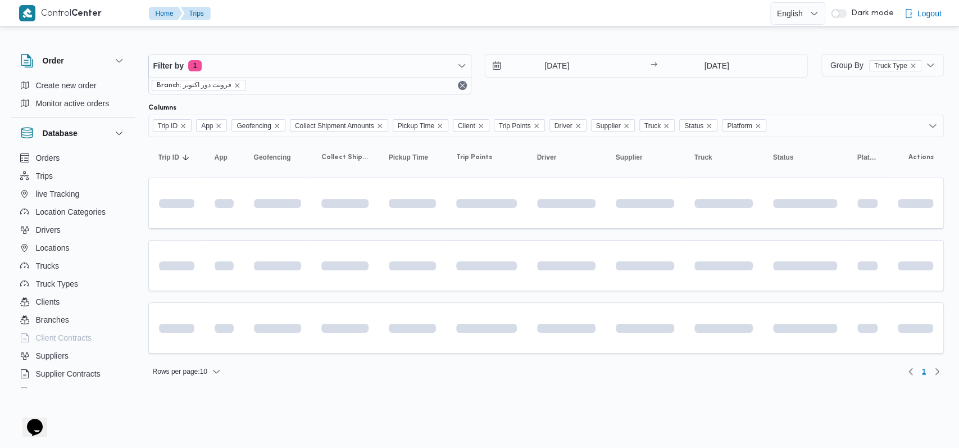
click at [567, 97] on div "Filter by 1 Branch: فرونت دور اكتوبر [DATE] → [DATE]" at bounding box center [478, 74] width 673 height 54
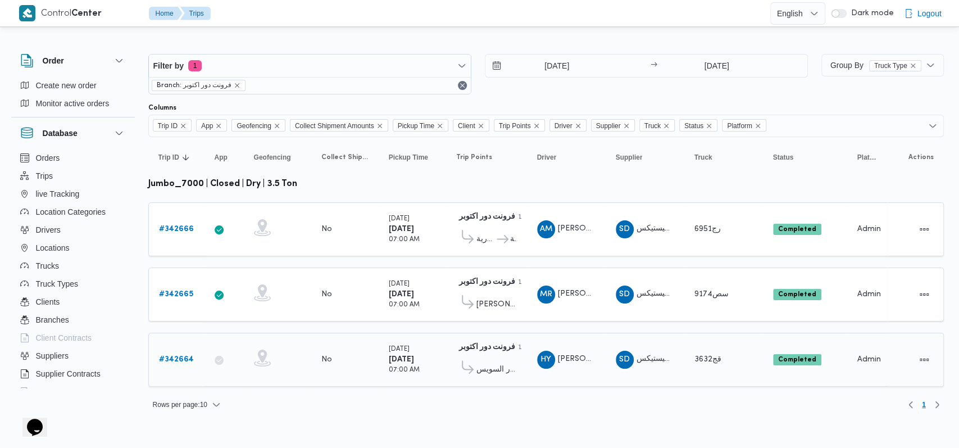
click at [182, 356] on b "# 342664" at bounding box center [176, 359] width 35 height 7
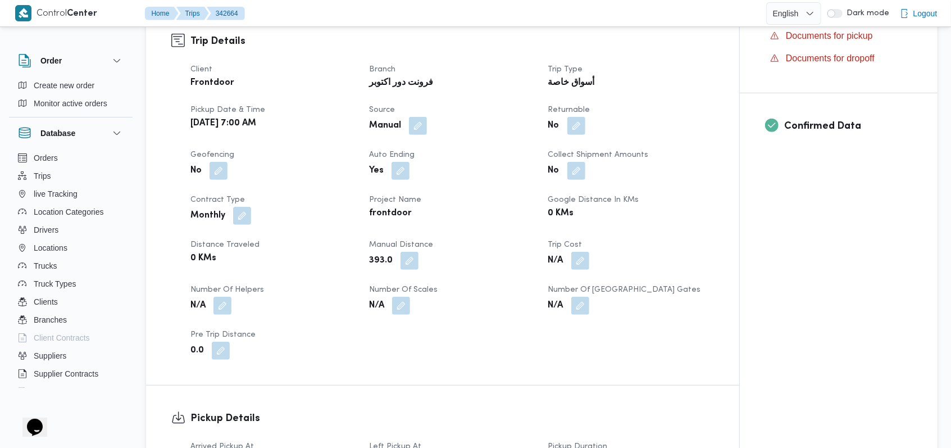
scroll to position [674, 0]
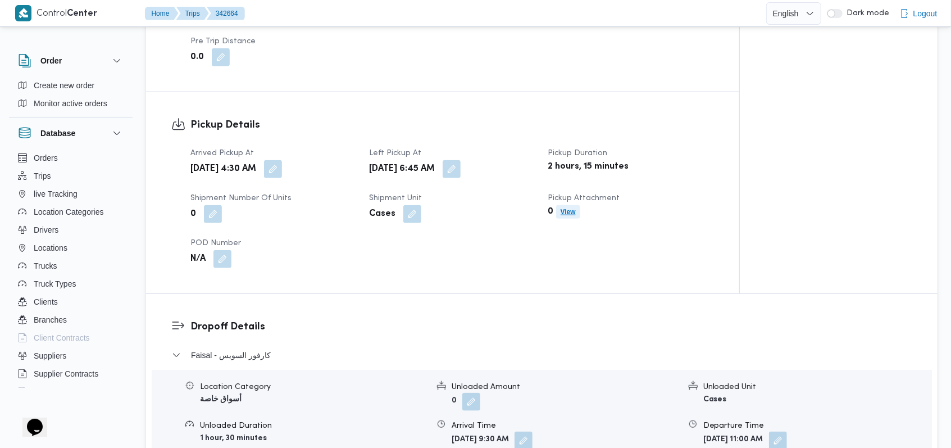
click at [566, 211] on b "View" at bounding box center [568, 212] width 15 height 8
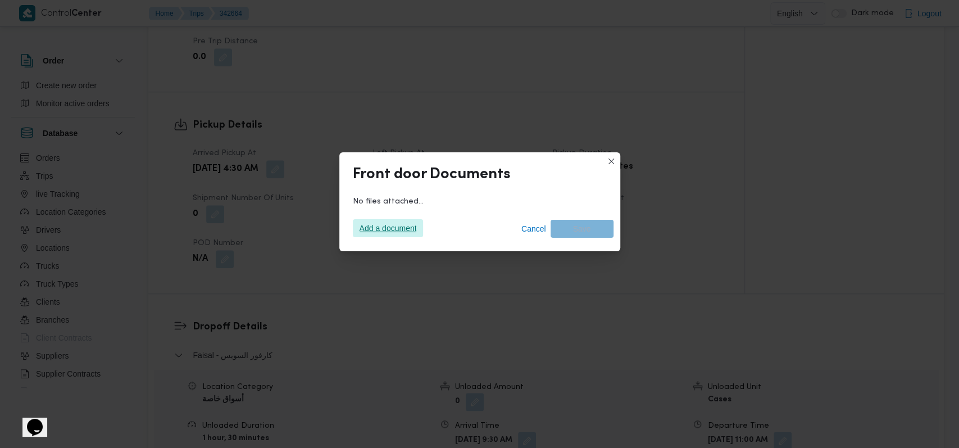
click at [365, 233] on span "Add a document" at bounding box center [388, 228] width 57 height 18
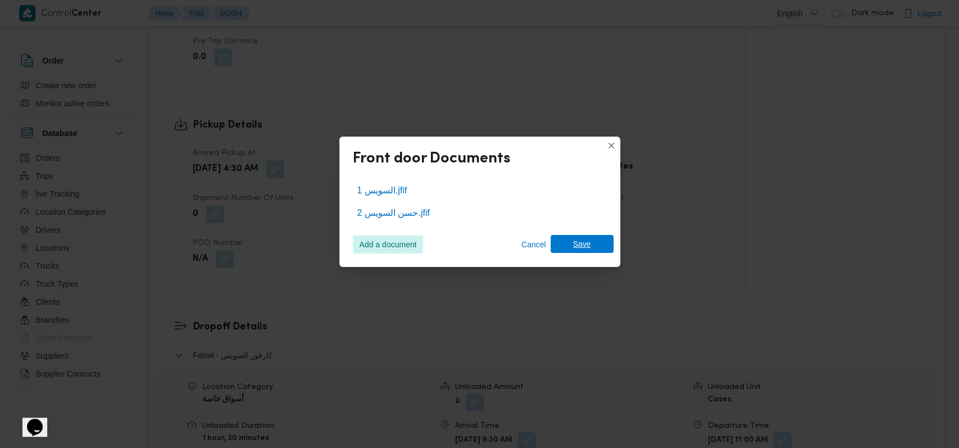
click at [609, 244] on span "Save" at bounding box center [582, 244] width 63 height 18
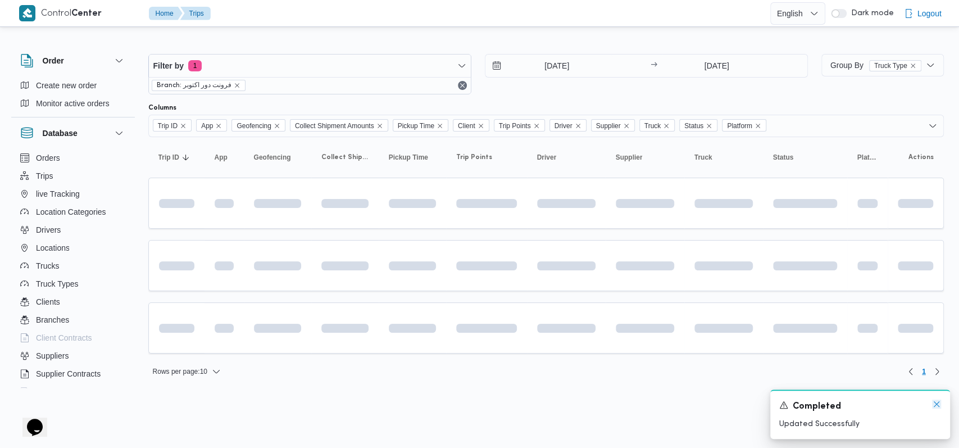
click at [937, 405] on icon "Dismiss toast" at bounding box center [937, 404] width 6 height 6
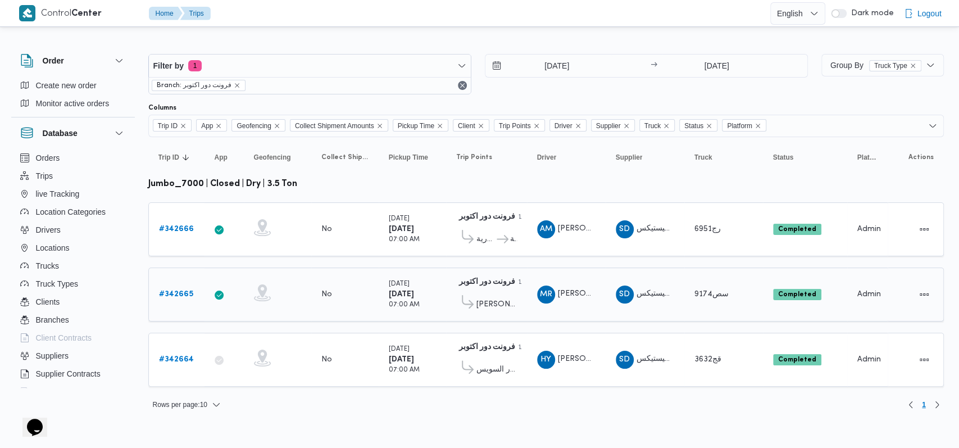
click at [168, 290] on b "# 342665" at bounding box center [176, 293] width 34 height 7
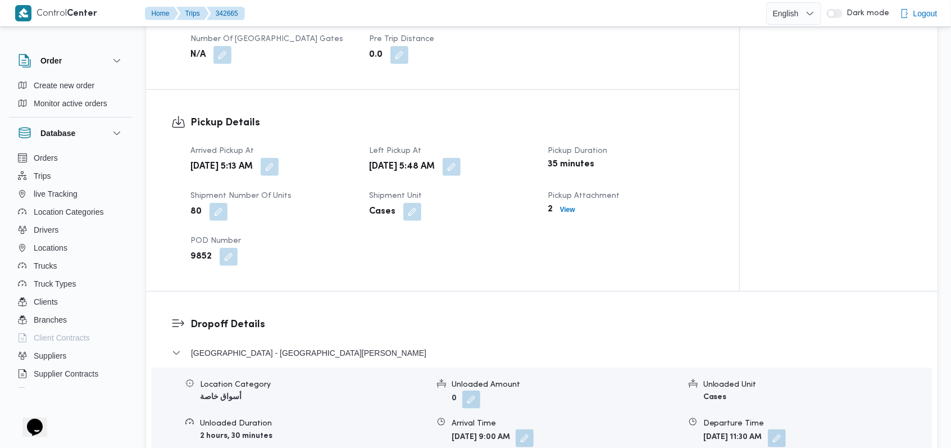
scroll to position [749, 0]
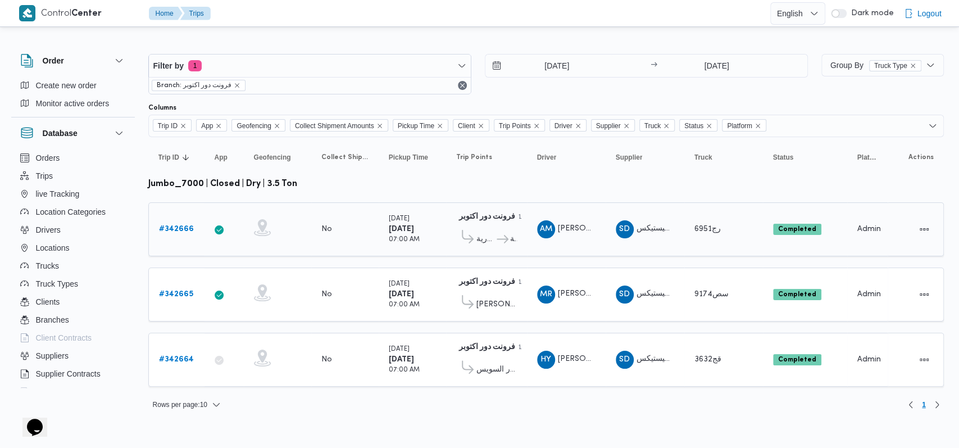
click at [184, 229] on b "# 342666" at bounding box center [176, 228] width 35 height 7
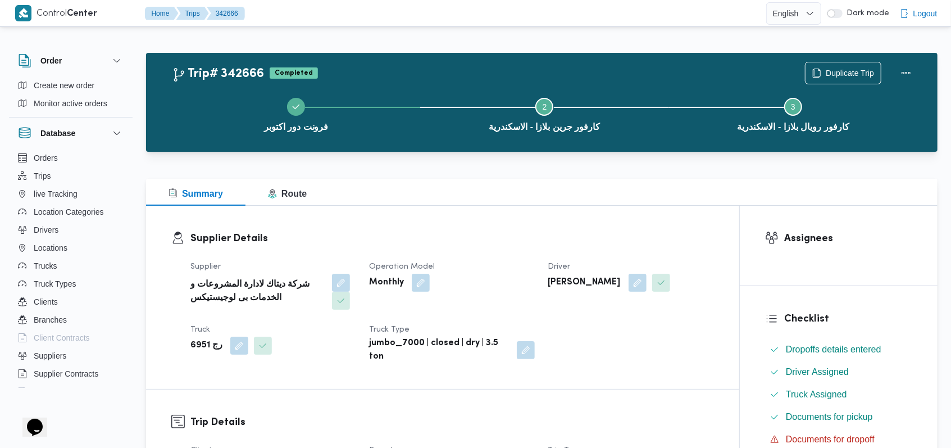
scroll to position [524, 0]
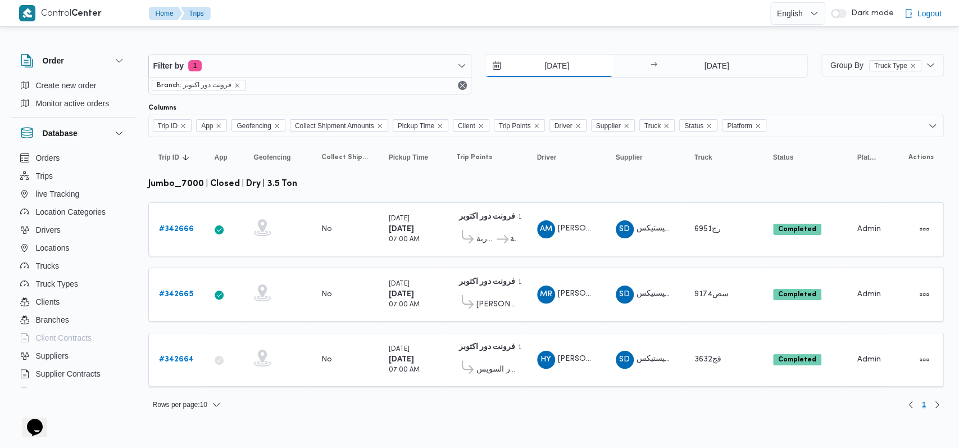
click at [562, 62] on input "[DATE]" at bounding box center [549, 65] width 128 height 22
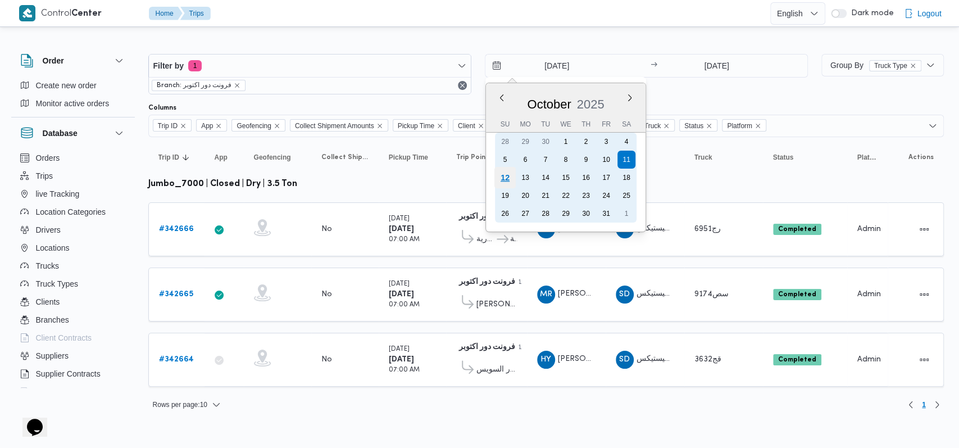
click at [512, 174] on div "12" at bounding box center [504, 177] width 21 height 21
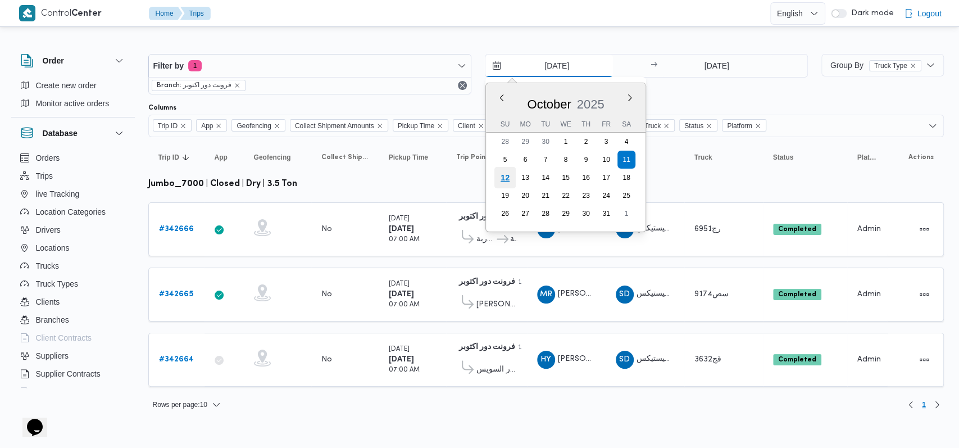
type input "[DATE]"
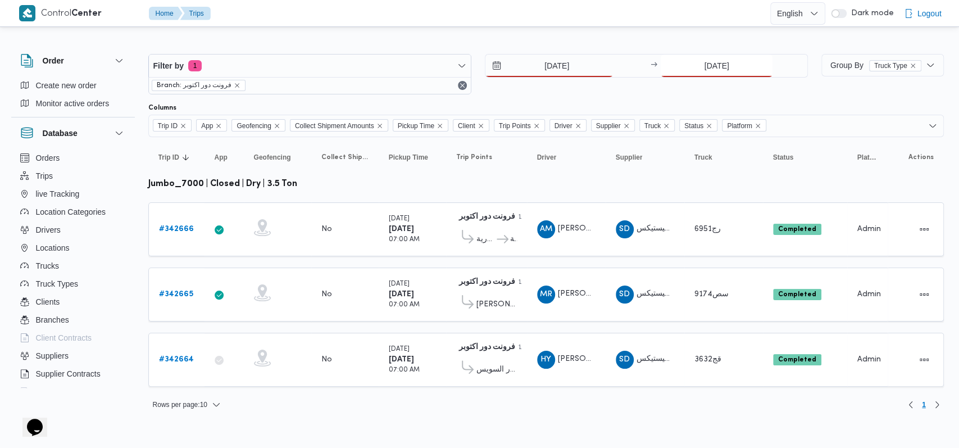
click at [689, 70] on input "[DATE]" at bounding box center [717, 65] width 112 height 22
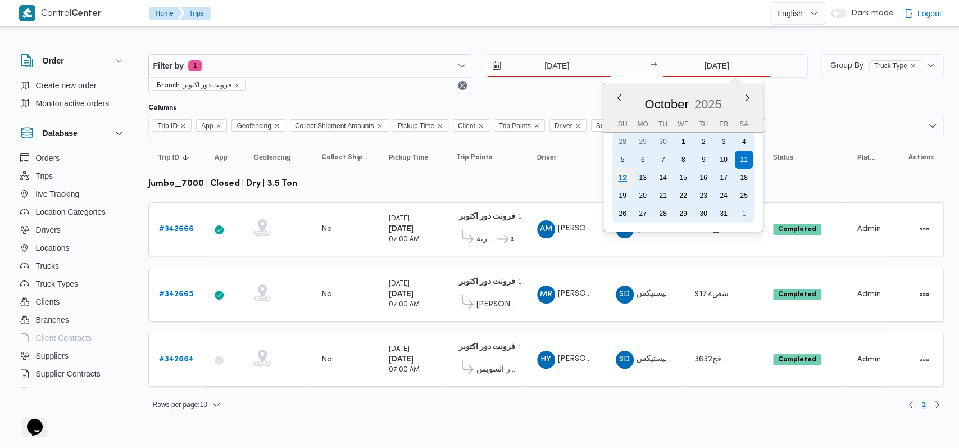
click at [616, 177] on div "12" at bounding box center [622, 177] width 21 height 21
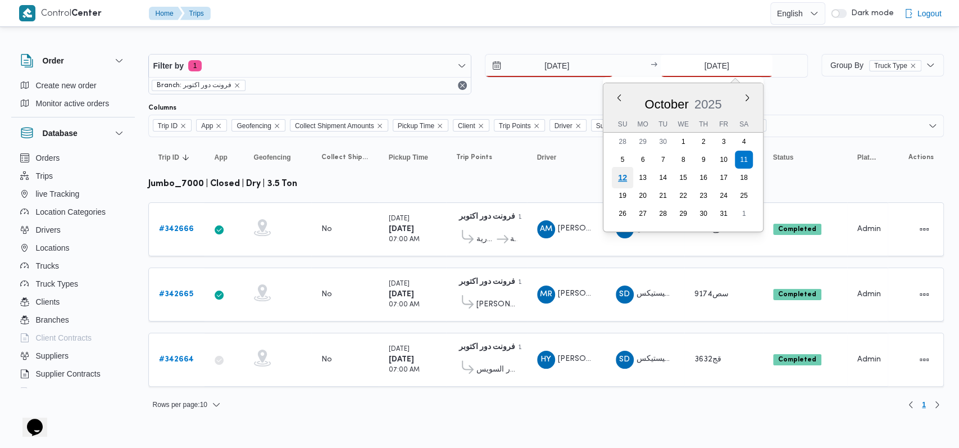
type input "[DATE]"
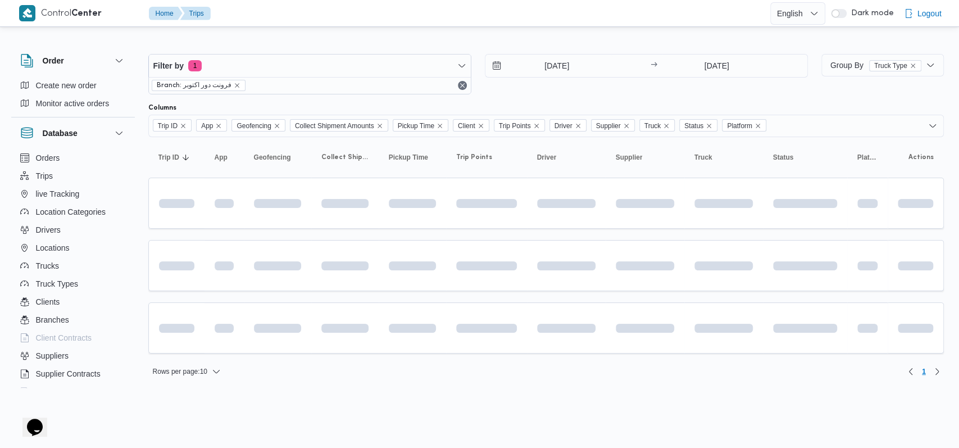
click at [574, 92] on div "12/10/2025 → 12/10/2025" at bounding box center [646, 74] width 323 height 40
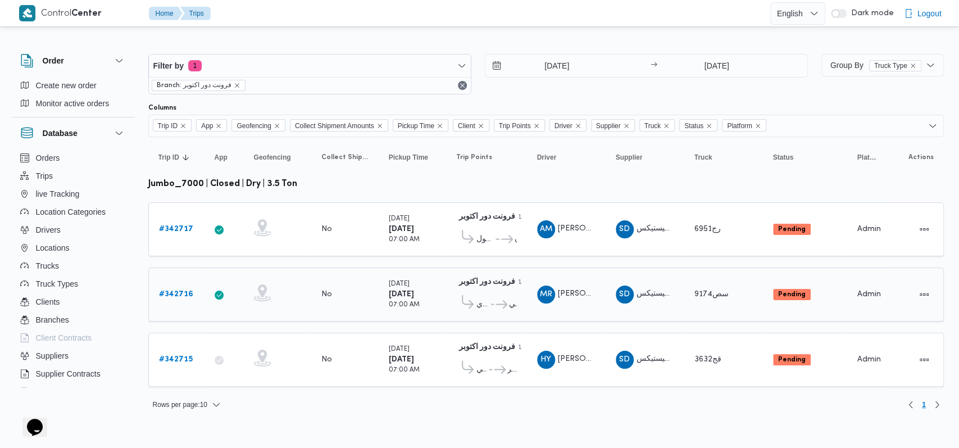
click at [189, 293] on b "# 342716" at bounding box center [176, 293] width 34 height 7
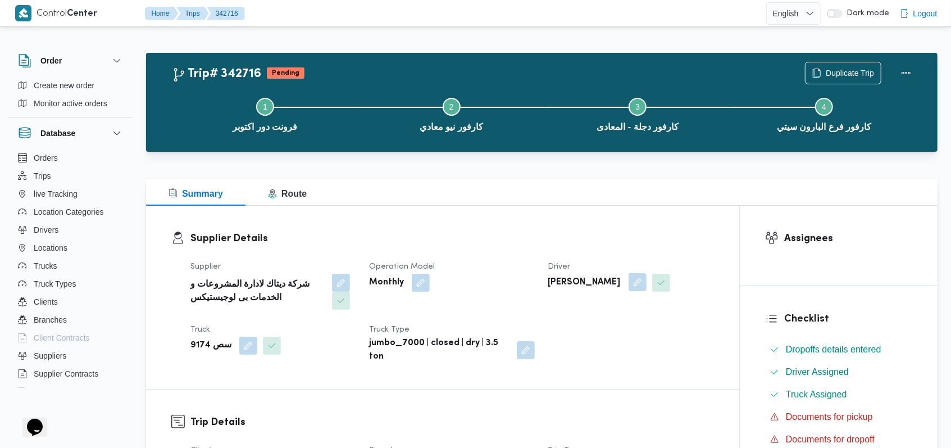
click at [647, 283] on button "button" at bounding box center [638, 282] width 18 height 18
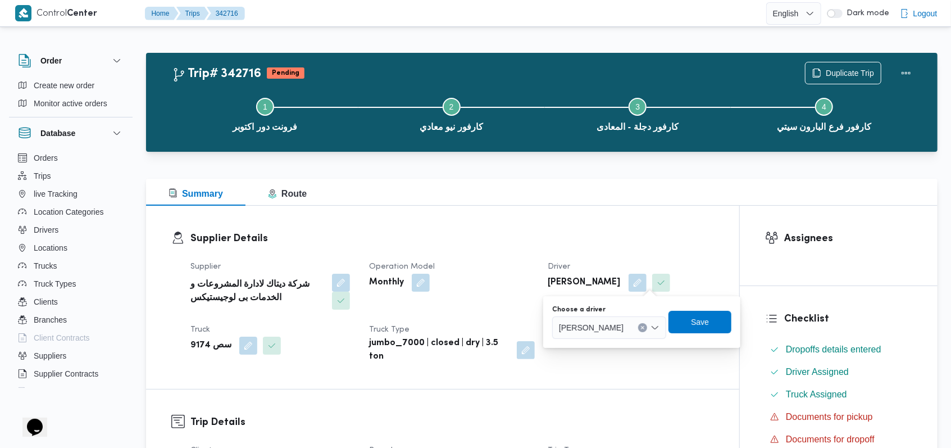
click at [620, 326] on span "محمد رضا منصور ابراهيم" at bounding box center [591, 327] width 65 height 12
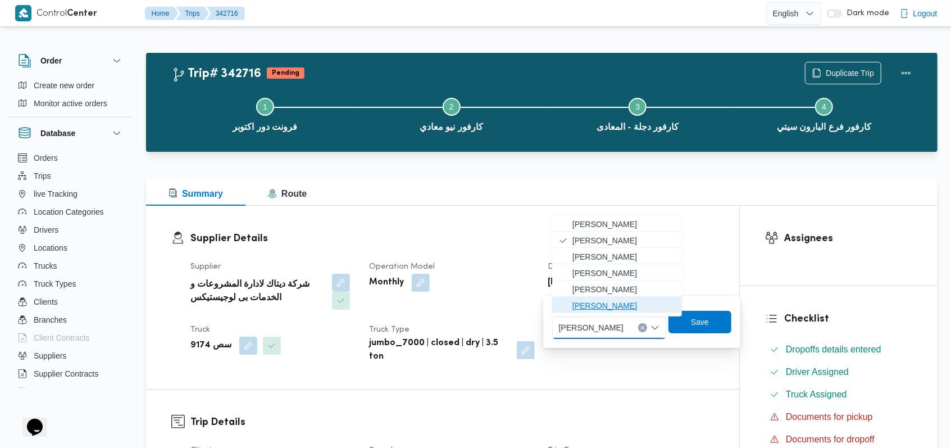
click at [622, 311] on span "[PERSON_NAME]" at bounding box center [623, 305] width 103 height 13
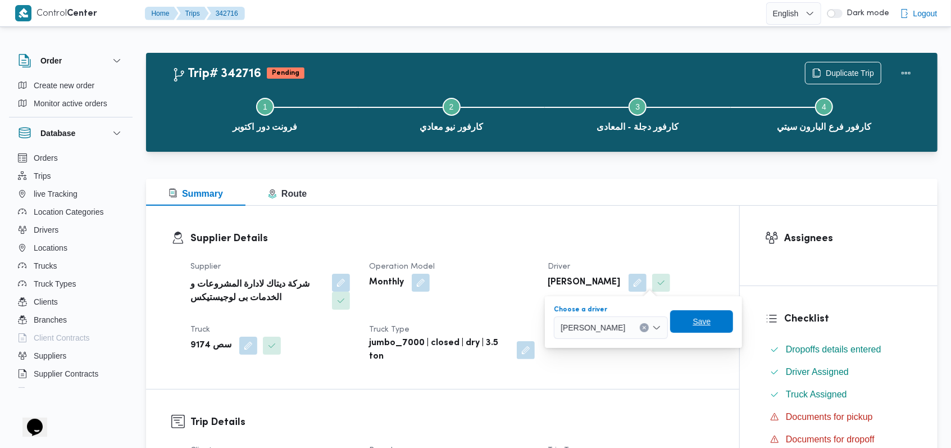
click at [706, 322] on span "Save" at bounding box center [702, 321] width 18 height 13
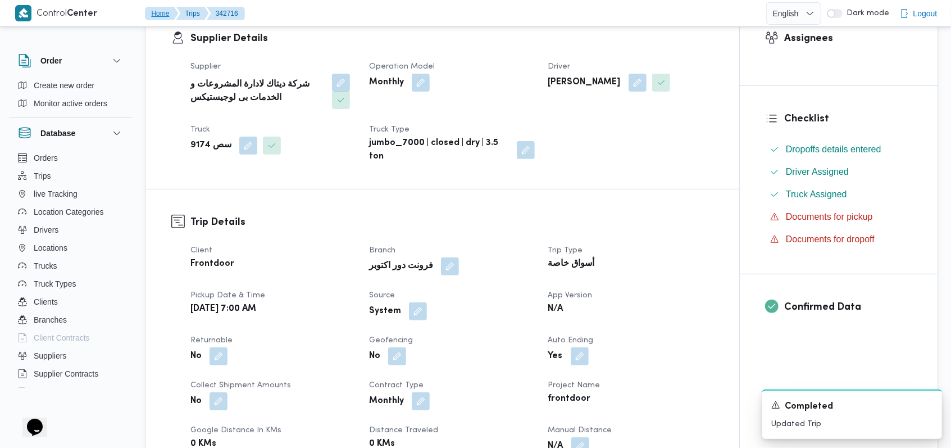
scroll to position [374, 0]
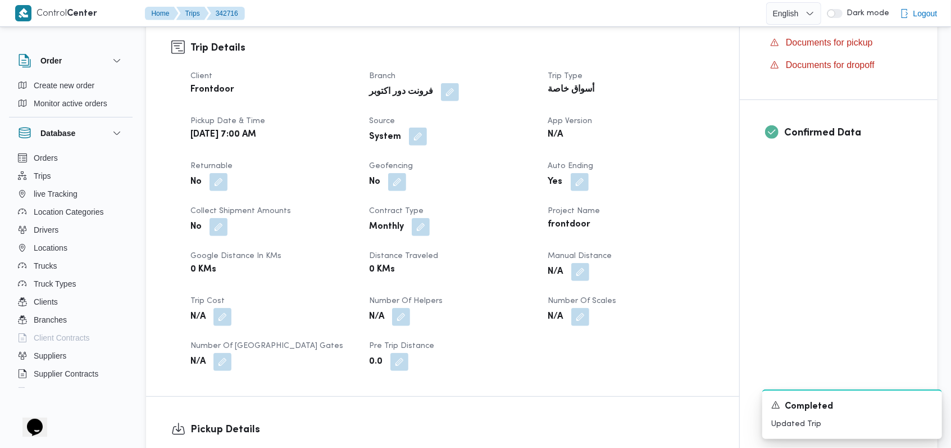
click at [417, 135] on button "button" at bounding box center [418, 137] width 18 height 18
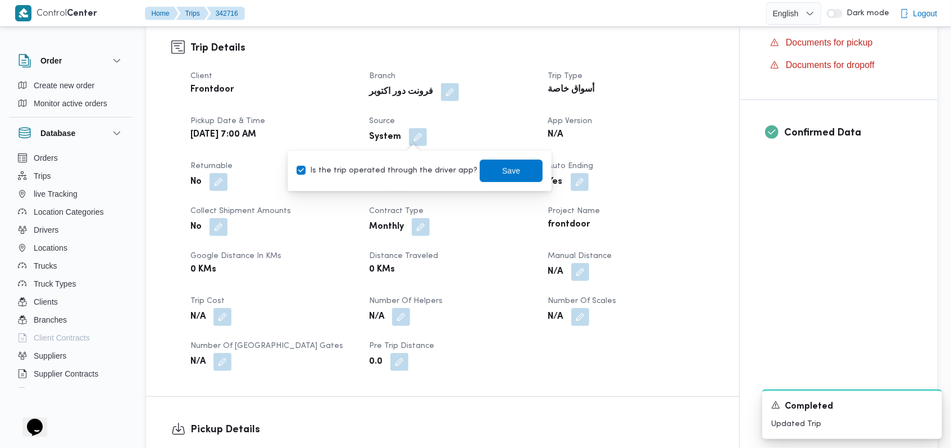
click at [431, 174] on label "Is the trip operated through the driver app?" at bounding box center [387, 170] width 181 height 13
checkbox input "false"
click at [512, 176] on span "Save" at bounding box center [511, 170] width 63 height 22
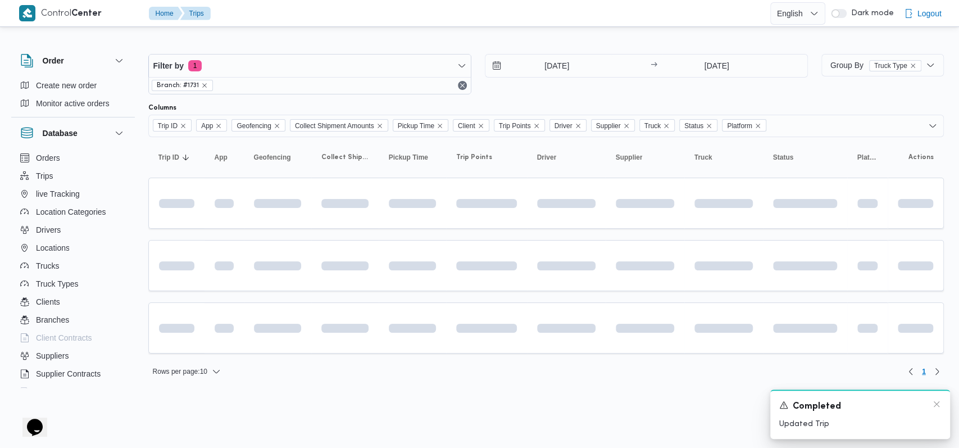
click at [945, 407] on div "A new notification appears Completed Updated Trip" at bounding box center [860, 413] width 180 height 49
click at [937, 406] on icon "Dismiss toast" at bounding box center [936, 403] width 9 height 9
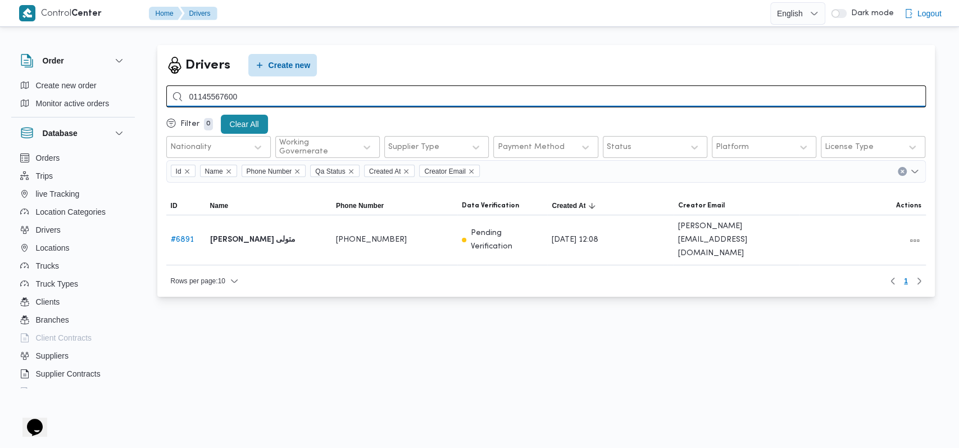
click at [352, 96] on input "01145567600" at bounding box center [546, 96] width 760 height 22
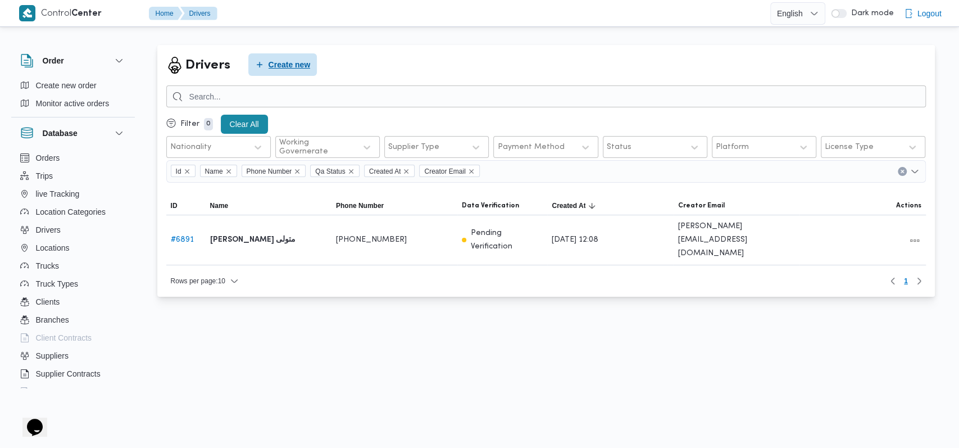
click at [312, 65] on span "Create new" at bounding box center [282, 64] width 69 height 22
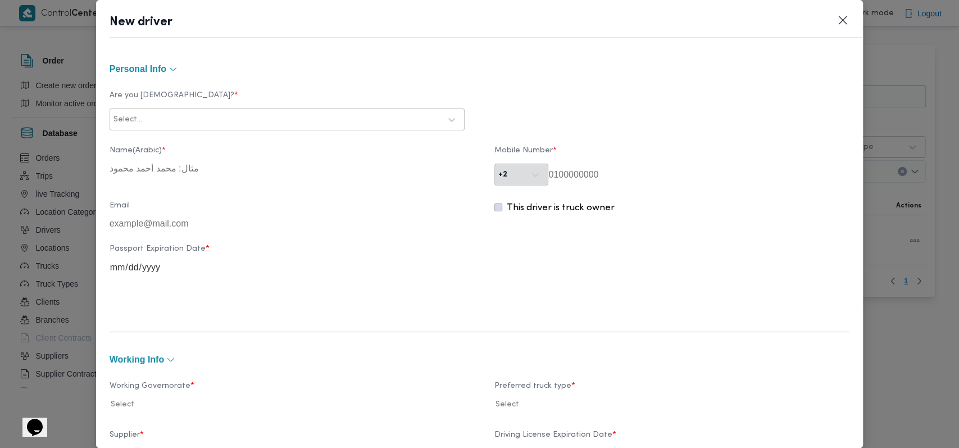
click at [401, 126] on div "Select..." at bounding box center [276, 120] width 329 height 16
click at [288, 137] on div "Egyptian [DEMOGRAPHIC_DATA] Libyan Palestinian Yemeni" at bounding box center [287, 179] width 354 height 84
click at [288, 148] on div "Egyptian" at bounding box center [287, 149] width 354 height 20
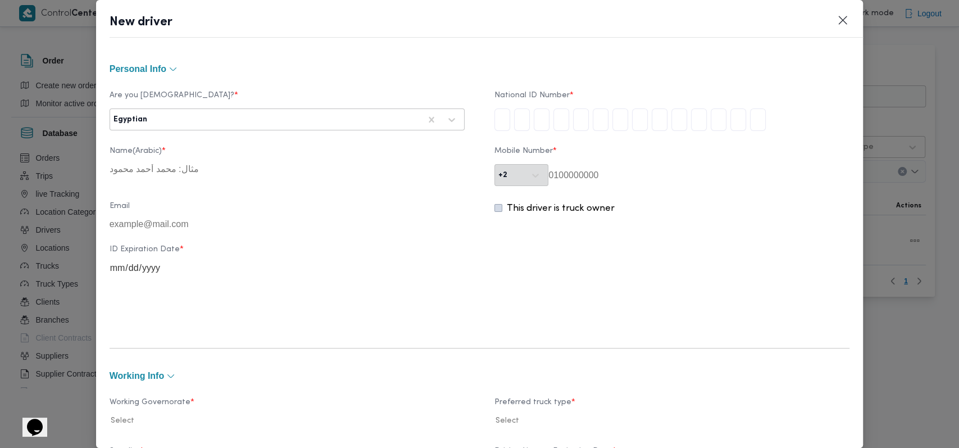
type input "2"
type input "6"
type input "9"
type input "0"
type input "7"
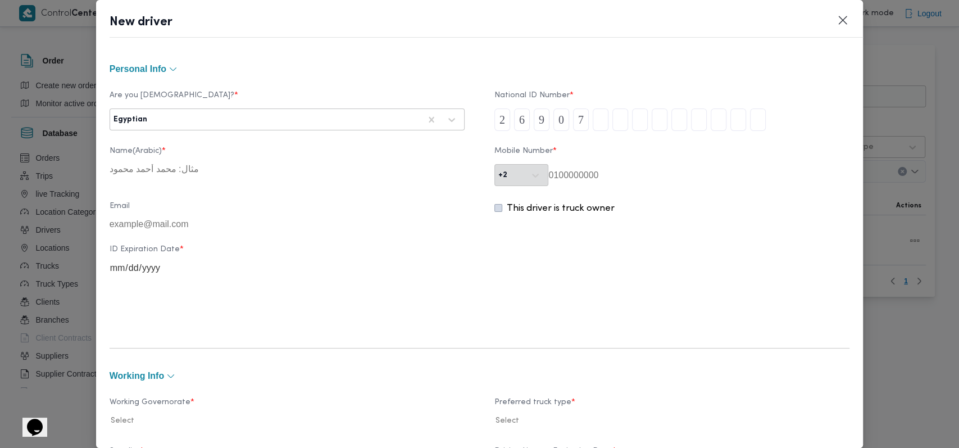
type input "1"
type input "7"
type input "2"
type input "3"
type input "0"
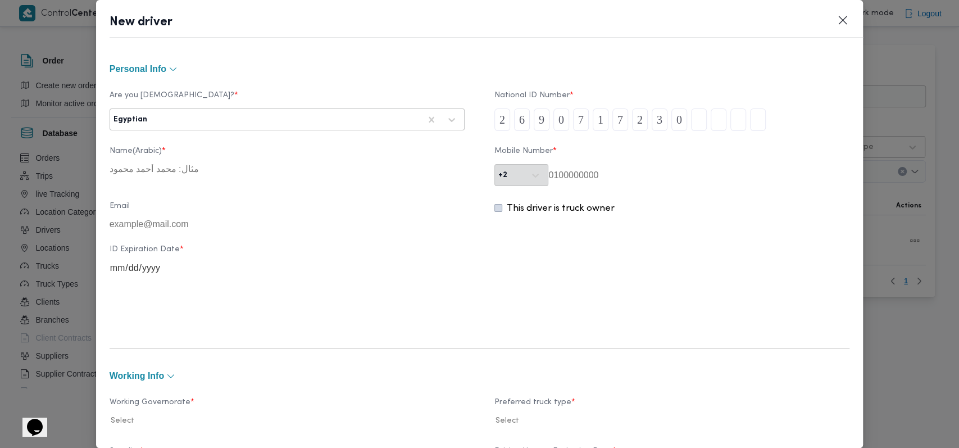
type input "0"
type input "7"
type input "9"
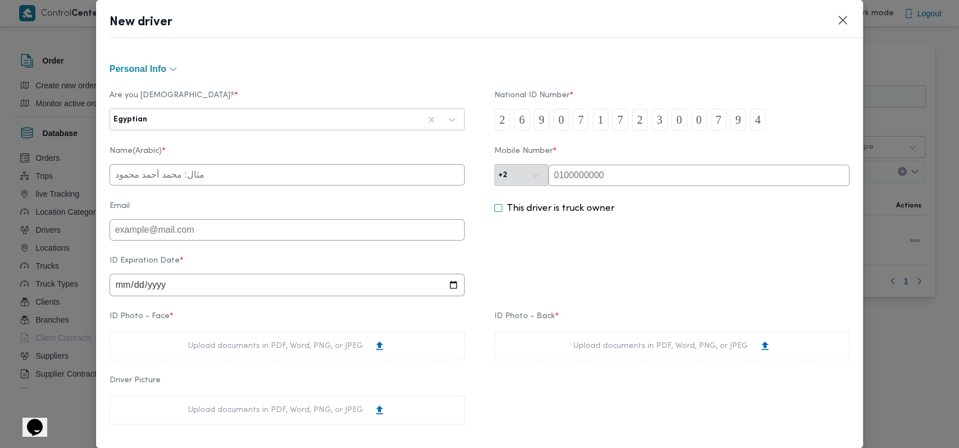
type input "4"
click at [300, 168] on input "text" at bounding box center [287, 174] width 355 height 21
type input "[PERSON_NAME]"
click at [121, 296] on input "date" at bounding box center [287, 285] width 355 height 22
type input "[DATE]"
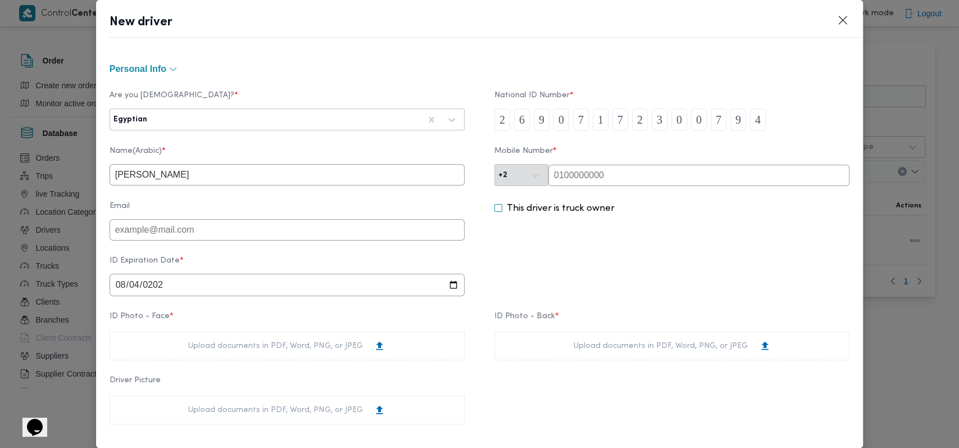
click at [589, 240] on div "This driver is truck owner" at bounding box center [671, 221] width 355 height 39
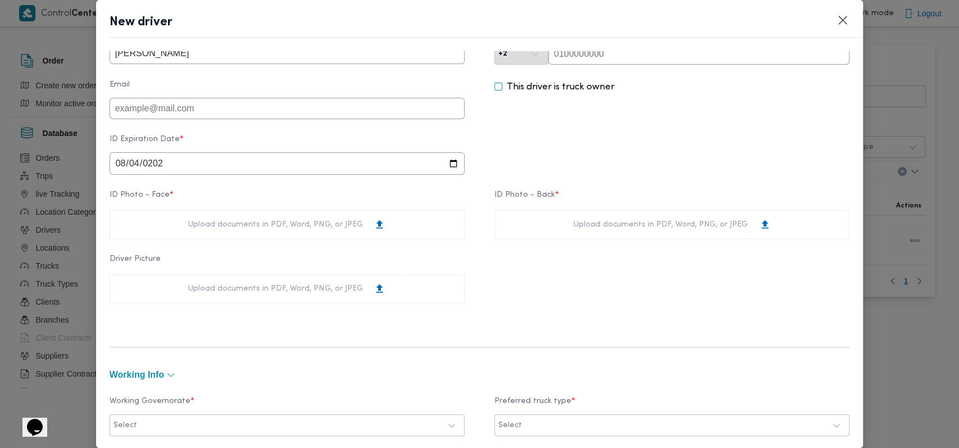
scroll to position [149, 0]
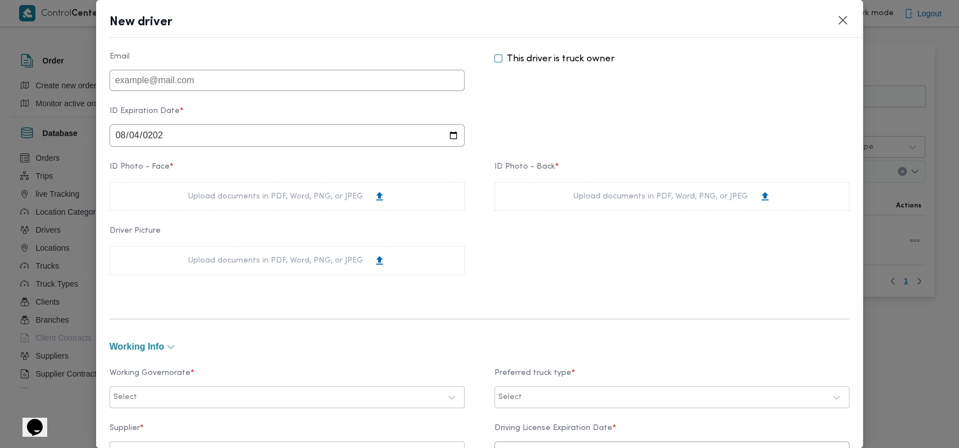
click at [289, 193] on div "Upload documents in PDF, Word, PNG, or JPEG" at bounding box center [287, 196] width 355 height 29
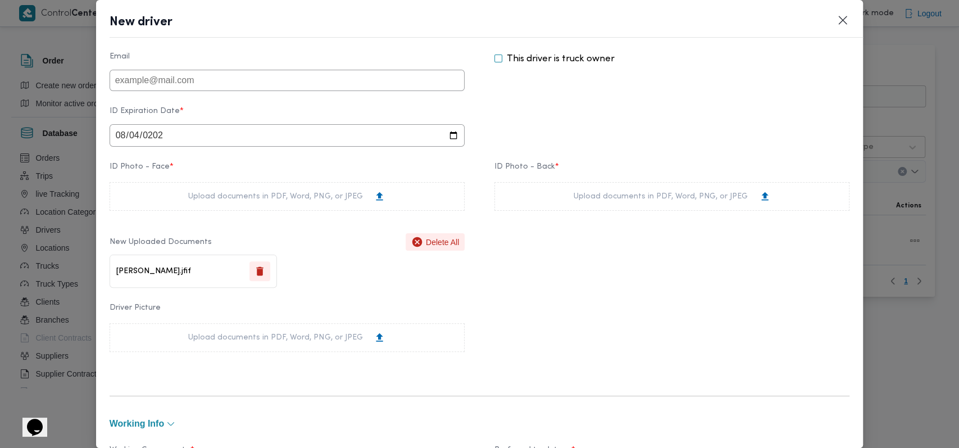
click at [704, 196] on div "Upload documents in PDF, Word, PNG, or JPEG" at bounding box center [672, 196] width 197 height 12
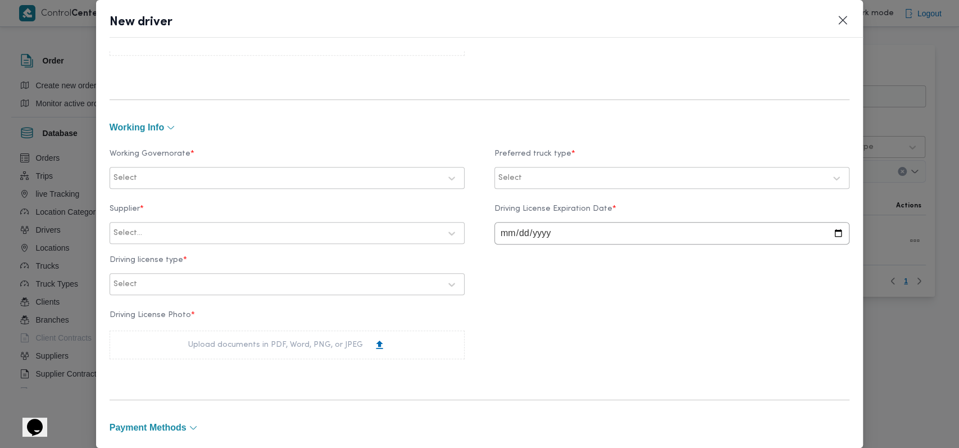
scroll to position [449, 0]
click at [298, 166] on div "Select" at bounding box center [276, 174] width 329 height 16
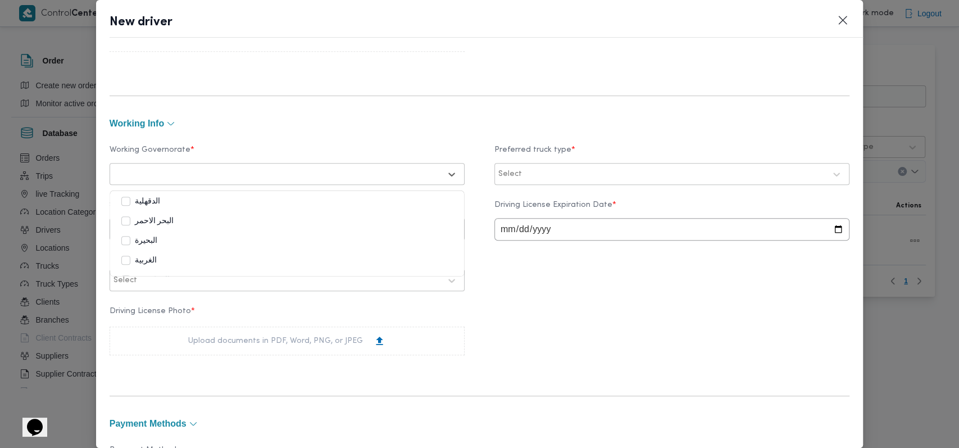
scroll to position [75, 0]
click at [157, 247] on div "الجيزة" at bounding box center [286, 244] width 331 height 13
click at [629, 175] on div at bounding box center [674, 174] width 301 height 11
click at [538, 243] on div "Jumbo" at bounding box center [671, 240] width 331 height 13
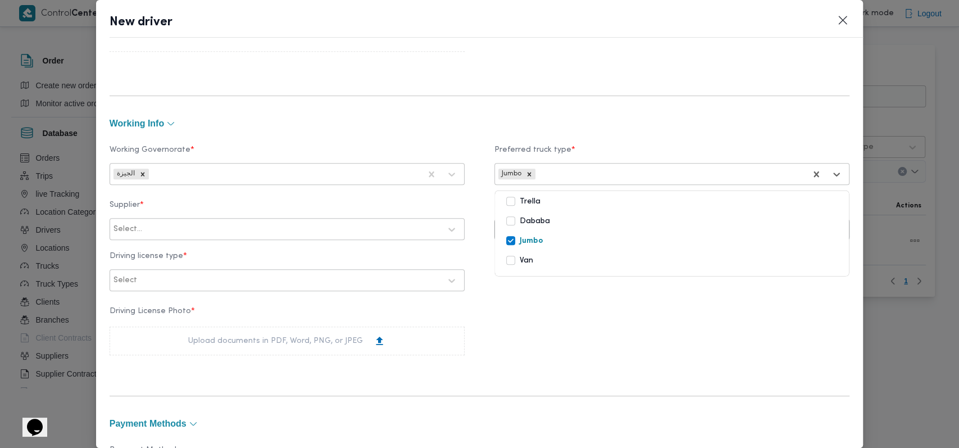
click at [313, 230] on div at bounding box center [292, 229] width 296 height 11
type input "ديتاك"
click at [292, 244] on div "Supplier * 1 result available for search term ديتاك. Use Up and Down to choose …" at bounding box center [480, 246] width 740 height 102
click at [288, 213] on label "Supplier *" at bounding box center [287, 209] width 355 height 17
click at [283, 226] on div at bounding box center [292, 229] width 296 height 11
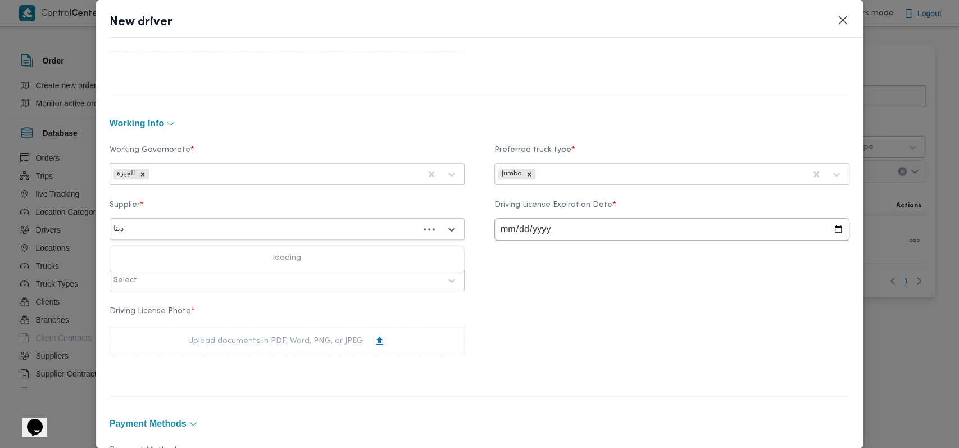
type input "ديتاك"
click at [189, 250] on div "شركة ديتاك لادارة المشروعات و الخدمات بى لوجيستيكس" at bounding box center [287, 259] width 354 height 20
click at [223, 284] on div at bounding box center [289, 280] width 301 height 11
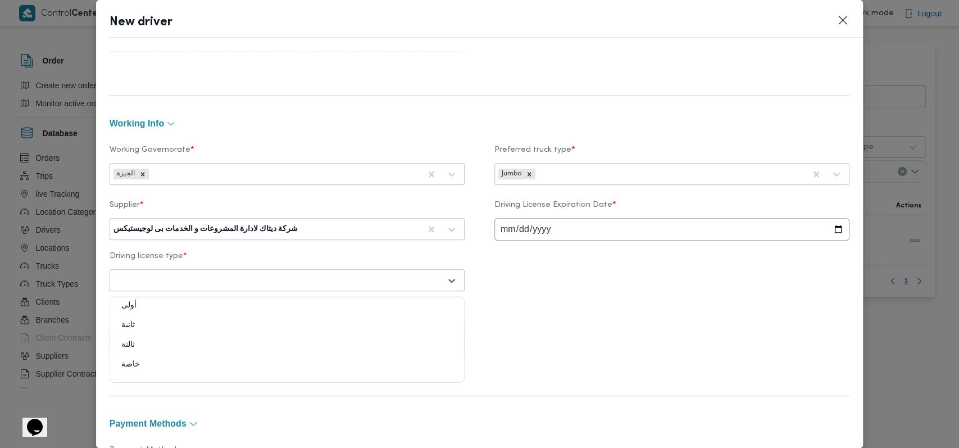
click at [206, 306] on div "أولى" at bounding box center [287, 310] width 354 height 20
click at [232, 349] on div "Upload documents in PDF, Word, PNG, or JPEG" at bounding box center [287, 340] width 355 height 29
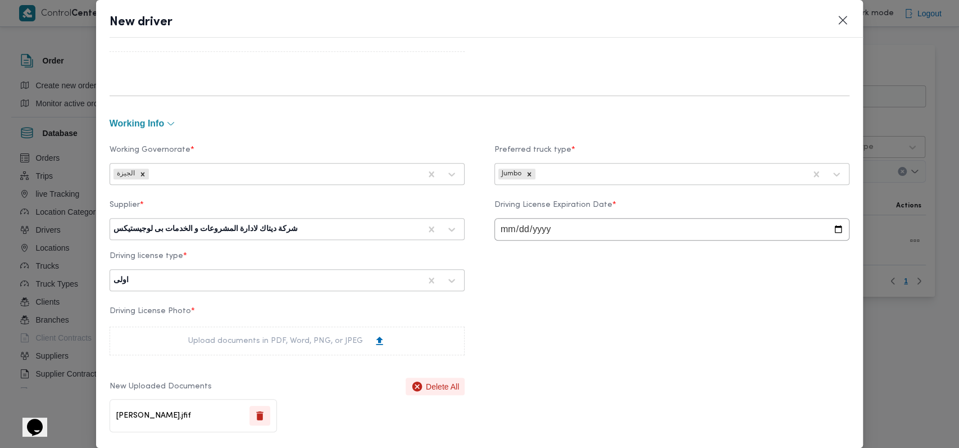
click at [506, 233] on input "date" at bounding box center [671, 229] width 355 height 22
type input "2026-08-04"
click at [566, 328] on div "Driving License Photo * Upload documents in PDF, Word, PNG, or JPEG New Uploade…" at bounding box center [480, 369] width 740 height 137
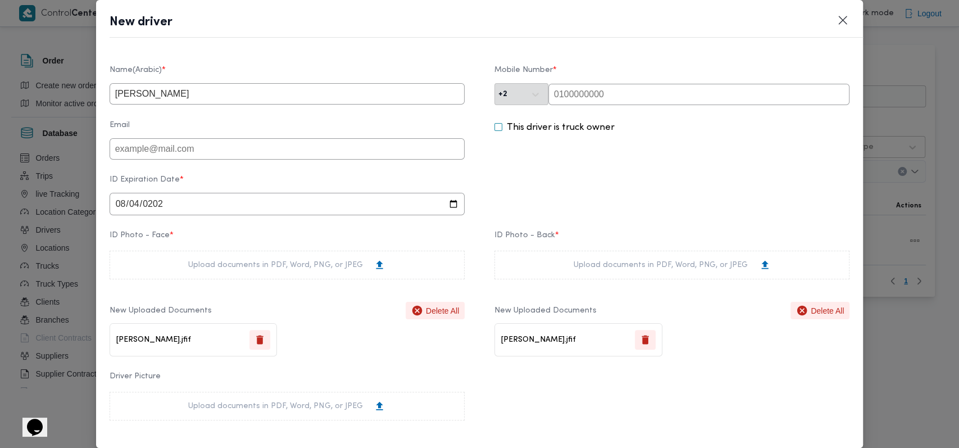
scroll to position [0, 0]
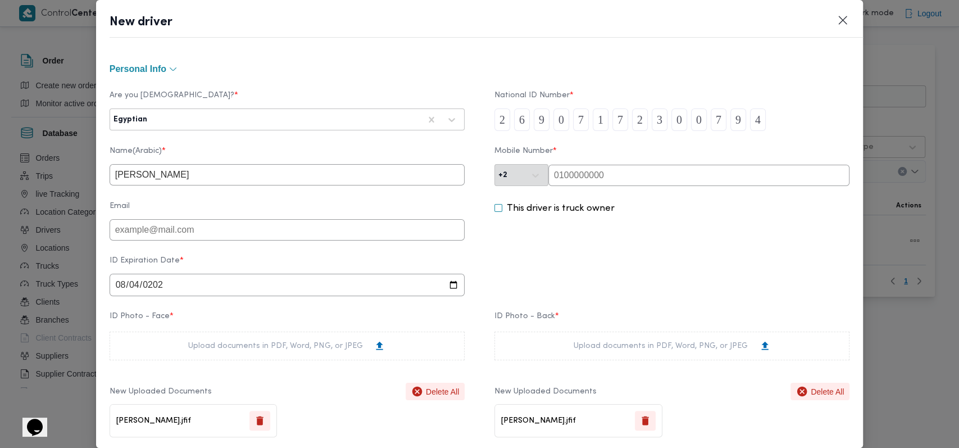
click at [601, 175] on input "text" at bounding box center [698, 175] width 301 height 21
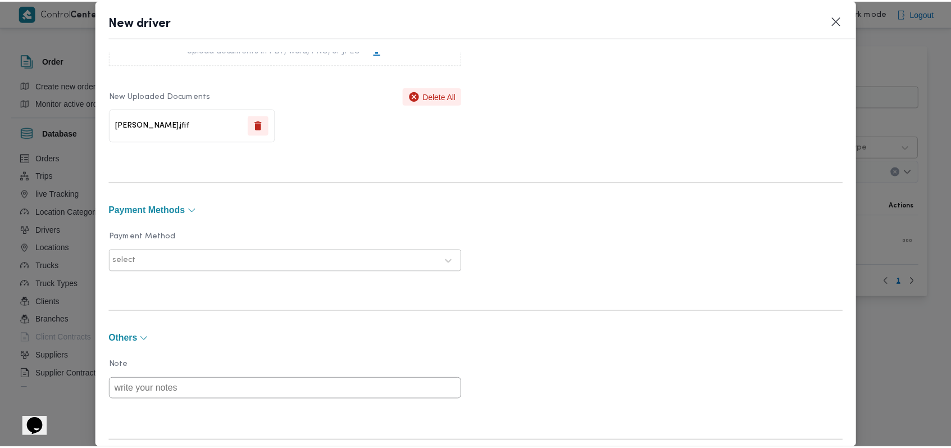
scroll to position [811, 0]
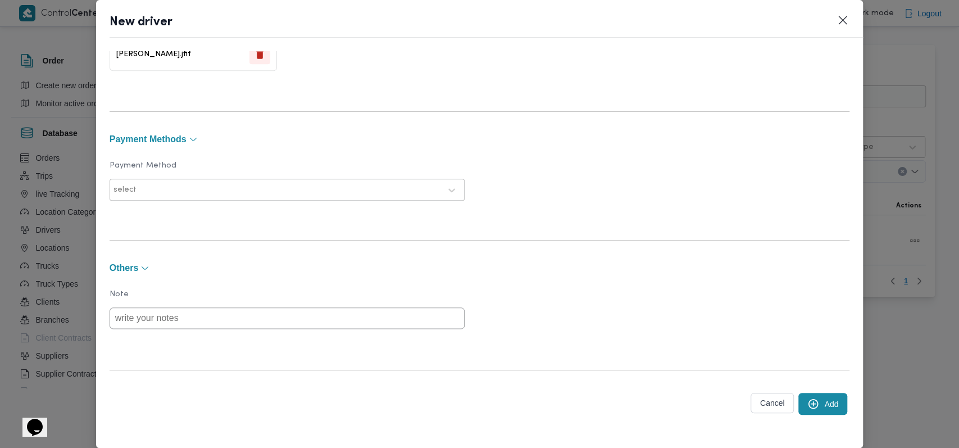
type input "01067834471"
click at [807, 406] on icon "submit" at bounding box center [813, 404] width 12 height 12
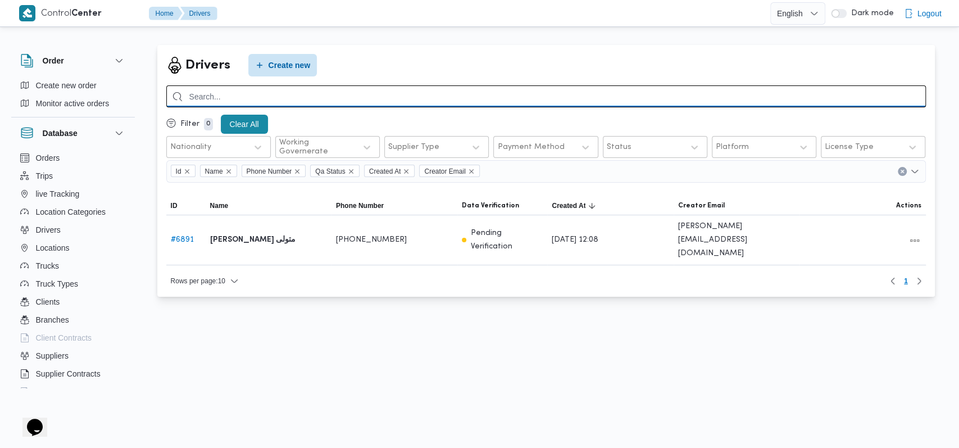
click at [324, 91] on input "search" at bounding box center [546, 96] width 760 height 22
paste input "[PERSON_NAME] مصيلحى الجمال"
type input "[PERSON_NAME] مصيلحى الجمال"
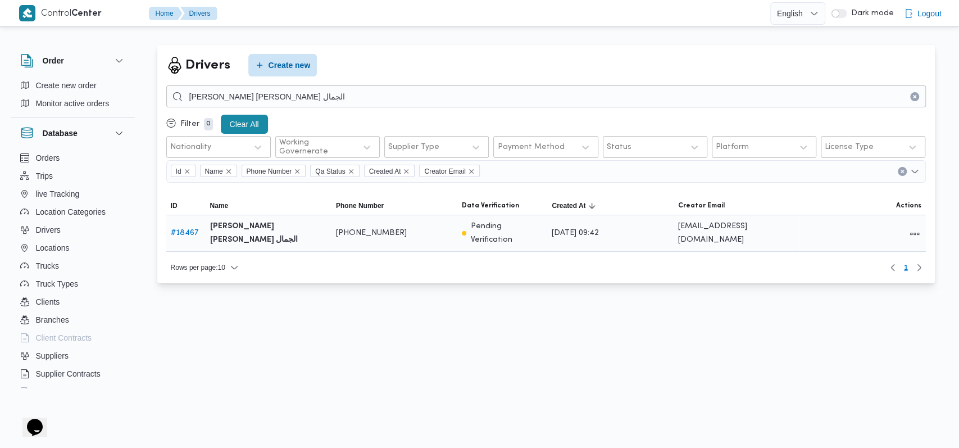
click at [189, 231] on link "# 18467" at bounding box center [185, 232] width 28 height 7
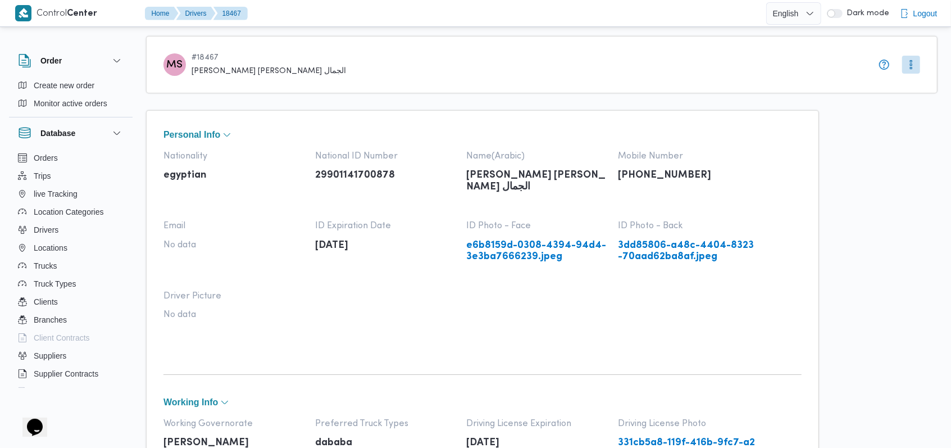
click at [538, 244] on link "e6b8159d-0308-4394-94d4-3e3ba7666239.jpeg" at bounding box center [537, 251] width 140 height 23
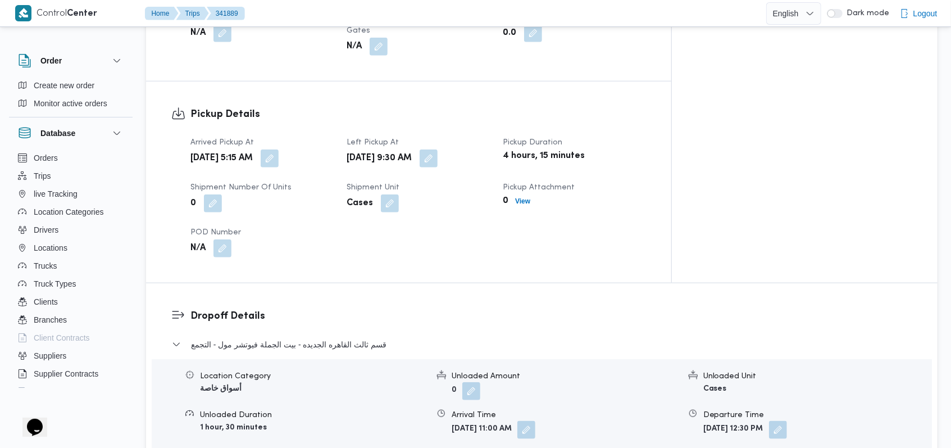
scroll to position [674, 0]
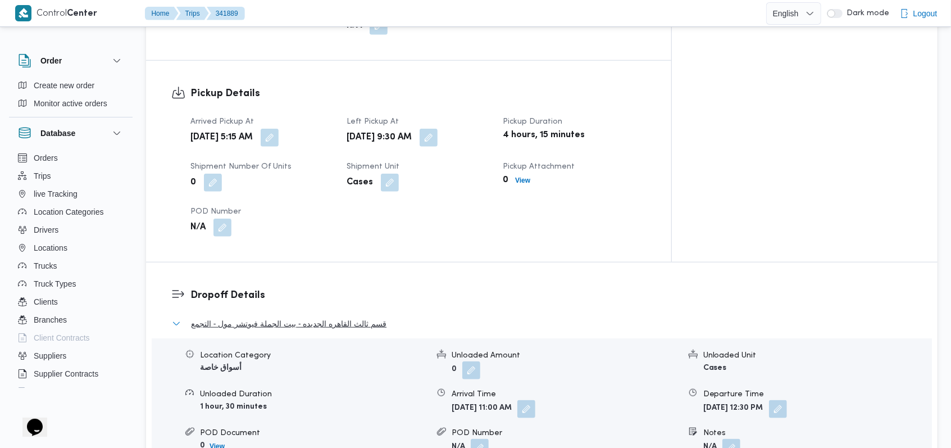
click at [361, 317] on span "قسم ثالث القاهره الجديده - بيت الجملة فيوتشر مول - التجمع" at bounding box center [289, 323] width 196 height 13
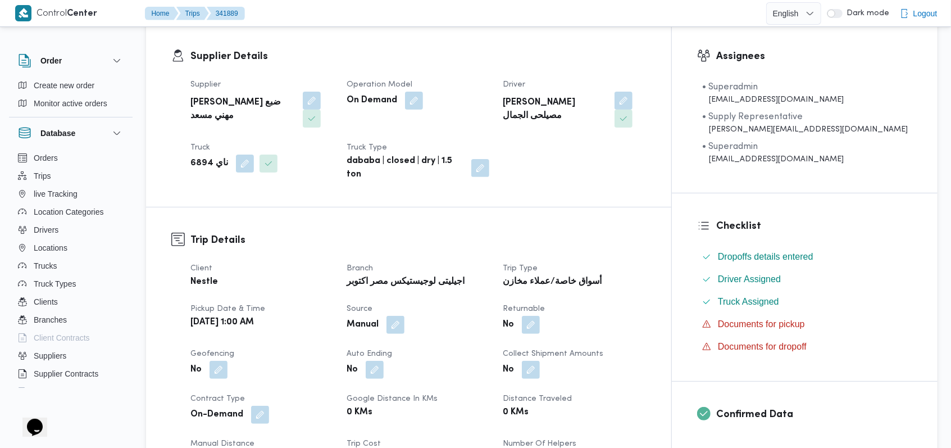
scroll to position [149, 0]
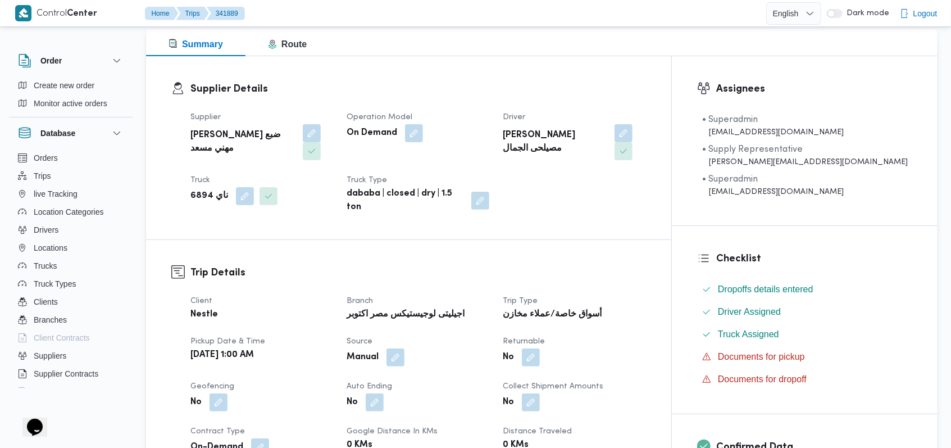
click at [586, 129] on b "[PERSON_NAME] مصيلحى الجمال" at bounding box center [555, 142] width 104 height 27
click at [589, 129] on b "[PERSON_NAME] مصيلحى الجمال" at bounding box center [555, 142] width 104 height 27
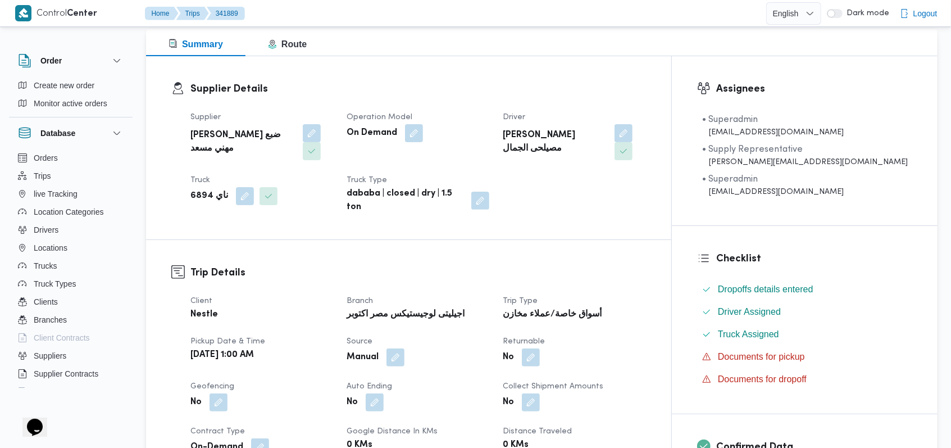
click at [589, 129] on b "[PERSON_NAME] مصيلحى الجمال" at bounding box center [555, 142] width 104 height 27
copy div "[PERSON_NAME] مصيلحى الجمال"
click at [592, 240] on div "Trip Details Client Nestle Branch اجيليتى لوجيستيكس [GEOGRAPHIC_DATA] اكتوبر Tr…" at bounding box center [408, 412] width 525 height 345
click at [242, 187] on button "button" at bounding box center [245, 196] width 18 height 18
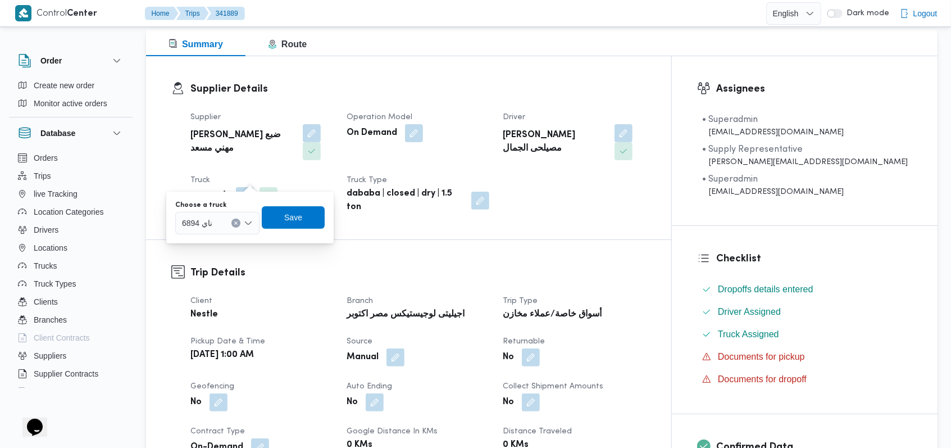
click at [234, 233] on div "ناي 6894" at bounding box center [217, 223] width 84 height 22
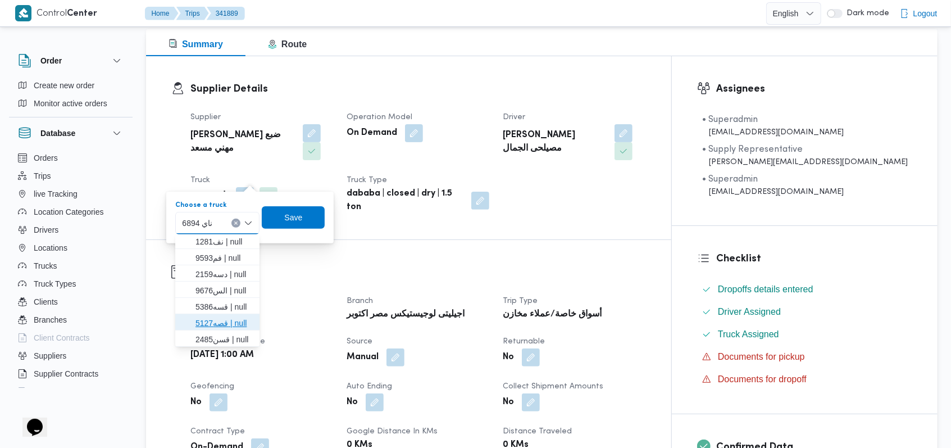
click at [235, 320] on span "قصه5127 | null" at bounding box center [224, 322] width 57 height 13
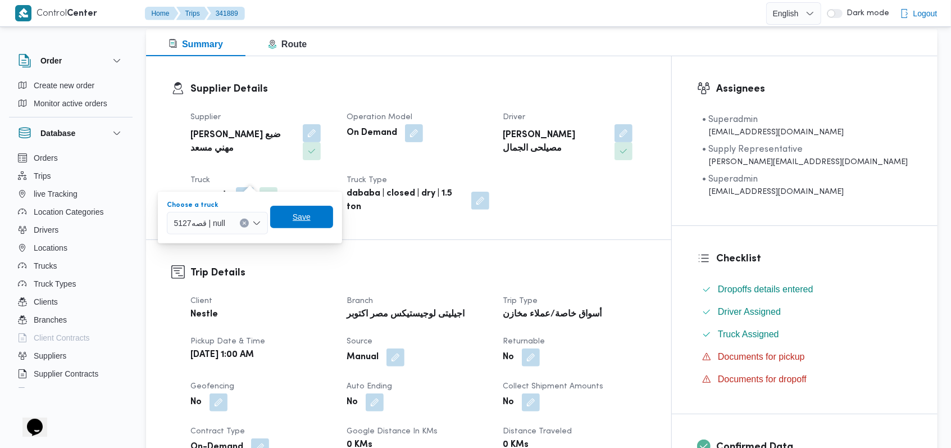
click at [319, 212] on span "Save" at bounding box center [301, 217] width 63 height 22
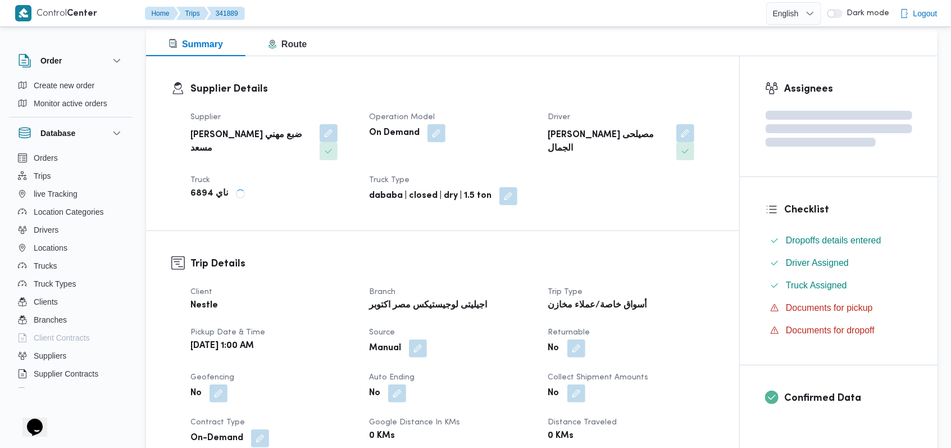
click at [307, 256] on h3 "Trip Details" at bounding box center [452, 263] width 524 height 15
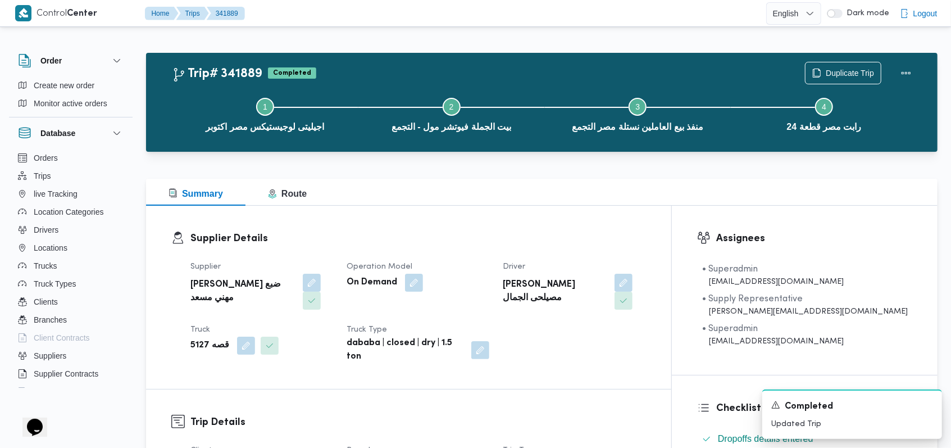
scroll to position [225, 0]
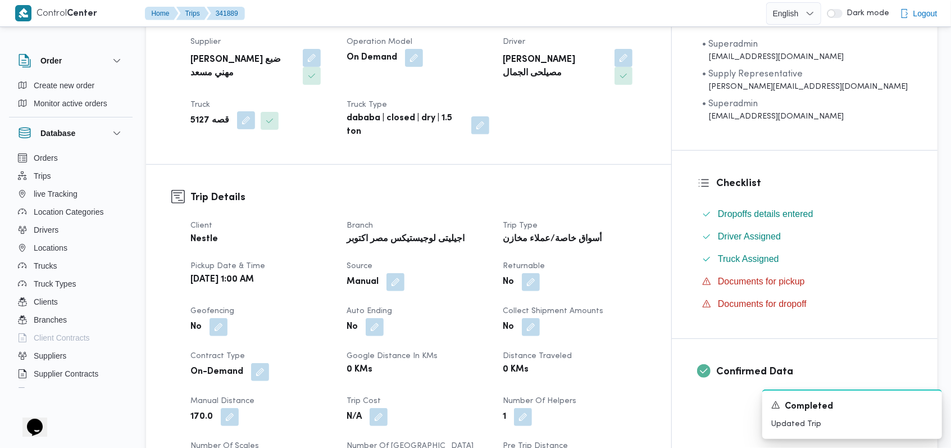
click at [237, 111] on button "button" at bounding box center [246, 120] width 18 height 18
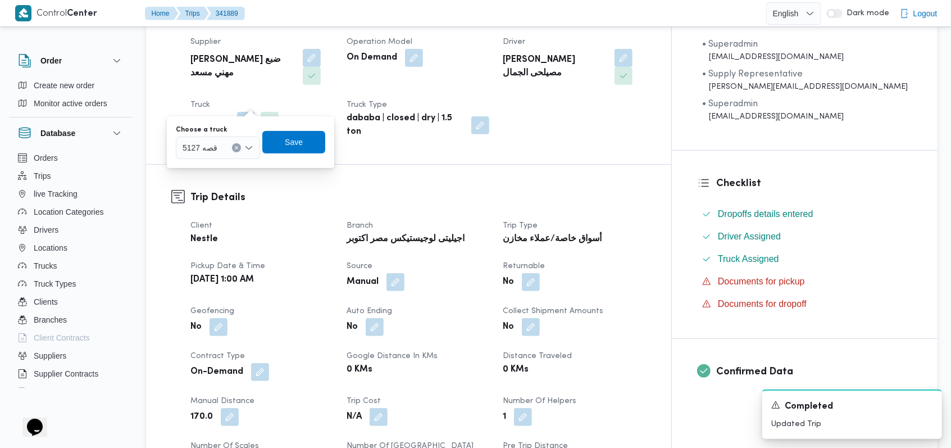
click at [225, 152] on div at bounding box center [223, 148] width 6 height 18
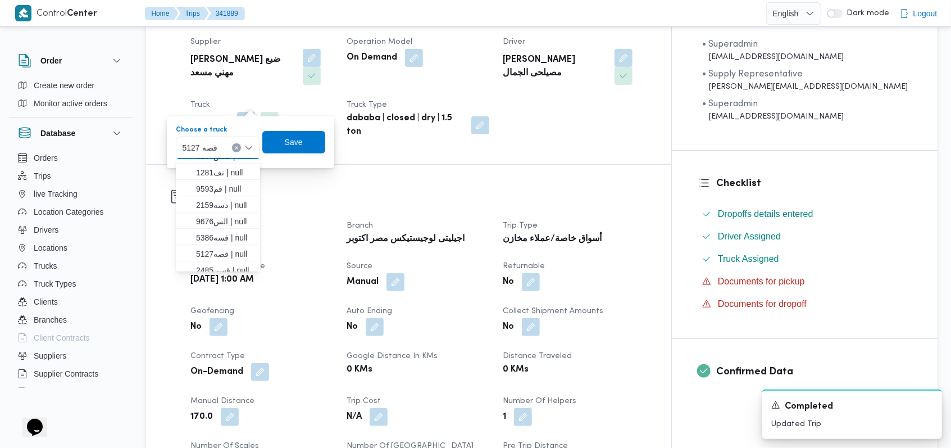
scroll to position [295, 0]
click at [238, 229] on span "قسه5386 | null" at bounding box center [224, 231] width 57 height 13
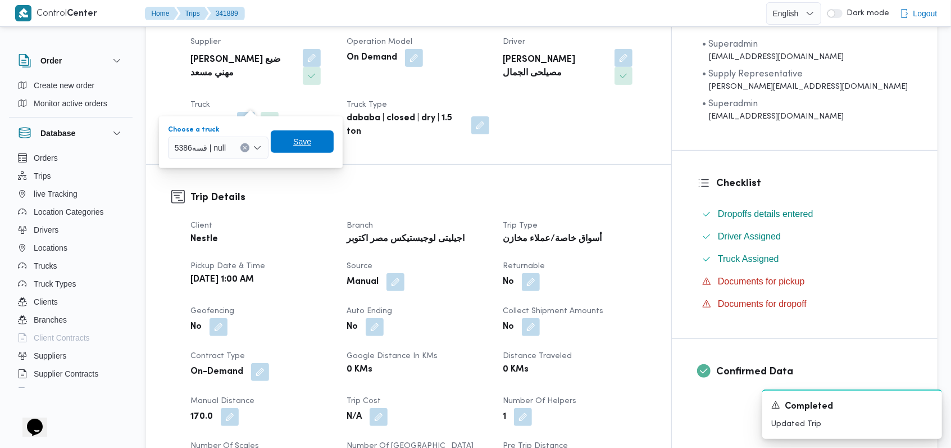
click at [299, 143] on span "Save" at bounding box center [302, 141] width 18 height 13
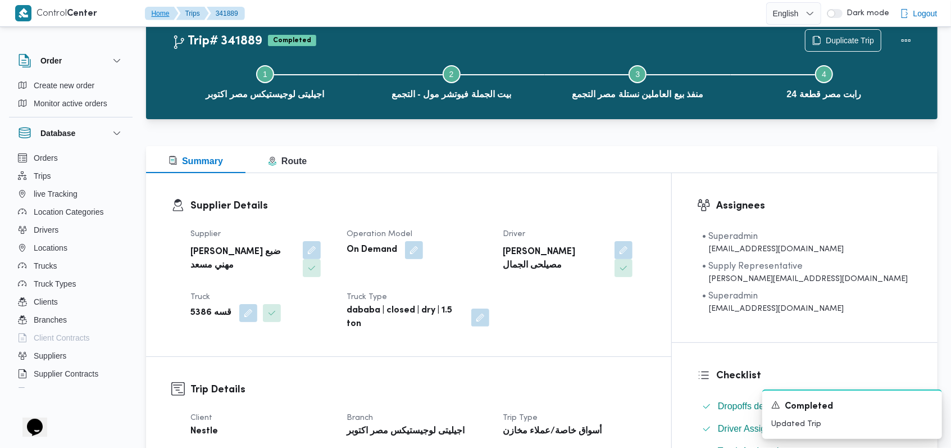
scroll to position [0, 0]
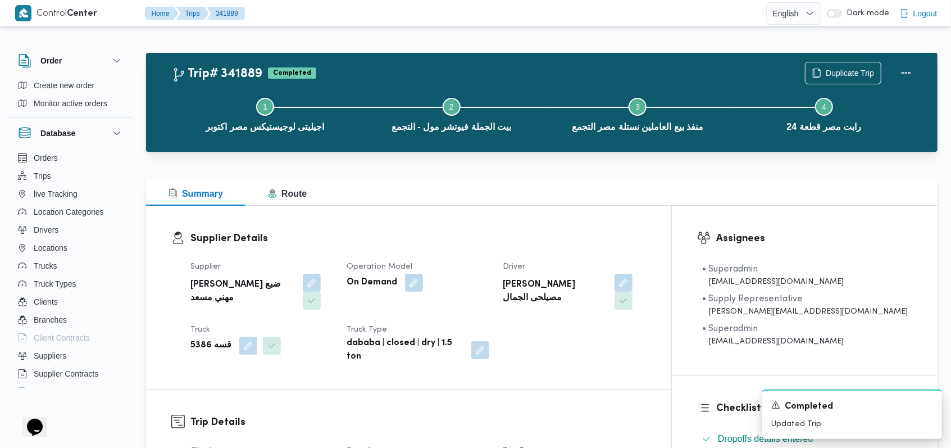
click at [205, 339] on b "قسه 5386" at bounding box center [210, 345] width 41 height 13
copy b "5386"
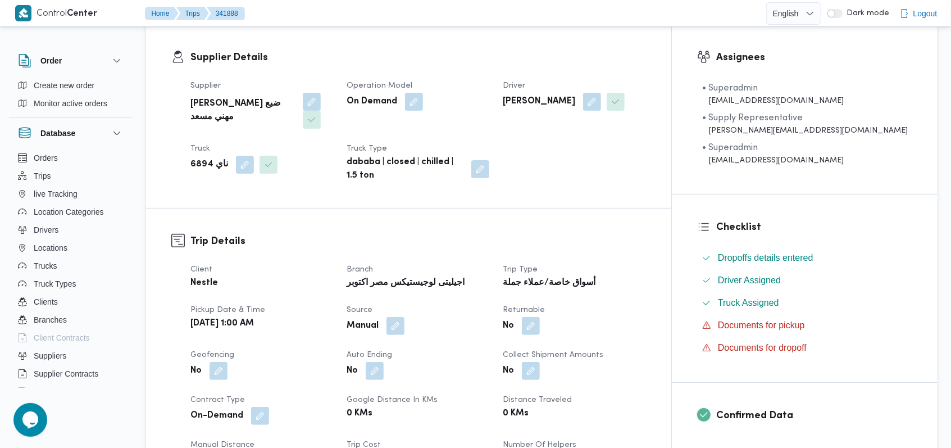
scroll to position [75, 0]
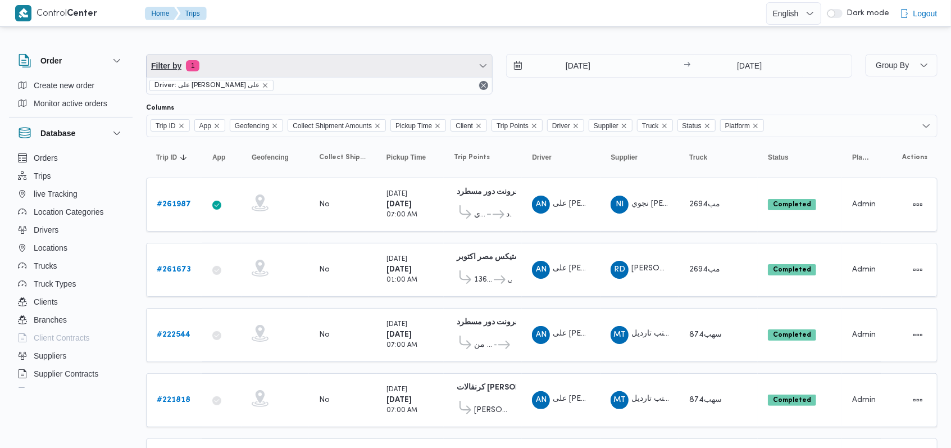
click at [294, 58] on span "Filter by 1" at bounding box center [320, 65] width 346 height 22
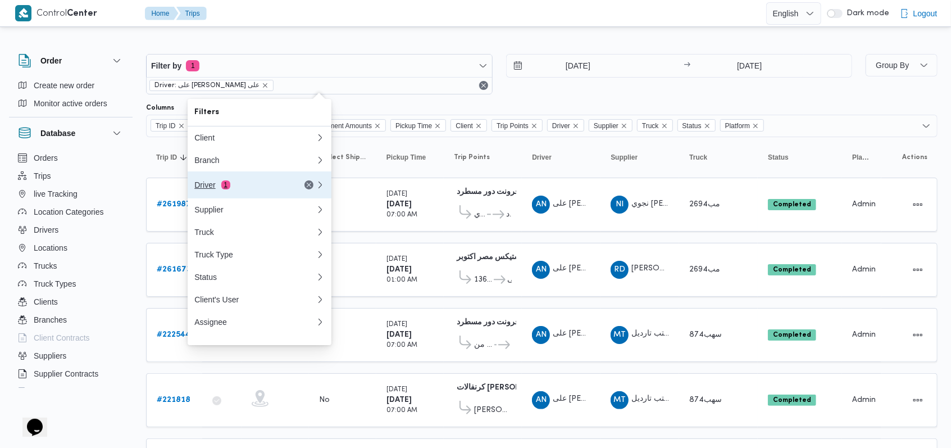
click at [233, 186] on div "Driver 1" at bounding box center [241, 184] width 94 height 9
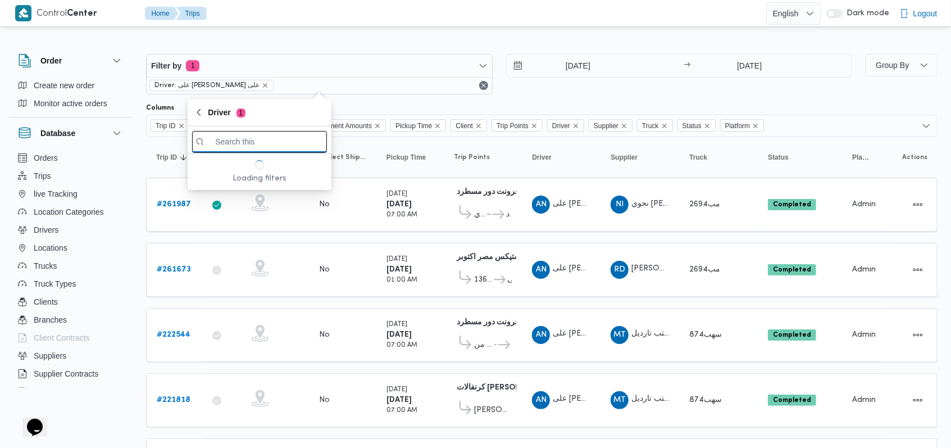
paste input "محمد صابر جابر مصيلحى الجمال"
type input "محمد صابر جابر مصيلحى الجمال"
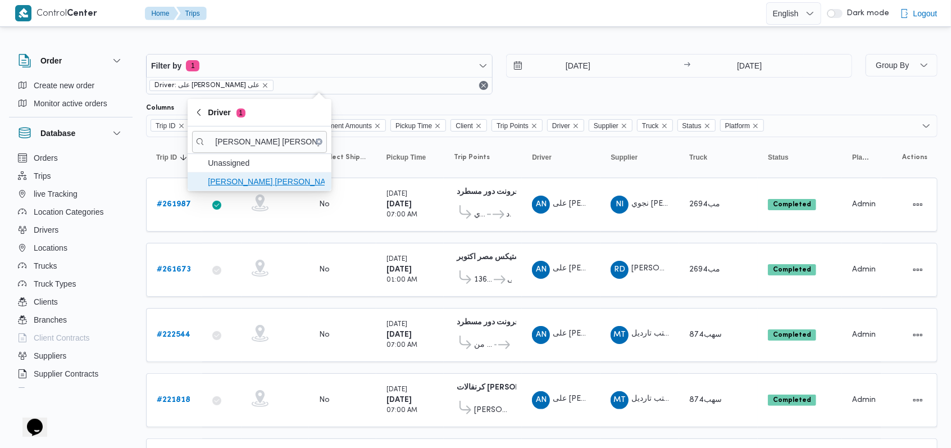
click at [273, 182] on span "محمد صابر جابر مصيلحى الجمال" at bounding box center [266, 181] width 117 height 13
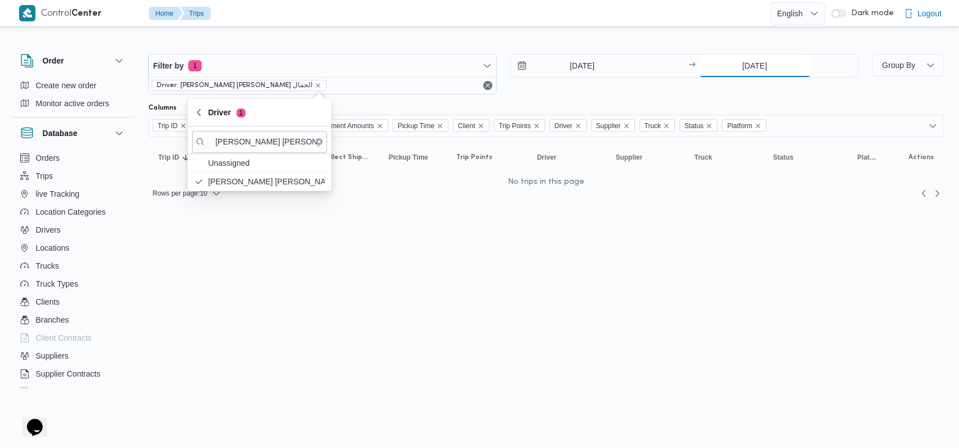
click at [767, 63] on input "28/9/2025" at bounding box center [755, 65] width 112 height 22
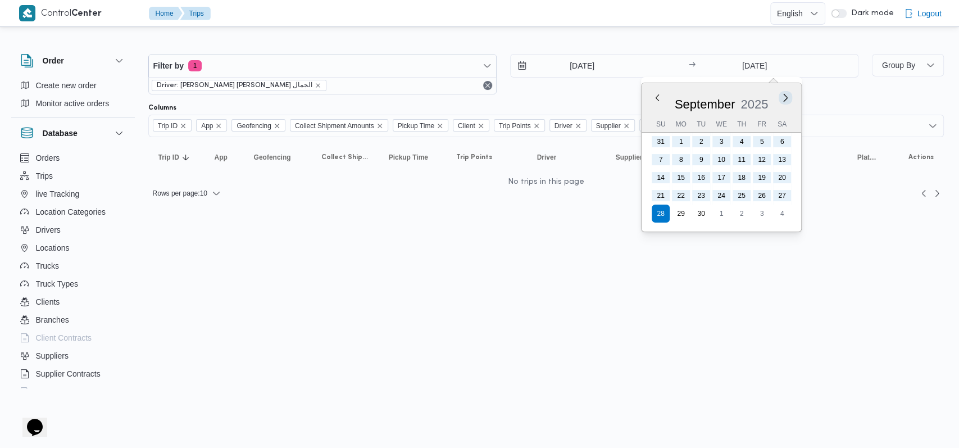
click at [787, 98] on button "Next month" at bounding box center [785, 97] width 11 height 11
type input "28/10/2025"
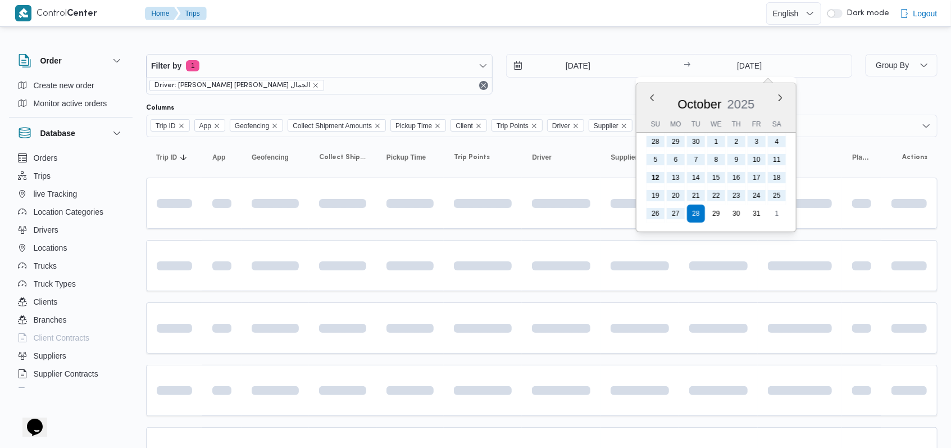
click at [821, 88] on div "17/1/2024 → 28/10/2025 Previous Month Next month October 2025 October 2025 Su M…" at bounding box center [679, 74] width 347 height 40
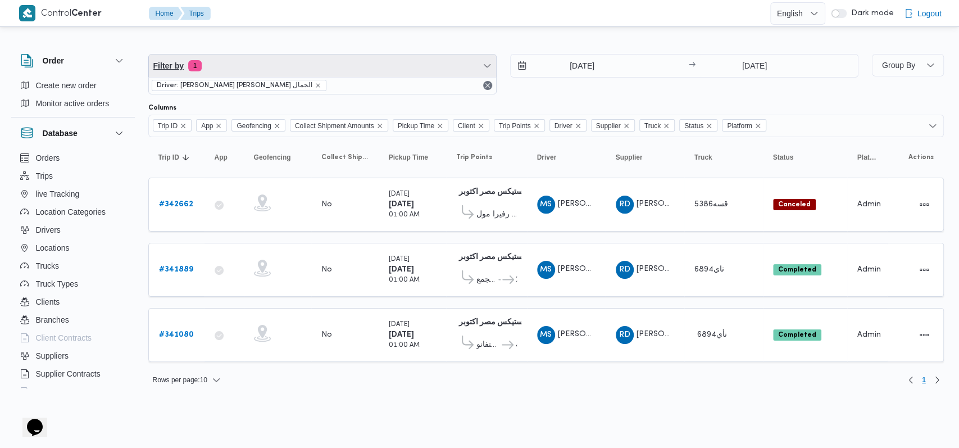
click at [300, 76] on span "Filter by 1" at bounding box center [322, 65] width 347 height 22
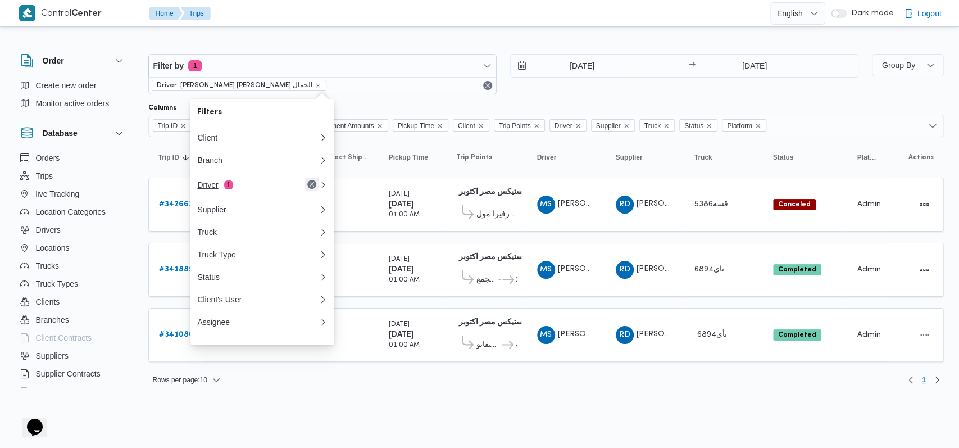
click at [310, 186] on button "Remove" at bounding box center [311, 184] width 13 height 13
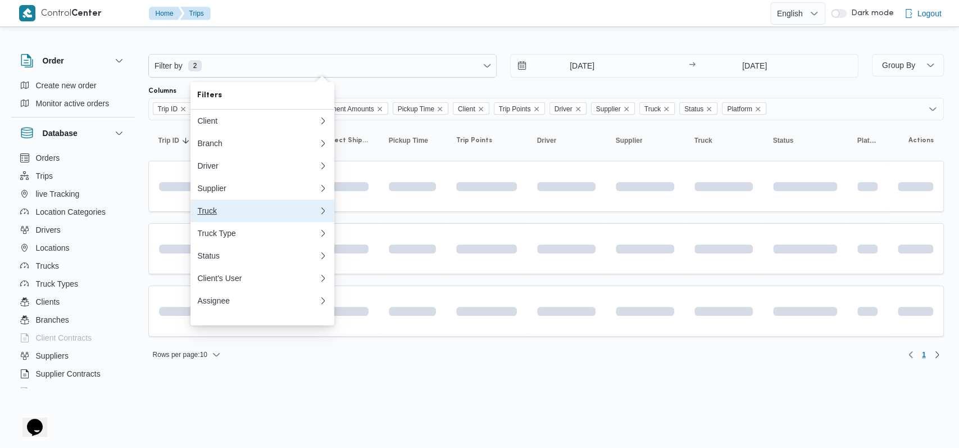
click at [244, 215] on div "Truck" at bounding box center [257, 210] width 121 height 9
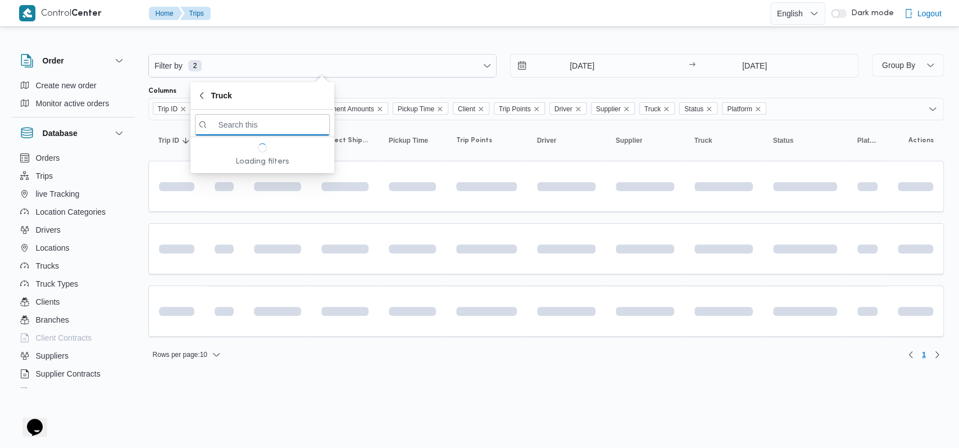
paste input "5386"
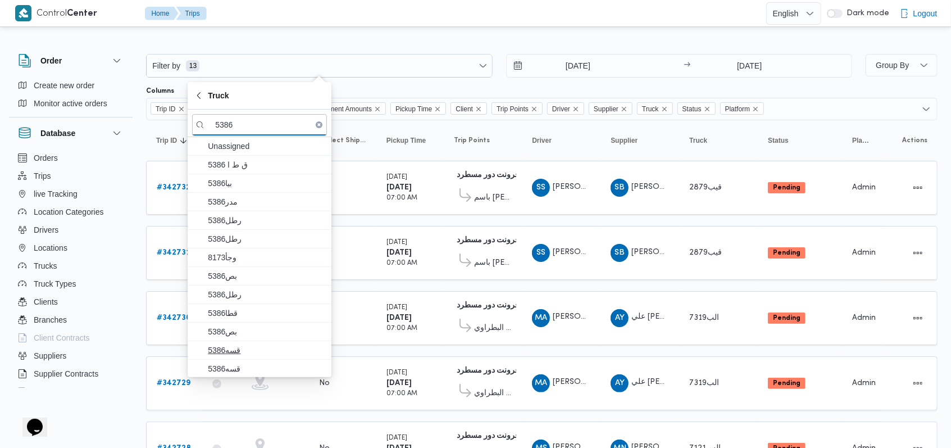
type input "5386"
click at [249, 346] on span "قسه5386" at bounding box center [266, 349] width 117 height 13
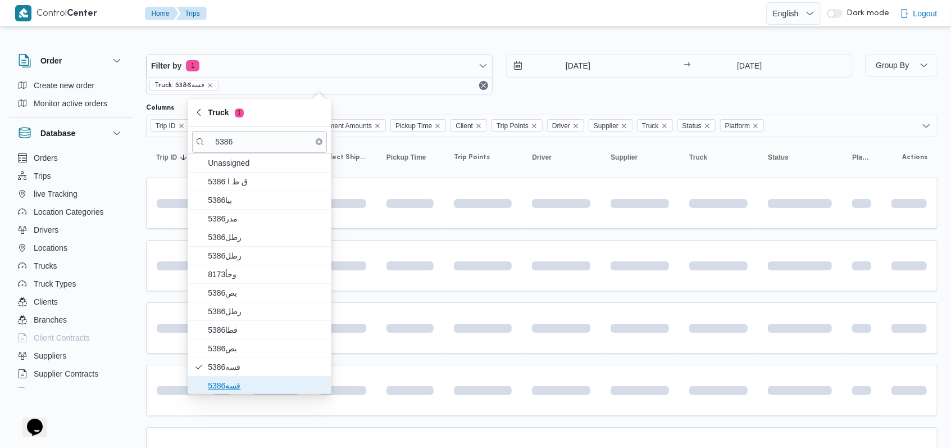
click at [246, 379] on span "قسه5386" at bounding box center [266, 385] width 117 height 13
click at [583, 88] on div "17/1/2024 → 28/10/2025" at bounding box center [679, 74] width 347 height 40
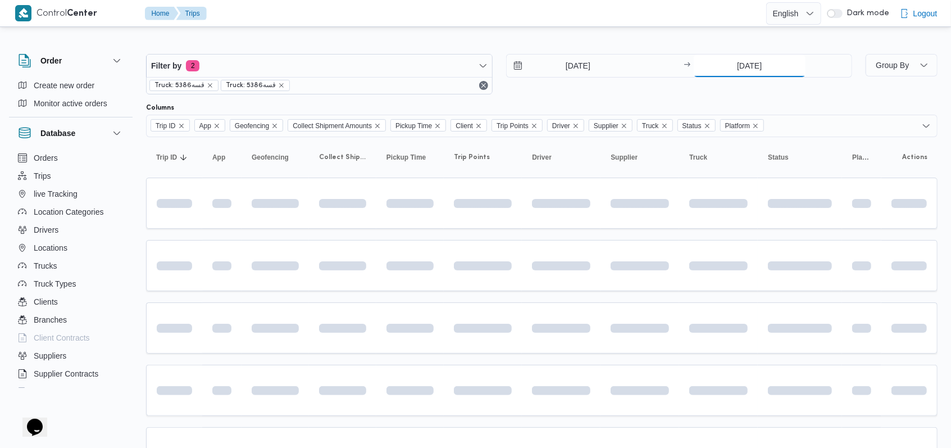
click at [733, 63] on input "28/10/2025" at bounding box center [750, 65] width 112 height 22
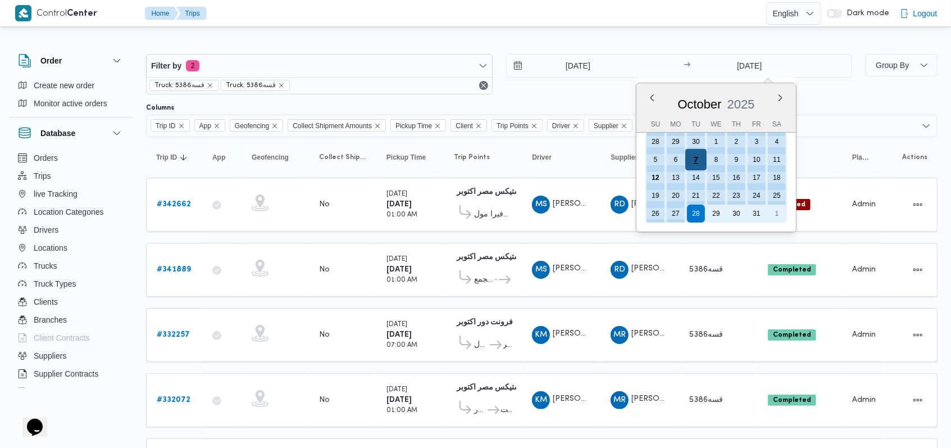
click at [701, 157] on div "7" at bounding box center [695, 159] width 21 height 21
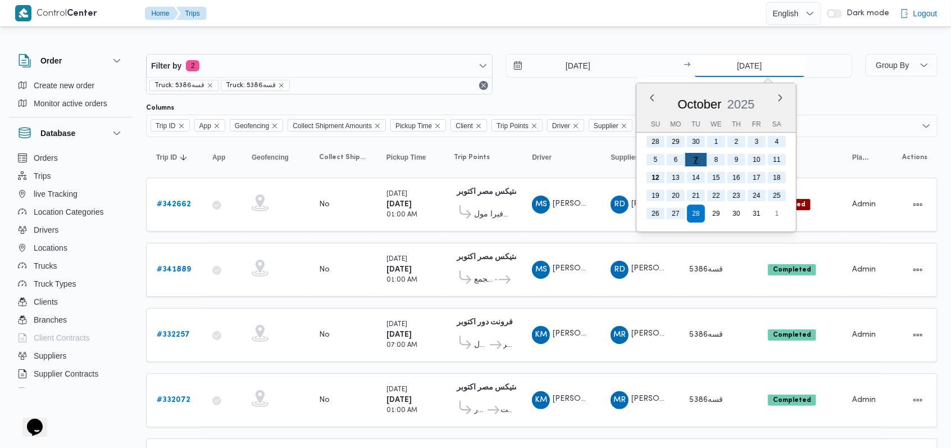
type input "7/10/2025"
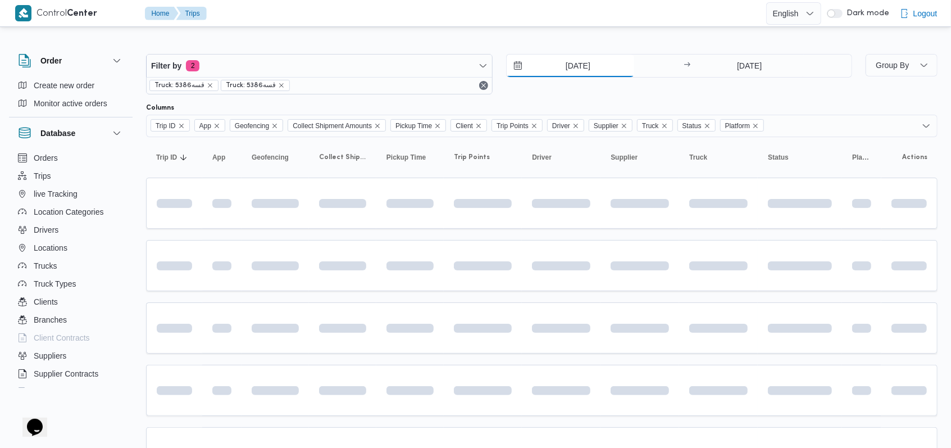
click at [580, 67] on input "17/1/2024" at bounding box center [571, 65] width 128 height 22
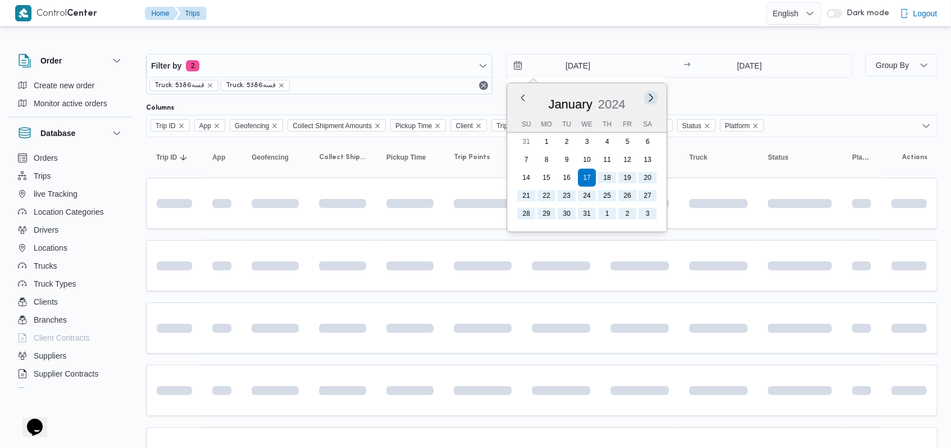
click at [655, 97] on button "Next month" at bounding box center [651, 97] width 11 height 11
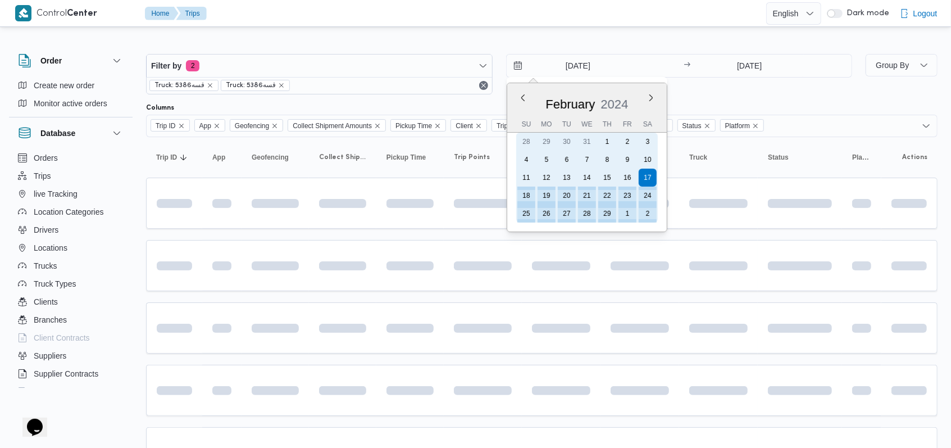
click at [583, 161] on div "7" at bounding box center [587, 160] width 18 height 18
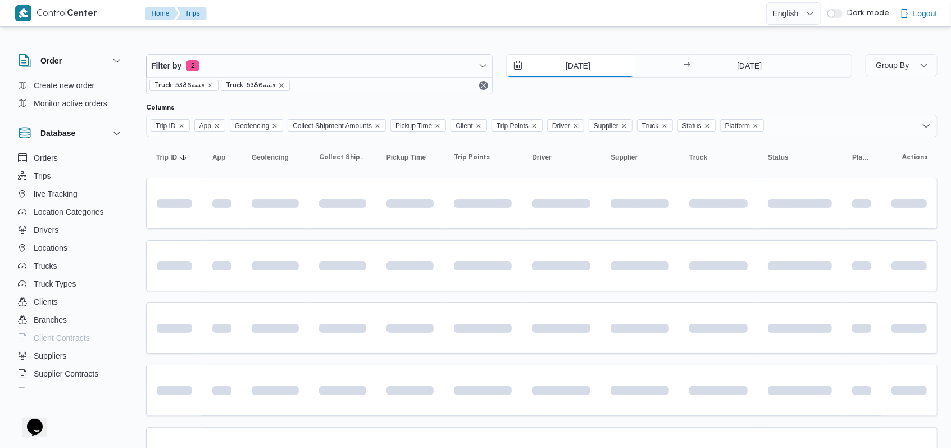
click at [583, 67] on input "7/2/2024" at bounding box center [571, 65] width 128 height 22
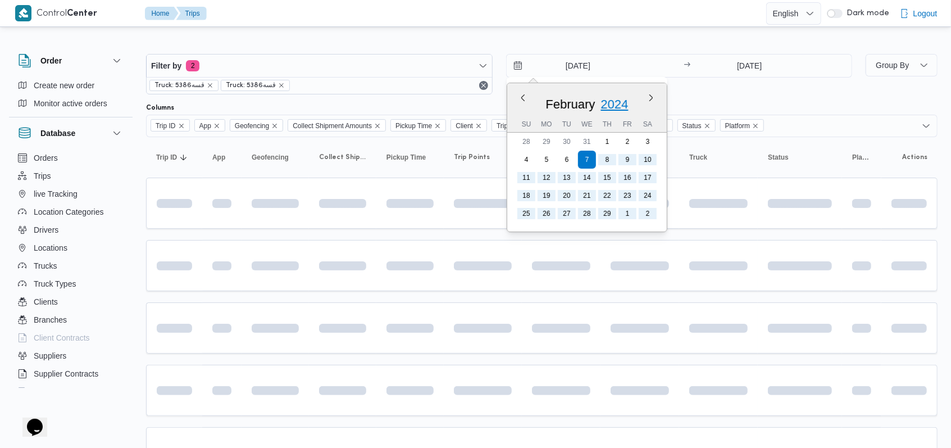
click at [616, 103] on span "2024" at bounding box center [615, 104] width 28 height 14
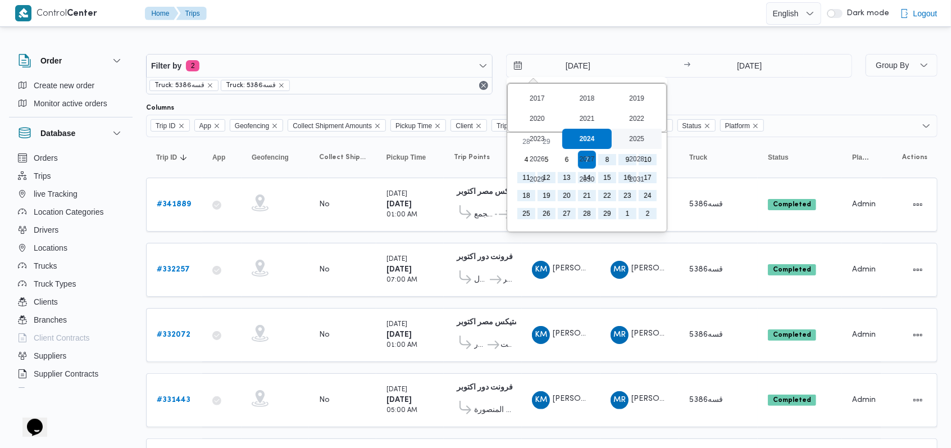
click at [638, 137] on div "2025" at bounding box center [637, 139] width 50 height 20
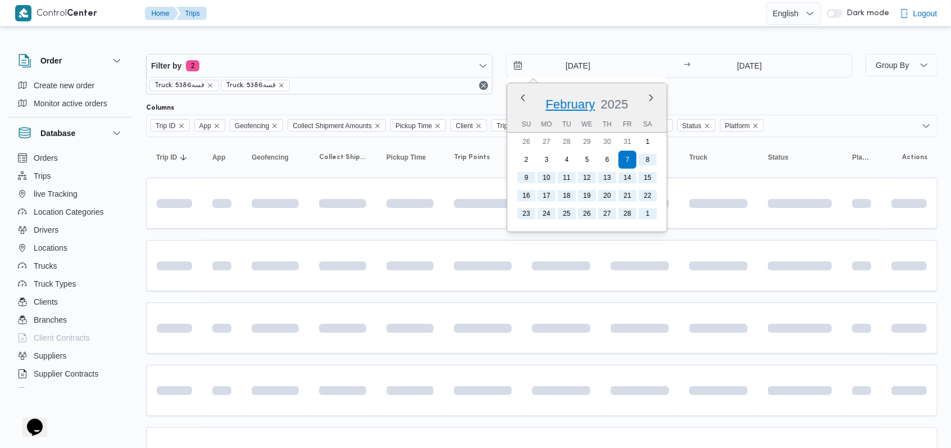
click at [581, 104] on span "February" at bounding box center [570, 104] width 49 height 14
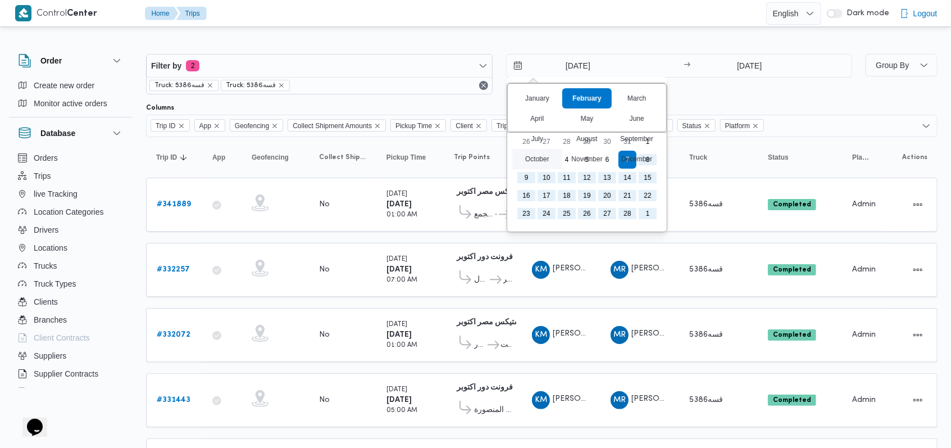
click at [544, 157] on div "October" at bounding box center [537, 159] width 50 height 20
type input "7/10/2025"
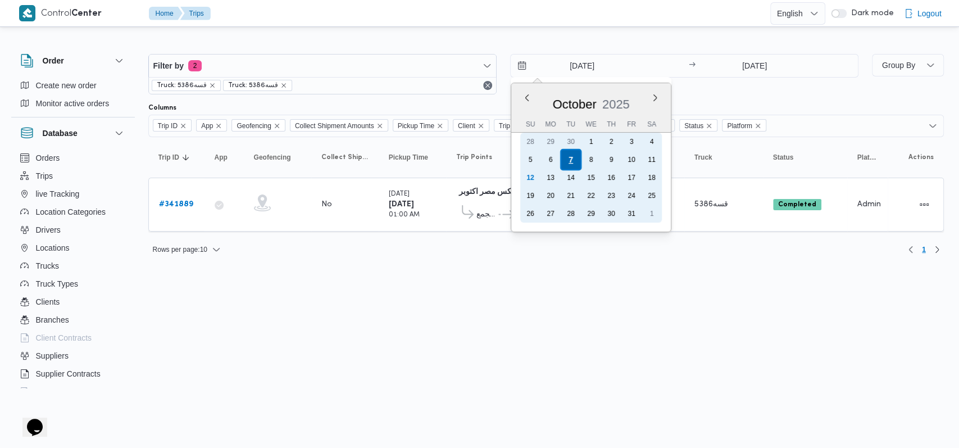
click at [562, 160] on div "7" at bounding box center [570, 159] width 21 height 21
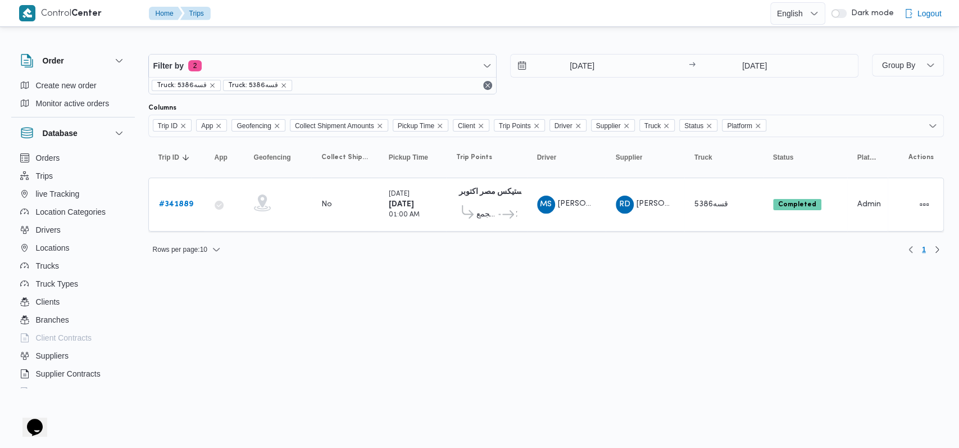
click at [701, 93] on div "7/10/2025 → 7/10/2025" at bounding box center [684, 74] width 348 height 40
click at [754, 70] on input "[DATE]" at bounding box center [755, 65] width 112 height 22
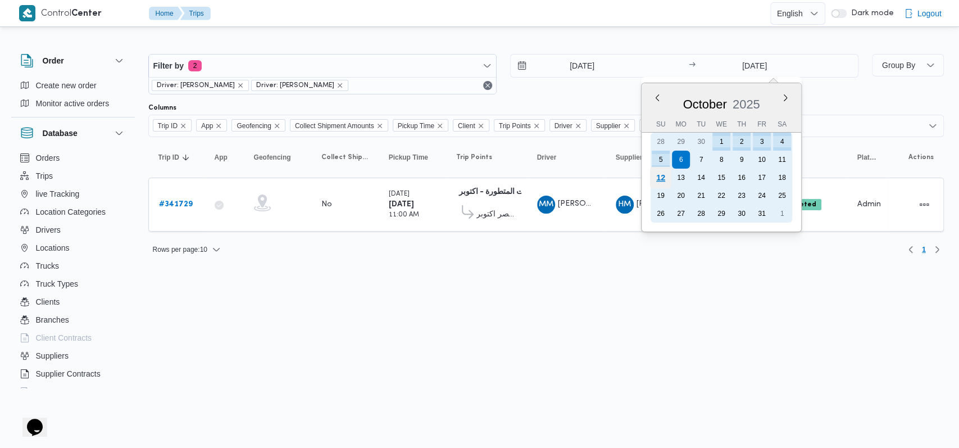
click at [657, 180] on div "12" at bounding box center [659, 177] width 21 height 21
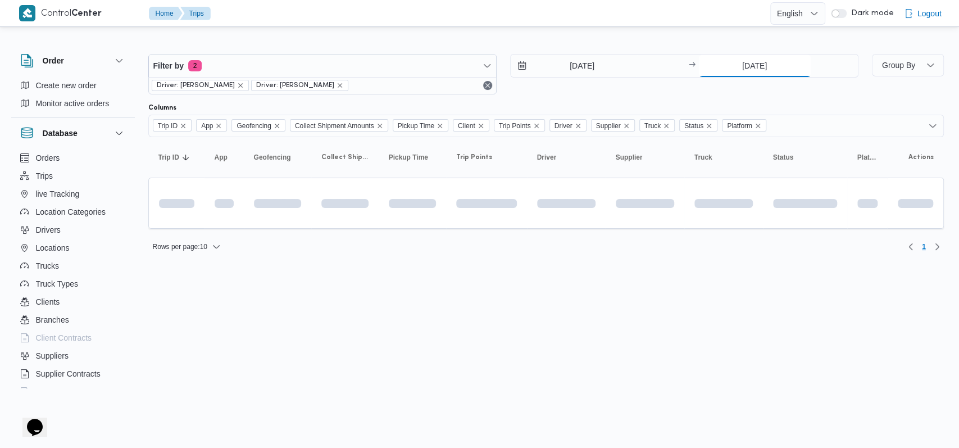
type input "[DATE]"
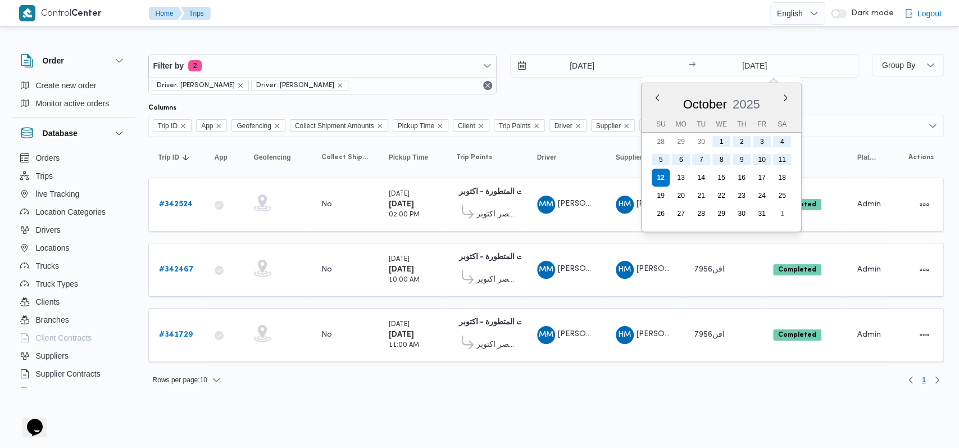
click at [465, 384] on div "Rows per page : 10 1" at bounding box center [546, 379] width 809 height 27
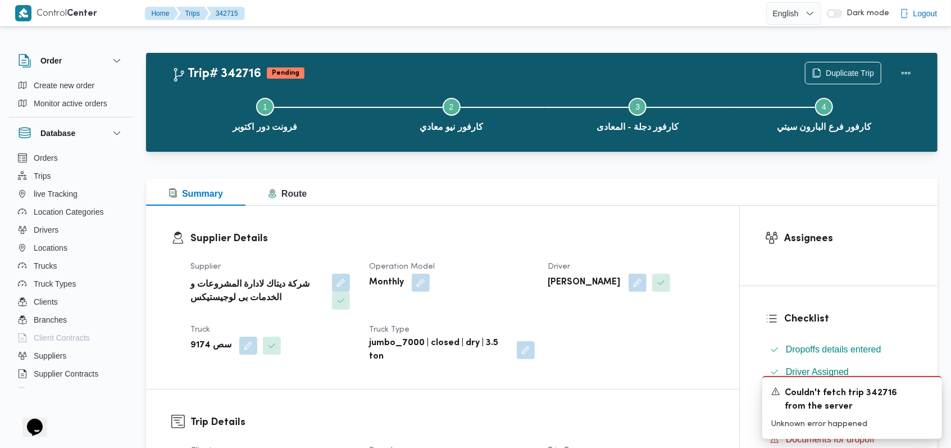
click at [499, 248] on dl "Supplier Details Supplier شركة ديتاك لادارة المشروعات و الخدمات بى لوجيستيكس Op…" at bounding box center [452, 297] width 524 height 133
click at [930, 393] on icon "Dismiss toast" at bounding box center [928, 390] width 9 height 9
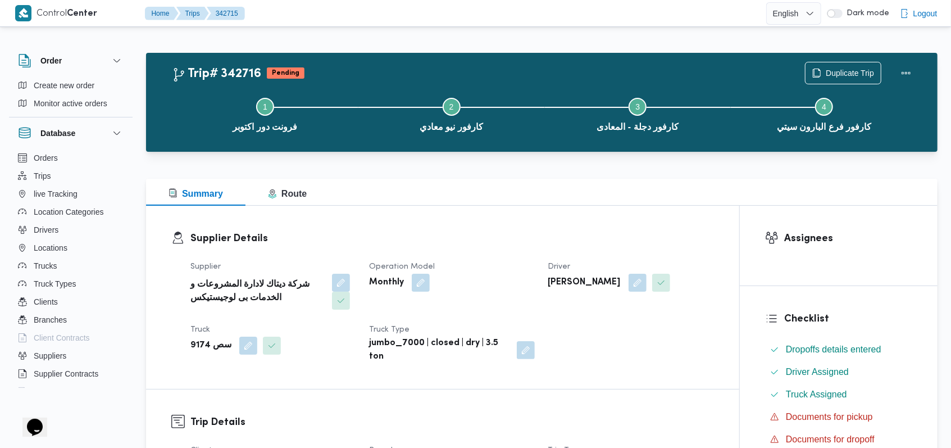
click at [550, 246] on dl "Supplier Details Supplier شركة ديتاك لادارة المشروعات و الخدمات بى لوجيستيكس Op…" at bounding box center [452, 297] width 524 height 133
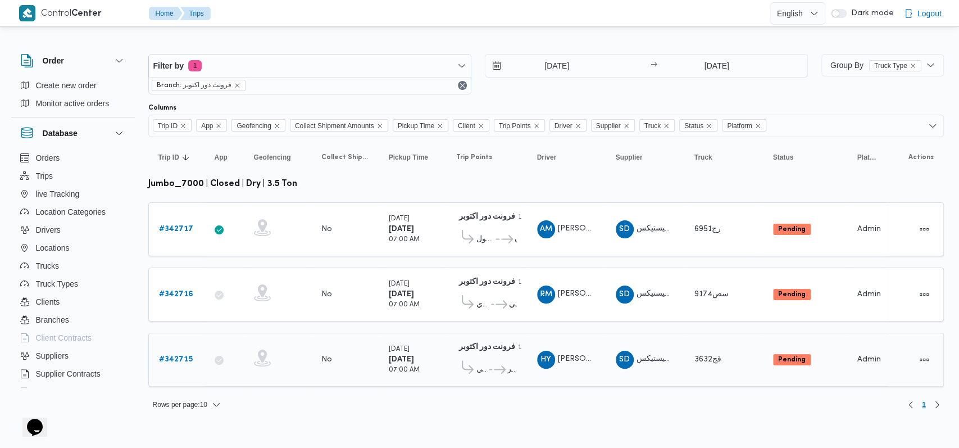
click at [184, 356] on b "# 342715" at bounding box center [176, 359] width 34 height 7
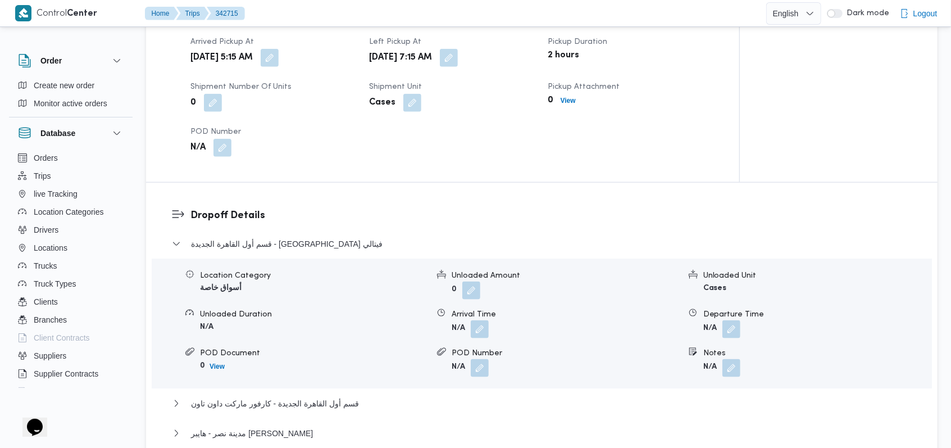
scroll to position [824, 0]
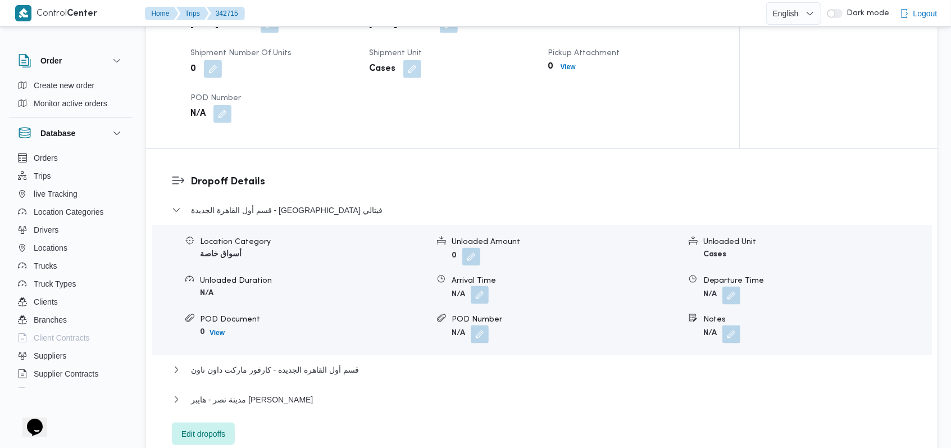
click at [483, 294] on button "button" at bounding box center [480, 295] width 18 height 18
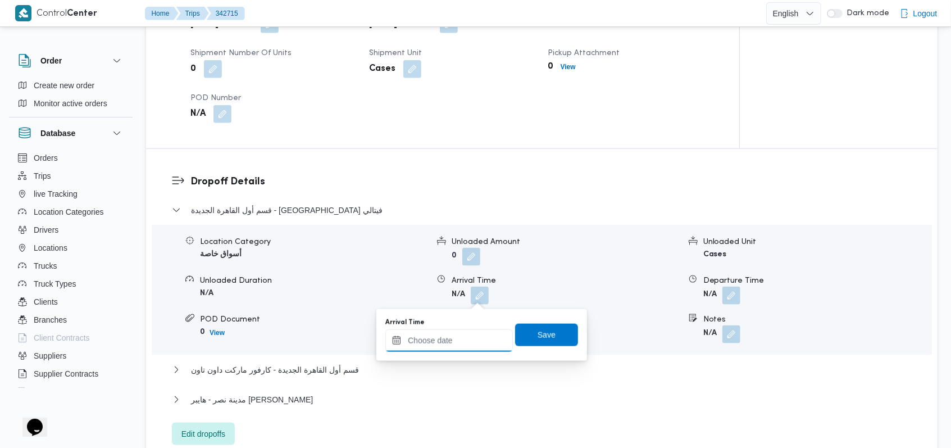
click at [463, 339] on input "Arrival Time" at bounding box center [449, 340] width 128 height 22
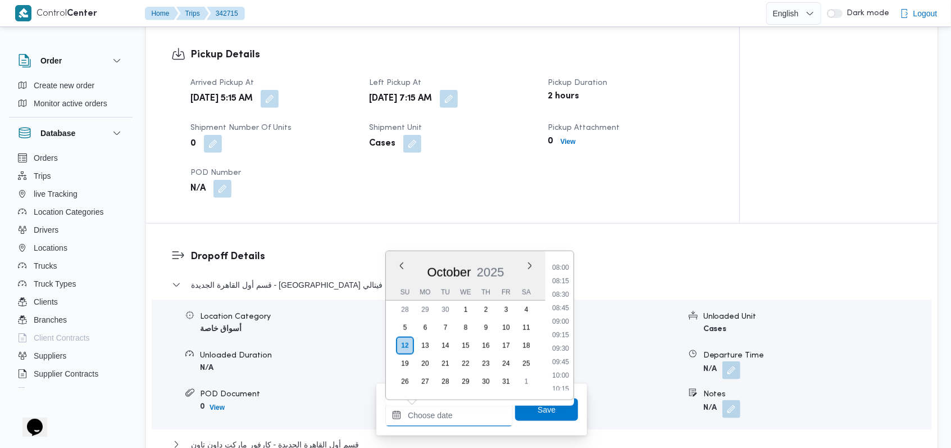
scroll to position [429, 0]
click at [563, 293] on li "08:30" at bounding box center [561, 294] width 26 height 11
type input "12/10/2025 08:30"
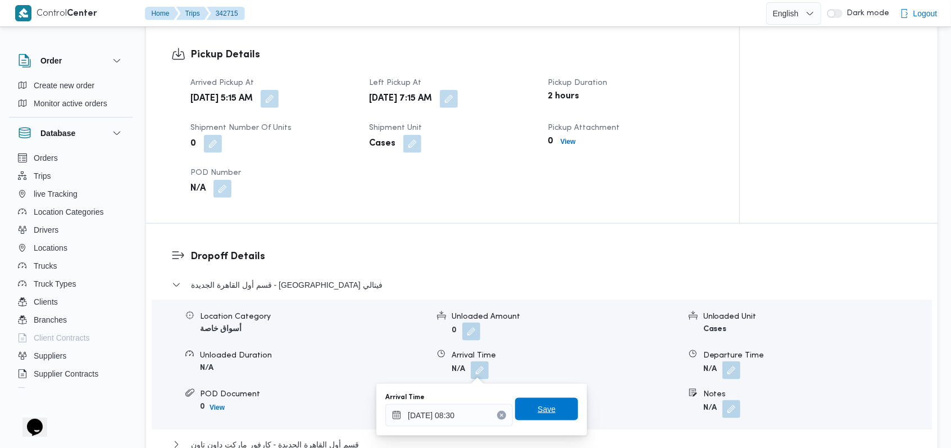
click at [545, 407] on span "Save" at bounding box center [547, 408] width 18 height 13
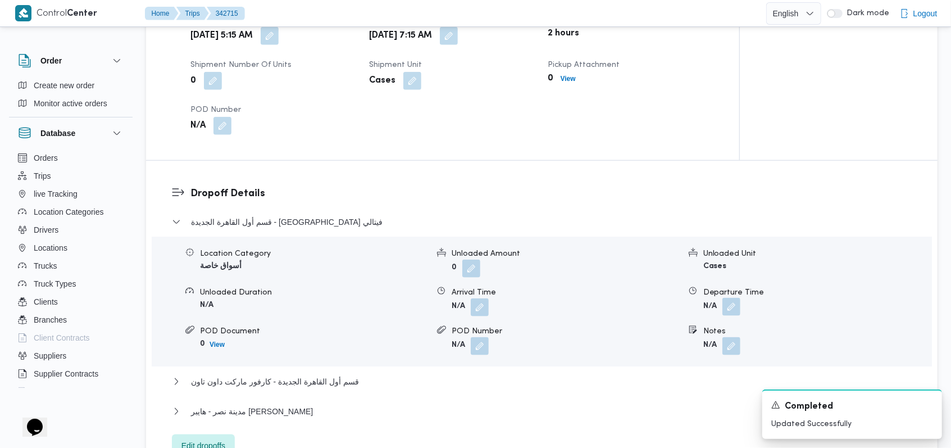
scroll to position [899, 0]
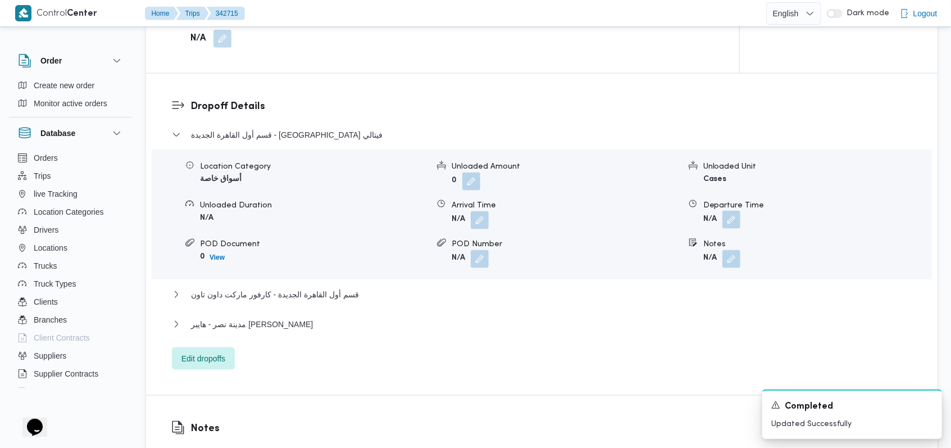
click at [735, 222] on button "button" at bounding box center [731, 220] width 18 height 18
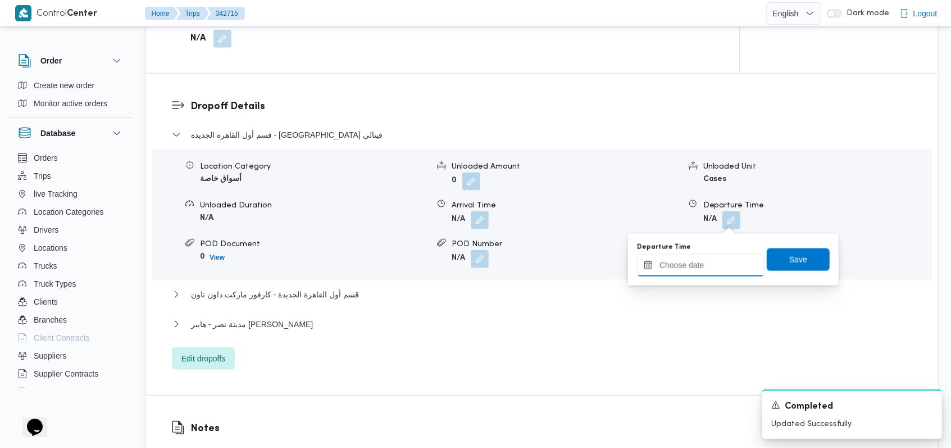
click at [712, 265] on input "Departure Time" at bounding box center [701, 265] width 128 height 22
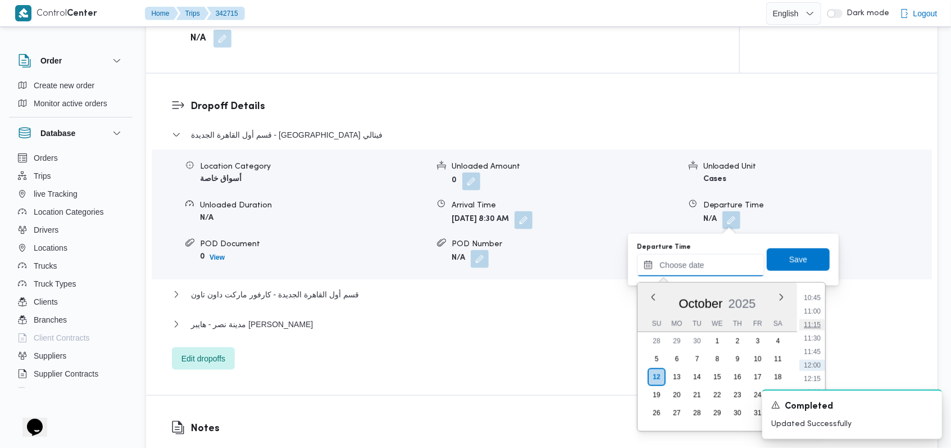
scroll to position [504, 0]
click at [815, 308] on li "09:30" at bounding box center [812, 305] width 26 height 11
type input "12/10/2025 09:30"
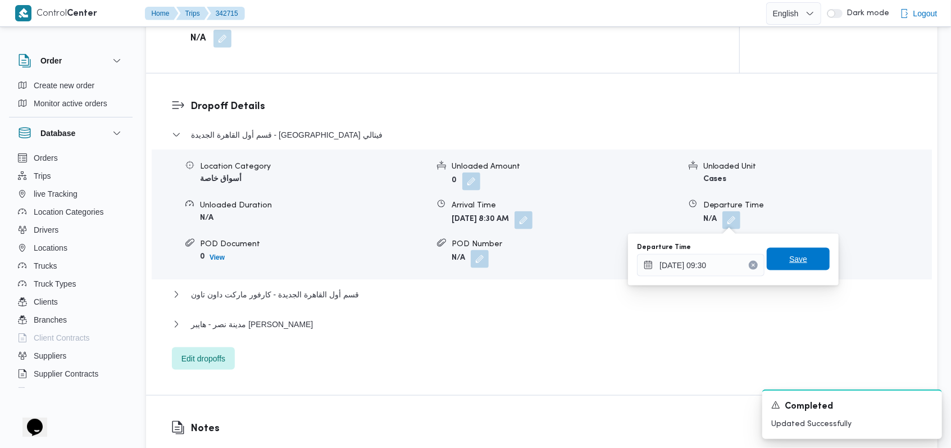
click at [813, 263] on span "Save" at bounding box center [798, 259] width 63 height 22
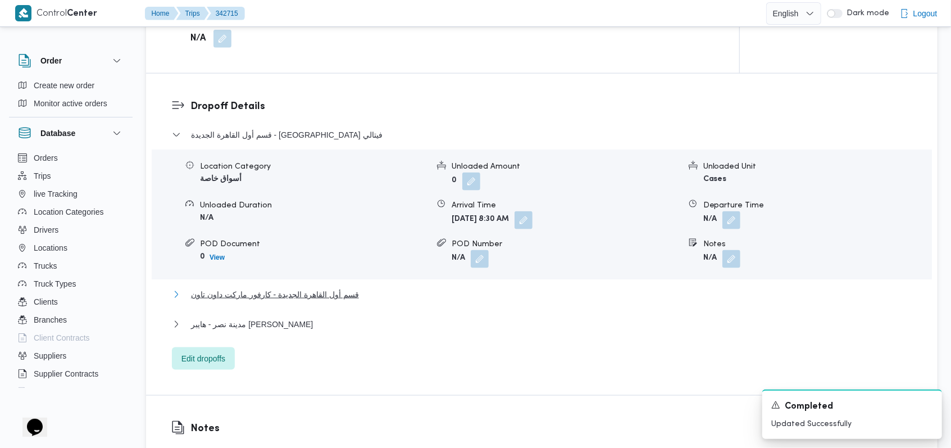
click at [341, 298] on span "قسم أول القاهرة الجديدة - كارفور ماركت داون تاون" at bounding box center [275, 294] width 168 height 13
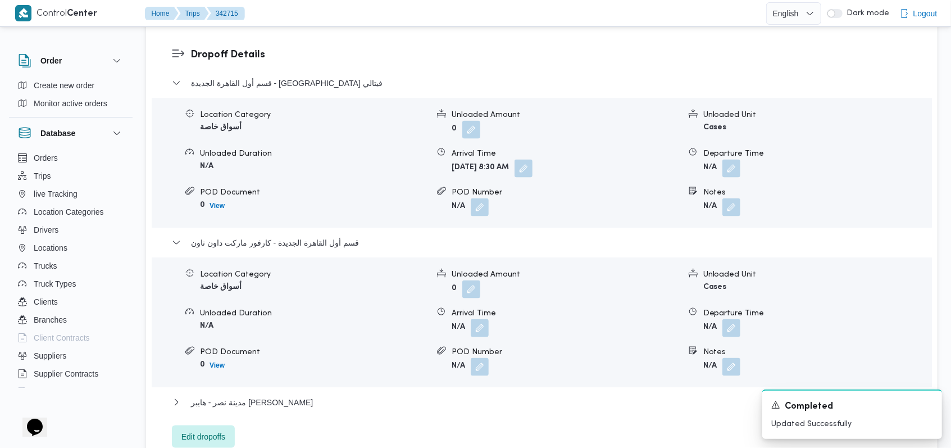
scroll to position [974, 0]
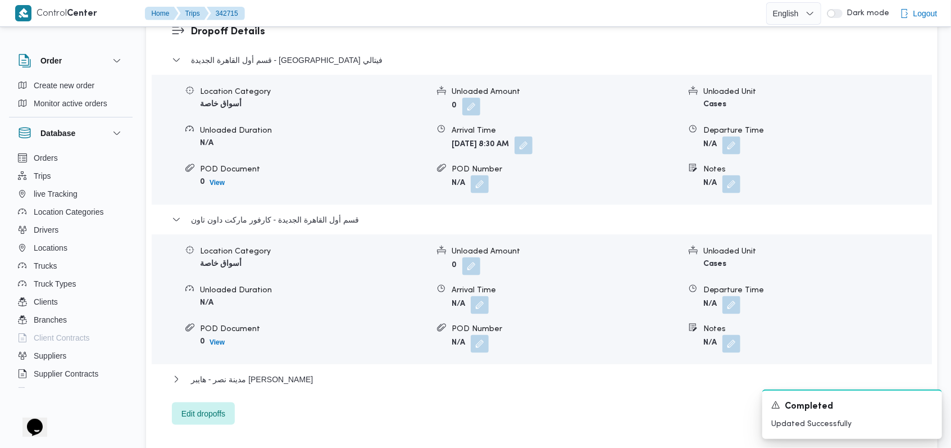
click at [463, 314] on div "Location Category أسواق خاصة Unloaded Amount 0 Unloaded Unit Cases Unloaded Dur…" at bounding box center [541, 299] width 789 height 128
click at [474, 308] on button "button" at bounding box center [480, 305] width 18 height 18
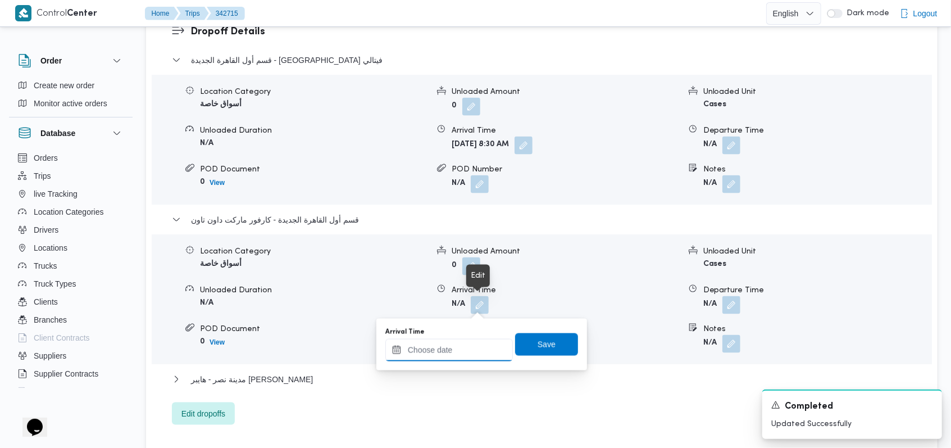
click at [456, 346] on input "Arrival Time" at bounding box center [449, 350] width 128 height 22
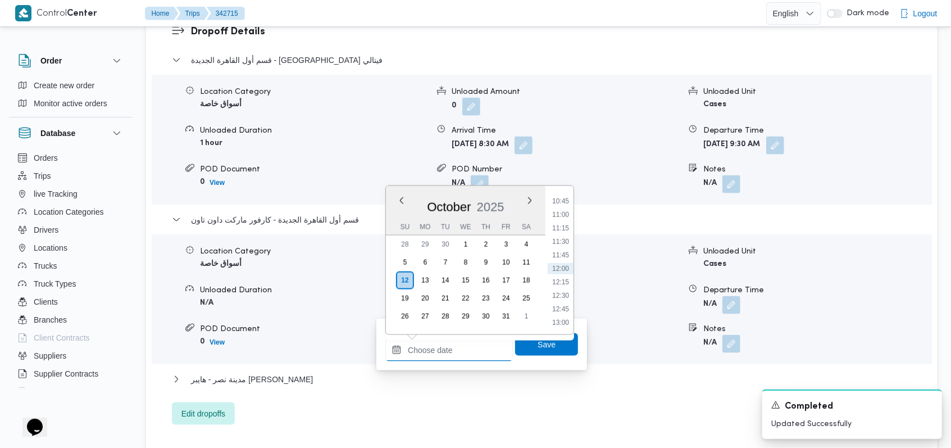
scroll to position [504, 0]
click at [565, 224] on li "09:45" at bounding box center [561, 222] width 26 height 11
type input "12/10/2025 09:45"
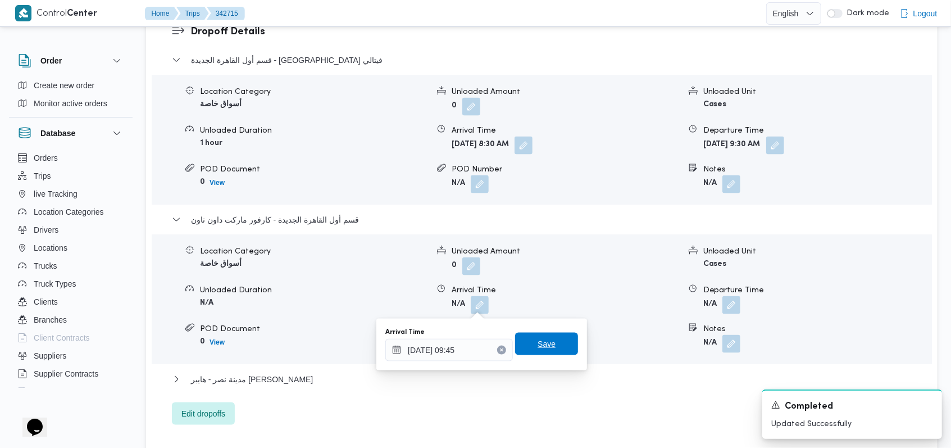
click at [544, 338] on span "Save" at bounding box center [547, 343] width 18 height 13
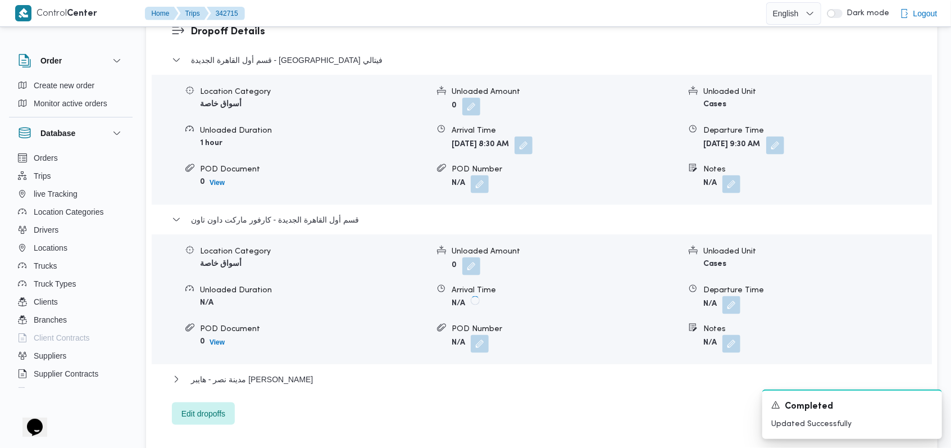
scroll to position [1124, 0]
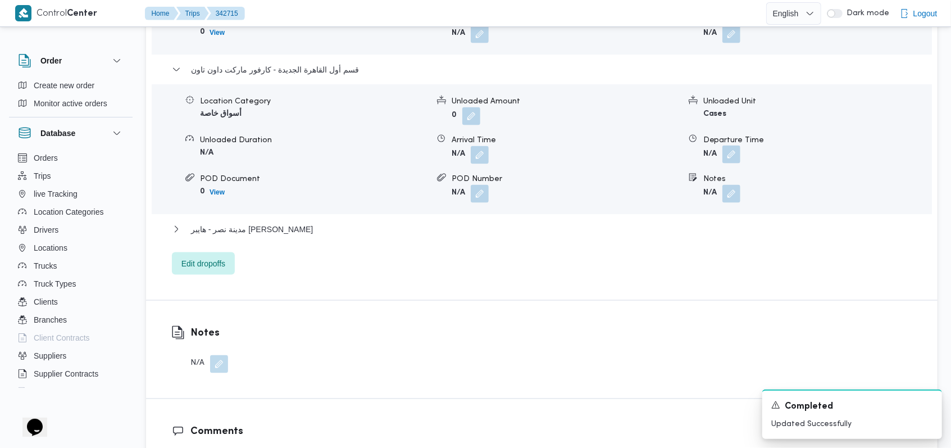
click at [733, 155] on button "button" at bounding box center [731, 155] width 18 height 18
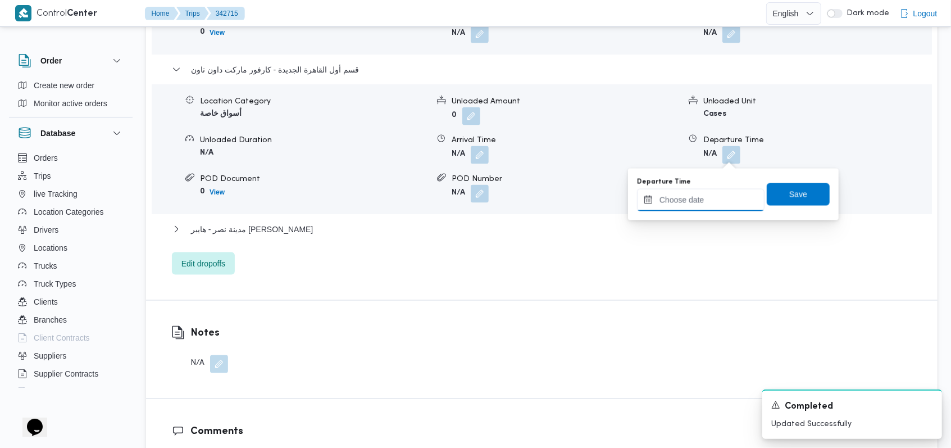
click at [705, 189] on div at bounding box center [701, 200] width 128 height 22
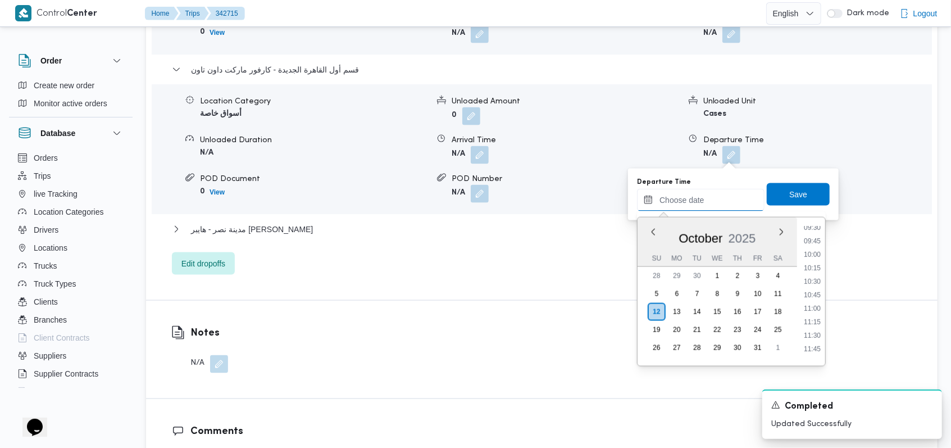
scroll to position [504, 0]
click at [818, 294] on li "10:30" at bounding box center [812, 294] width 26 height 11
type input "12/10/2025 10:30"
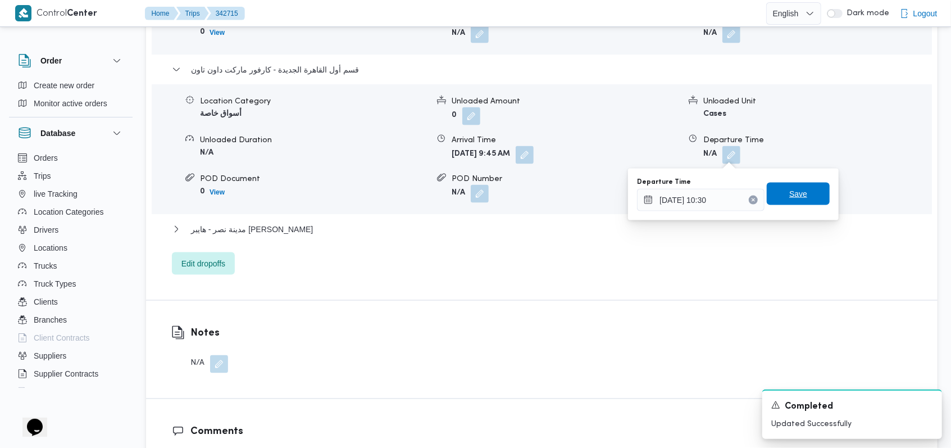
click at [808, 200] on span "Save" at bounding box center [798, 194] width 63 height 22
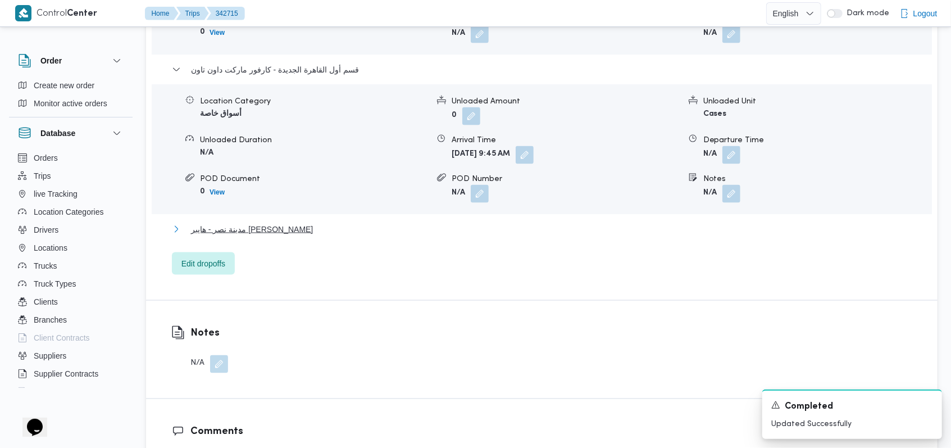
click at [296, 234] on span "مدينة نصر - هايبر ماركت مهدي عرفه" at bounding box center [252, 228] width 122 height 13
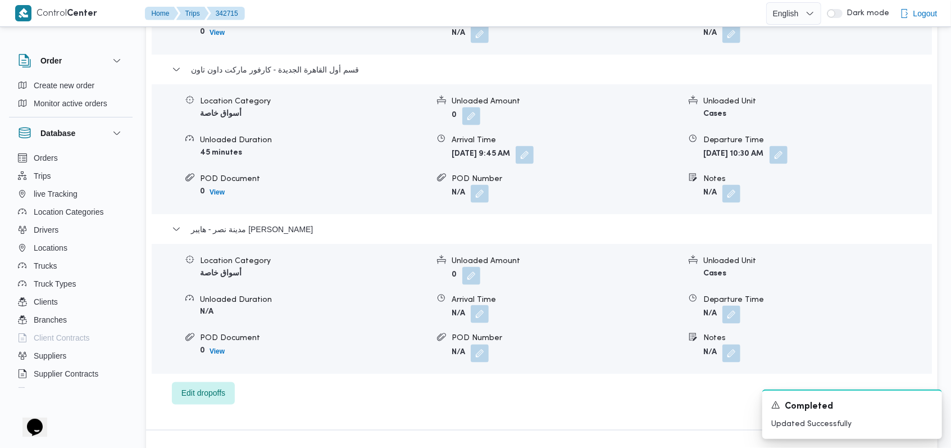
click at [474, 317] on button "button" at bounding box center [480, 314] width 18 height 18
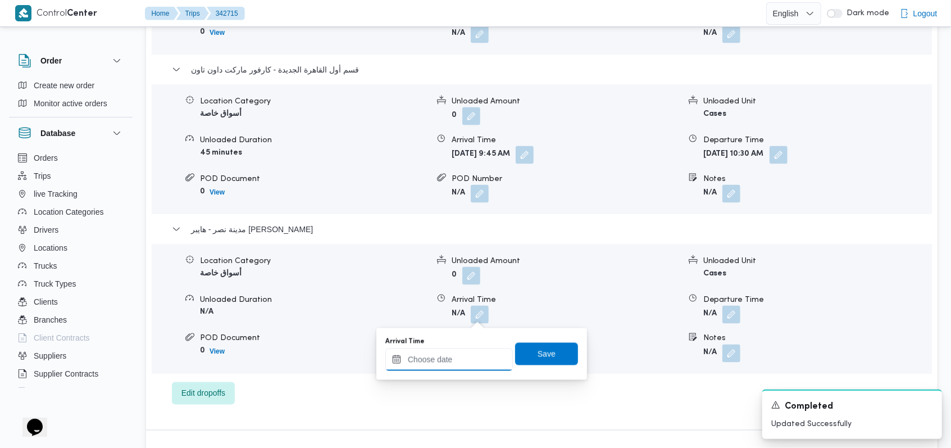
click at [454, 360] on input "Arrival Time" at bounding box center [449, 359] width 128 height 22
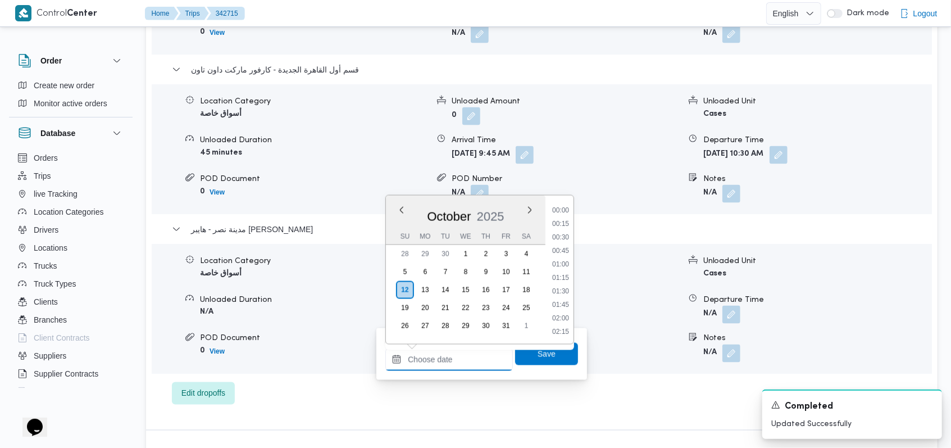
scroll to position [579, 0]
click at [562, 228] on li "11:00" at bounding box center [561, 224] width 26 height 11
type input "12/10/2025 11:00"
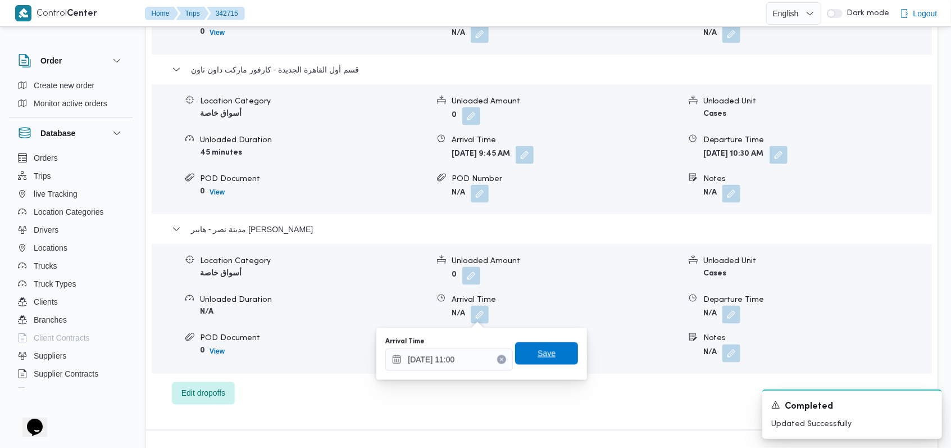
click at [547, 358] on span "Save" at bounding box center [546, 353] width 63 height 22
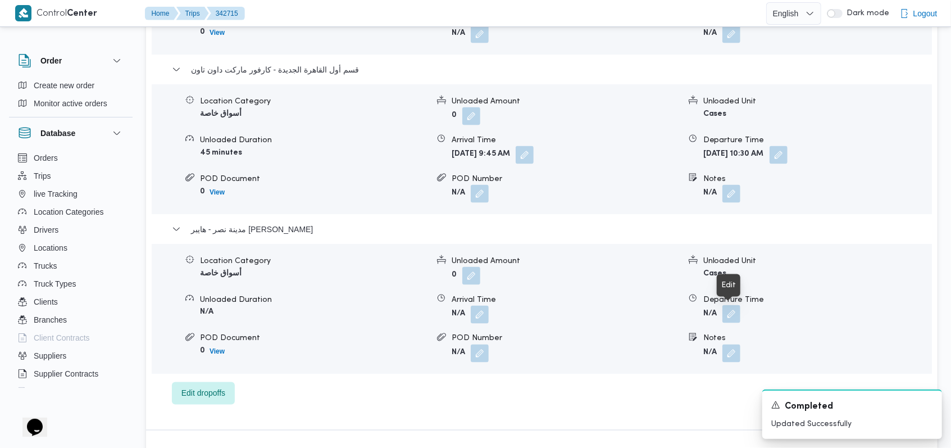
click at [731, 319] on button "button" at bounding box center [731, 314] width 18 height 18
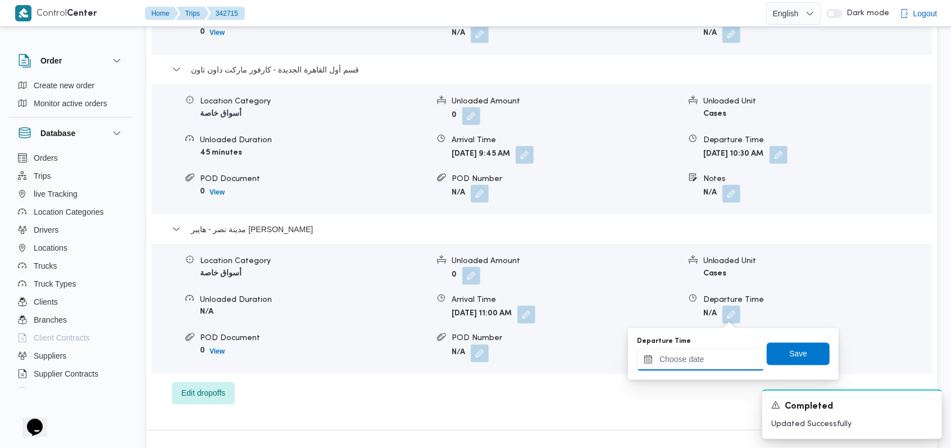
click at [711, 358] on input "Departure Time" at bounding box center [701, 359] width 128 height 22
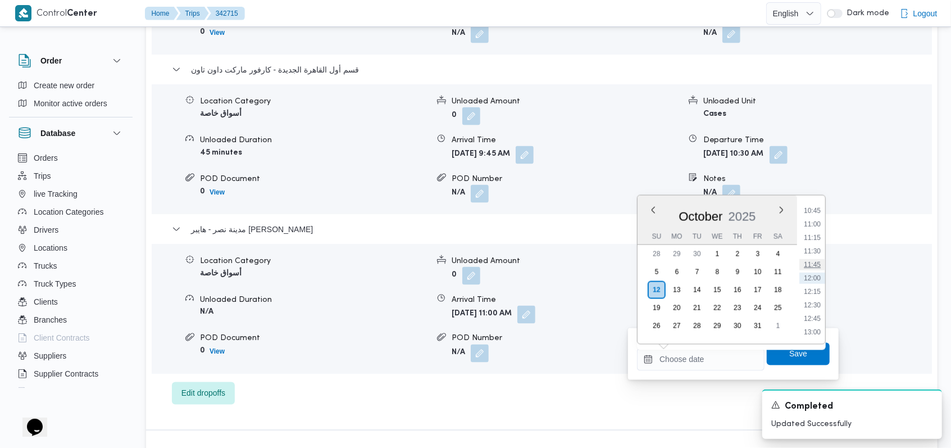
click at [814, 263] on li "11:45" at bounding box center [812, 264] width 26 height 11
type input "12/10/2025 11:45"
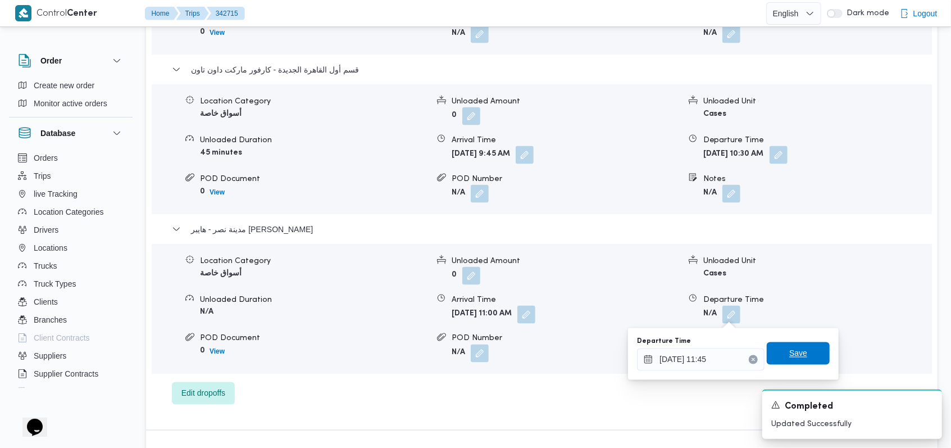
click at [805, 349] on span "Save" at bounding box center [798, 353] width 63 height 22
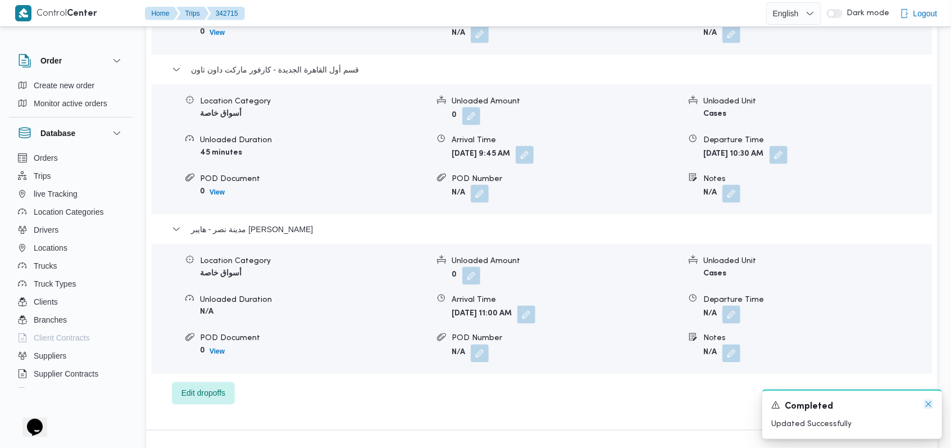
click at [930, 405] on icon "Dismiss toast" at bounding box center [928, 403] width 9 height 9
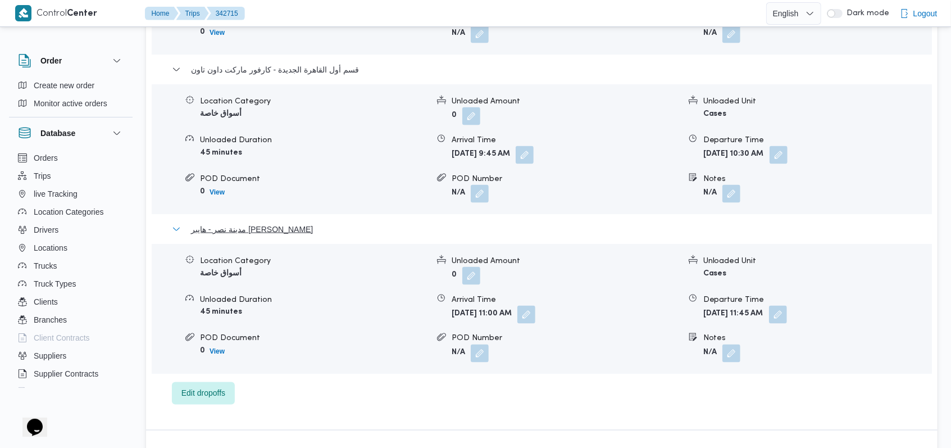
click at [252, 232] on span "مدينة نصر - هايبر ماركت مهدي عرفه" at bounding box center [252, 228] width 122 height 13
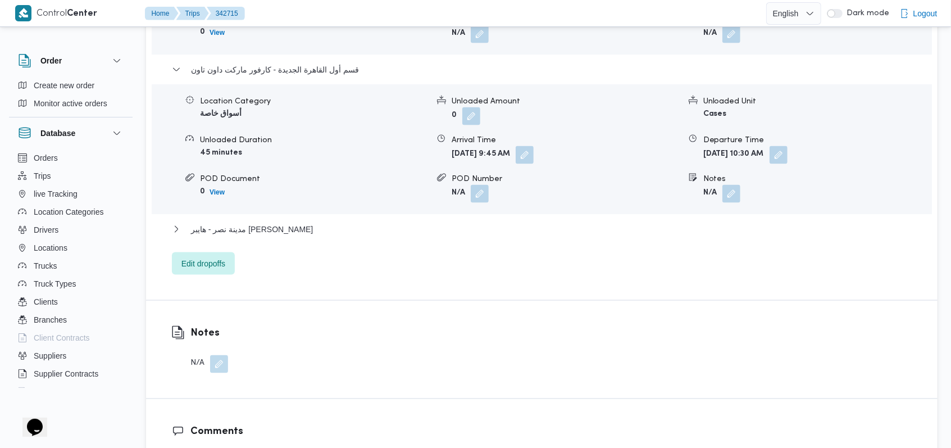
click at [265, 78] on div "قسم أول القاهرة الجديدة - كارفور ماركت داون تاون" at bounding box center [542, 73] width 740 height 21
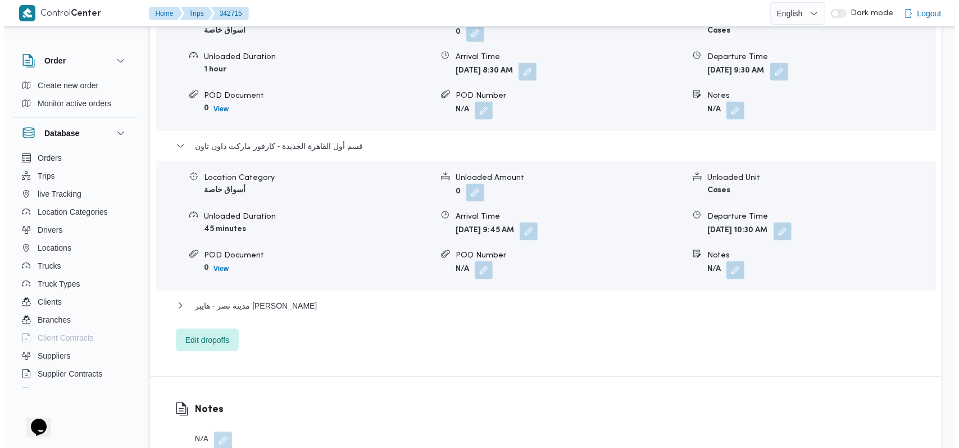
scroll to position [974, 0]
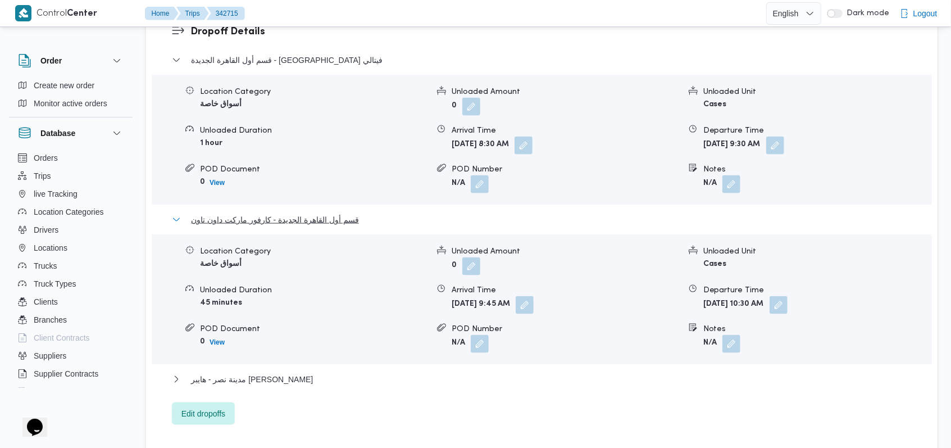
click at [319, 213] on span "قسم أول القاهرة الجديدة - كارفور ماركت داون تاون" at bounding box center [275, 219] width 168 height 13
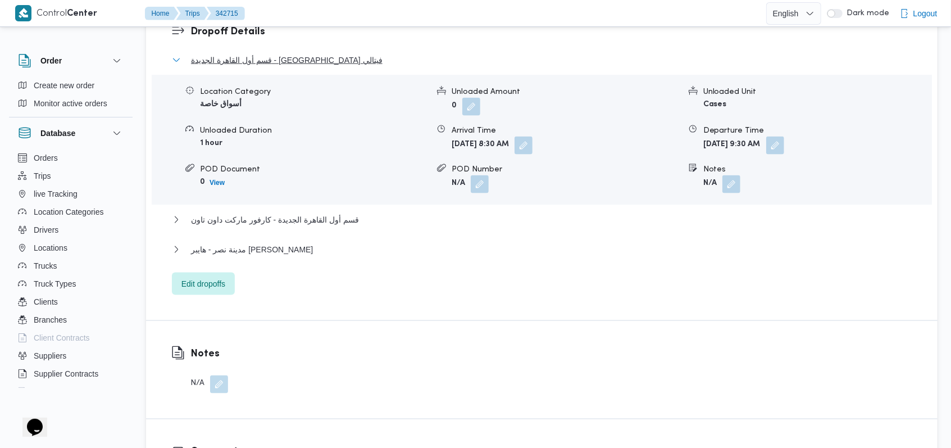
click at [301, 59] on span "قسم أول القاهرة الجديدة - كارفور فيتالي" at bounding box center [287, 59] width 192 height 13
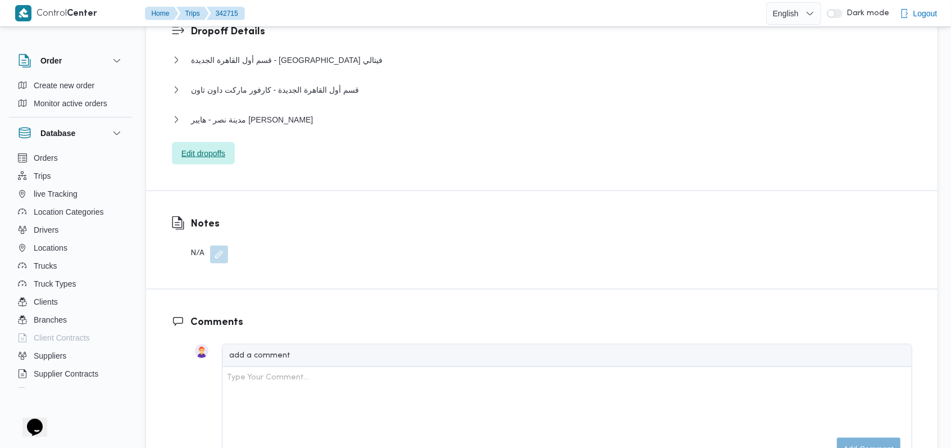
click at [220, 153] on span "Edit dropoffs" at bounding box center [203, 153] width 44 height 13
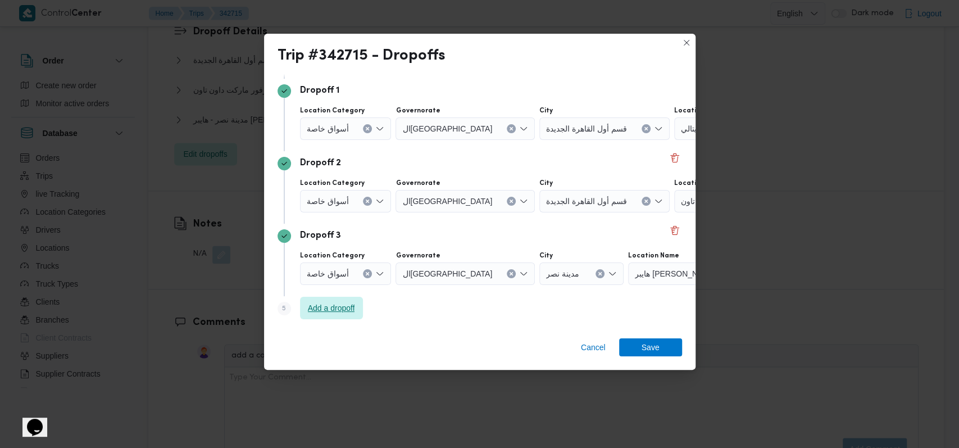
click at [339, 317] on span "Add a dropoff" at bounding box center [331, 308] width 63 height 22
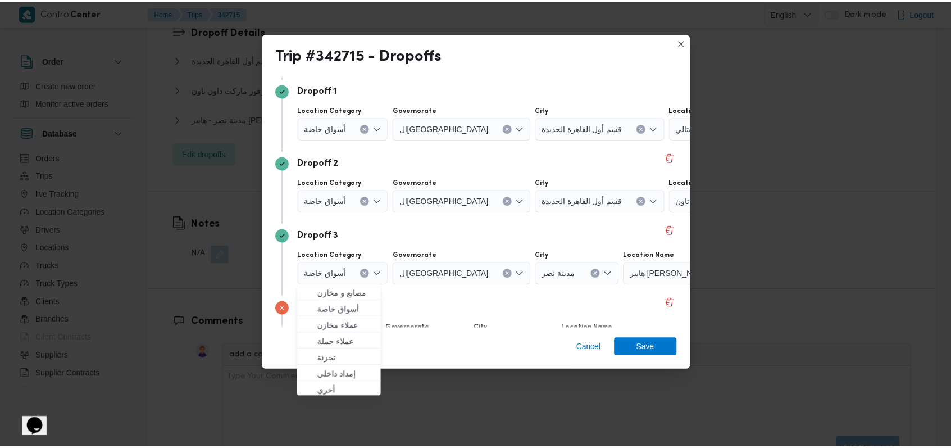
scroll to position [145, 0]
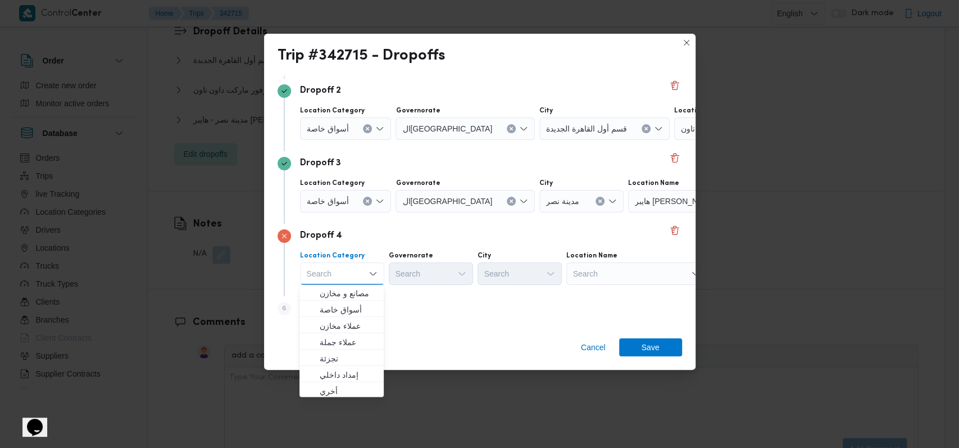
click at [647, 284] on div "Location Category Search Combo box. Selected. Combo box input. Search. Type som…" at bounding box center [490, 268] width 384 height 38
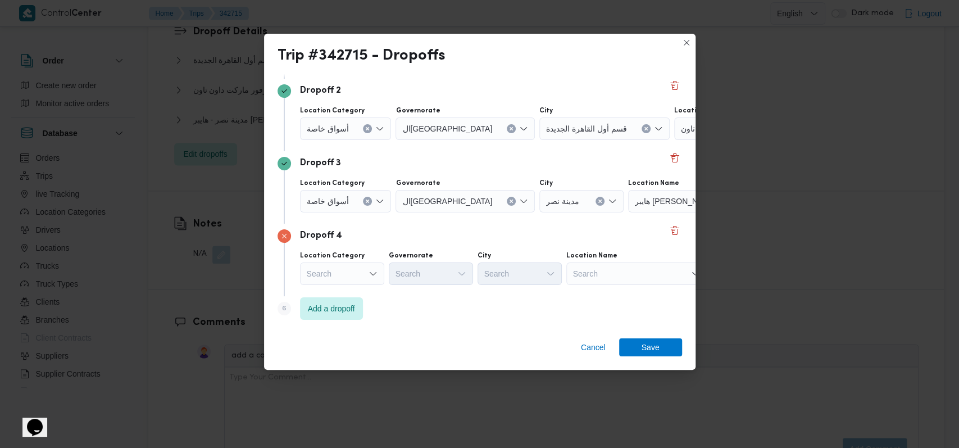
click at [642, 278] on div "Search" at bounding box center [636, 273] width 140 height 22
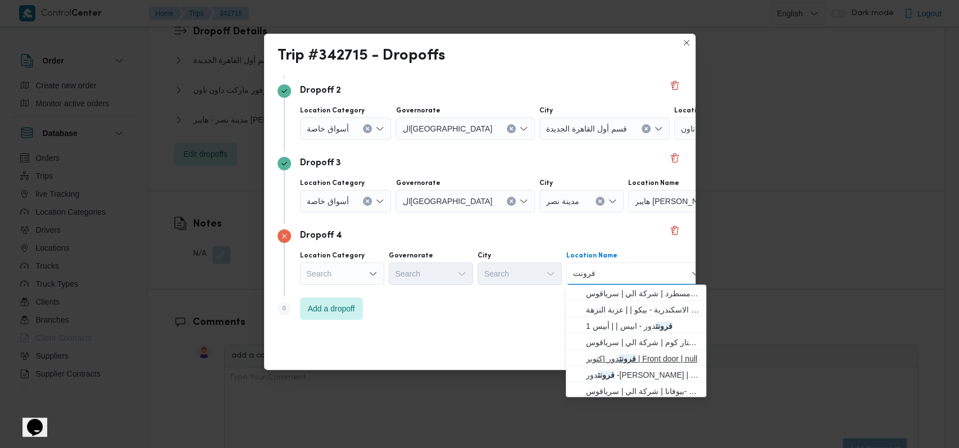
type input "فرونت"
click at [635, 363] on mark "فرونت" at bounding box center [627, 358] width 17 height 9
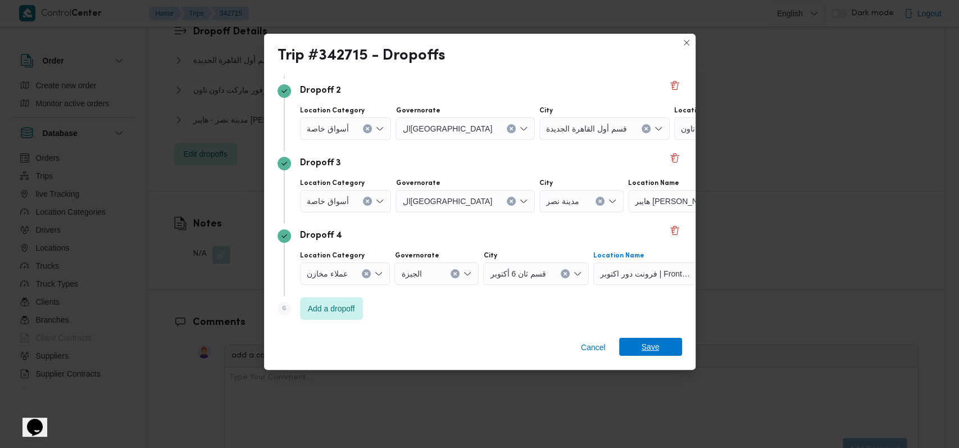
click at [656, 348] on span "Save" at bounding box center [651, 347] width 18 height 18
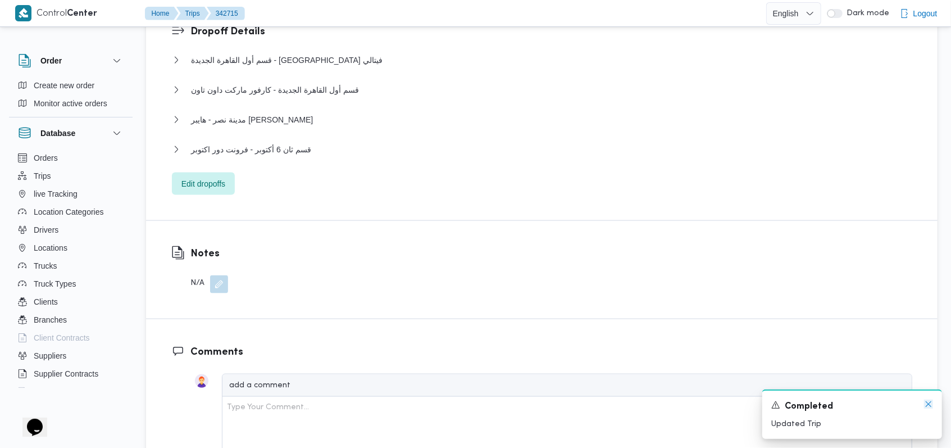
click at [929, 407] on icon "Dismiss toast" at bounding box center [928, 403] width 9 height 9
